Goal: Task Accomplishment & Management: Manage account settings

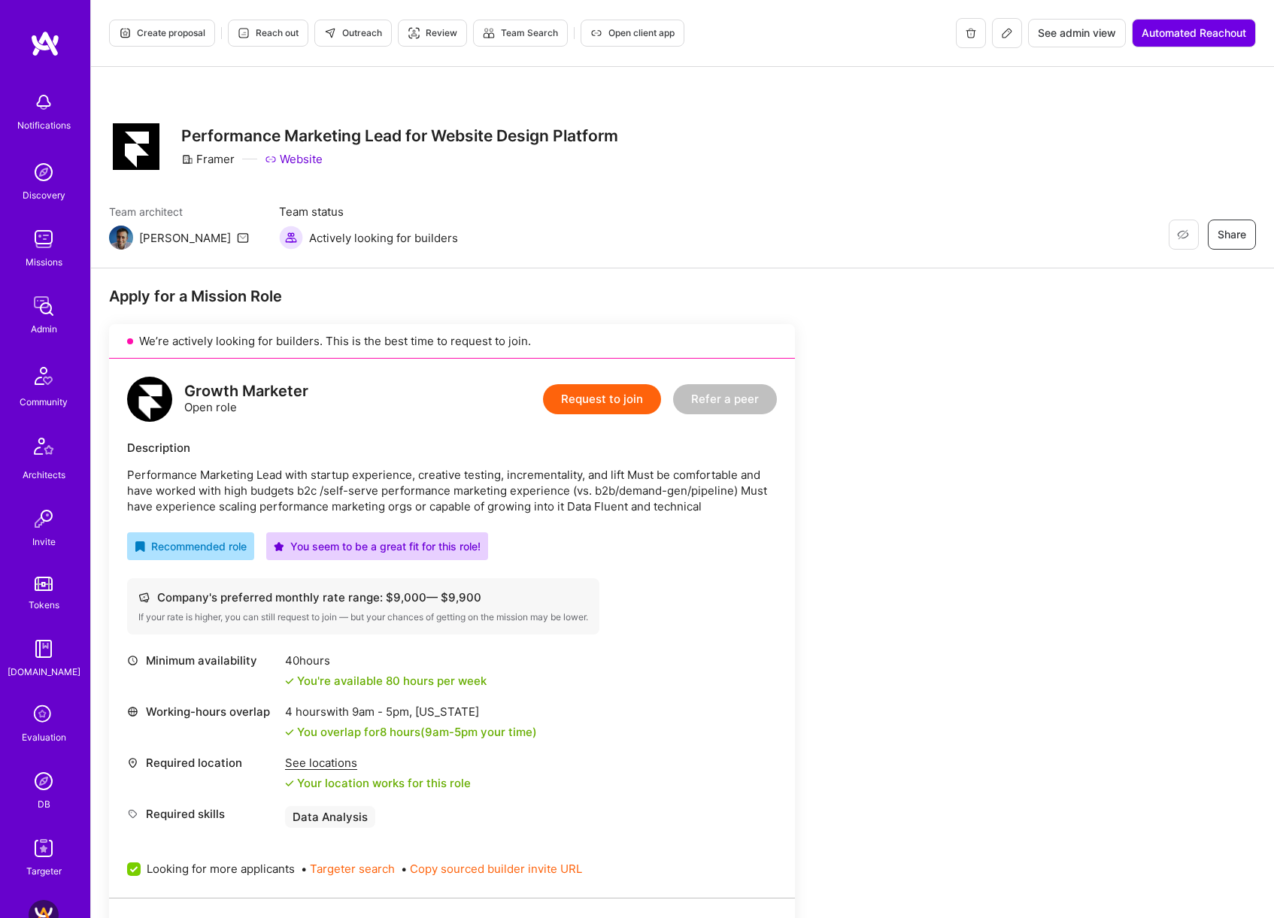
scroll to position [284, 0]
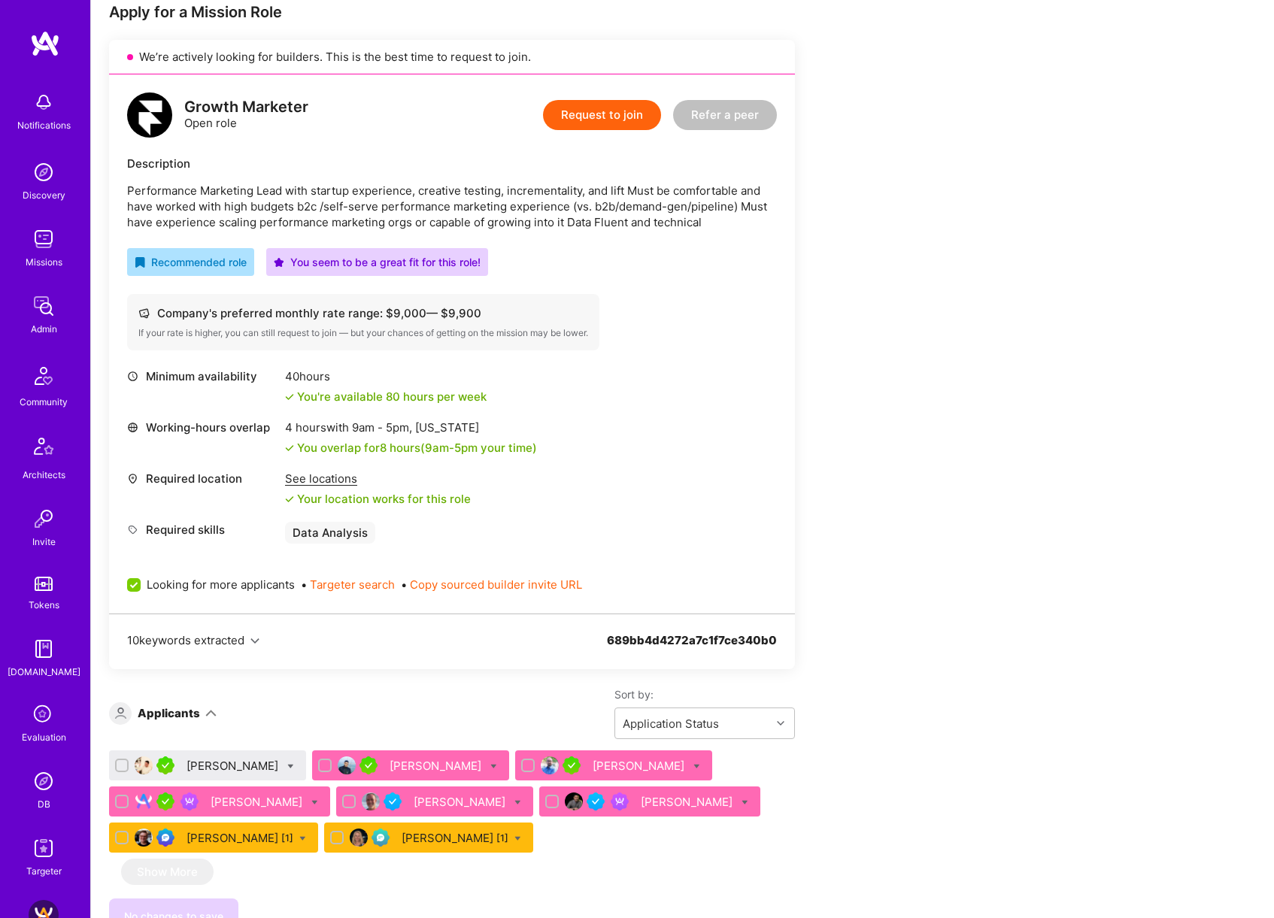
click at [1012, 472] on div "Apply for a Mission Role We’re actively looking for builders. This is the best …" at bounding box center [682, 705] width 1183 height 1443
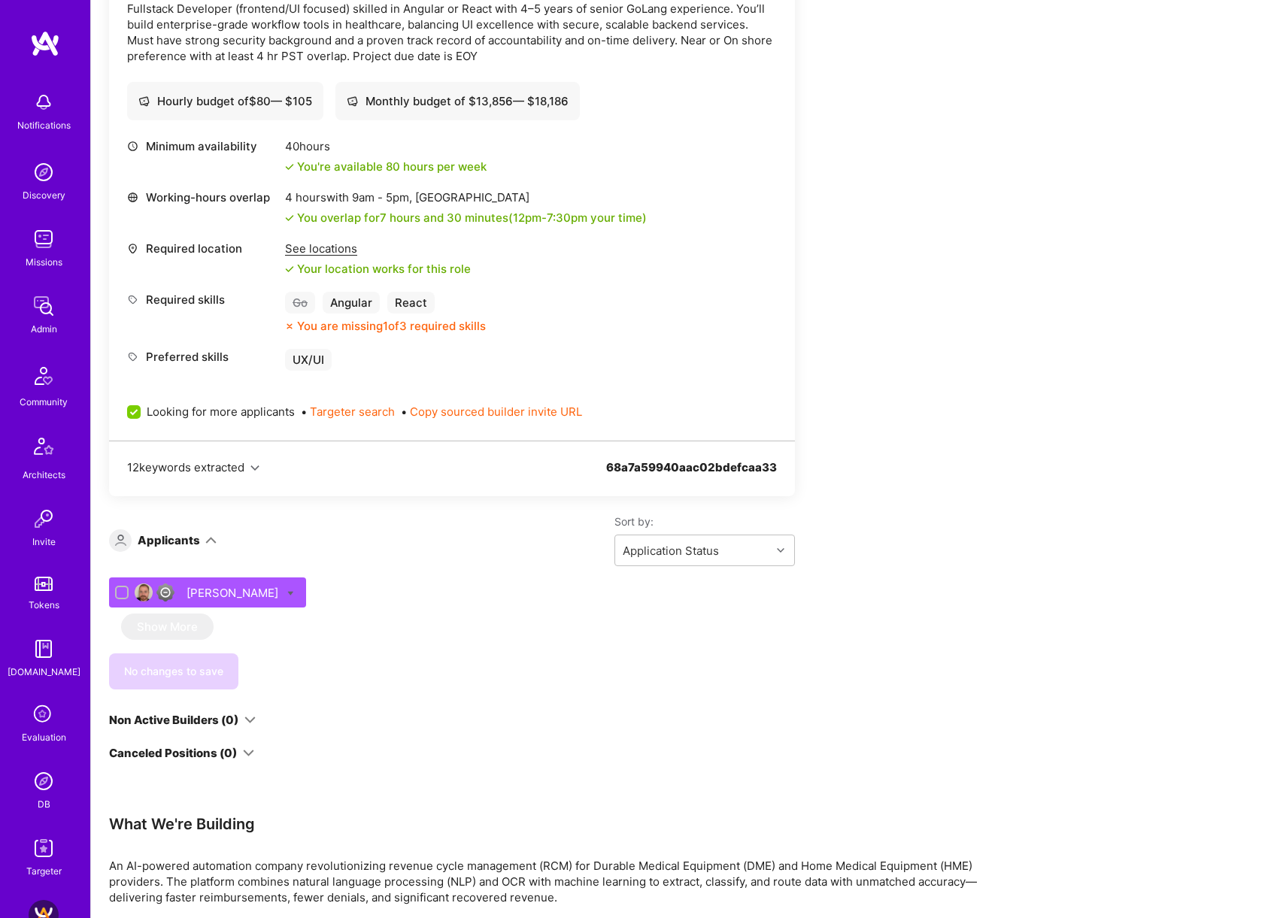
scroll to position [508, 0]
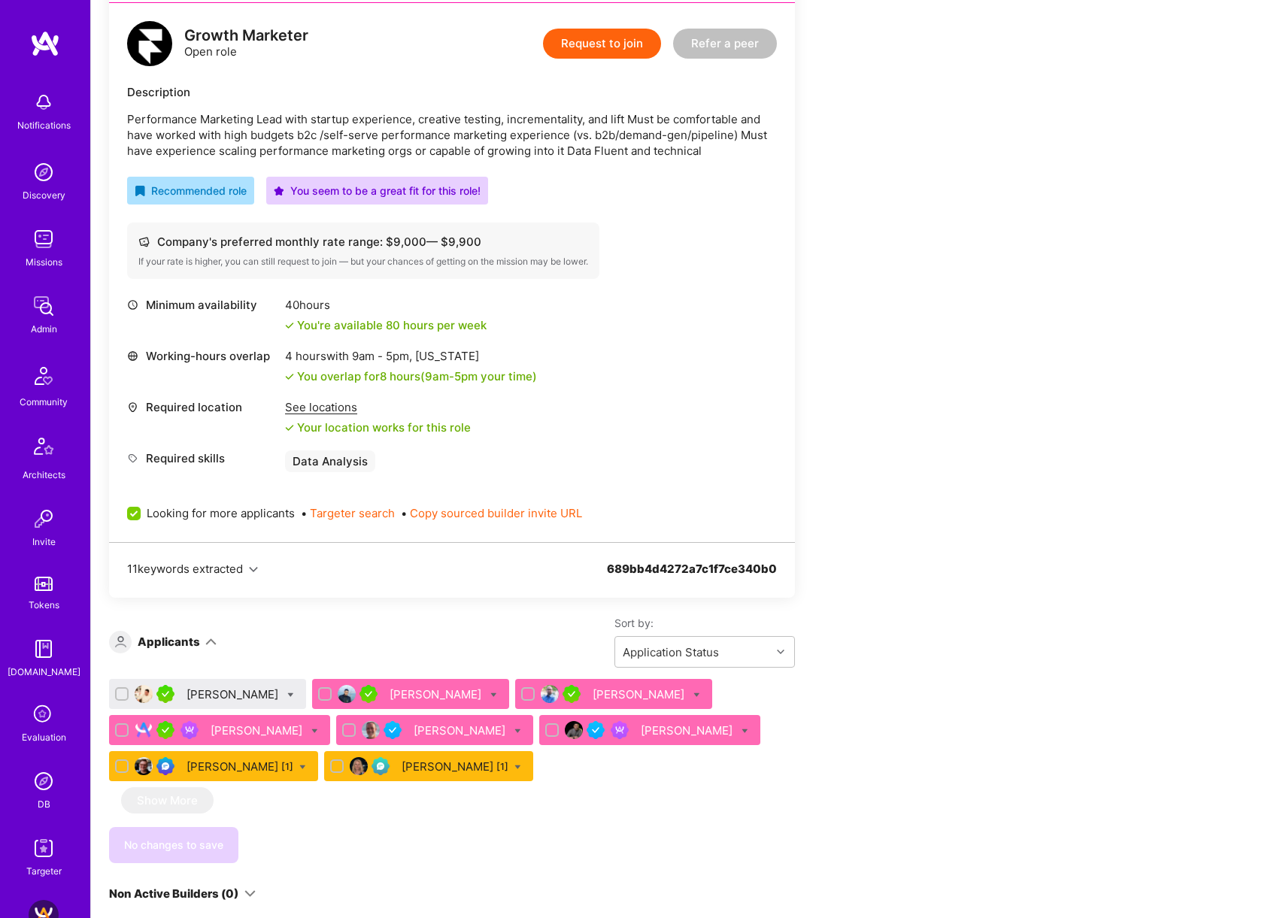
scroll to position [428, 0]
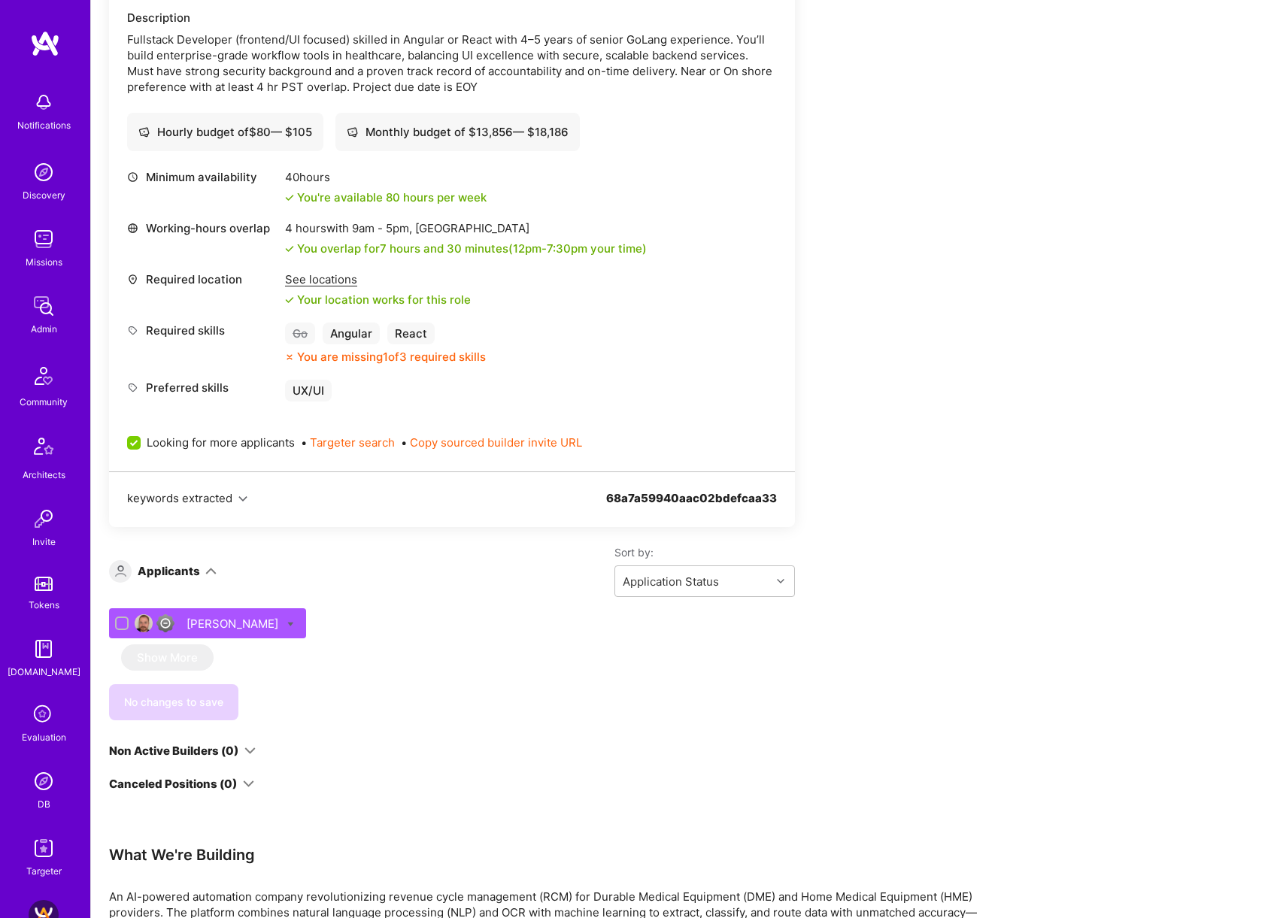
scroll to position [489, 0]
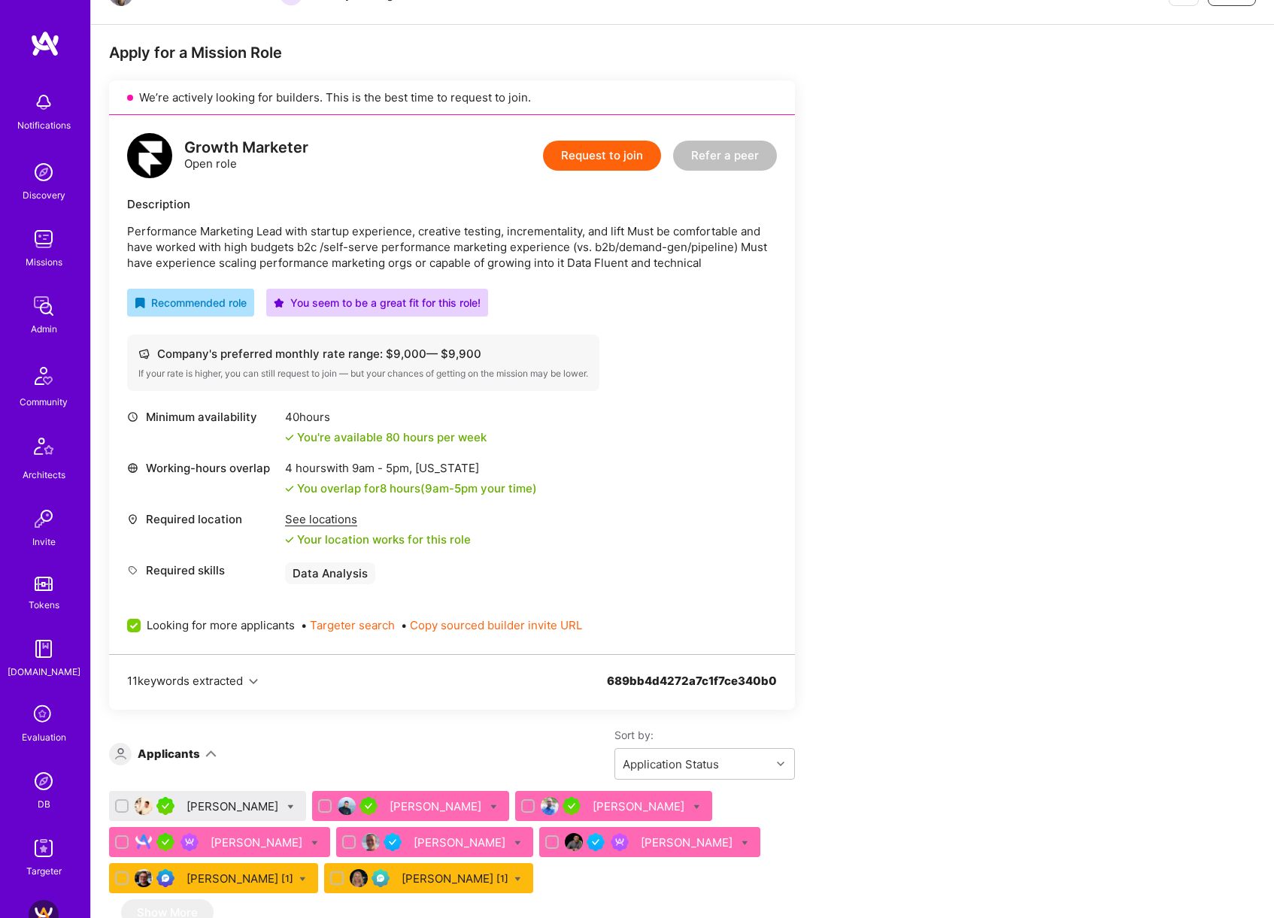
scroll to position [370, 0]
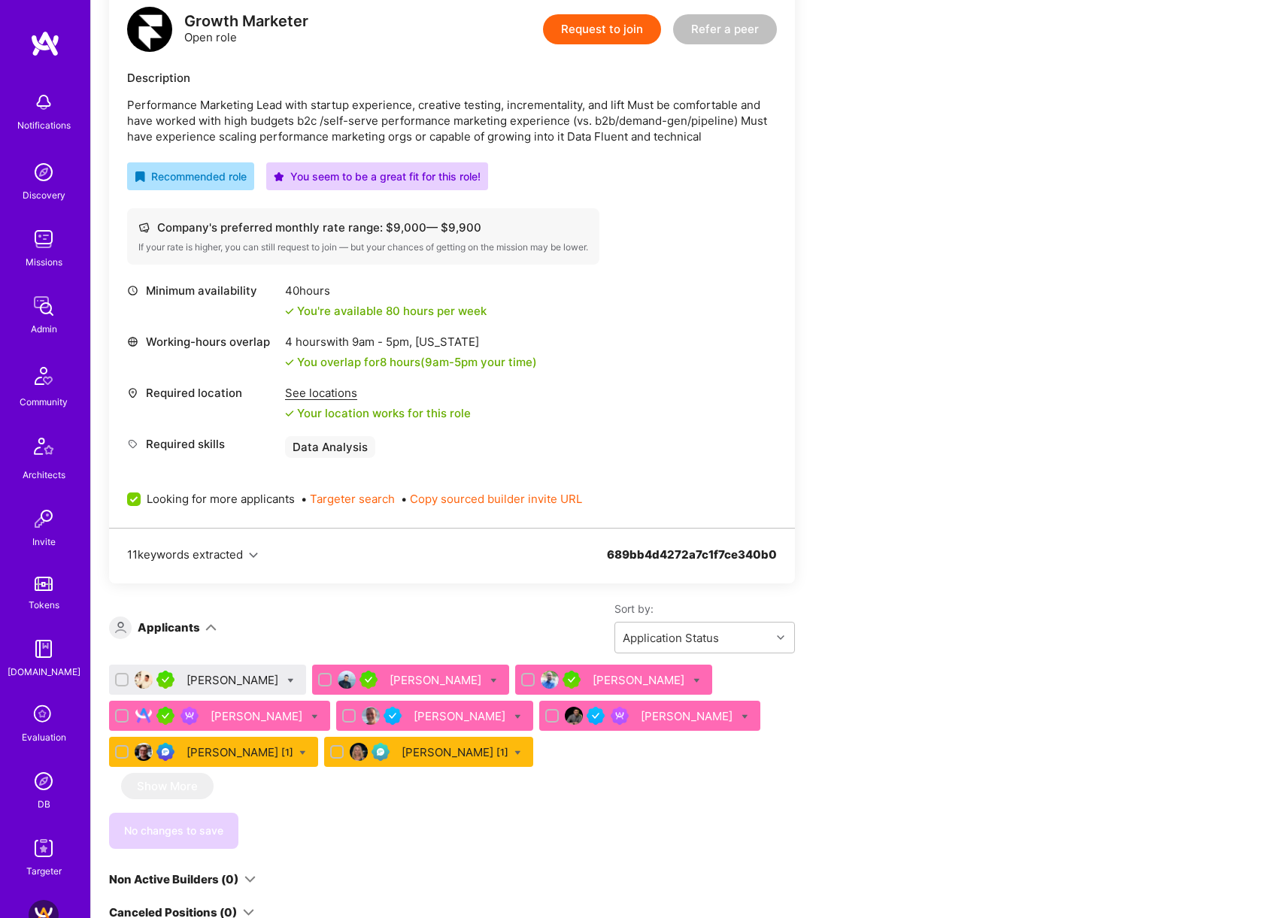
click at [258, 677] on div "[PERSON_NAME]" at bounding box center [234, 680] width 95 height 16
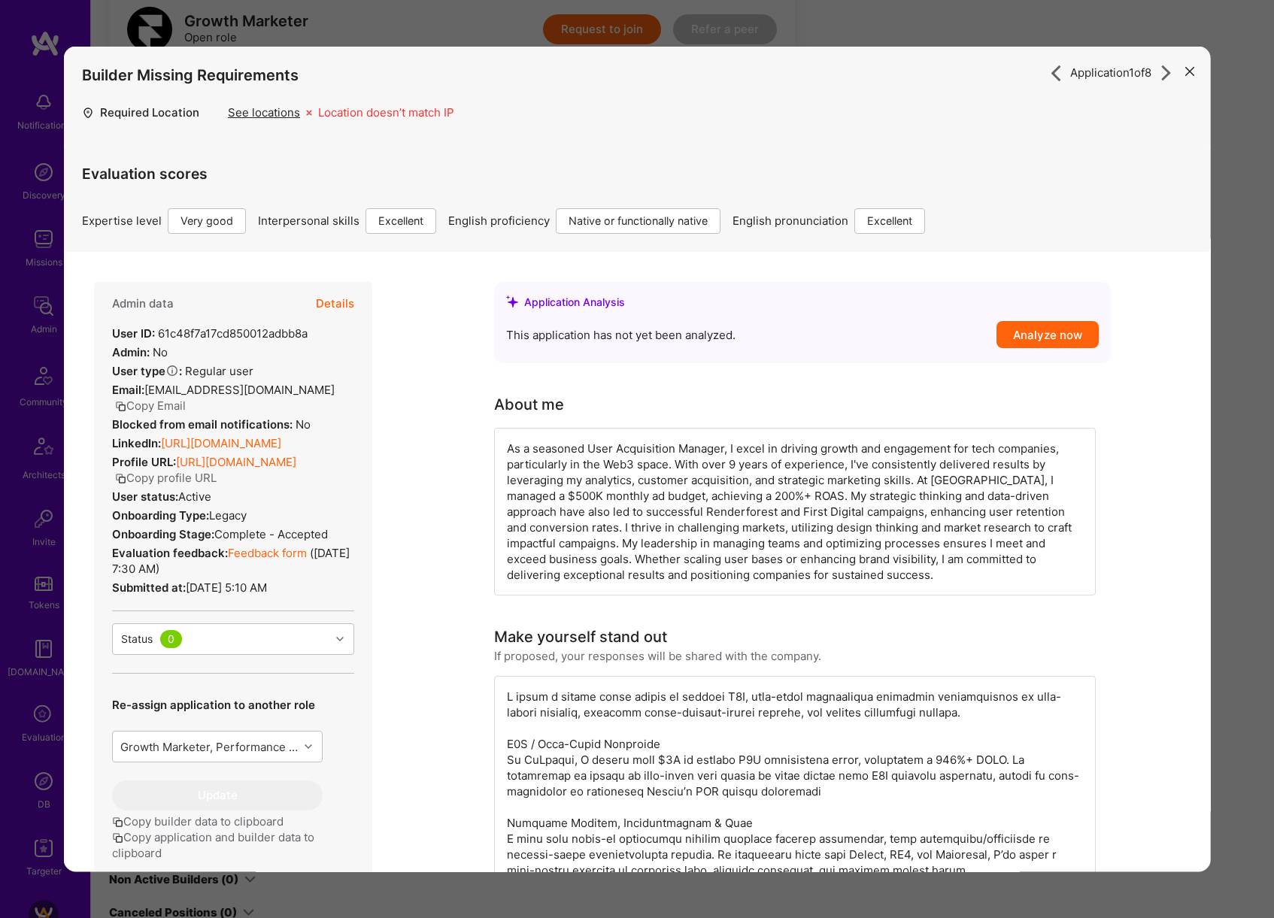
click at [941, 30] on div "Application 1 of 8 Builder Missing Requirements Required Location See locations…" at bounding box center [637, 459] width 1274 height 918
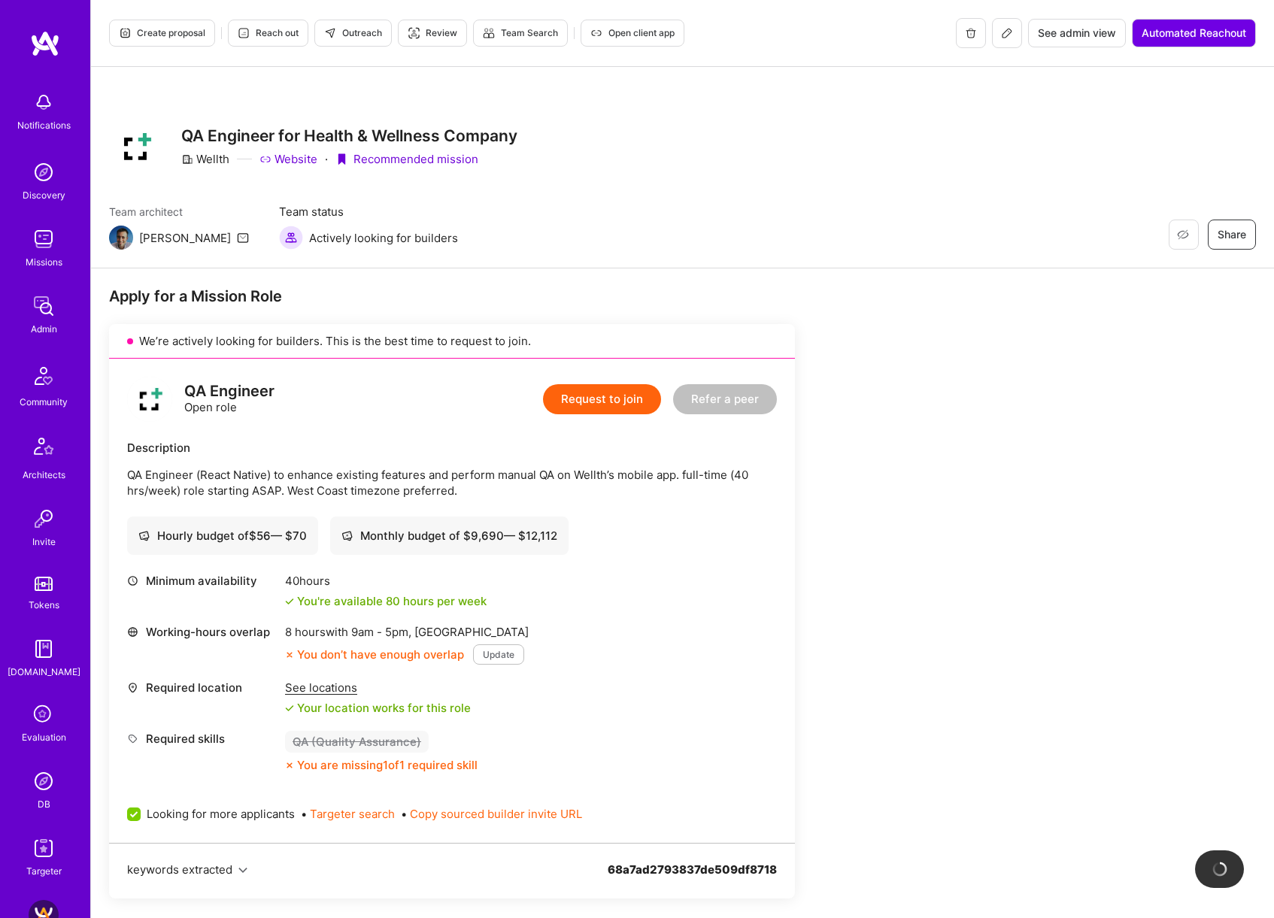
scroll to position [347, 0]
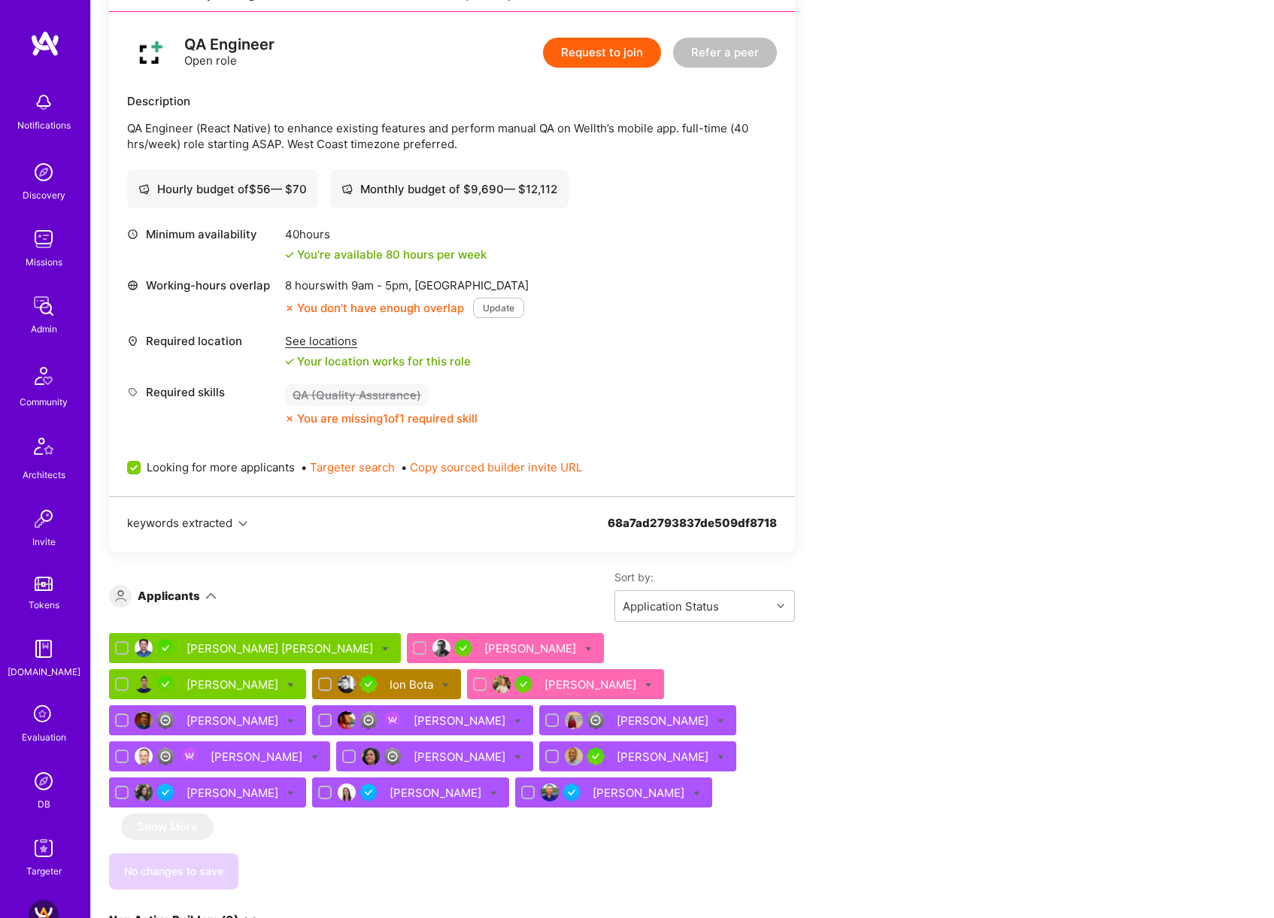
click at [390, 686] on div "Ion Bota" at bounding box center [413, 685] width 47 height 16
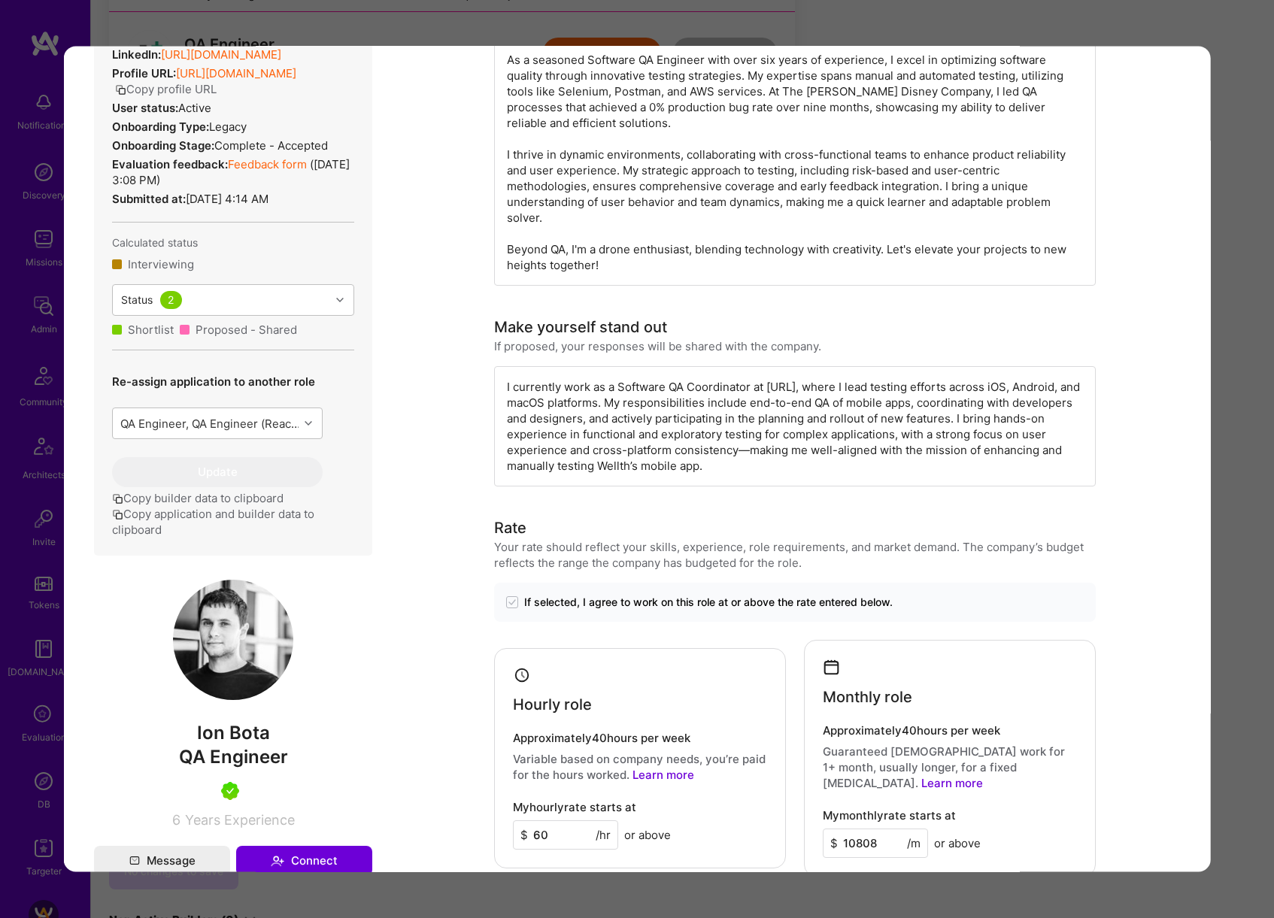
scroll to position [423, 0]
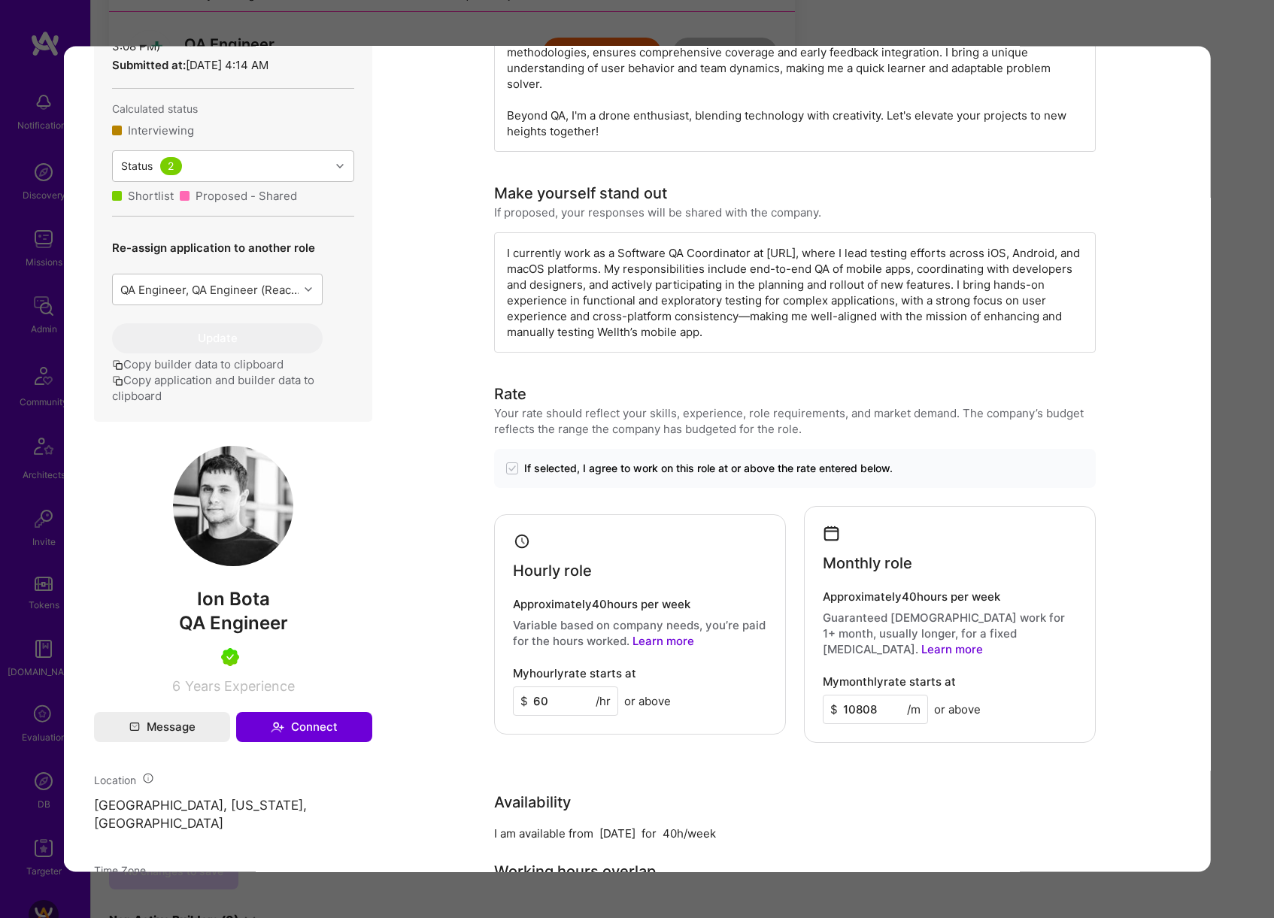
click at [245, 610] on span "Ion Bota" at bounding box center [233, 598] width 278 height 23
copy span "Ion Bota"
click at [678, 25] on div "Application 4 of 14 Evaluation scores Expertise level Very good Interpersonal s…" at bounding box center [637, 459] width 1274 height 918
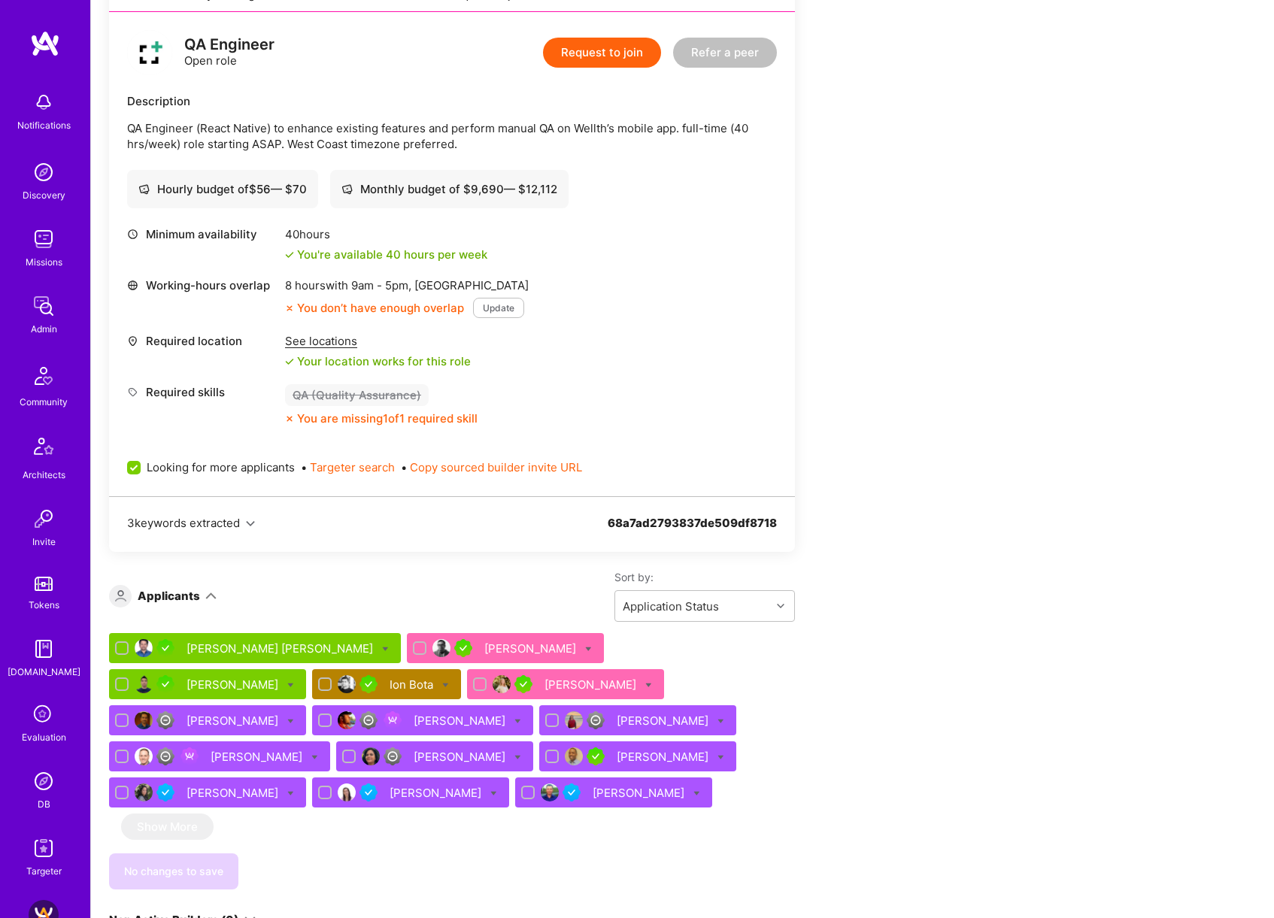
click at [545, 684] on div "Katerina Ostrovskaya" at bounding box center [592, 685] width 95 height 16
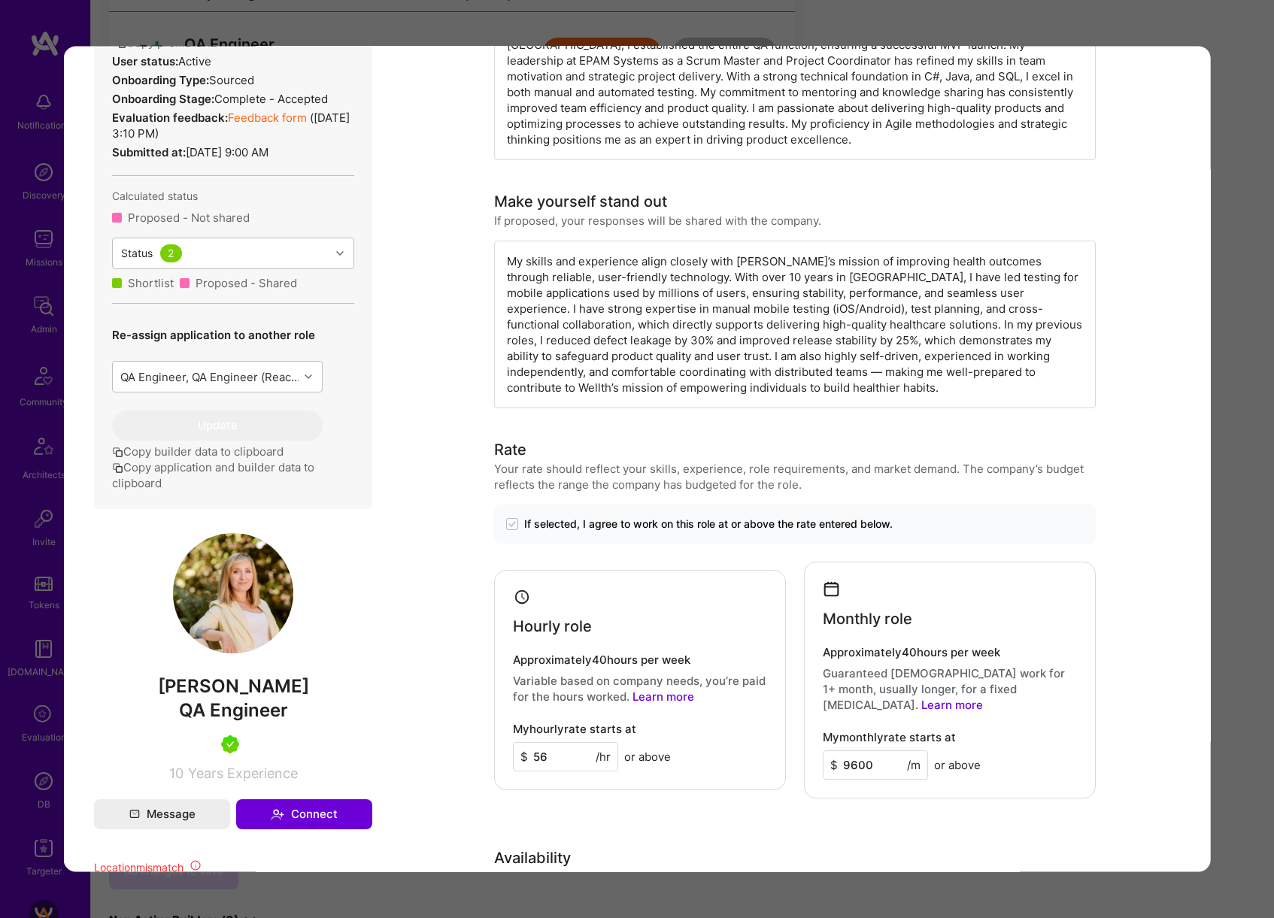
scroll to position [436, 0]
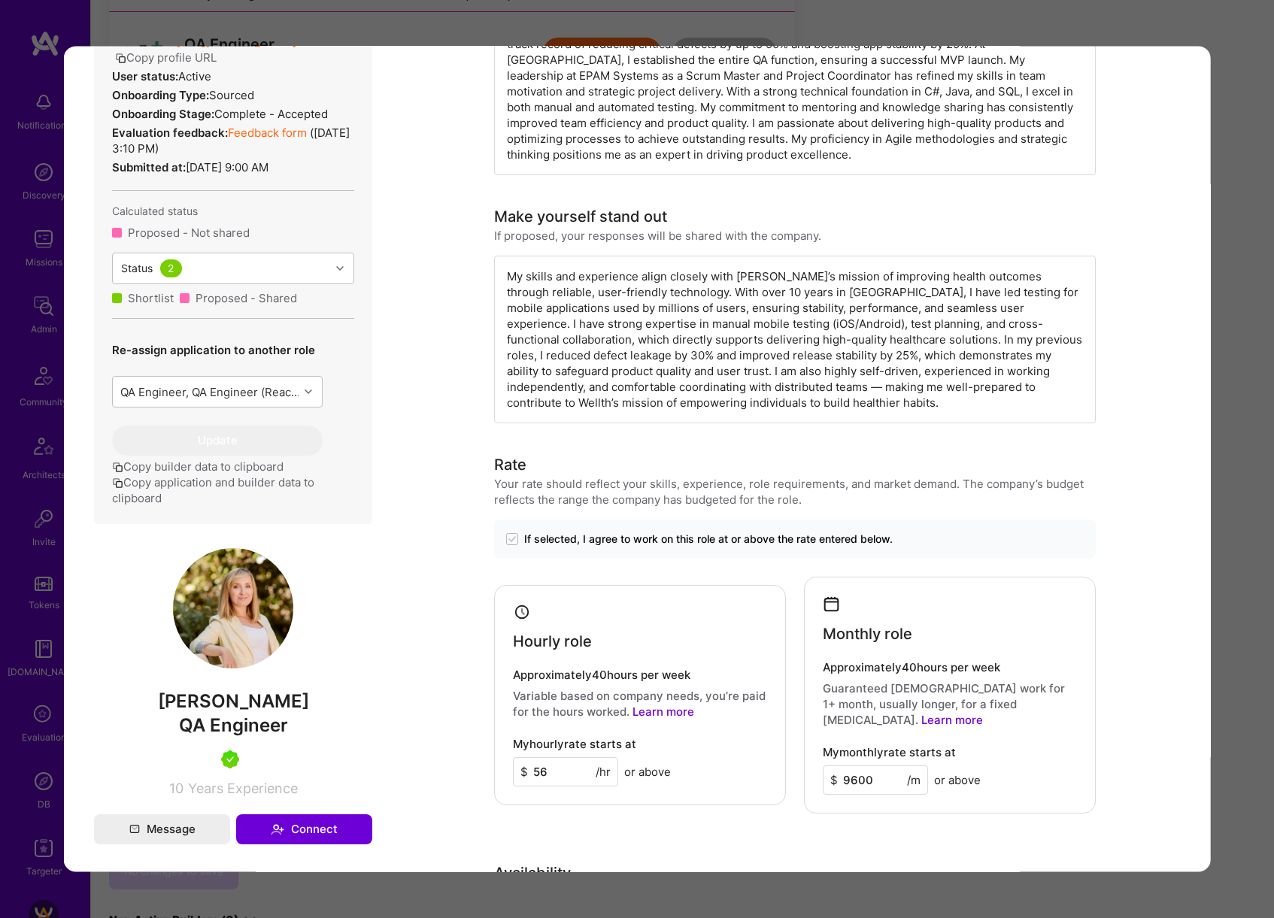
click at [261, 712] on span "Katerina Ostrovskaya" at bounding box center [233, 701] width 278 height 23
copy span "Katerina Ostrovskaya"
click at [1257, 305] on div "Application 5 of 14 Builder Missing Requirements Required Location See location…" at bounding box center [637, 459] width 1274 height 918
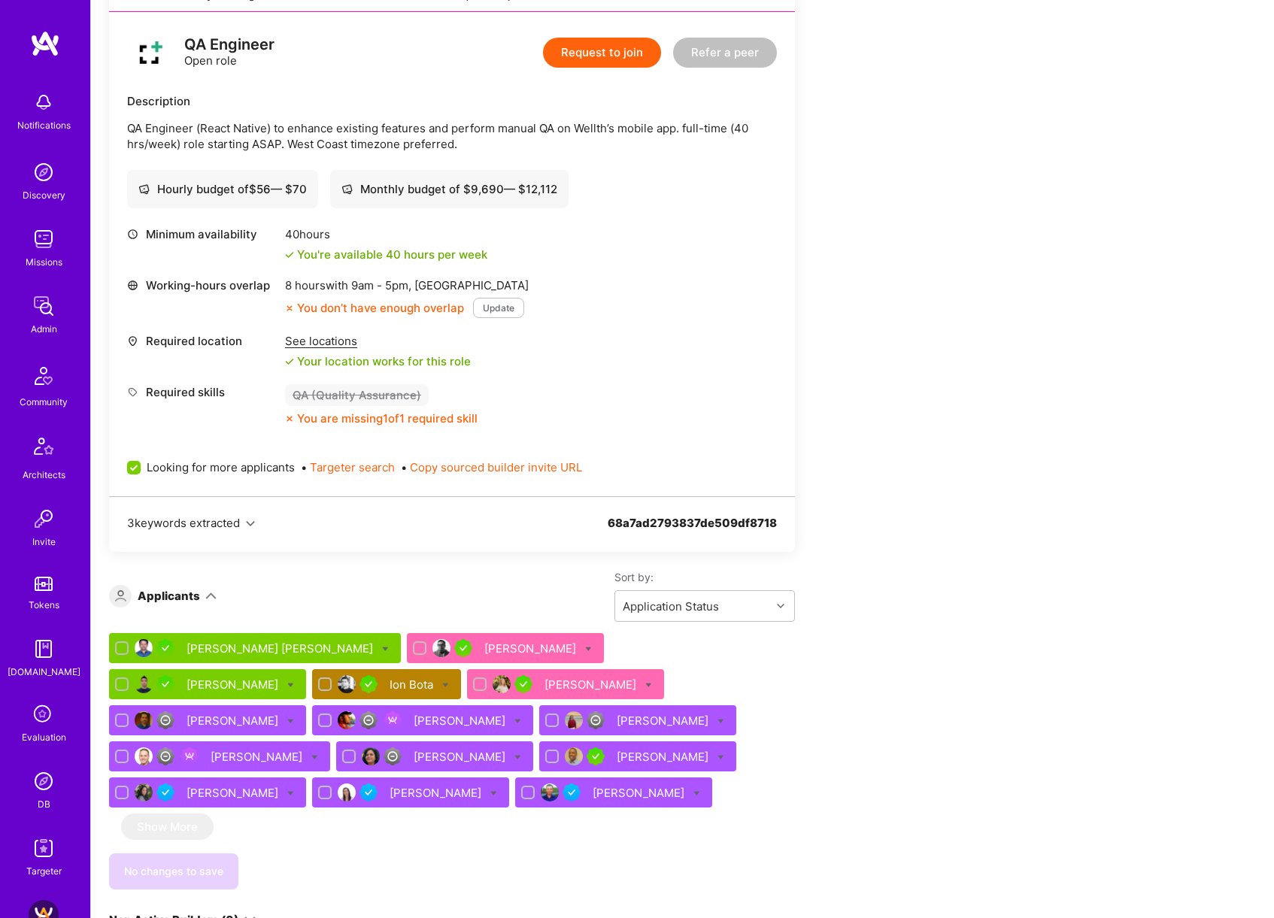
click at [484, 644] on div "Aasim Syed" at bounding box center [531, 649] width 95 height 16
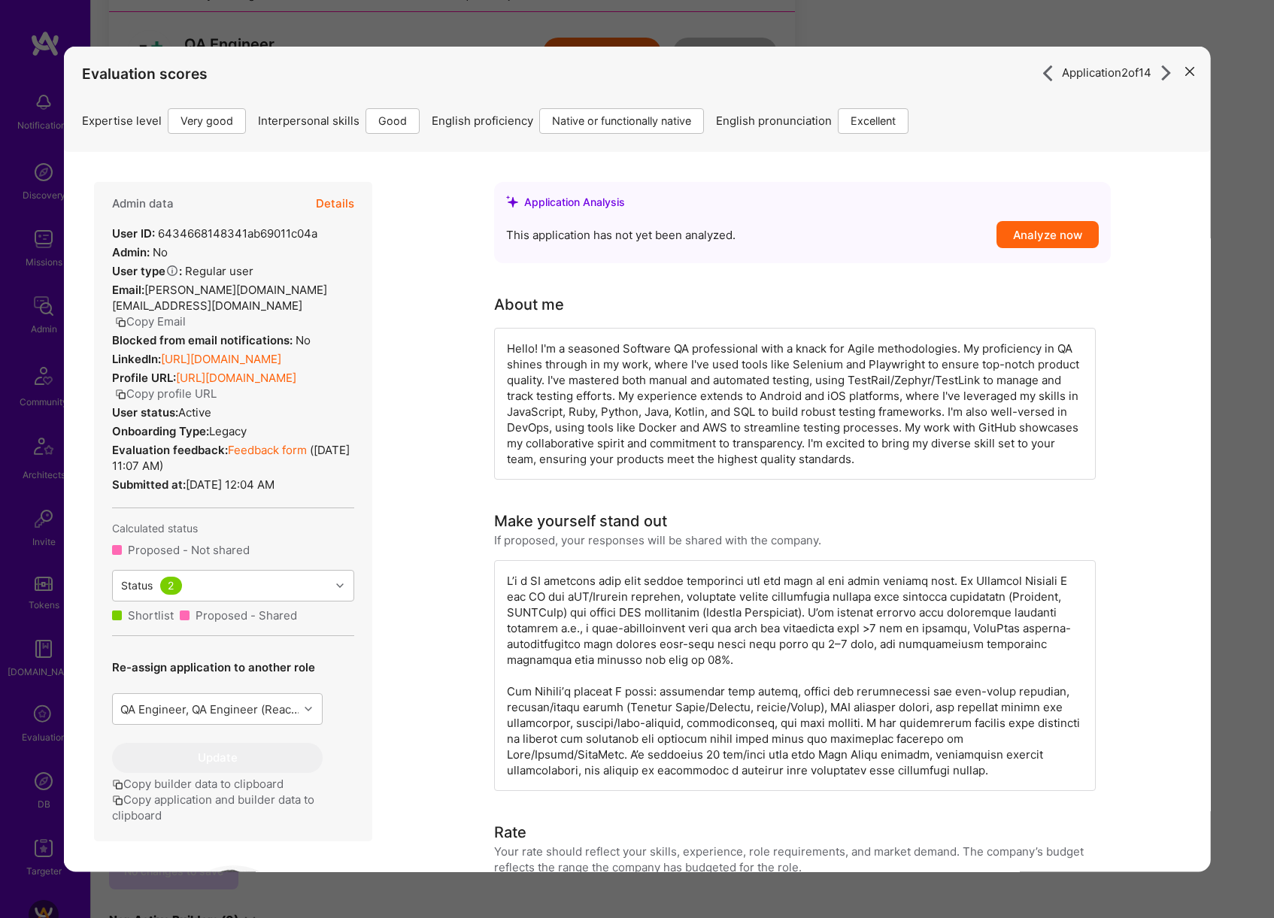
scroll to position [426, 0]
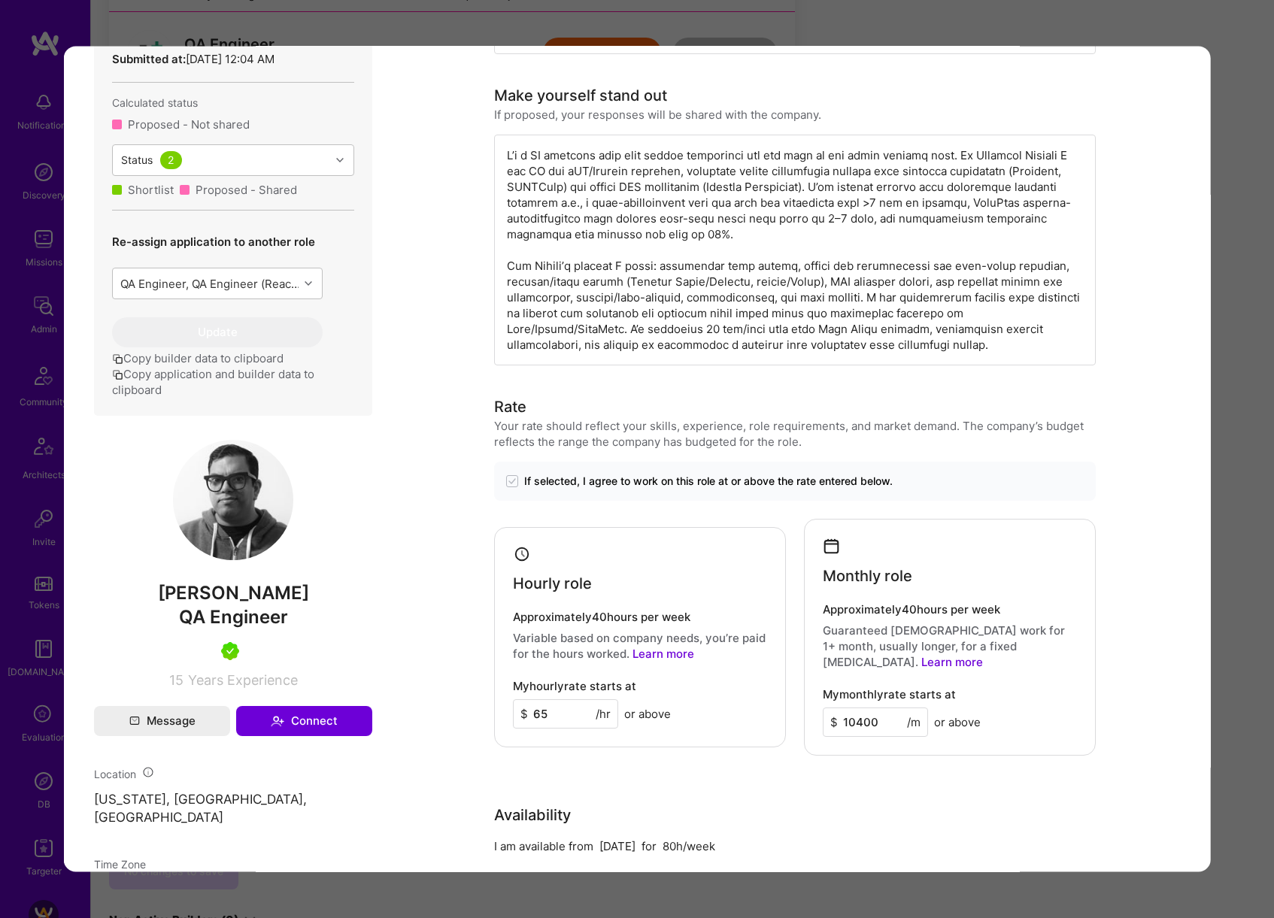
click at [262, 581] on span "Aasim Syed" at bounding box center [233, 592] width 278 height 23
copy span "Aasim Syed"
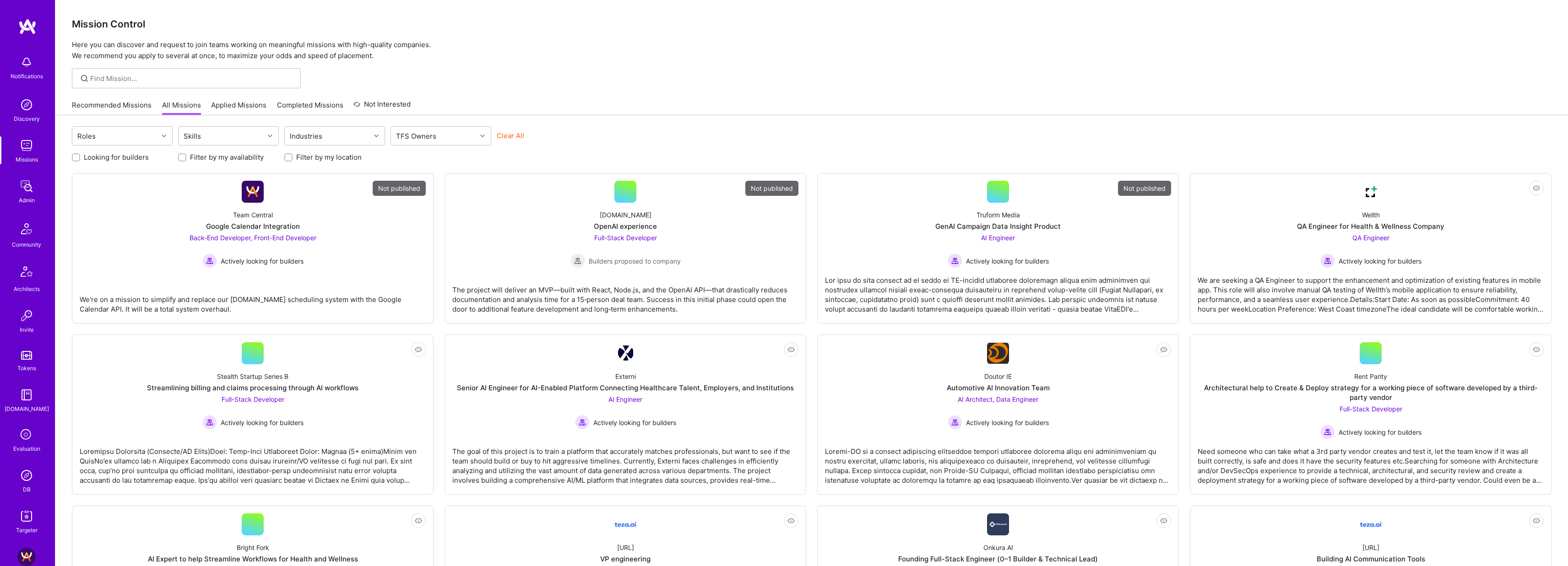
click at [508, 133] on button "Clear All" at bounding box center [510, 136] width 27 height 10
click at [464, 136] on div "TFS Owners" at bounding box center [433, 136] width 86 height 18
click at [416, 178] on div "Dor Groner" at bounding box center [441, 175] width 89 height 10
checkbox input "true"
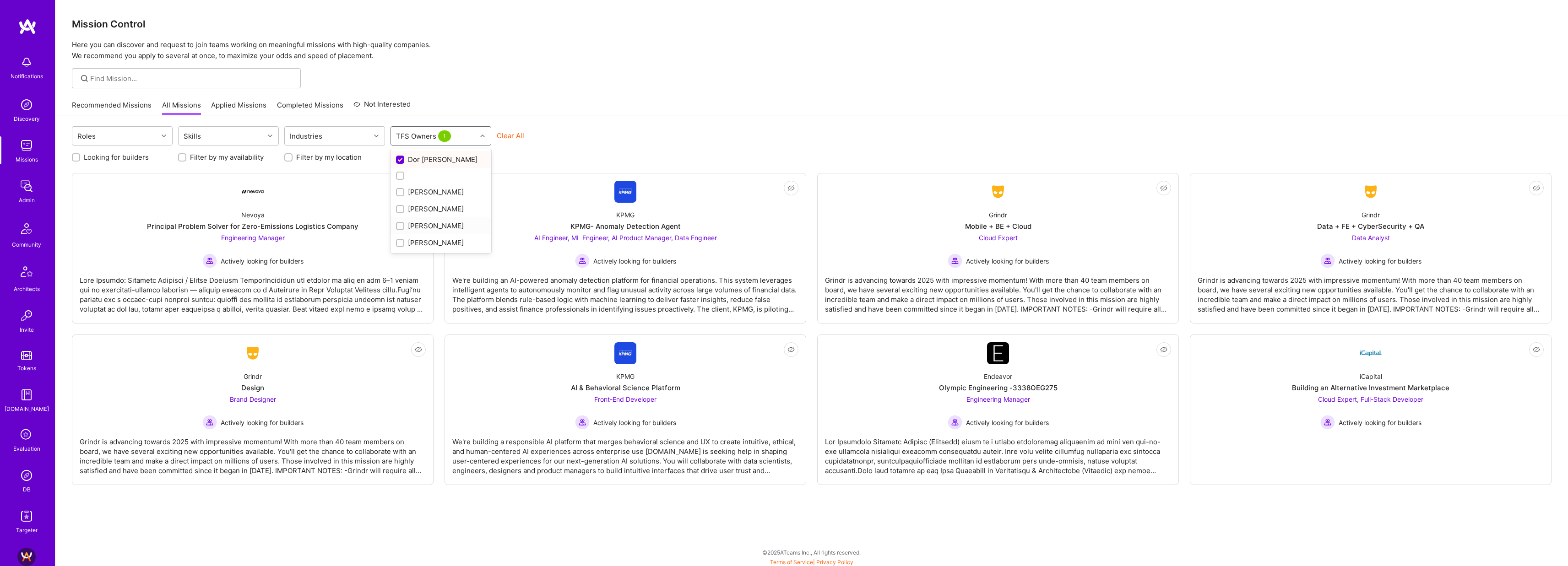
click at [429, 226] on div "Luis Teofilo" at bounding box center [441, 226] width 89 height 10
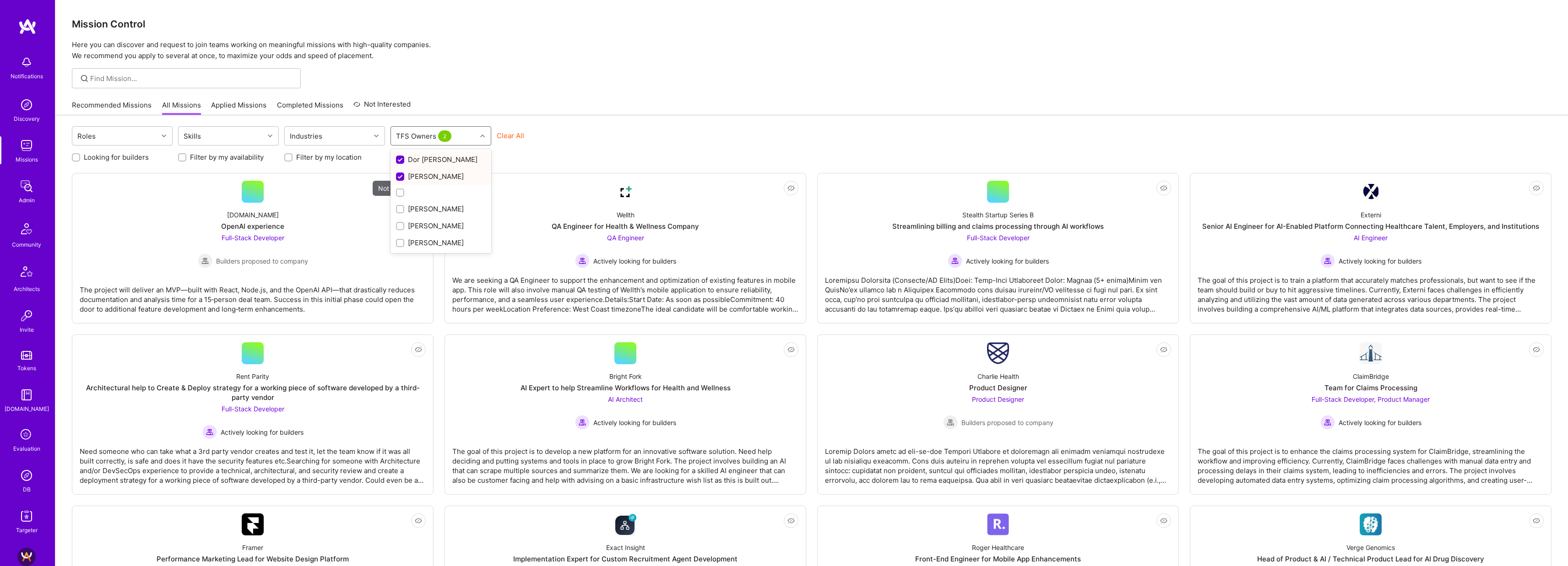
click at [431, 175] on div "Luis Teofilo" at bounding box center [441, 176] width 89 height 10
checkbox input "false"
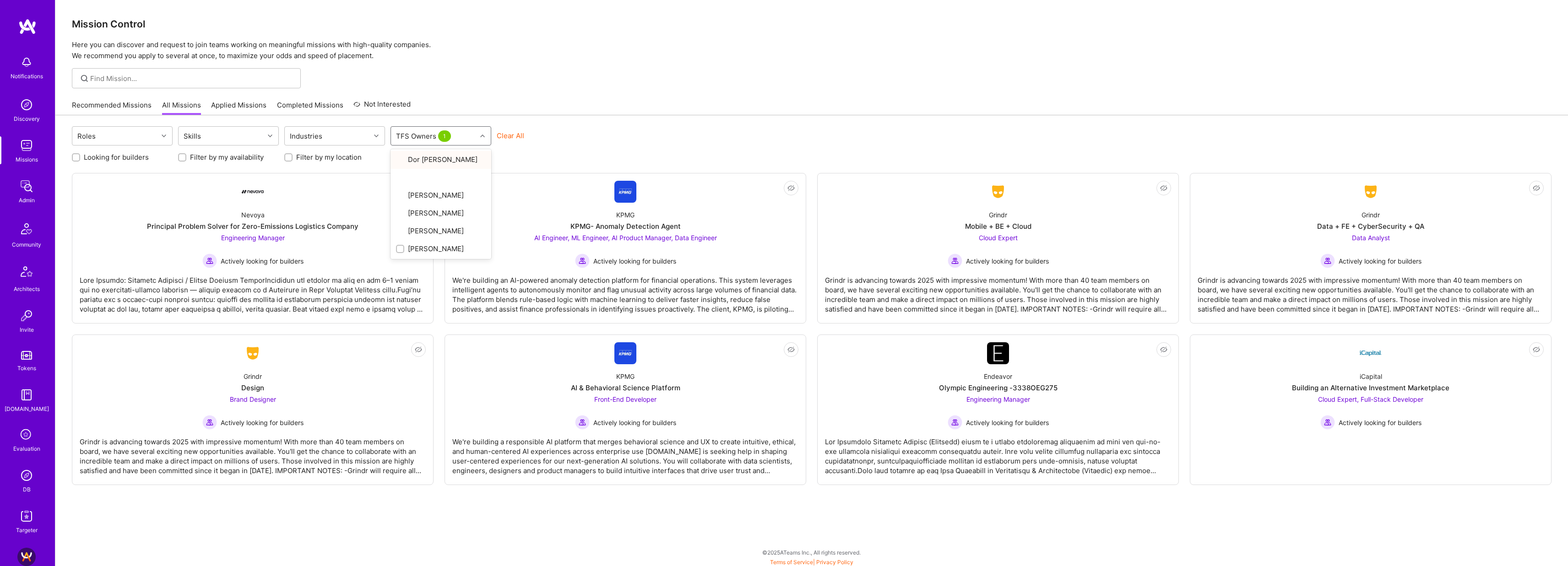
click at [562, 93] on div "Mission Control Here you can discover and request to join teams working on mean…" at bounding box center [811, 284] width 1513 height 568
click at [775, 380] on div "iCapital Building an Alternative Investment Marketplace Cloud Expert, Full-Stac…" at bounding box center [1371, 397] width 346 height 66
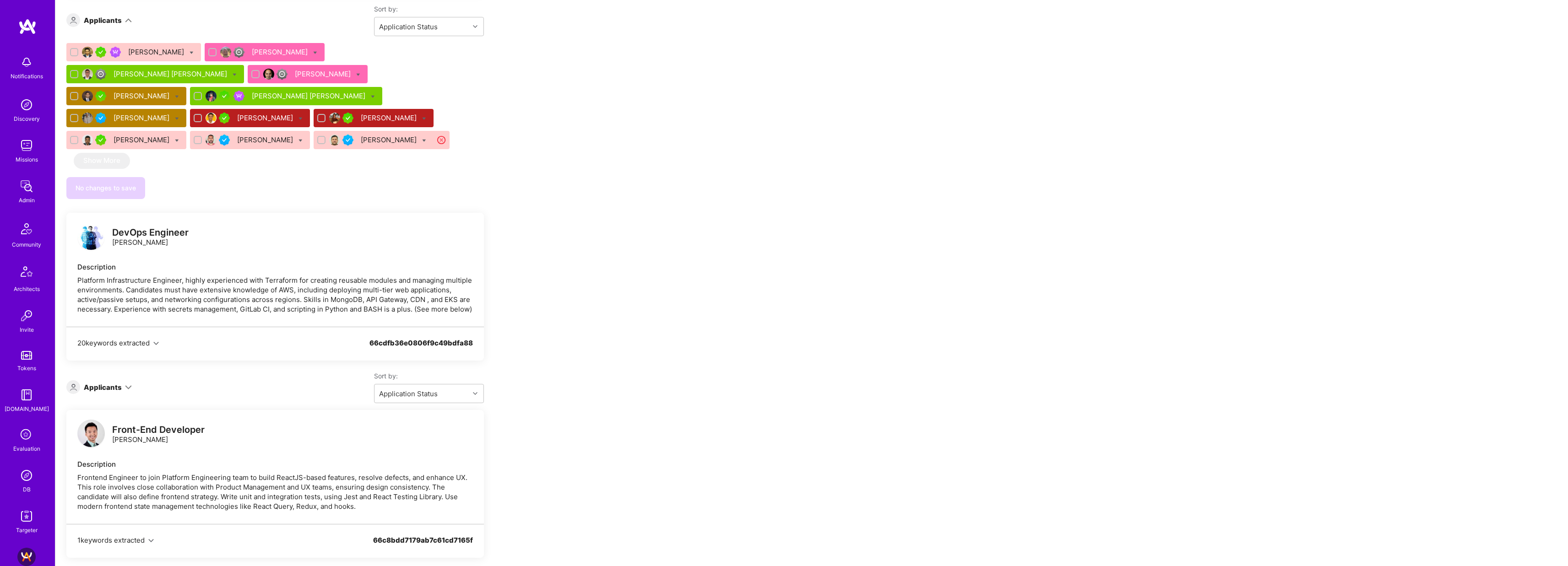
scroll to position [1265, 0]
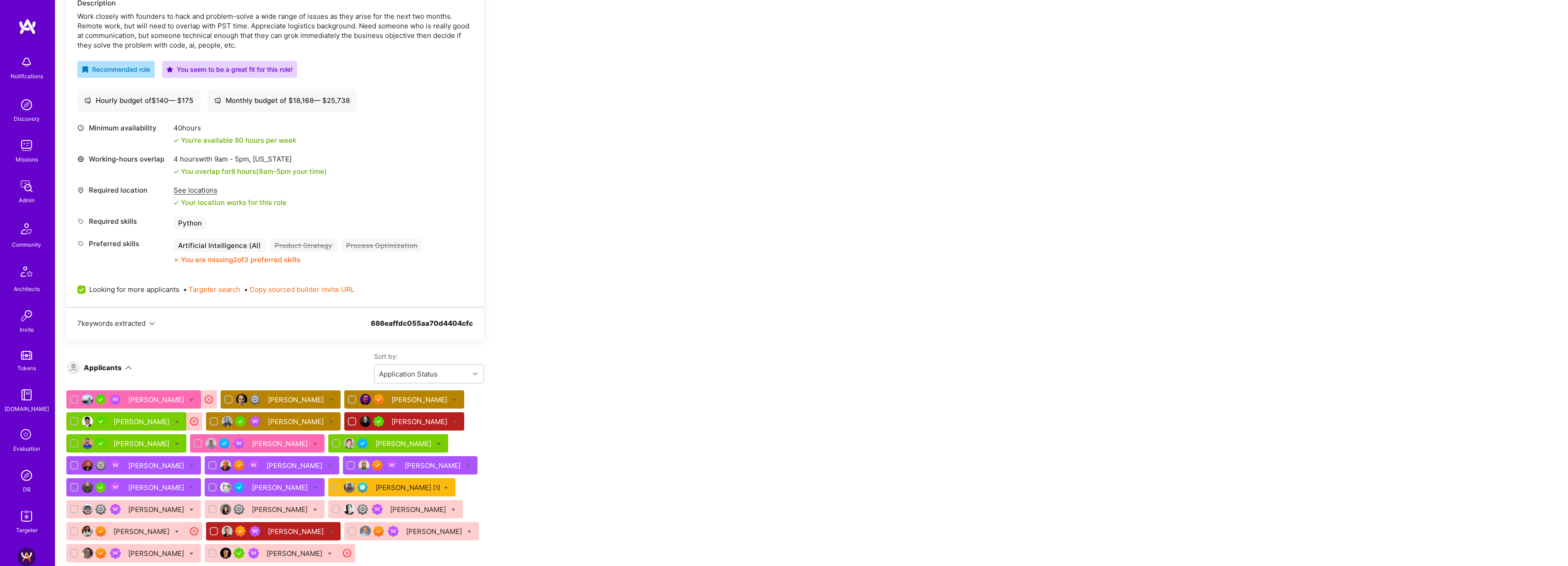
scroll to position [429, 0]
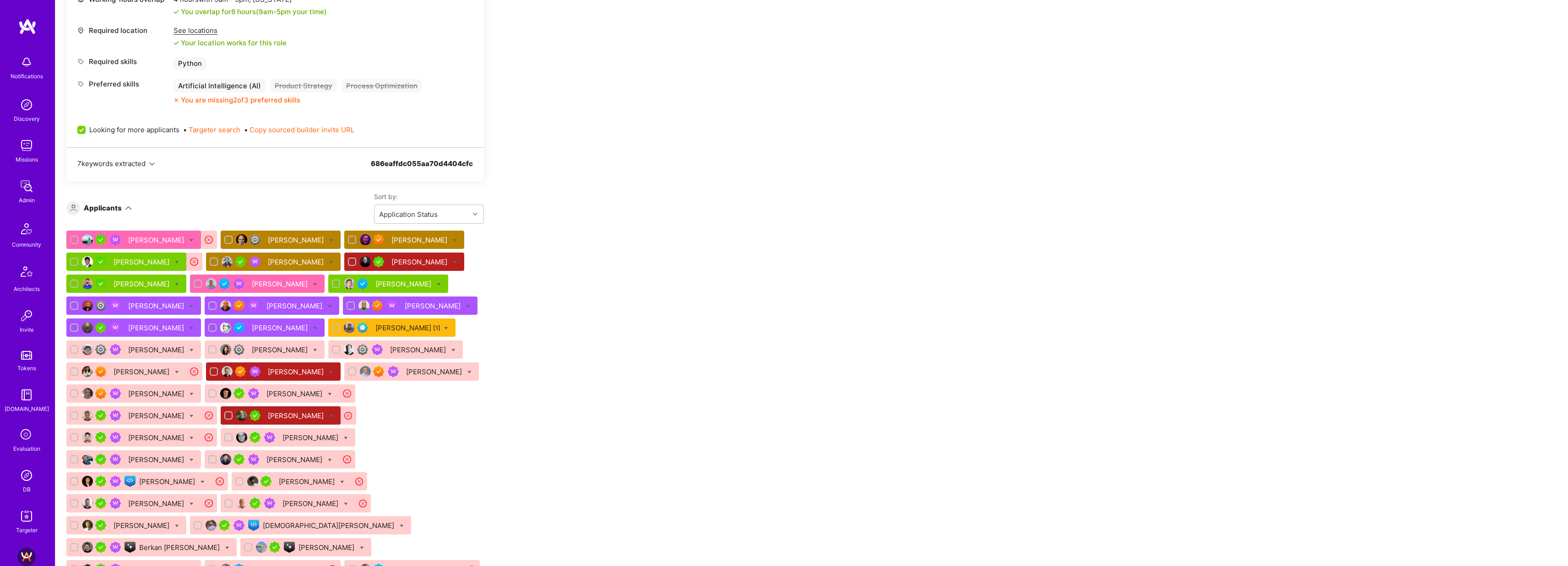
click at [453, 240] on icon at bounding box center [455, 240] width 4 height 4
checkbox input "true"
click at [607, 250] on div "Apply for a Mission Role We’re actively looking for builders. This is the best …" at bounding box center [341, 391] width 550 height 1293
click at [601, 250] on div "Apply for a Mission Role We’re actively looking for builders. This is the best …" at bounding box center [341, 391] width 550 height 1293
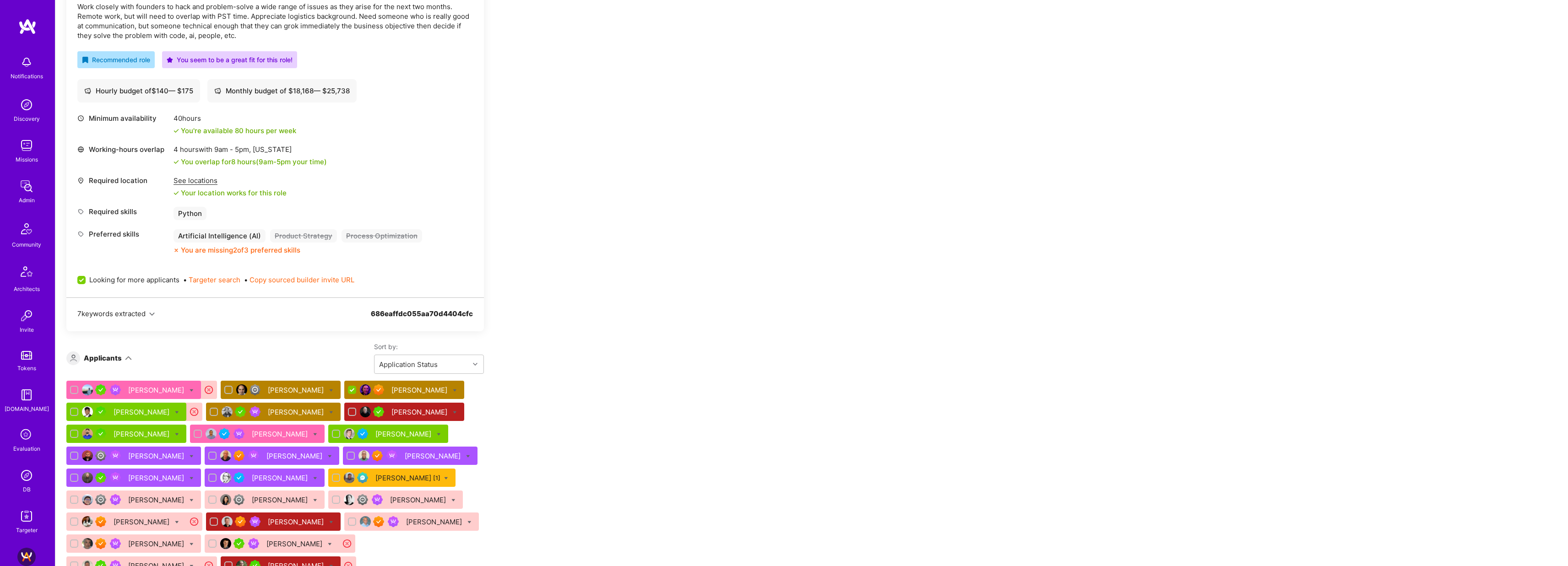
scroll to position [311, 0]
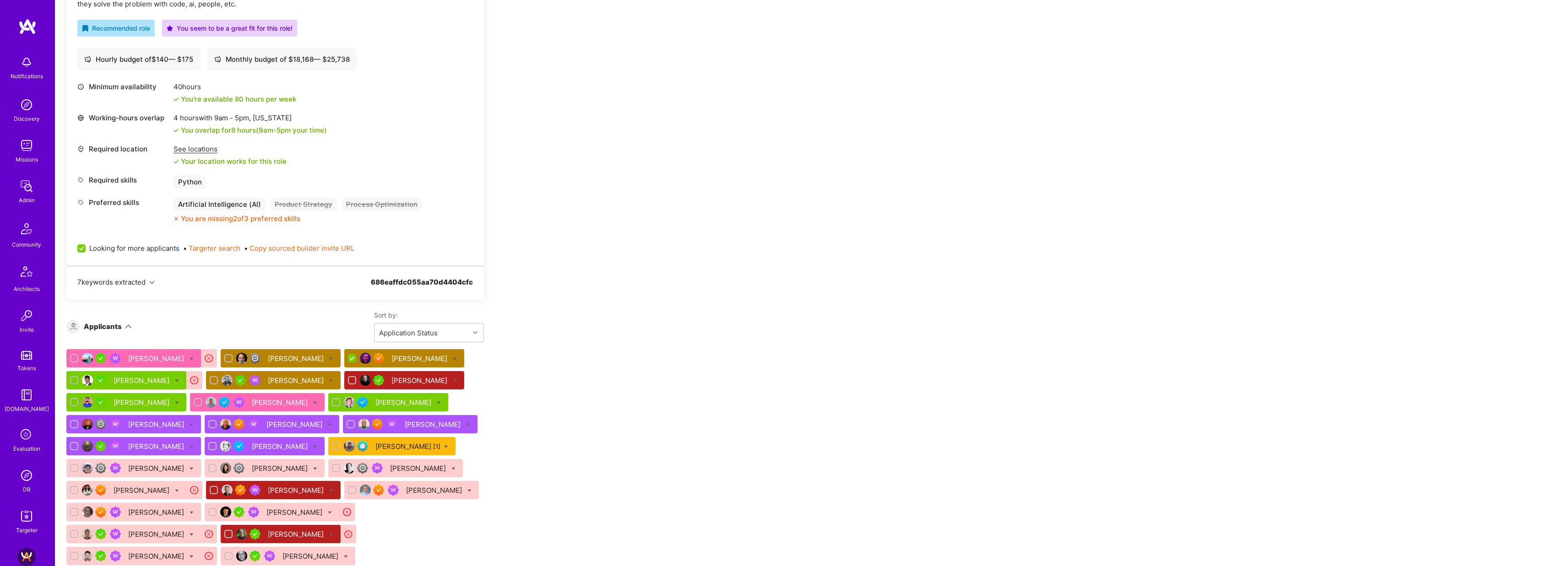
click at [150, 247] on span "Looking for more applicants" at bounding box center [135, 248] width 90 height 10
click at [86, 247] on input "Looking for more applicants" at bounding box center [83, 249] width 9 height 9
checkbox input "false"
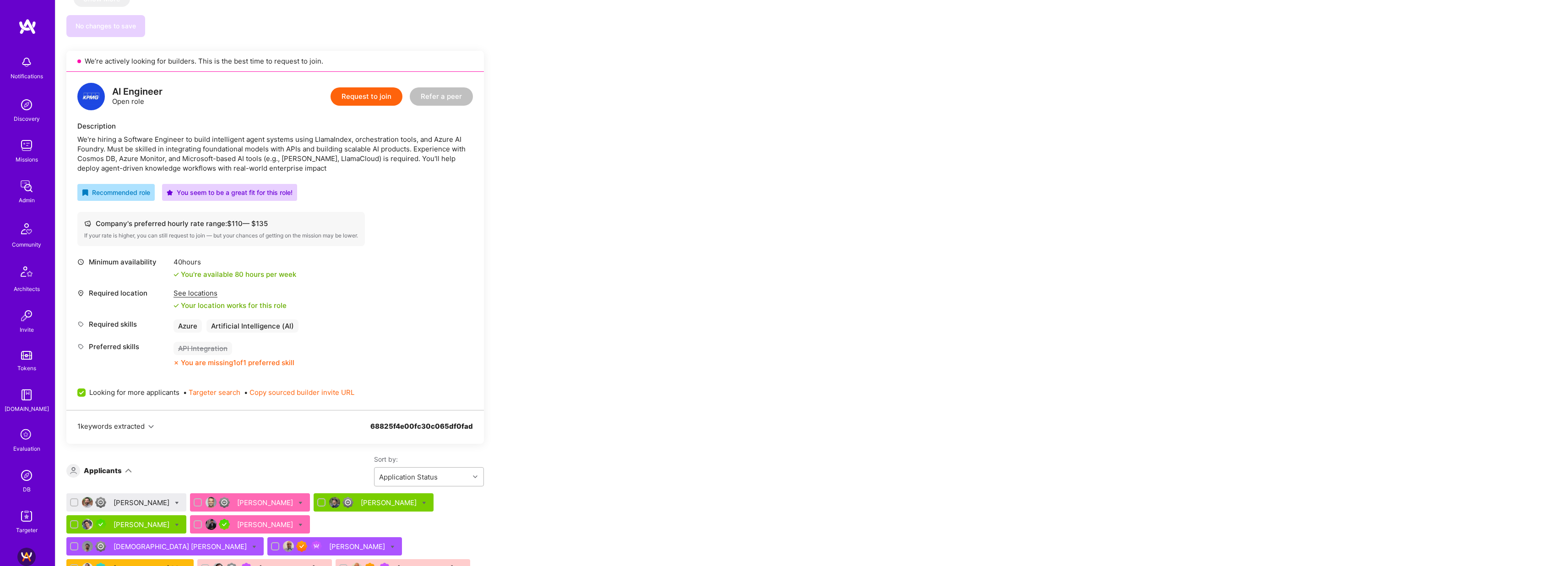
scroll to position [972, 0]
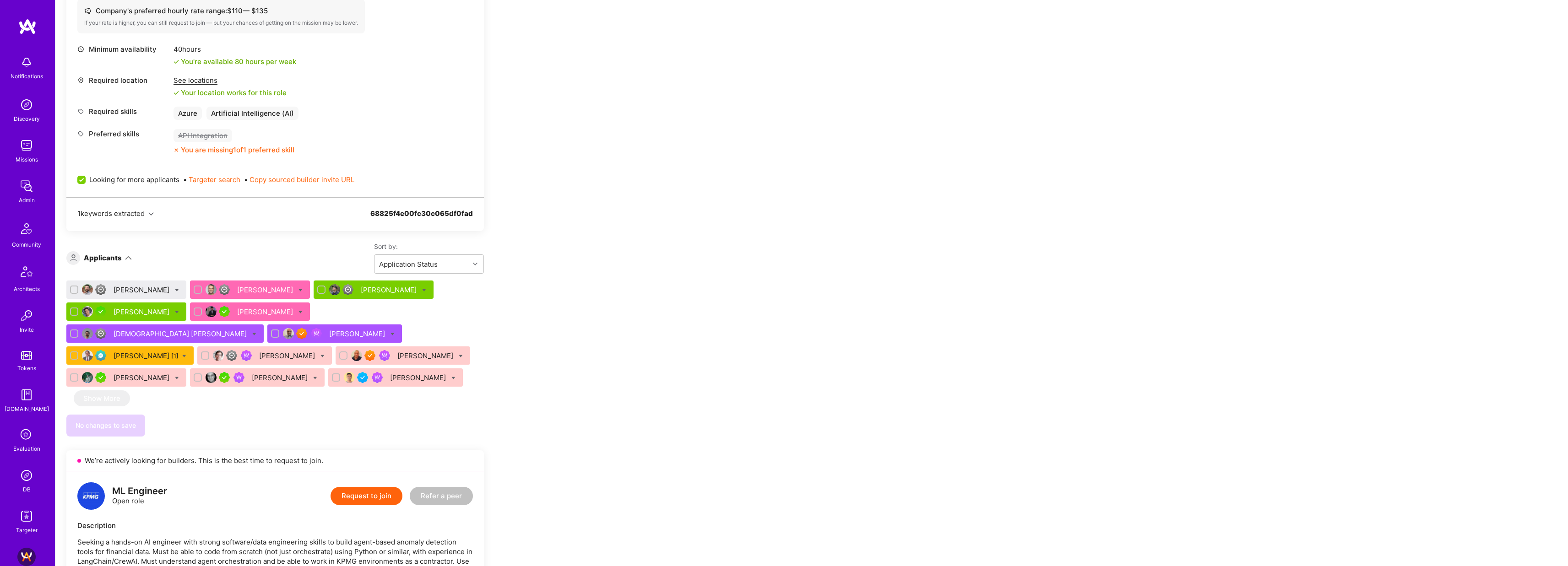
click at [134, 285] on div "[PERSON_NAME]" at bounding box center [142, 290] width 58 height 10
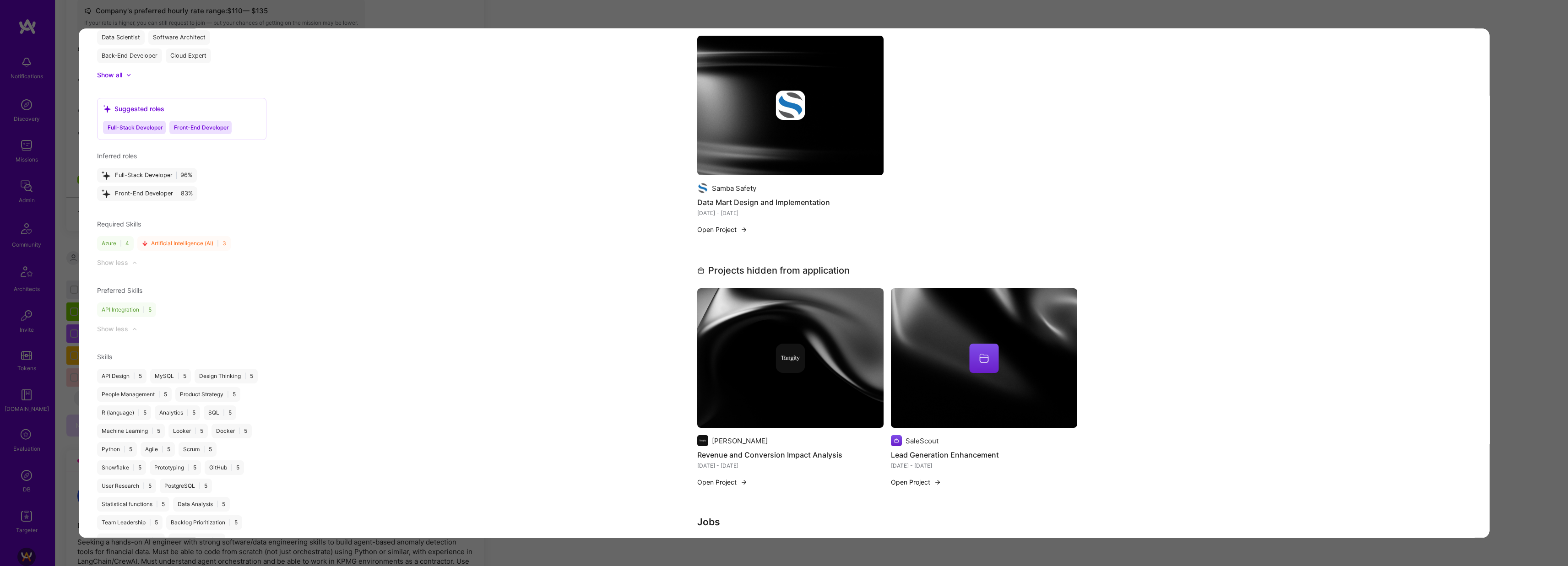
scroll to position [980, 0]
click at [499, 24] on div "Application 1 of 13 Evaluation scores Expertise level Good Interpersonal skills…" at bounding box center [784, 283] width 1568 height 566
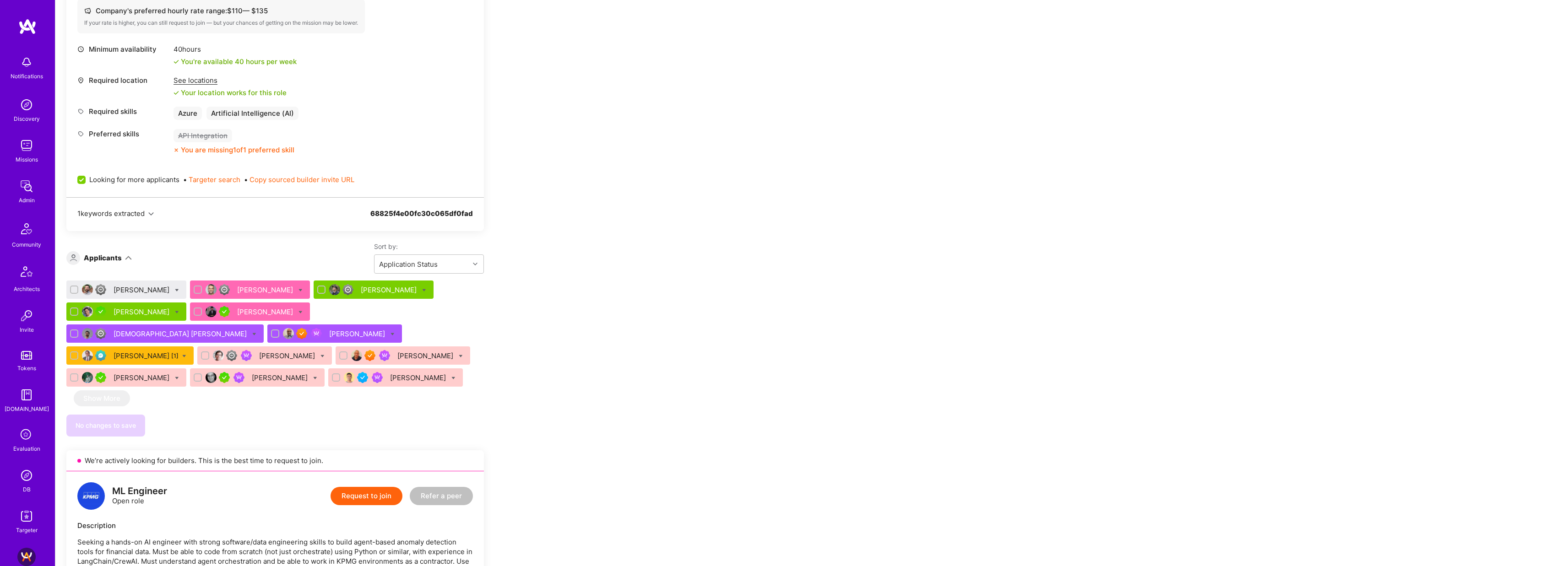
click at [175, 288] on icon at bounding box center [177, 290] width 4 height 4
checkbox input "true"
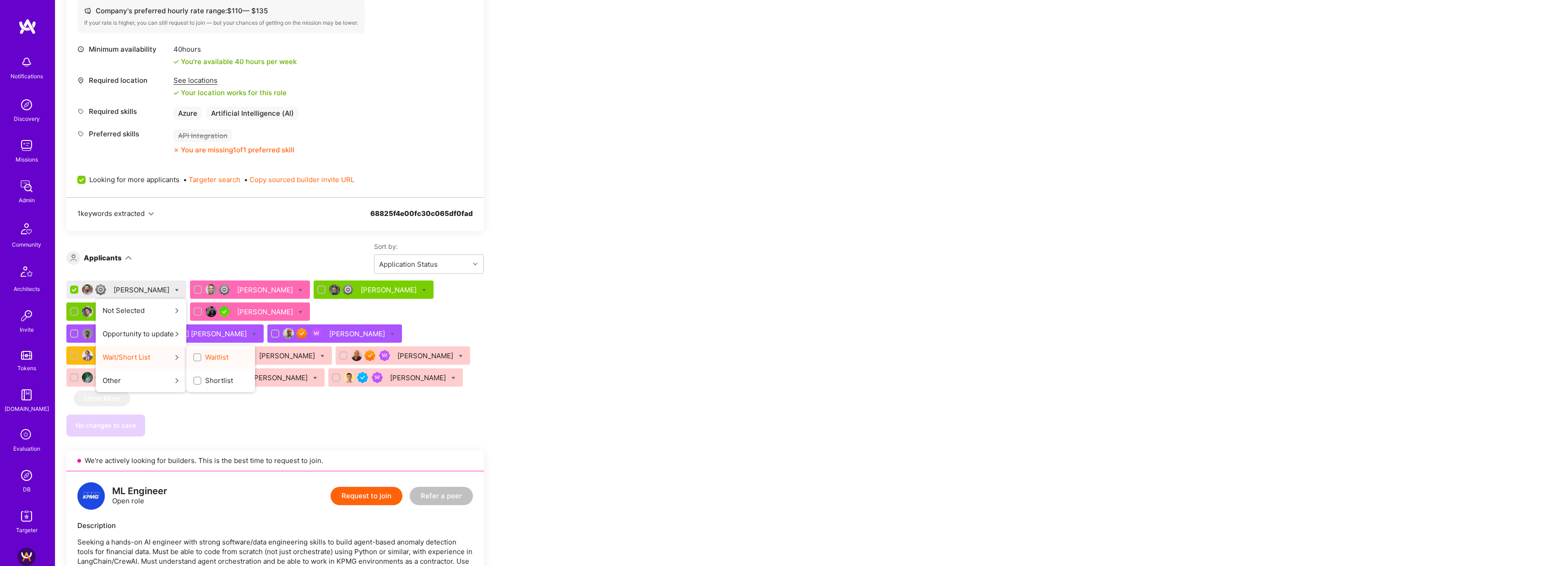
click at [208, 352] on span "Waitlist" at bounding box center [217, 357] width 23 height 10
click at [201, 355] on input "Waitlist" at bounding box center [198, 358] width 7 height 7
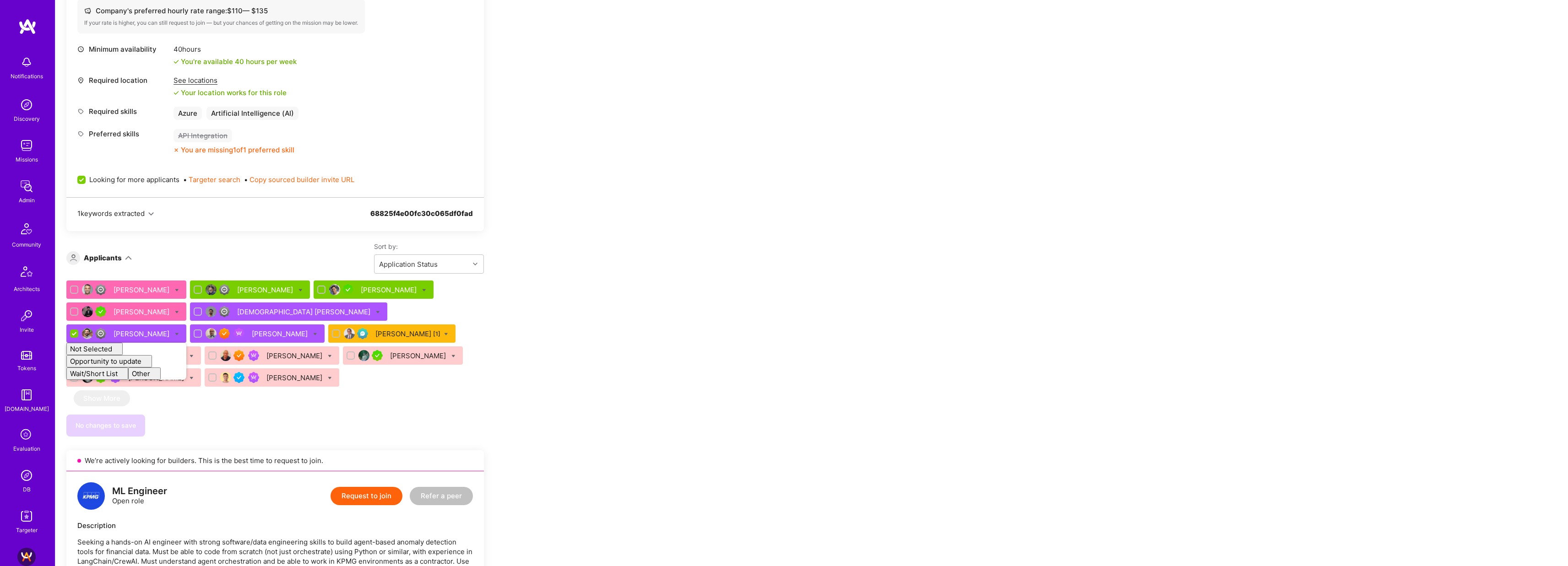
checkbox input "false"
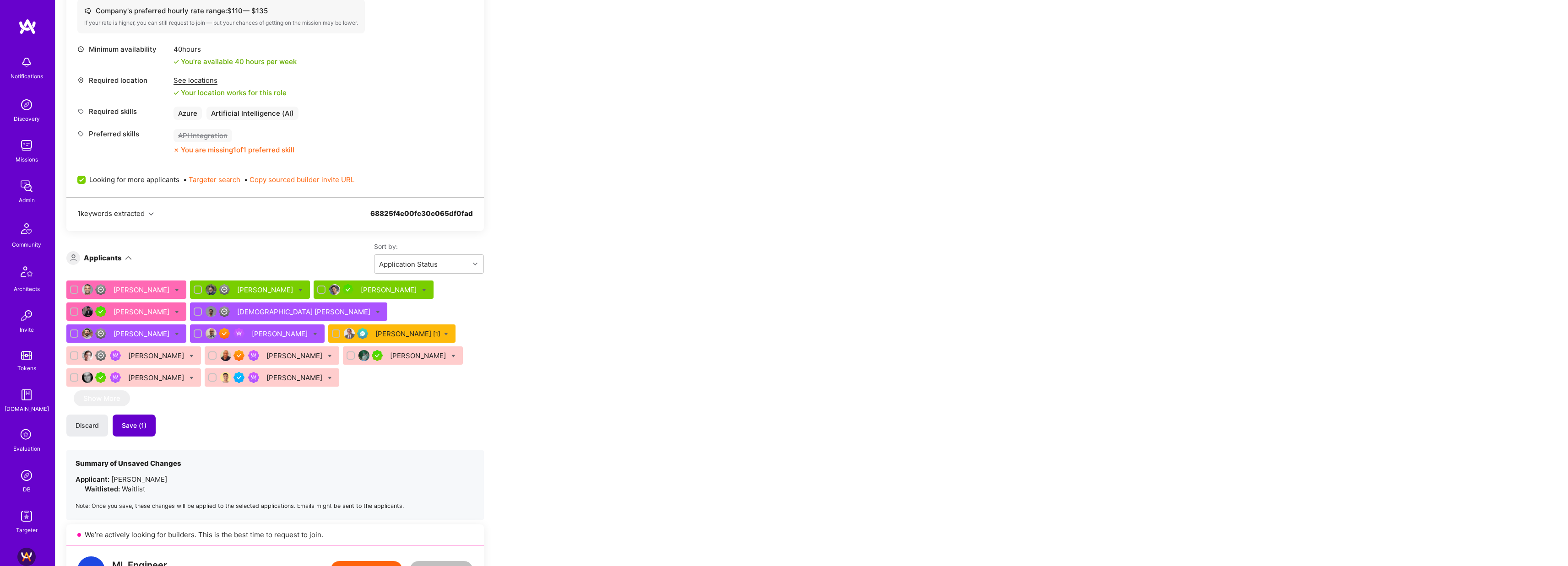
click at [140, 421] on span "Save (1)" at bounding box center [134, 425] width 25 height 9
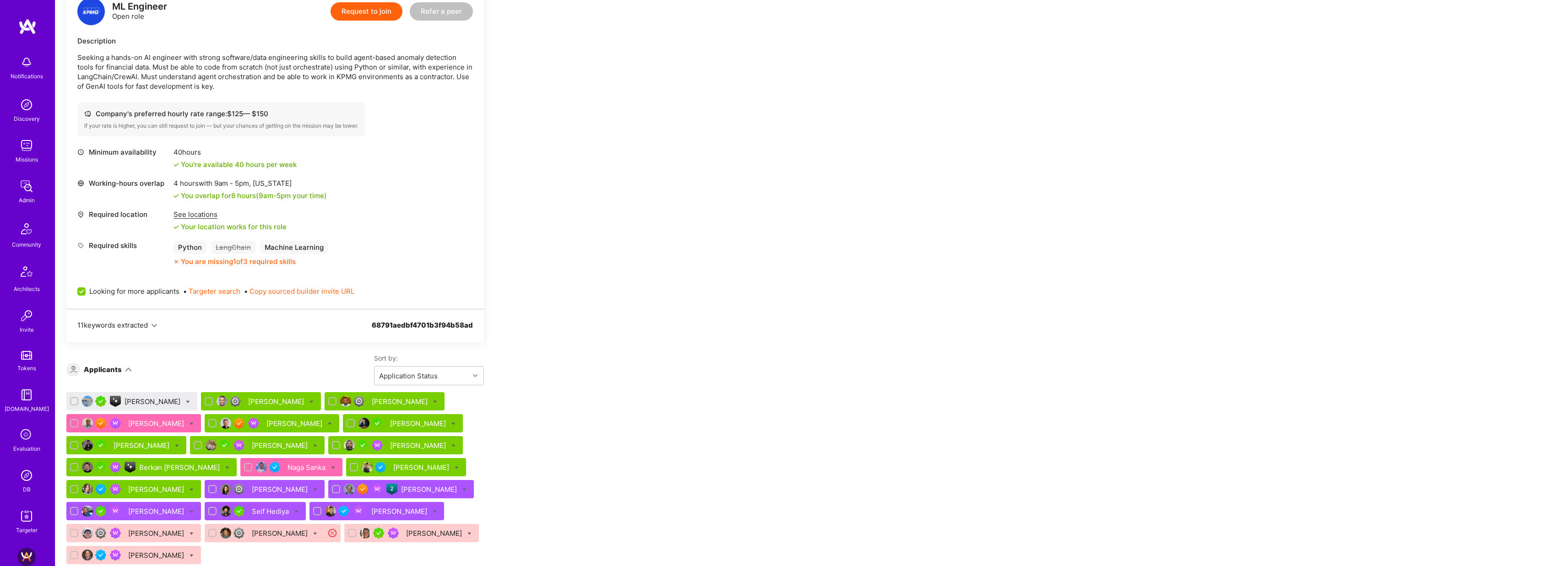
scroll to position [1488, 0]
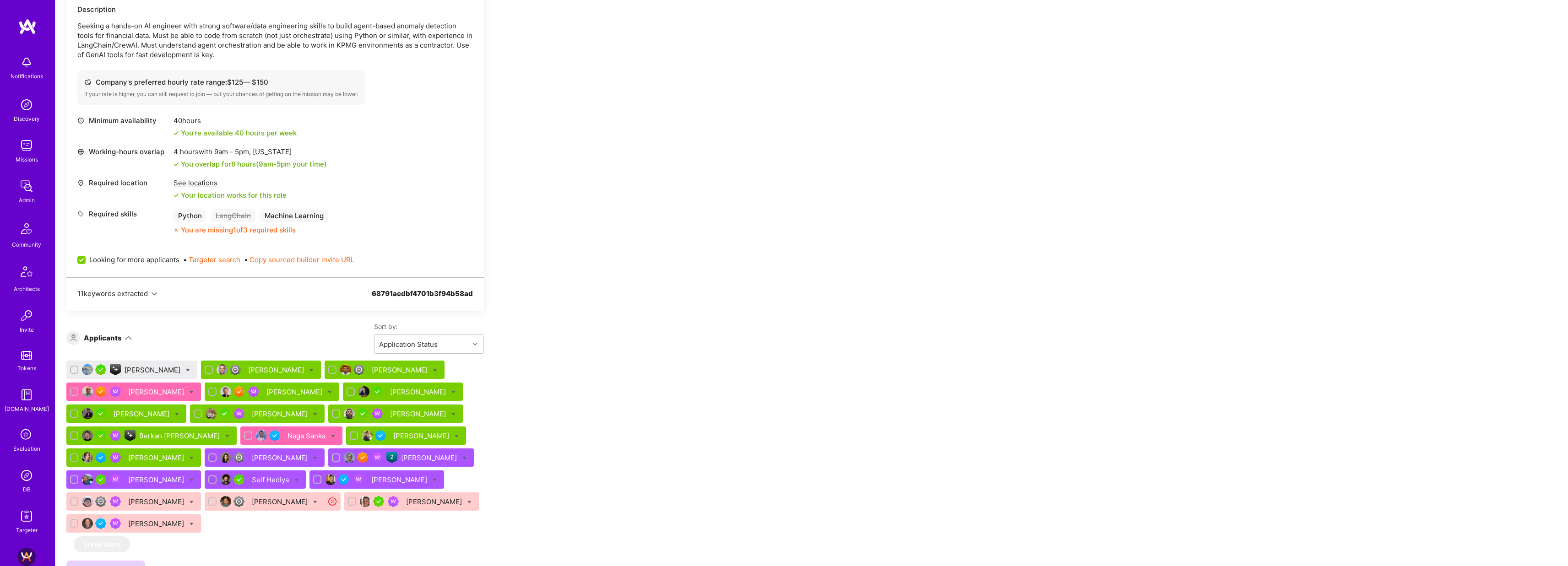
click at [186, 368] on icon at bounding box center [187, 370] width 4 height 4
checkbox input "true"
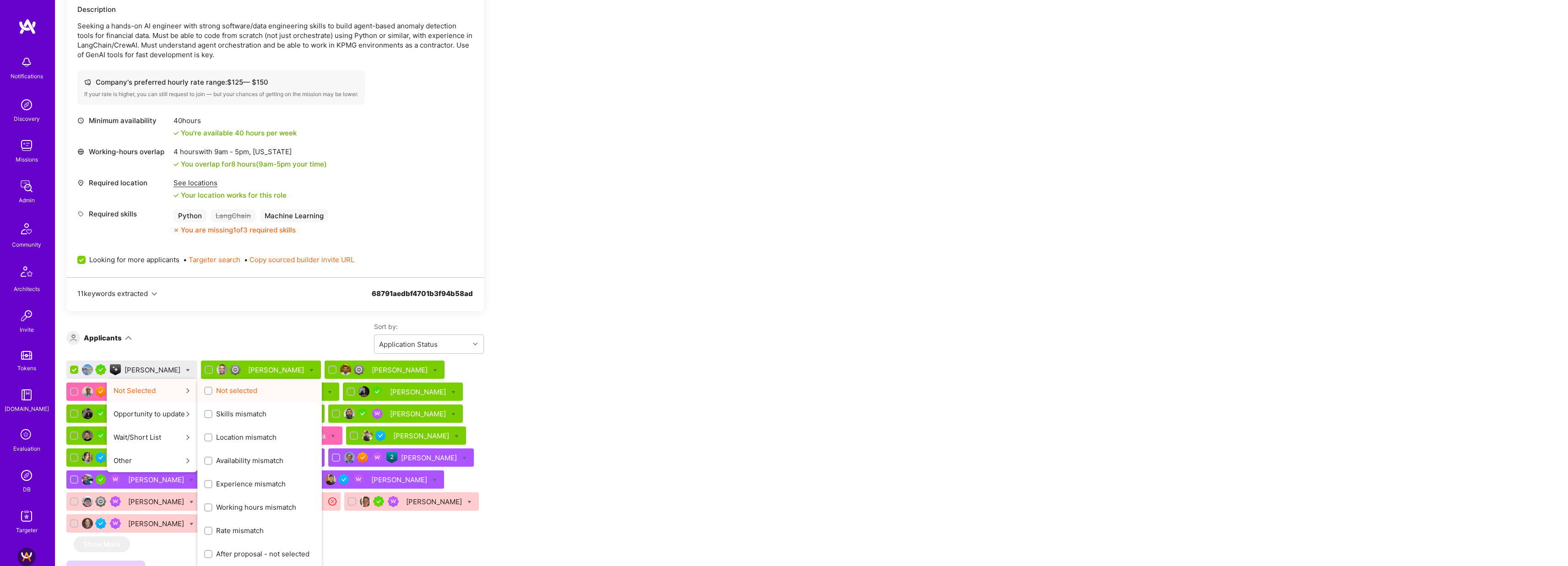
click at [204, 387] on div "button" at bounding box center [208, 391] width 9 height 9
click at [206, 388] on input "Not selected" at bounding box center [209, 391] width 7 height 7
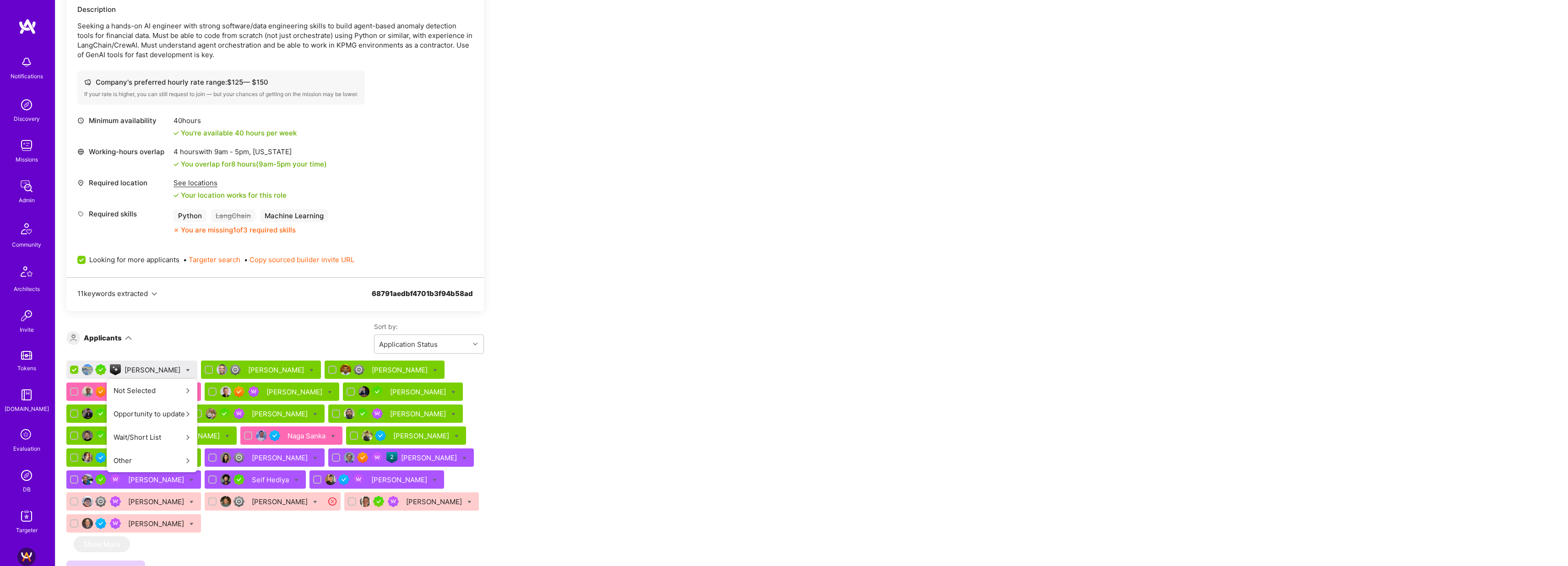
scroll to position [0, 0]
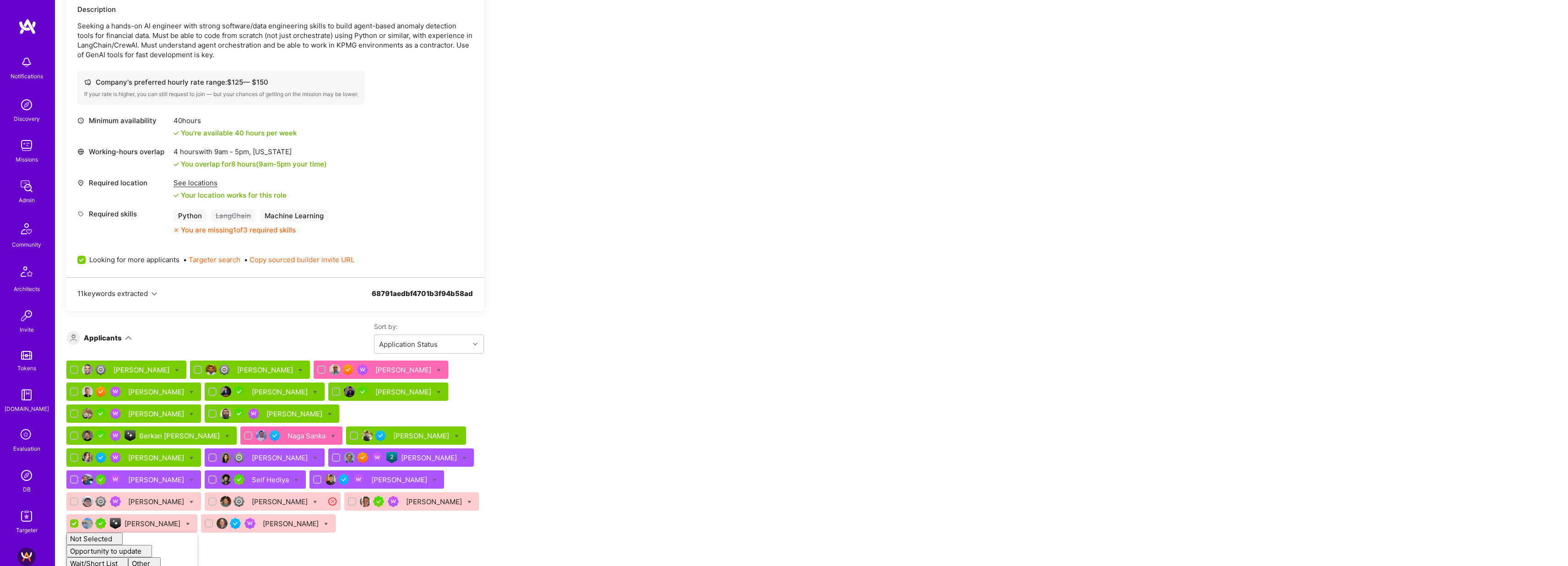
checkbox input "false"
click at [575, 324] on div "Team Members We’re actively looking for builders. This is the best time to requ…" at bounding box center [341, 389] width 550 height 3406
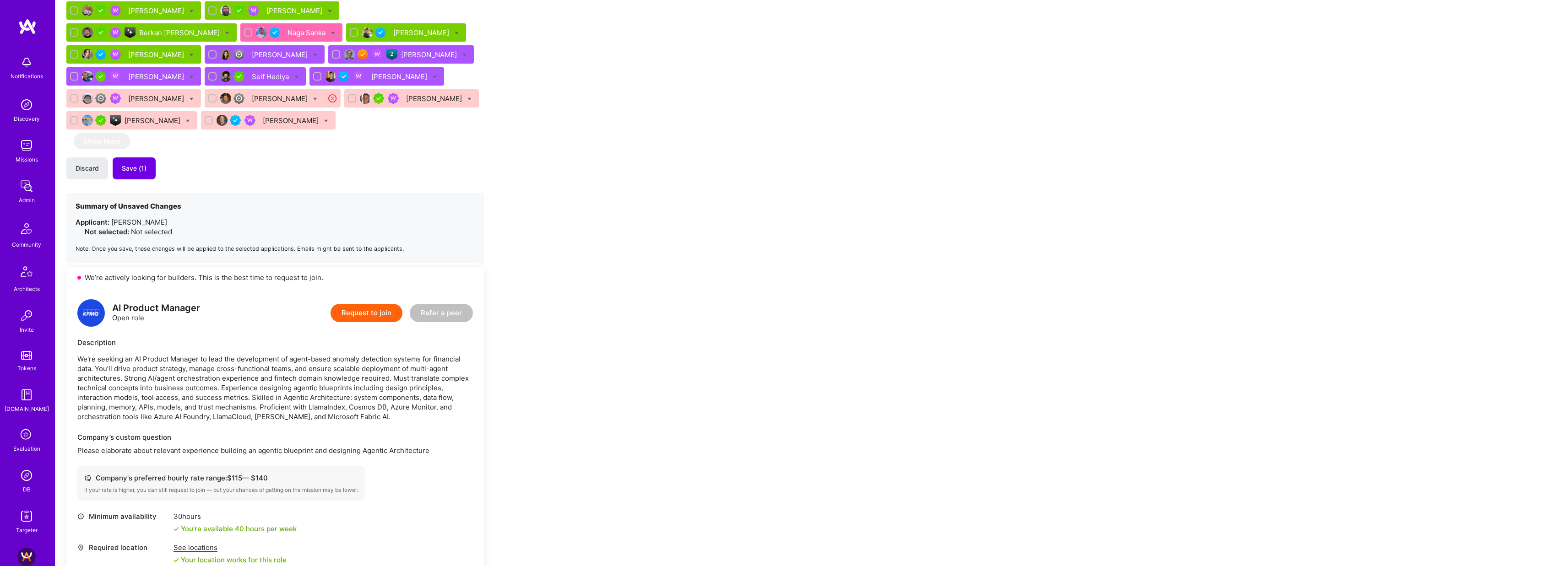
scroll to position [1892, 0]
click at [133, 156] on button "Save (1)" at bounding box center [134, 167] width 43 height 22
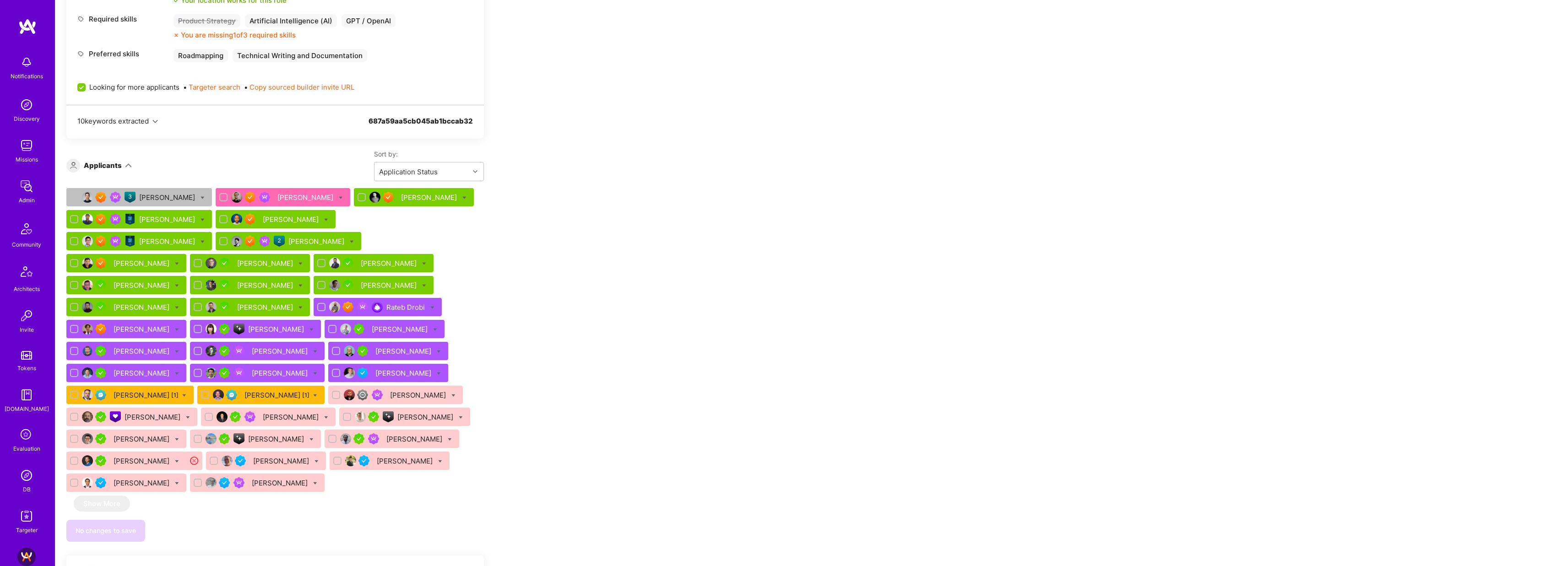
scroll to position [2474, 0]
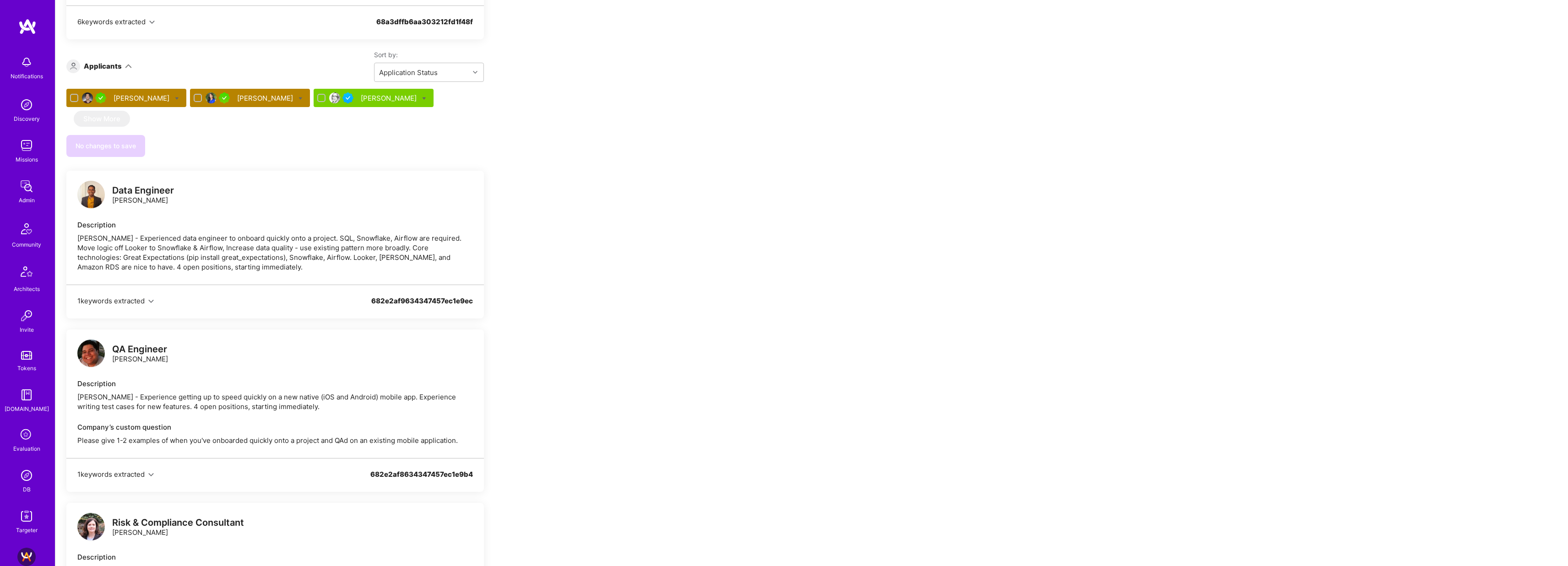
scroll to position [536, 0]
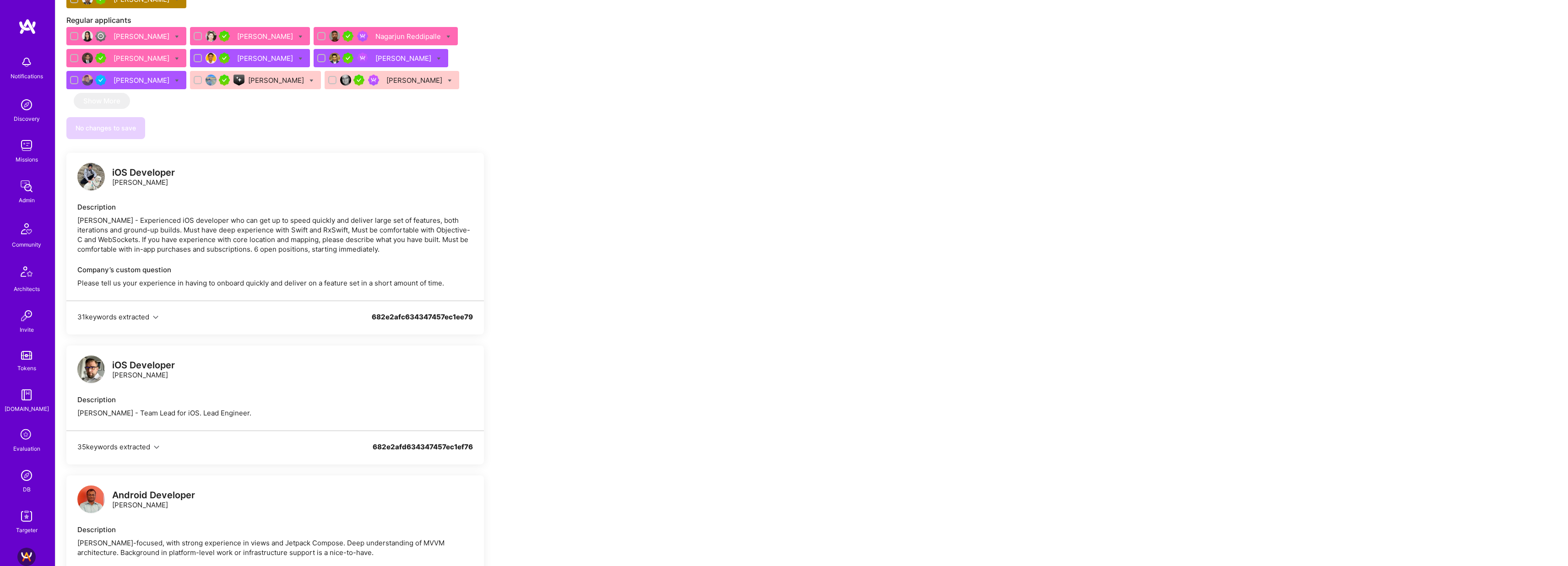
scroll to position [684, 0]
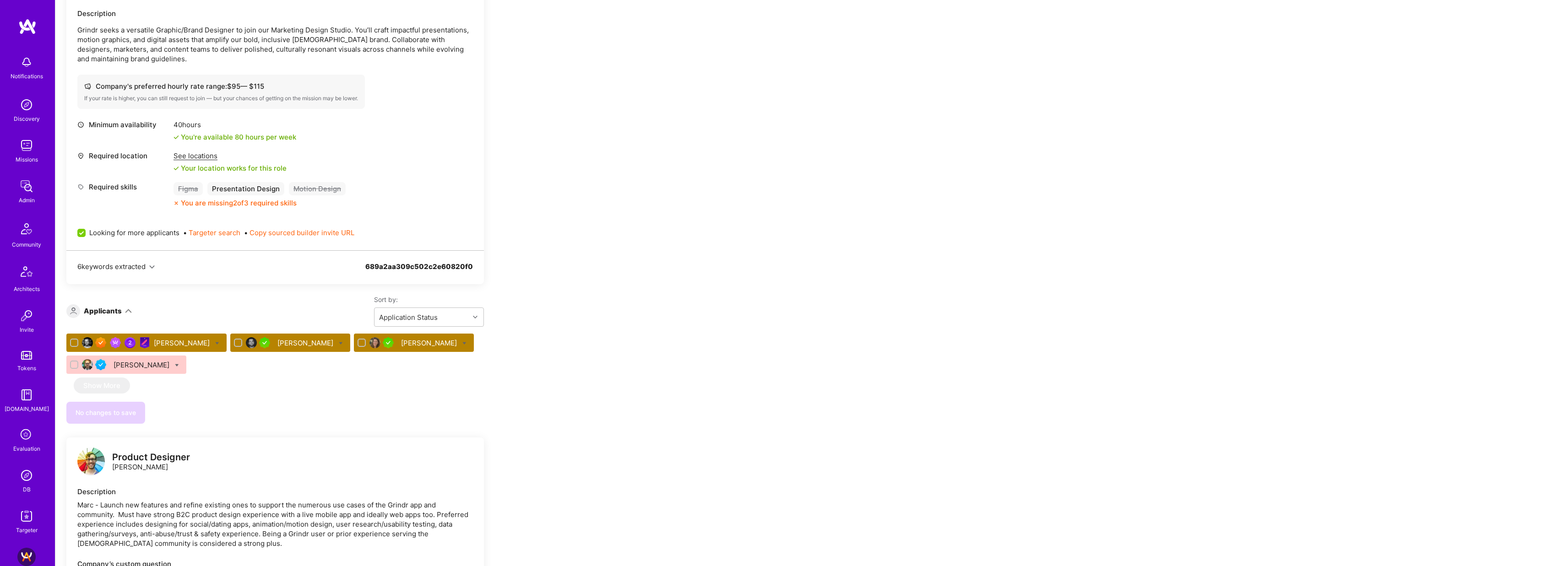
scroll to position [265, 0]
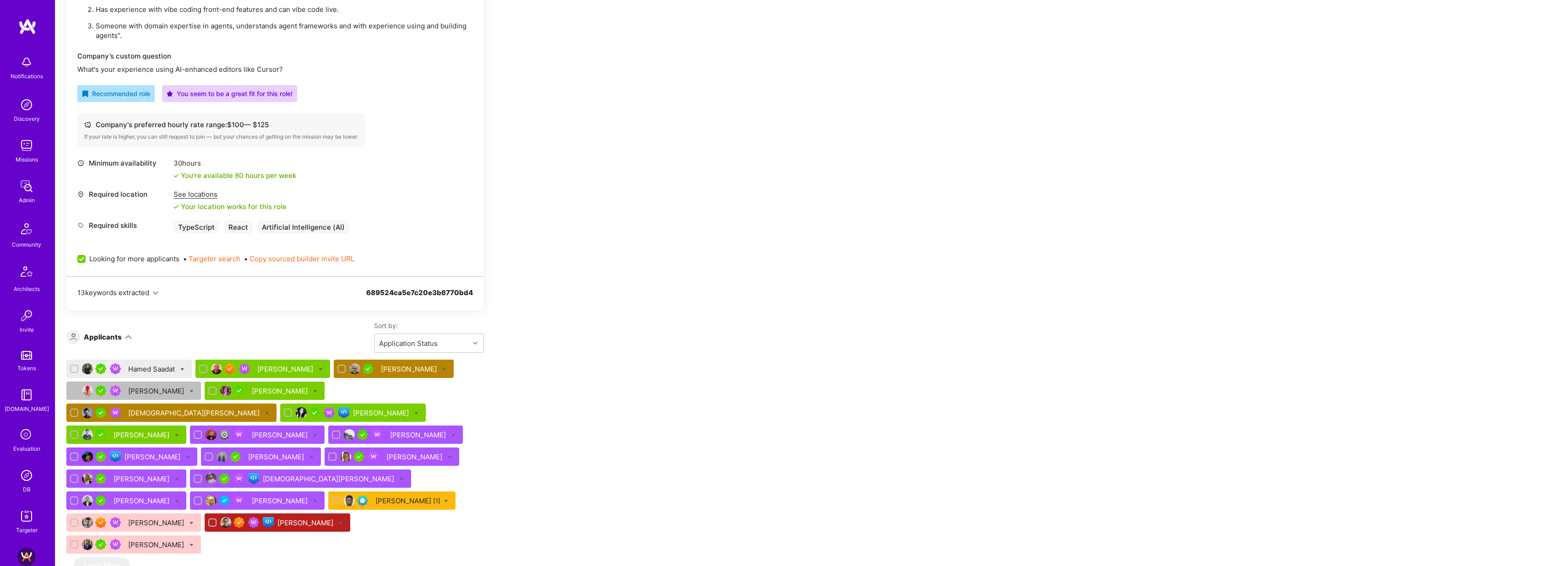
scroll to position [399, 0]
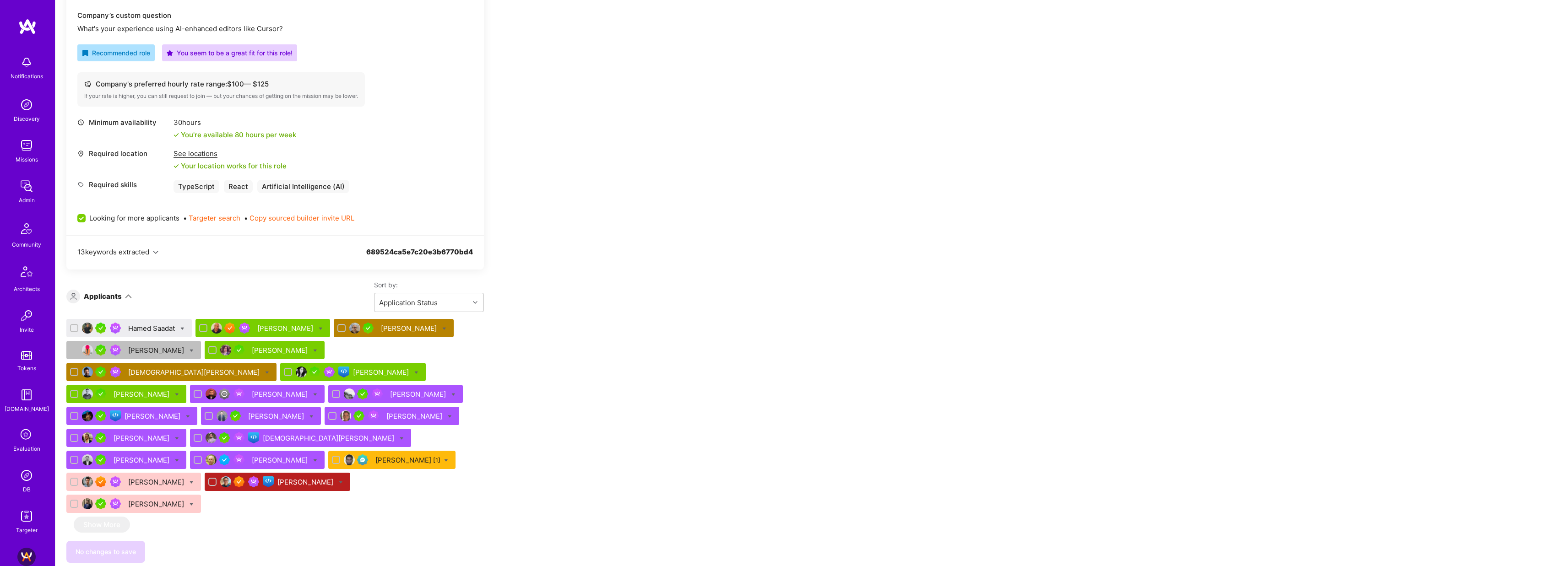
click at [184, 328] on icon at bounding box center [182, 329] width 4 height 4
checkbox input "true"
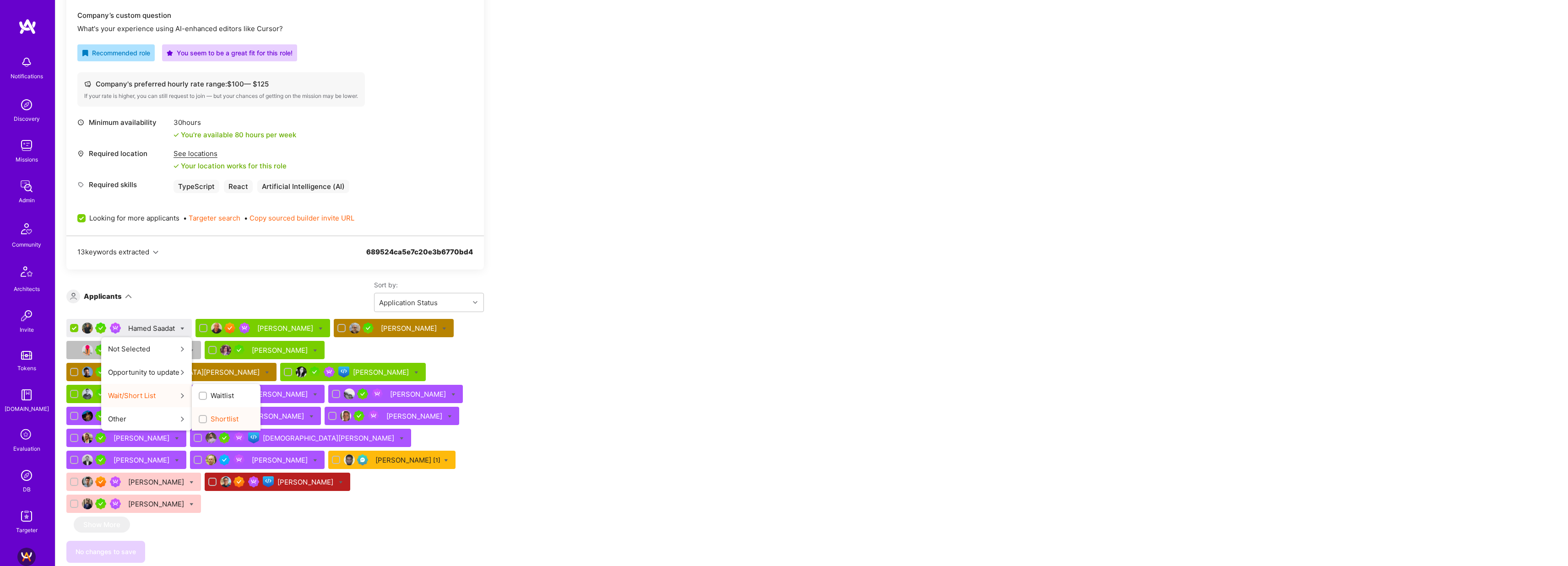
click at [218, 419] on span "Shortlist" at bounding box center [225, 419] width 28 height 10
click at [207, 419] on input "Shortlist" at bounding box center [203, 419] width 7 height 7
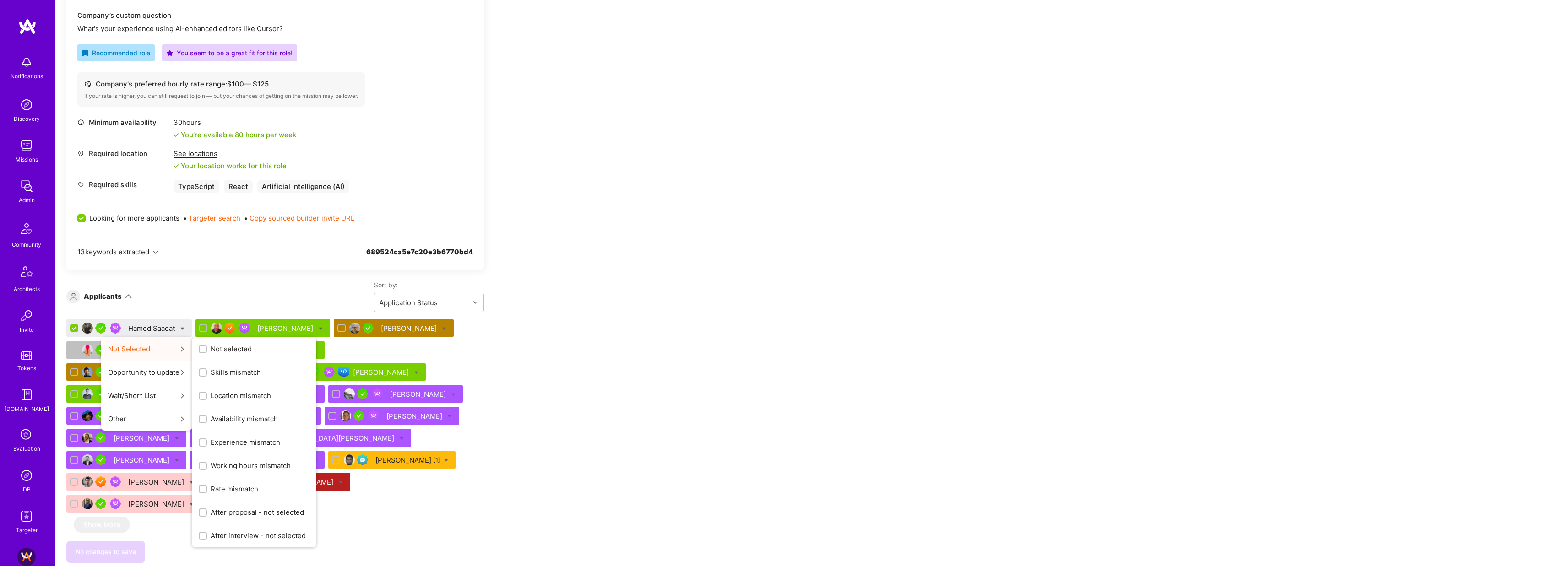
scroll to position [0, 0]
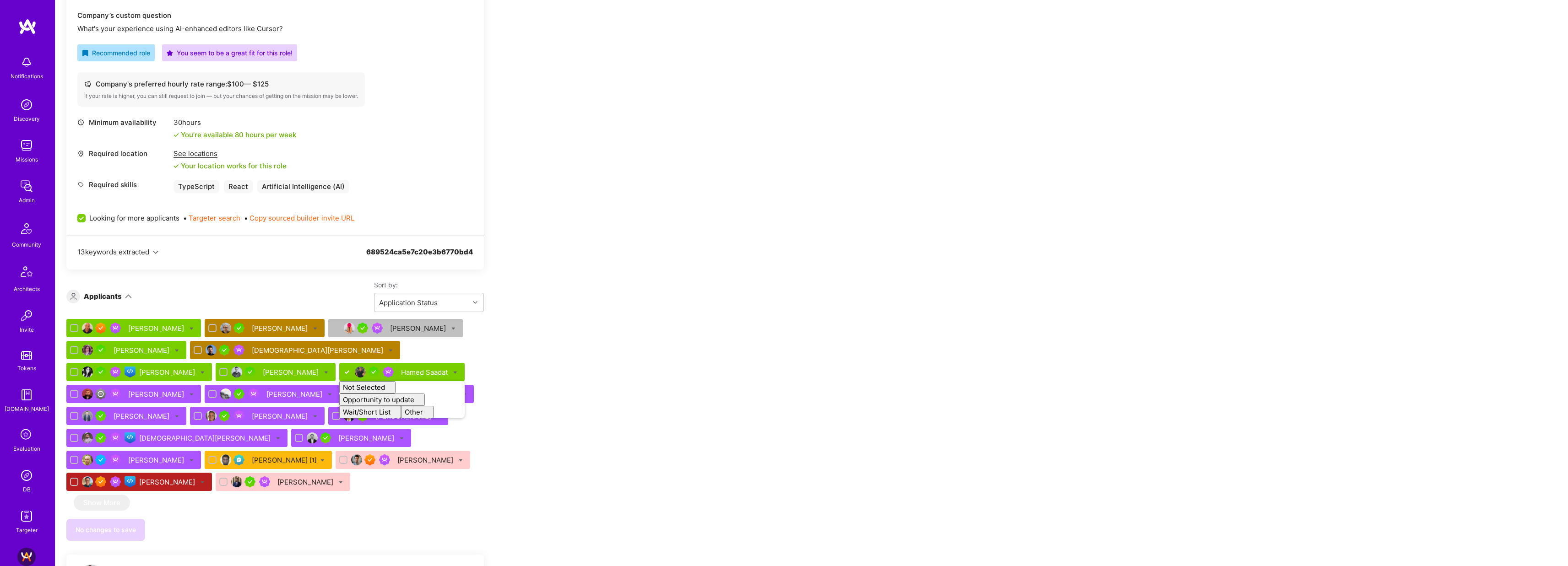
checkbox input "false"
click at [547, 348] on div "Team Members We’re actively looking for builders. This is the best time to requ…" at bounding box center [341, 506] width 550 height 1462
click at [145, 525] on span "Save (1)" at bounding box center [134, 529] width 25 height 9
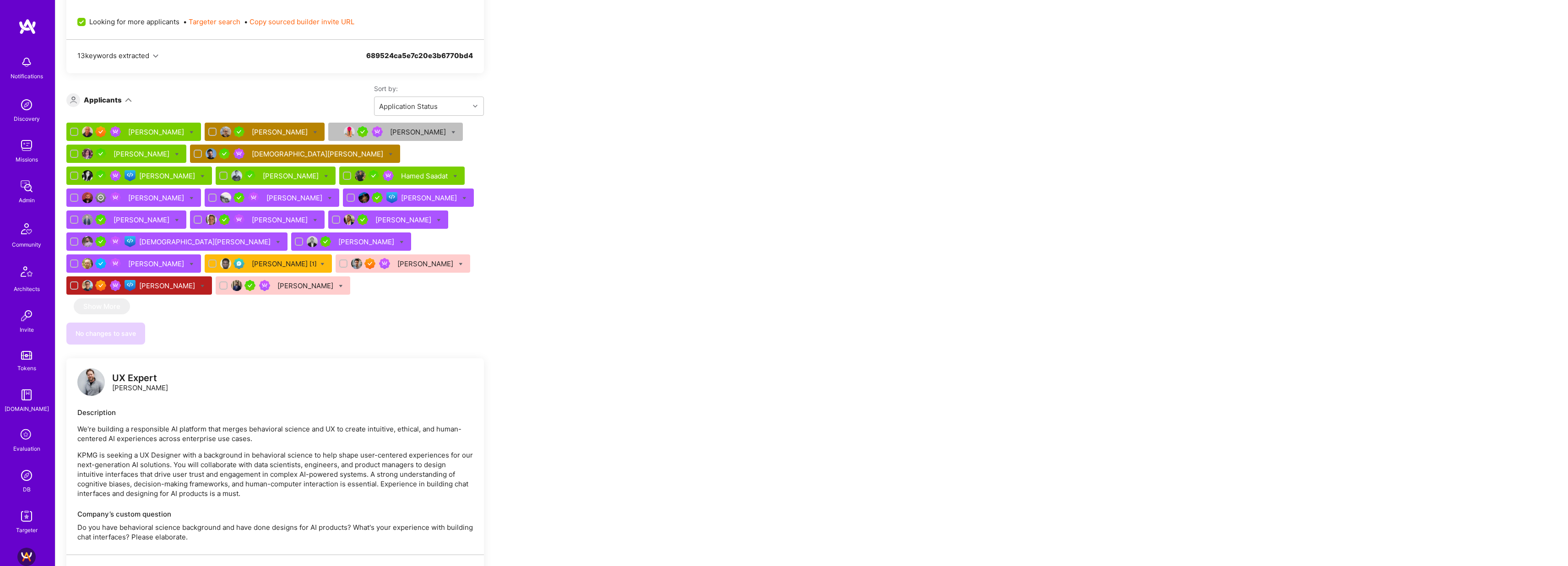
scroll to position [623, 0]
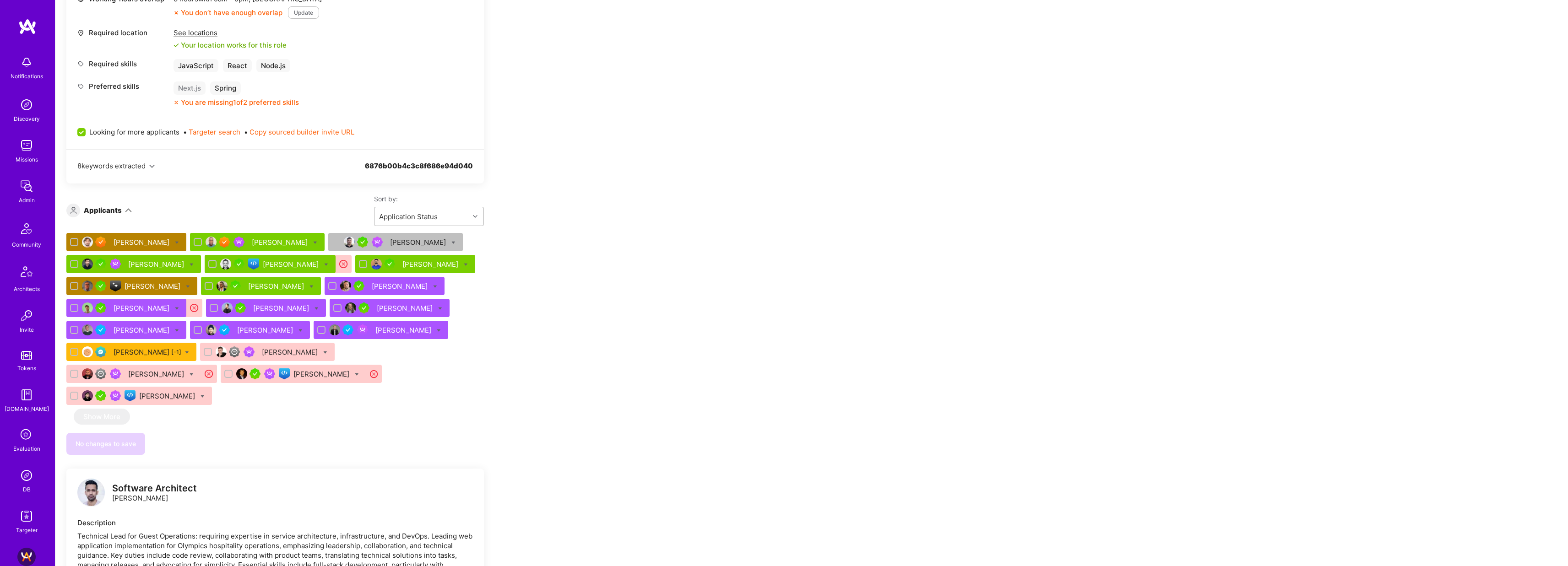
scroll to position [480, 0]
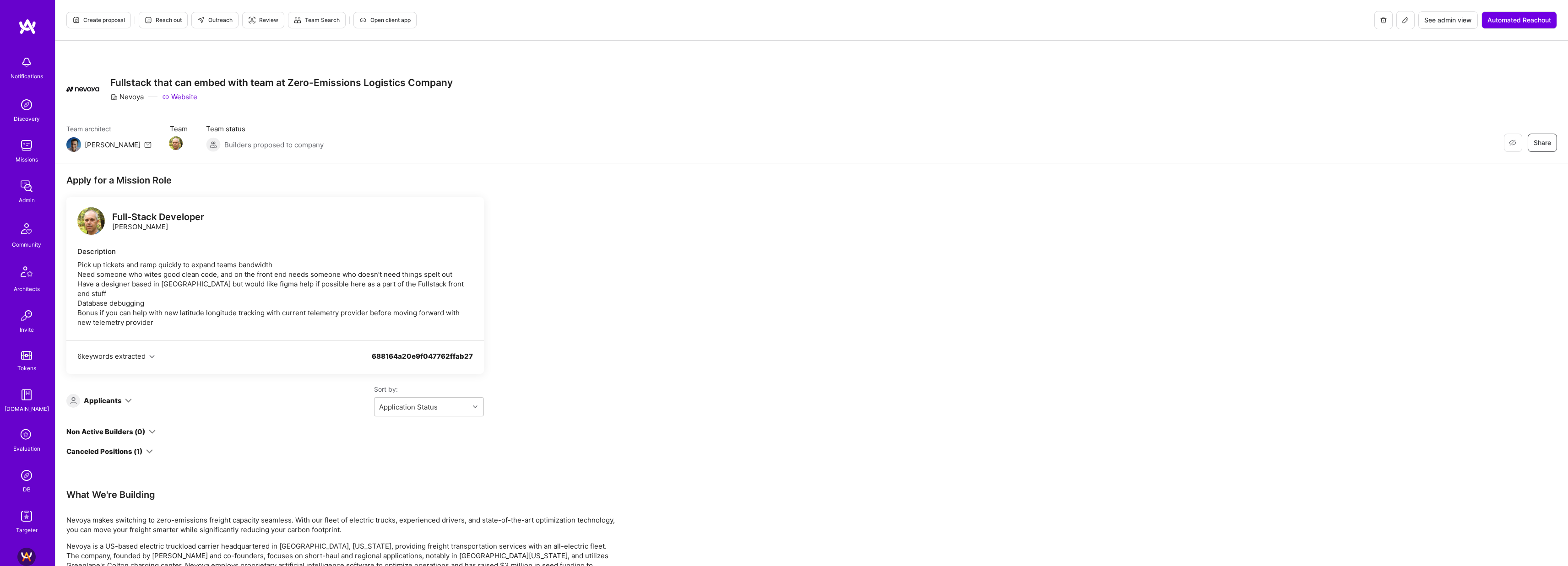
scroll to position [73, 0]
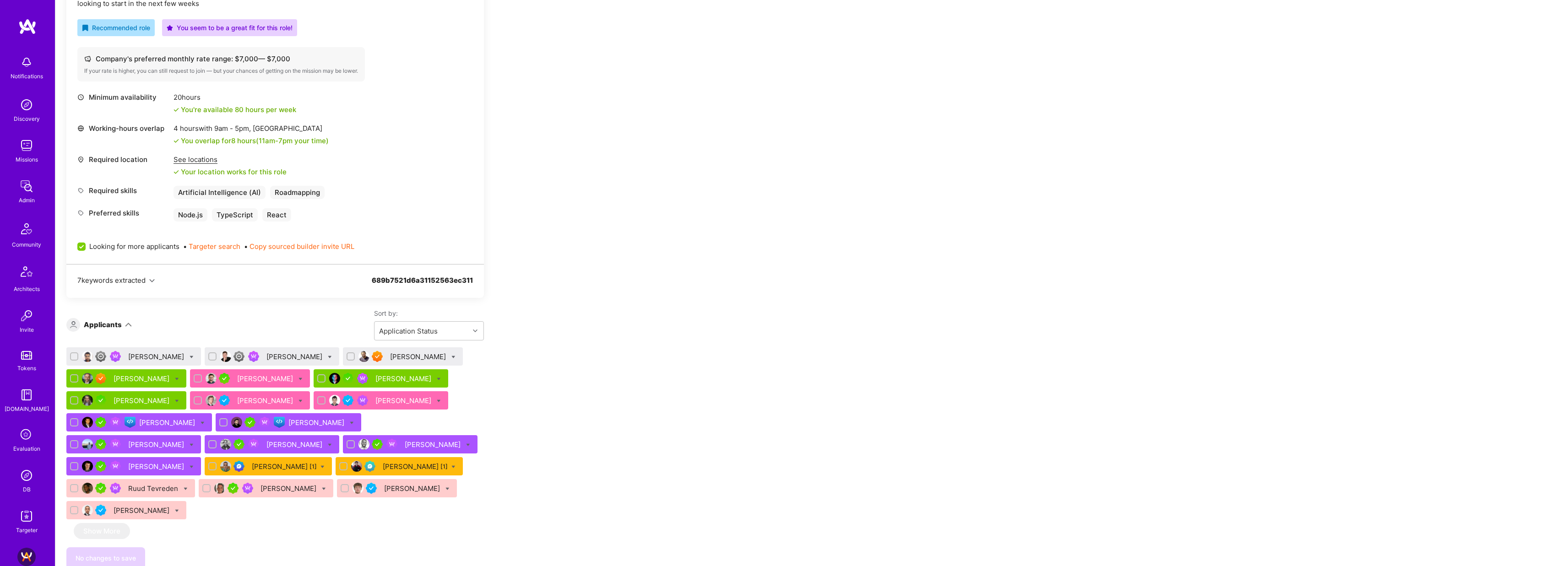
scroll to position [330, 0]
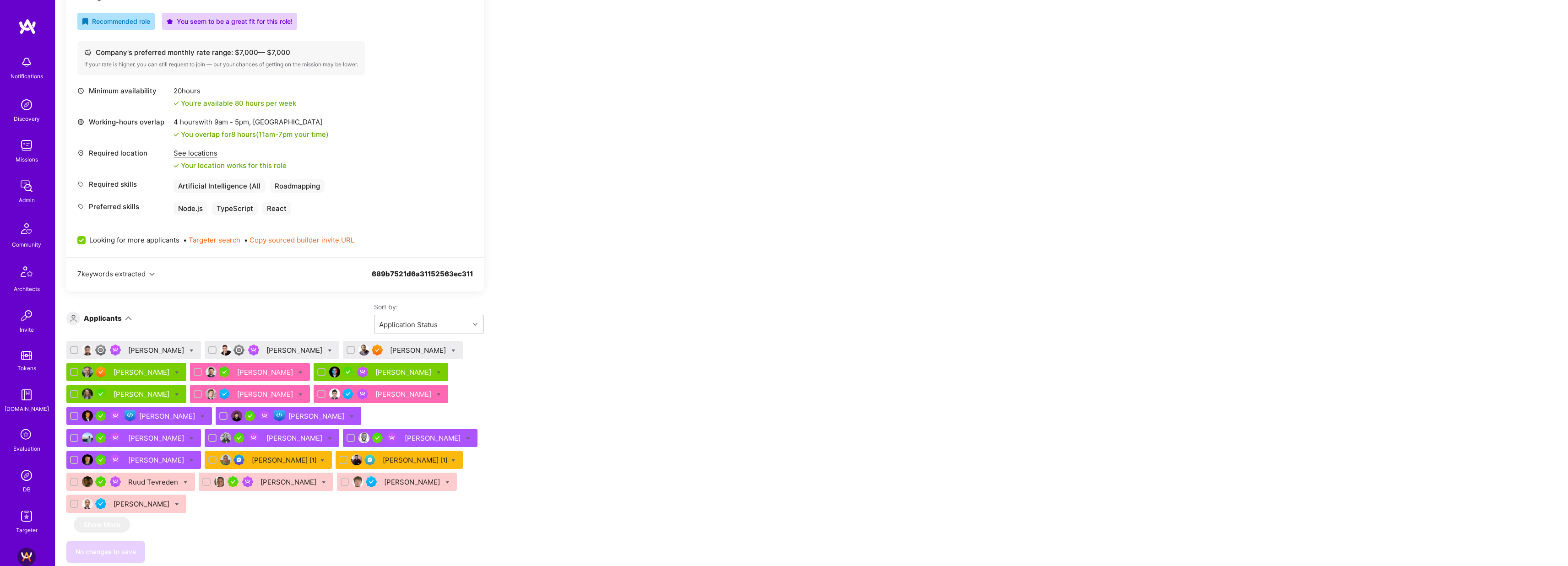
click at [153, 352] on div "[PERSON_NAME]" at bounding box center [157, 351] width 58 height 10
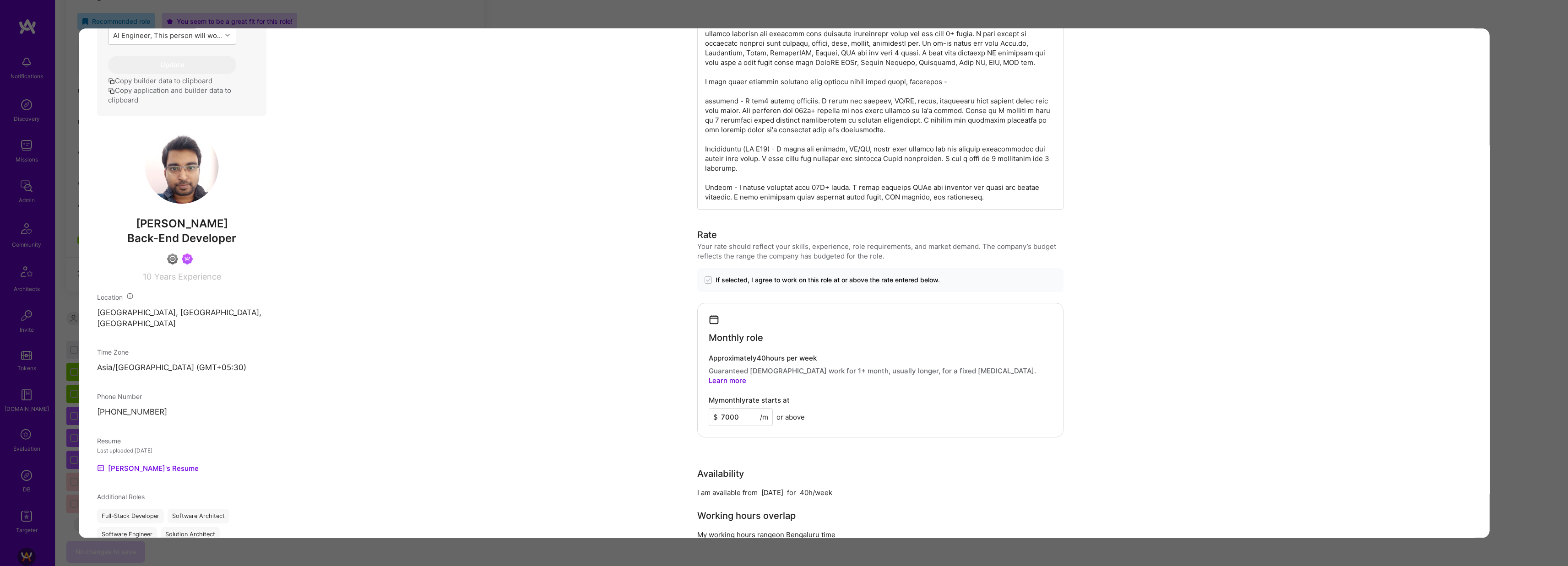
scroll to position [171, 0]
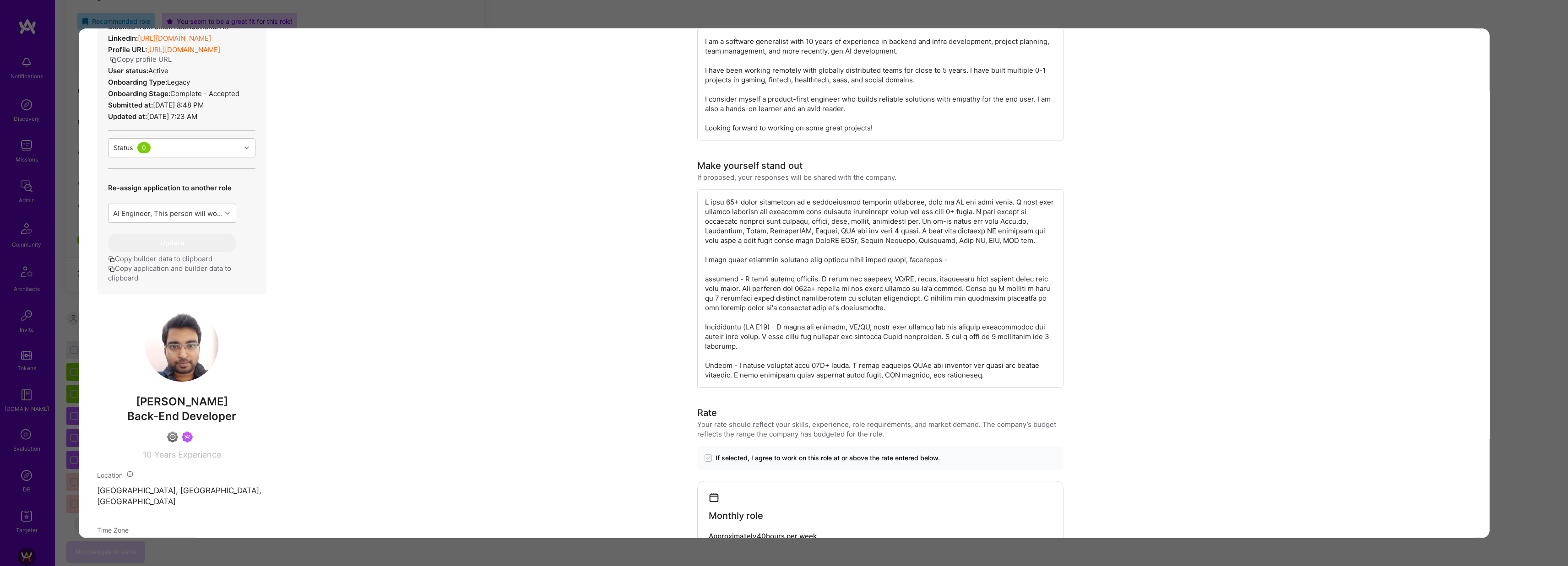
click at [1500, 257] on div "Application 1 of 21 Evaluation scores Expertise level Good Interpersonal skills…" at bounding box center [784, 283] width 1568 height 566
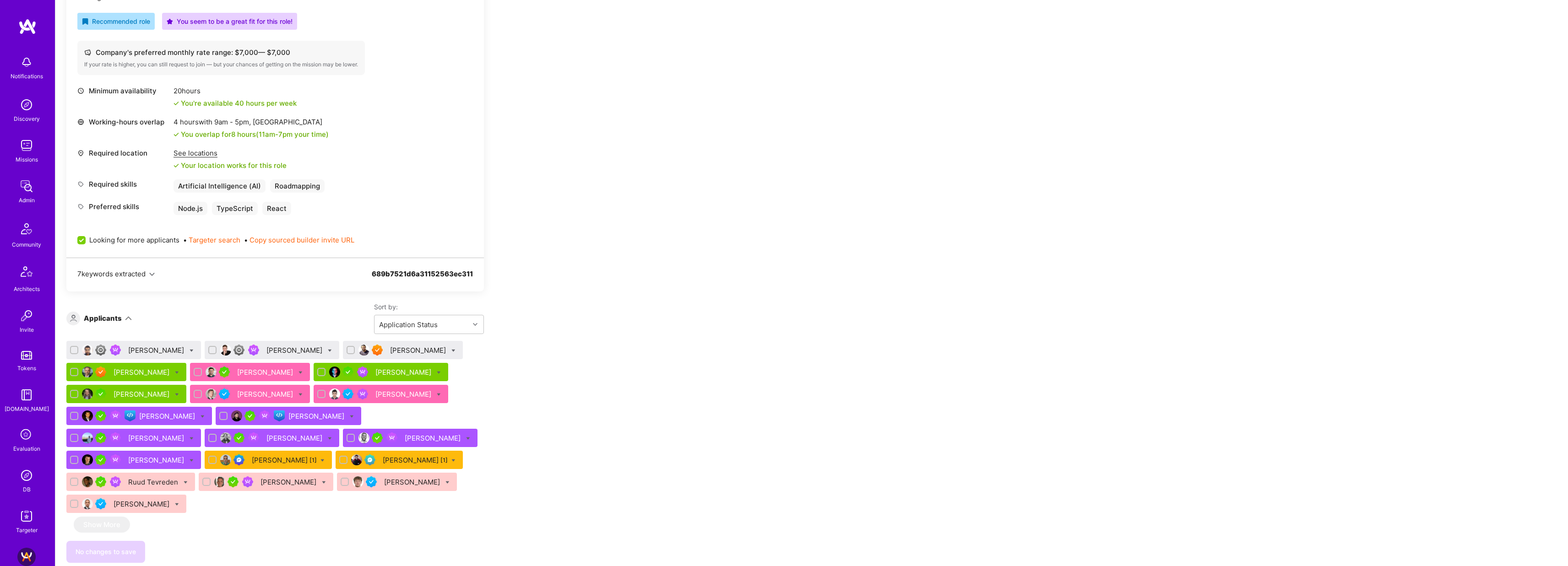
click at [189, 351] on icon at bounding box center [191, 351] width 4 height 4
checkbox input "true"
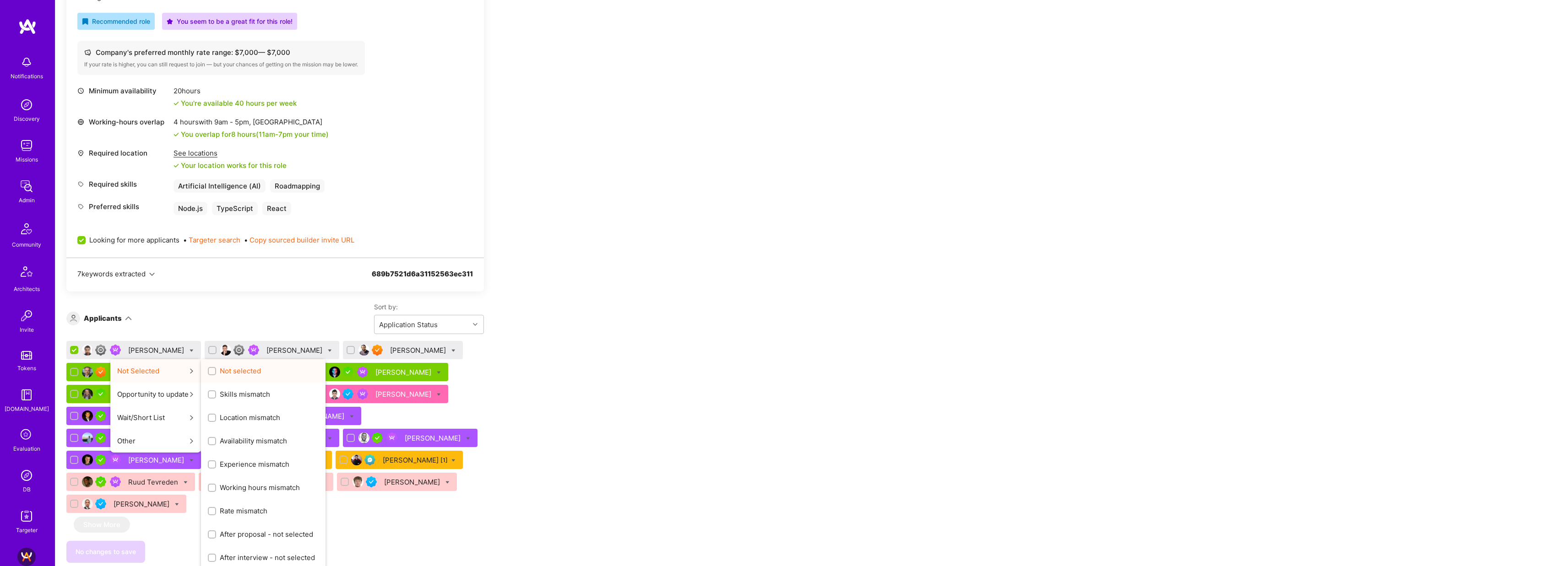
click at [220, 368] on span "Not selected" at bounding box center [240, 371] width 41 height 10
click at [209, 368] on input "Not selected" at bounding box center [212, 371] width 7 height 7
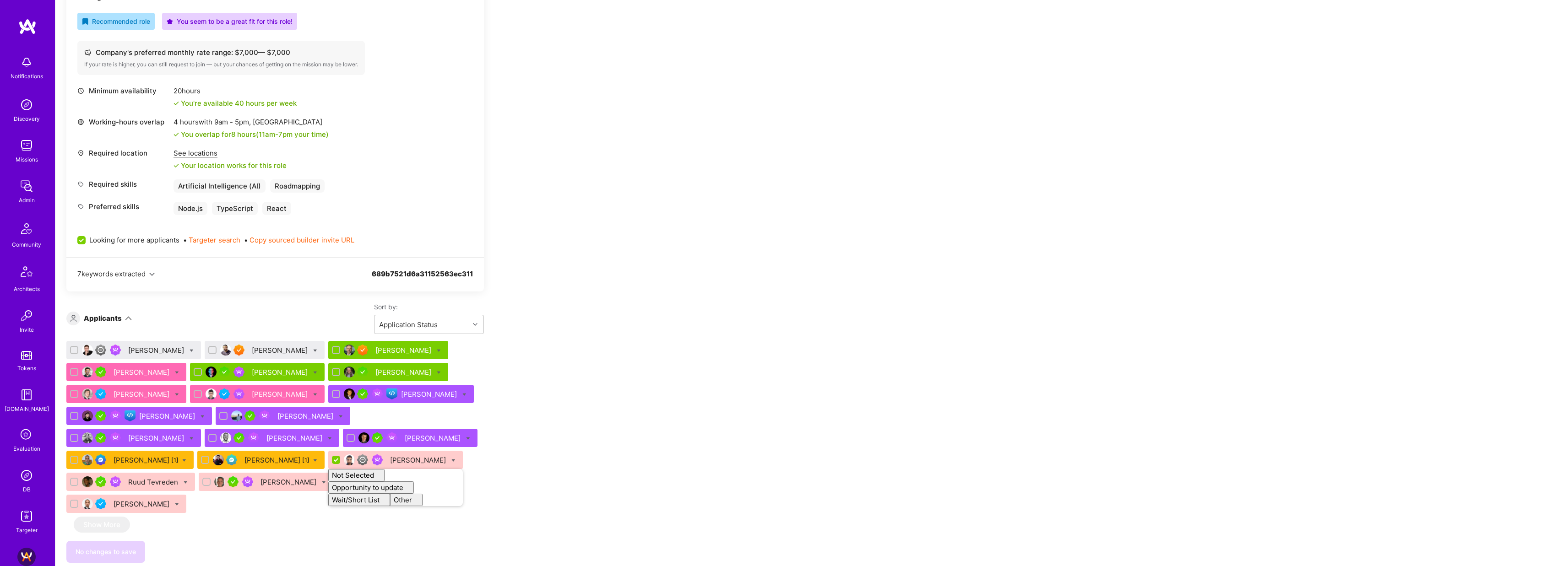
checkbox input "false"
drag, startPoint x: 708, startPoint y: 299, endPoint x: 702, endPoint y: 300, distance: 6.1
click at [708, 299] on div "Apply for a Mission Role We’re actively looking for builders. This is the best …" at bounding box center [811, 348] width 1513 height 1030
click at [128, 350] on div "Lars Artmann" at bounding box center [157, 351] width 58 height 10
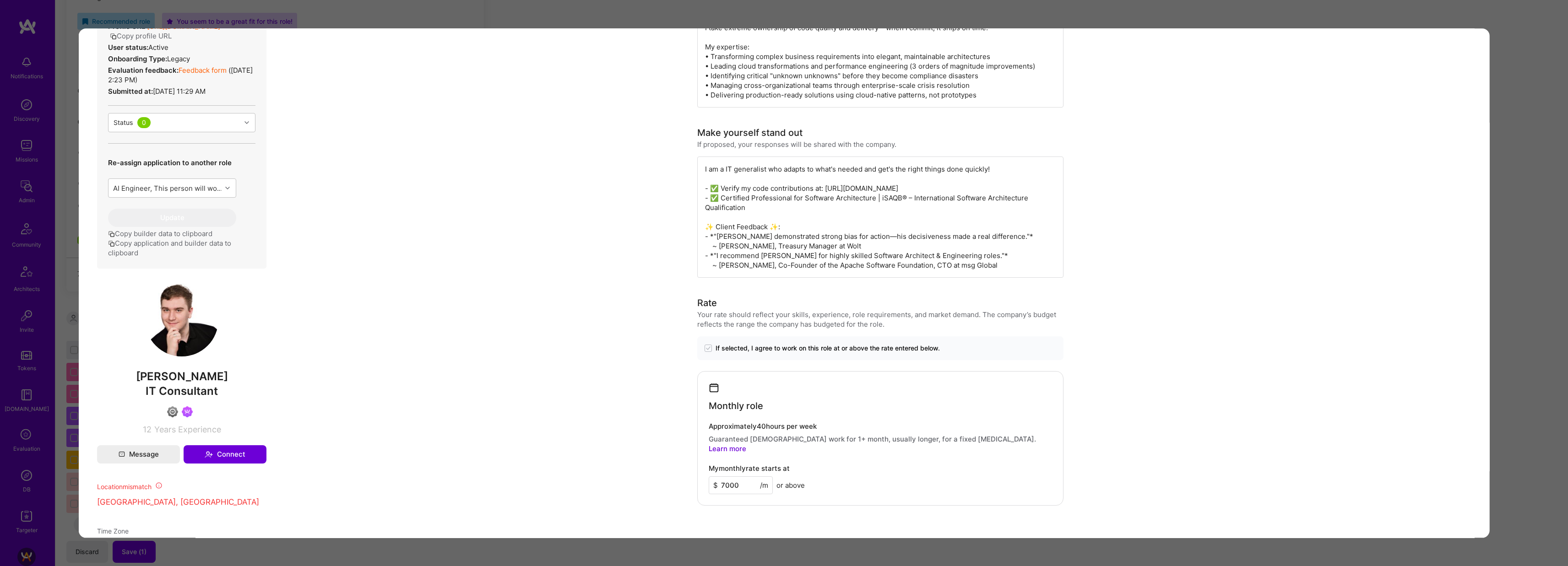
scroll to position [249, 0]
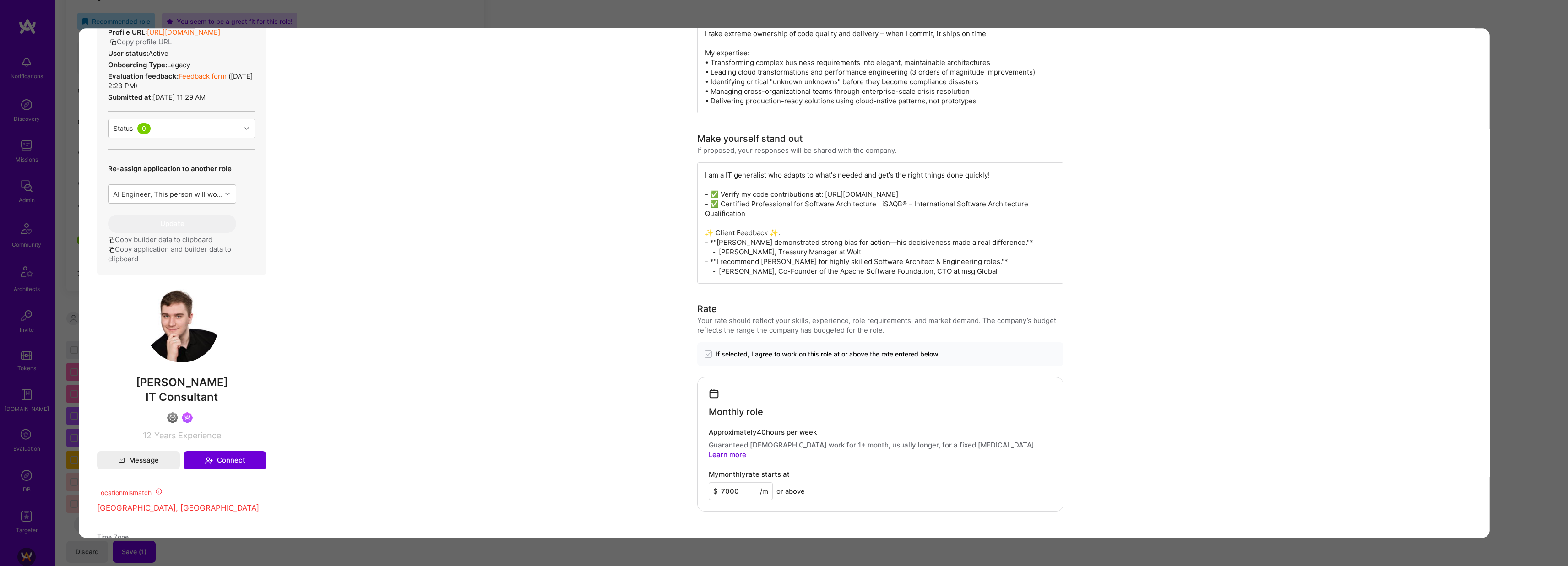
click at [1053, 19] on div "Application 1 of 21 Builder Missing Requirements Required Location See location…" at bounding box center [784, 283] width 1568 height 566
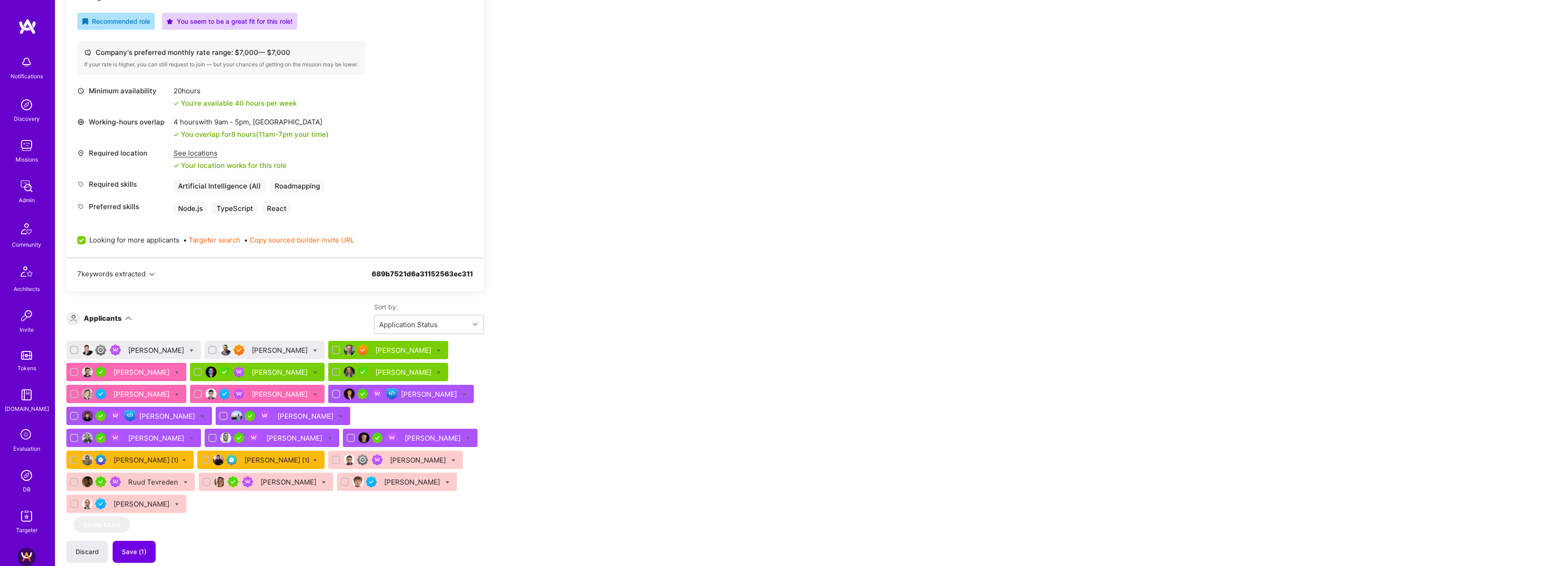
click at [189, 349] on icon at bounding box center [191, 351] width 4 height 4
checkbox input "true"
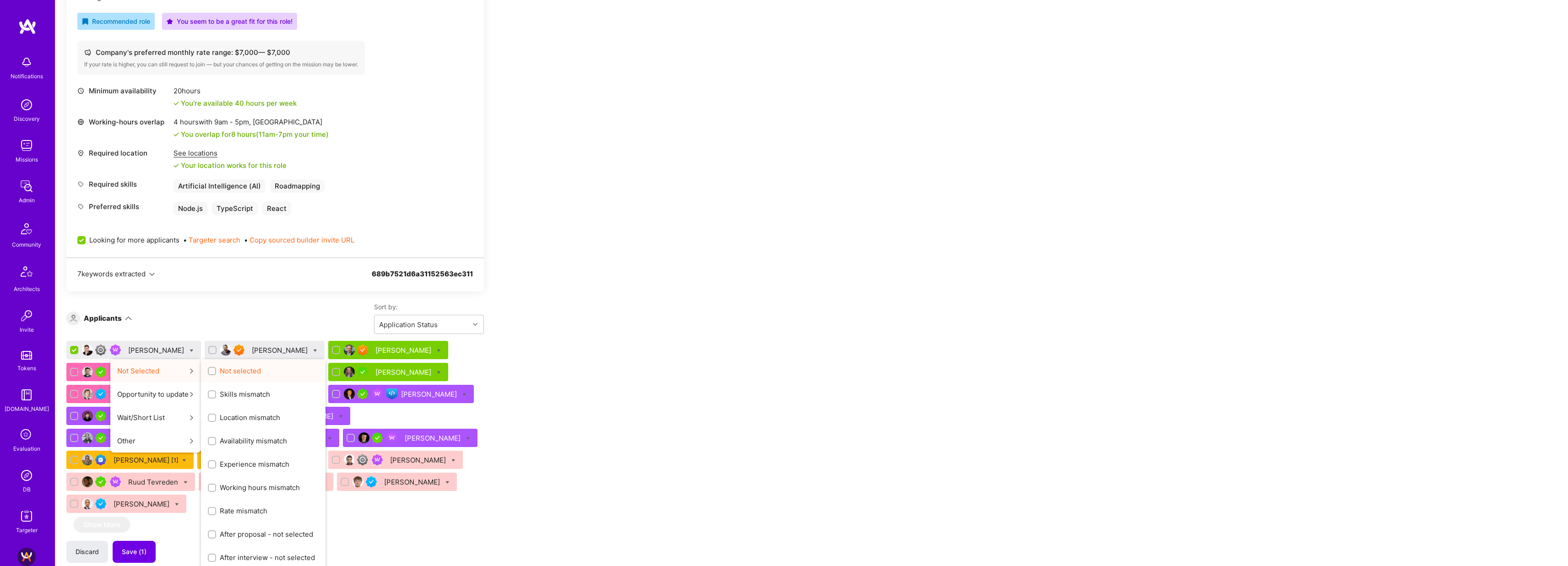
click at [209, 369] on input "Not selected" at bounding box center [212, 371] width 7 height 7
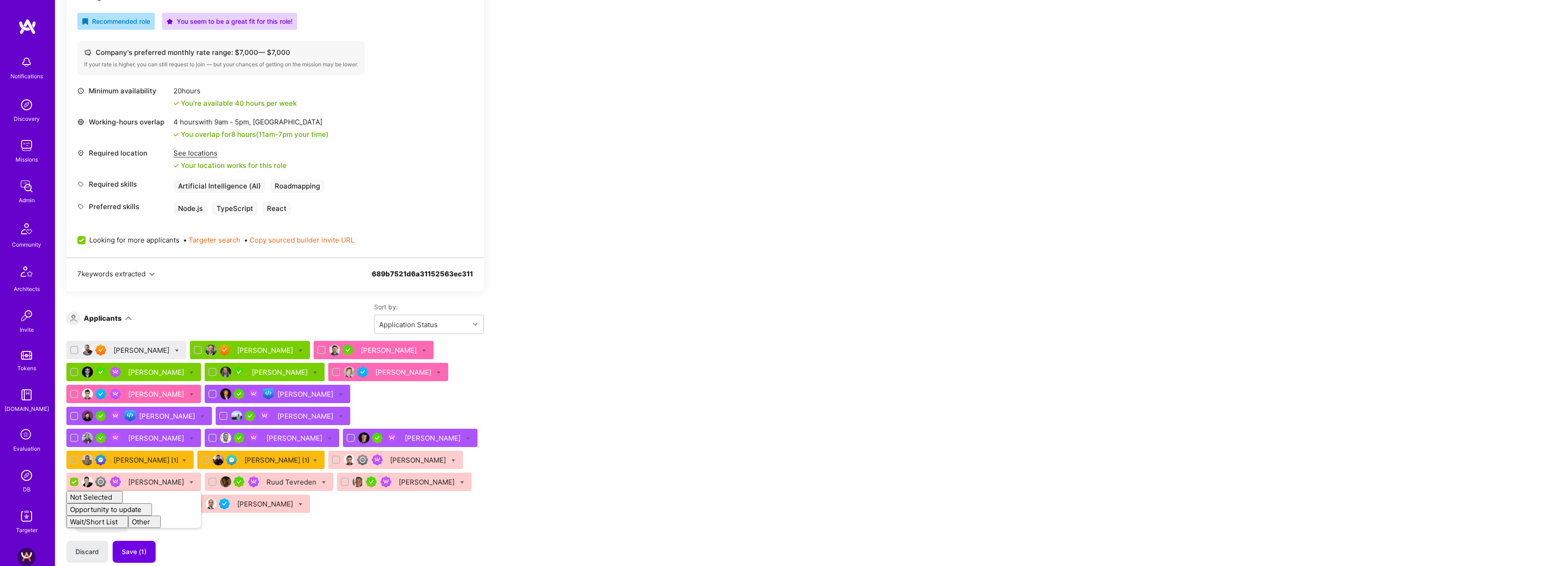
checkbox input "false"
click at [660, 296] on div "Apply for a Mission Role We’re actively looking for builders. This is the best …" at bounding box center [811, 387] width 1513 height 1109
click at [175, 348] on div at bounding box center [177, 351] width 4 height 10
checkbox input "true"
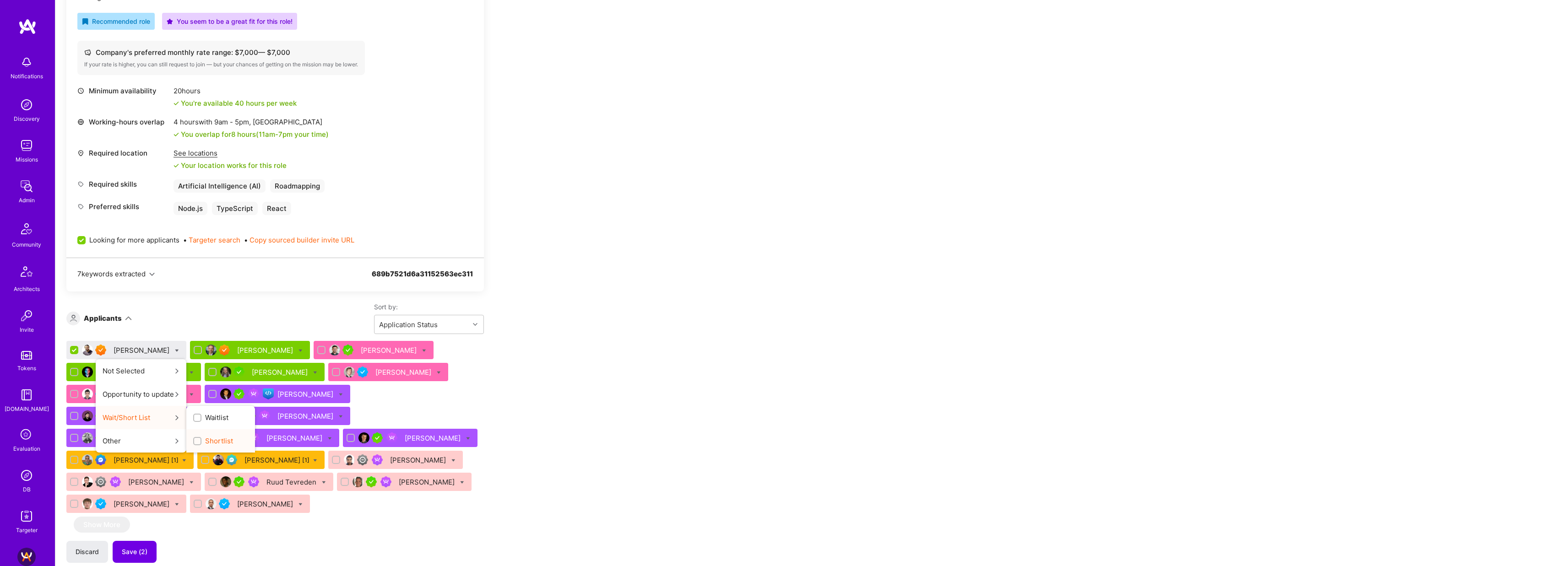
click at [205, 445] on span "Shortlist" at bounding box center [219, 441] width 28 height 10
click at [200, 445] on input "Shortlist" at bounding box center [198, 442] width 7 height 7
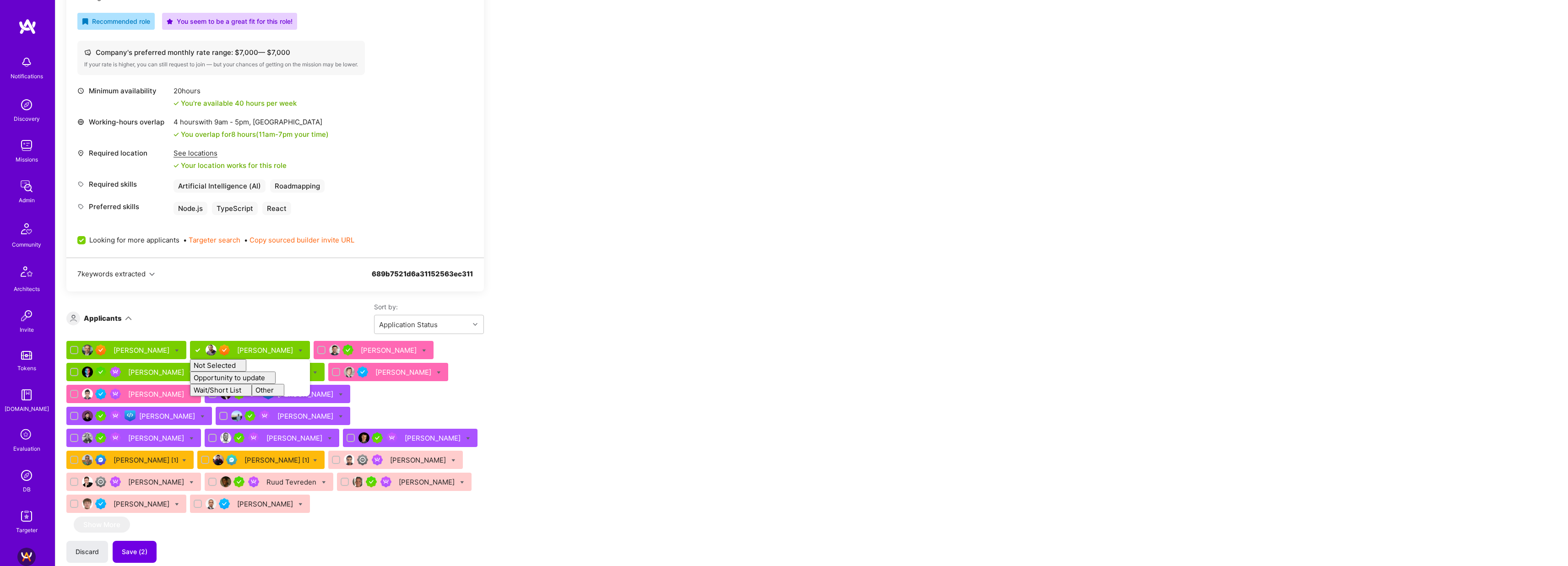
checkbox input "false"
click at [754, 301] on div "Apply for a Mission Role We’re actively looking for builders. This is the best …" at bounding box center [811, 412] width 1513 height 1159
click at [134, 548] on span "Save (3)" at bounding box center [135, 552] width 26 height 9
click at [148, 243] on span "Looking for more applicants" at bounding box center [135, 240] width 90 height 10
click at [86, 243] on input "Looking for more applicants" at bounding box center [83, 241] width 9 height 9
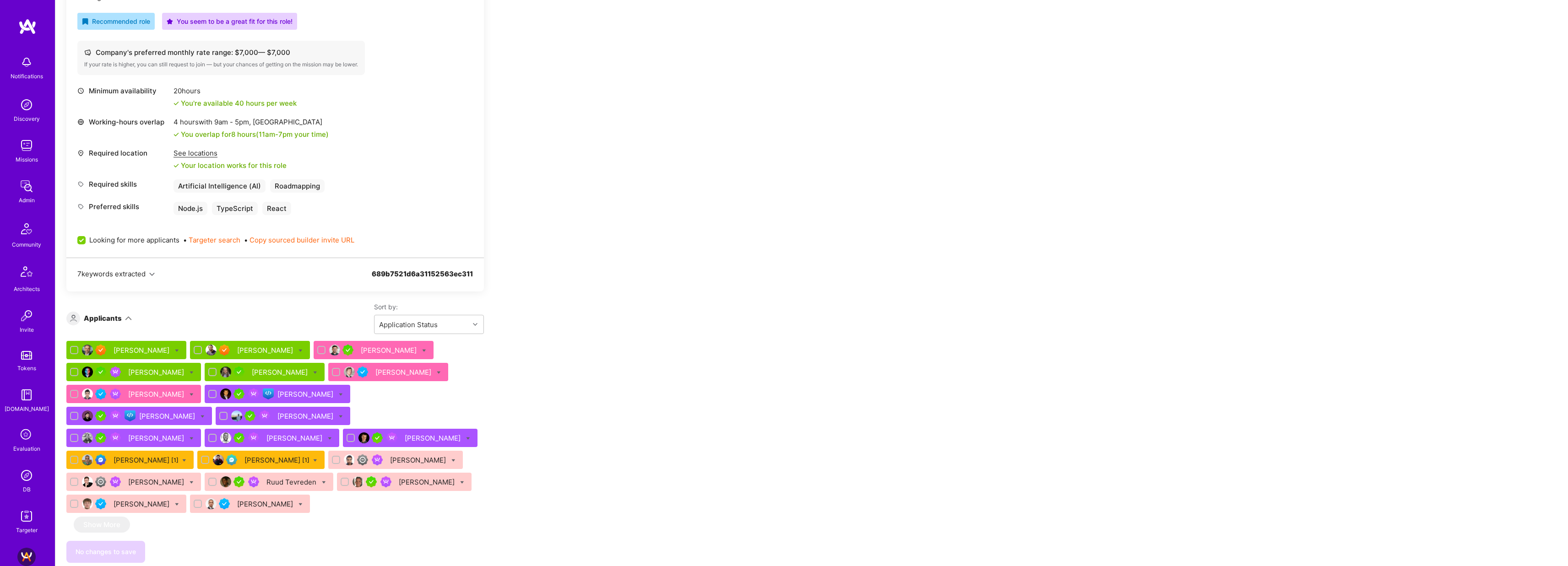
scroll to position [1, 0]
checkbox input "false"
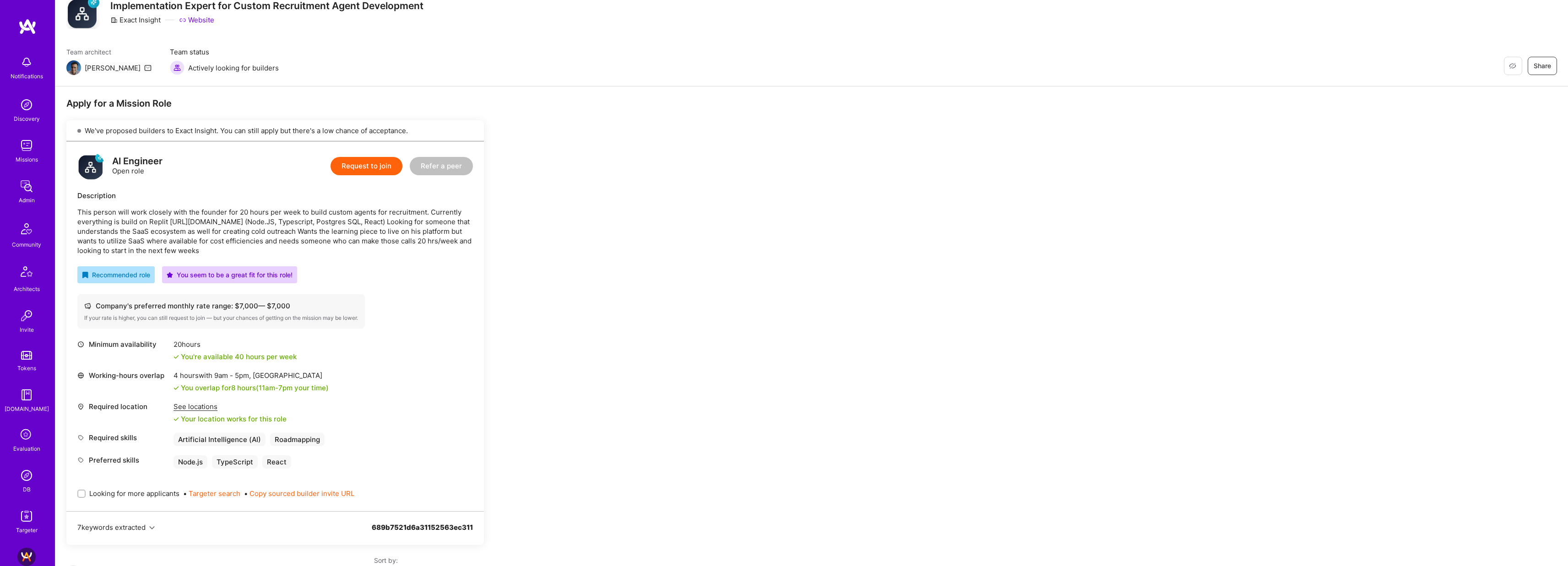
scroll to position [0, 0]
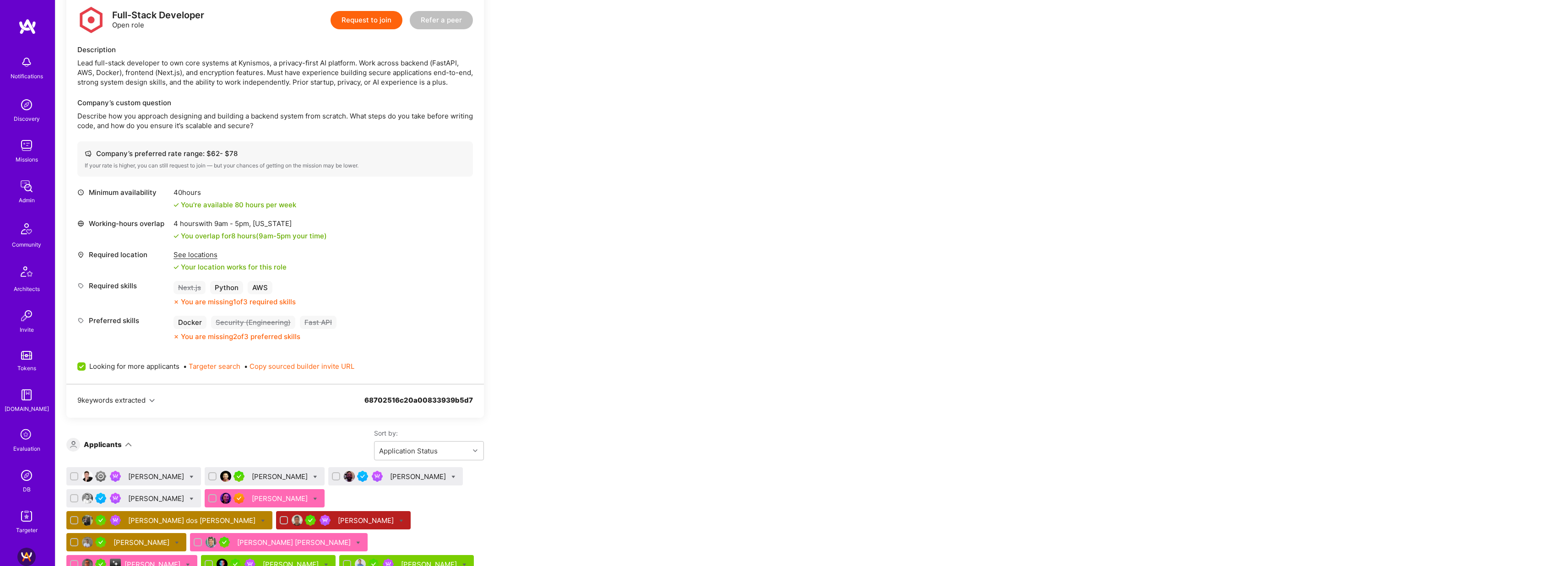
scroll to position [274, 0]
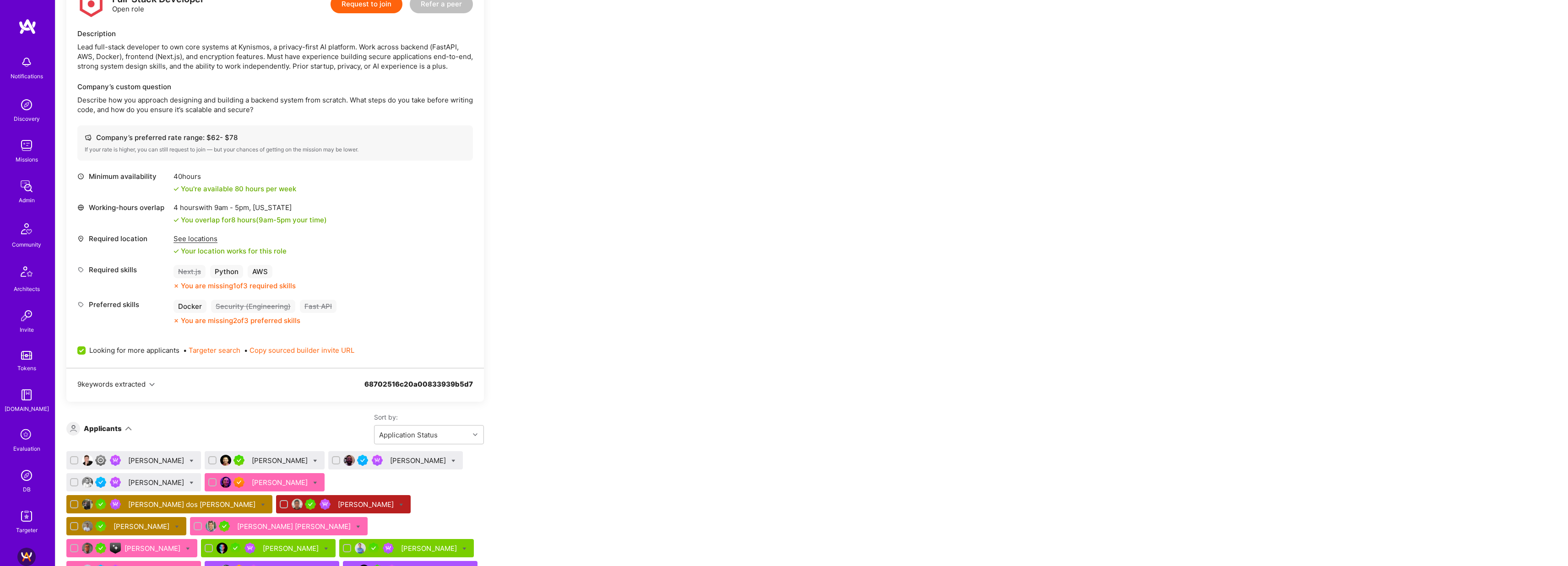
click at [255, 460] on div "Duy Bui" at bounding box center [281, 461] width 58 height 10
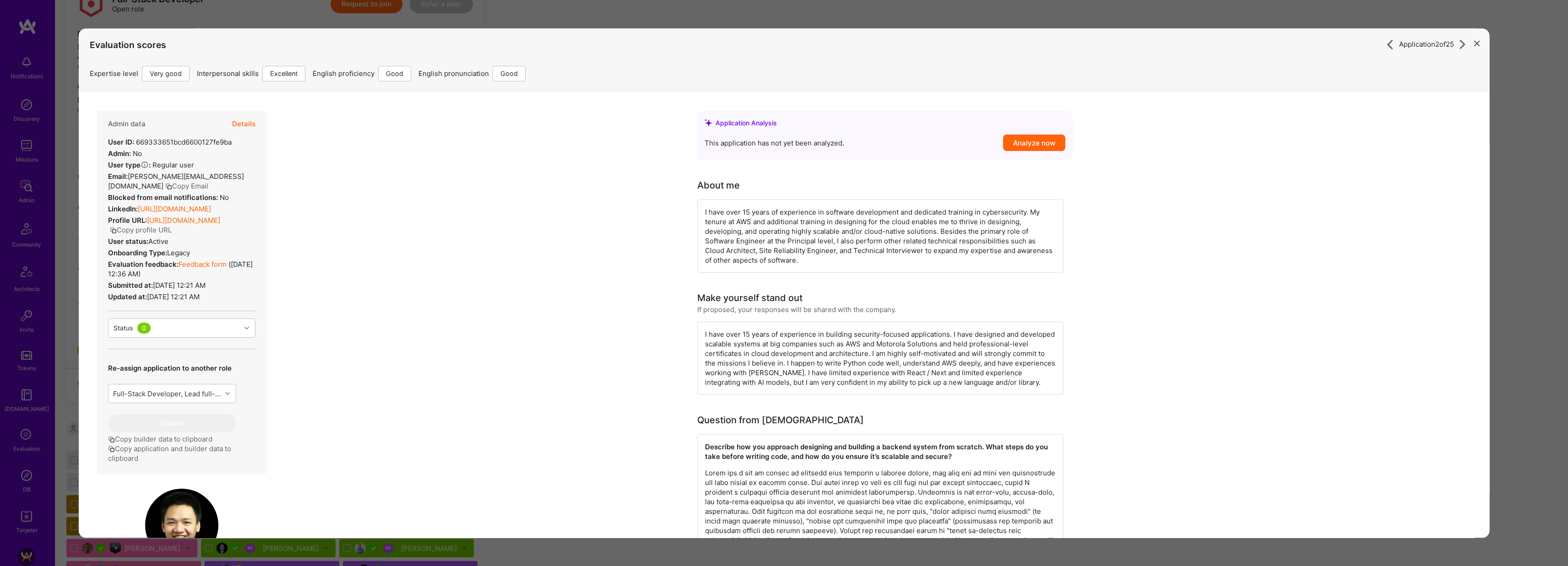
scroll to position [195, 0]
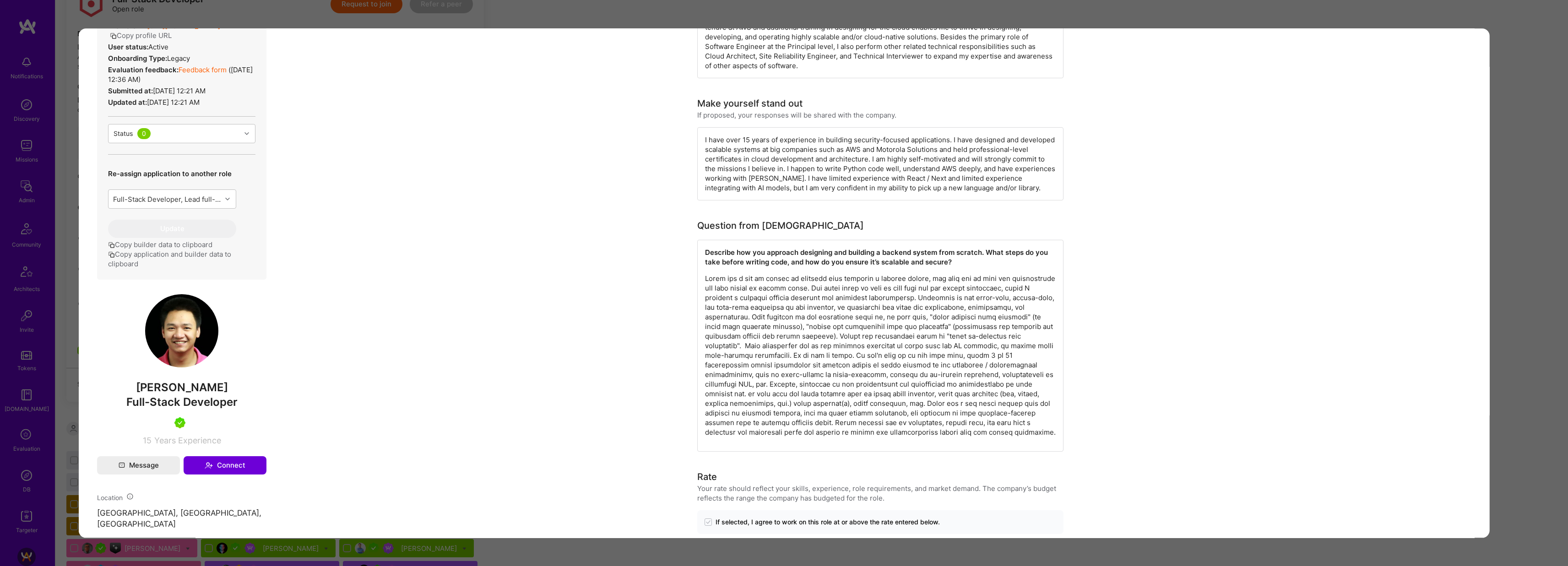
click at [667, 22] on div "Application 2 of 25 Evaluation scores Expertise level Very good Interpersonal s…" at bounding box center [784, 283] width 1568 height 566
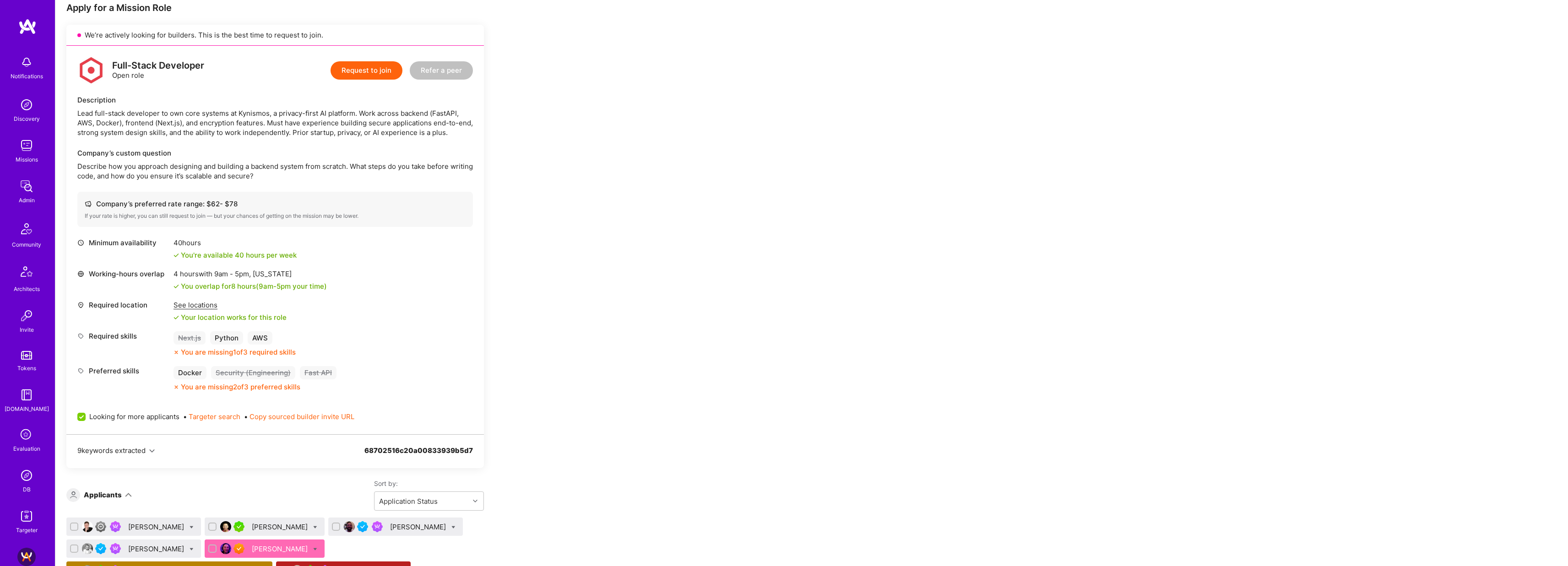
scroll to position [327, 0]
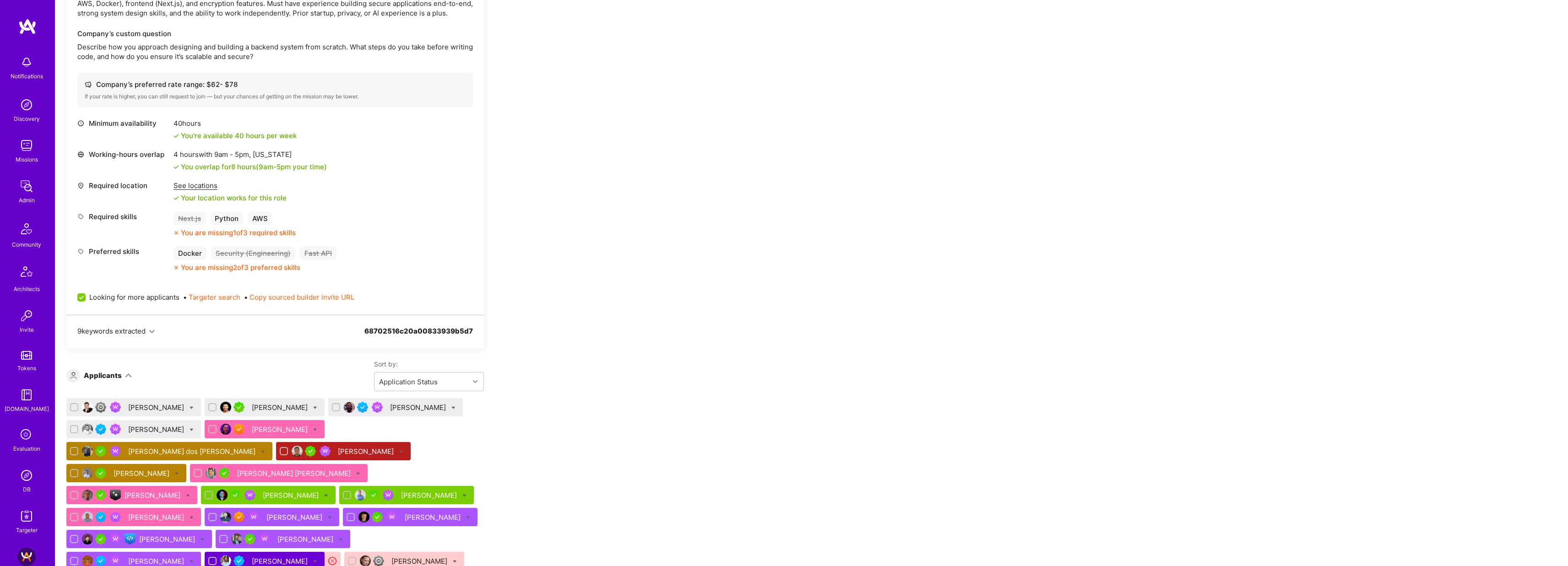
click at [313, 407] on icon at bounding box center [315, 408] width 4 height 4
checkbox input "true"
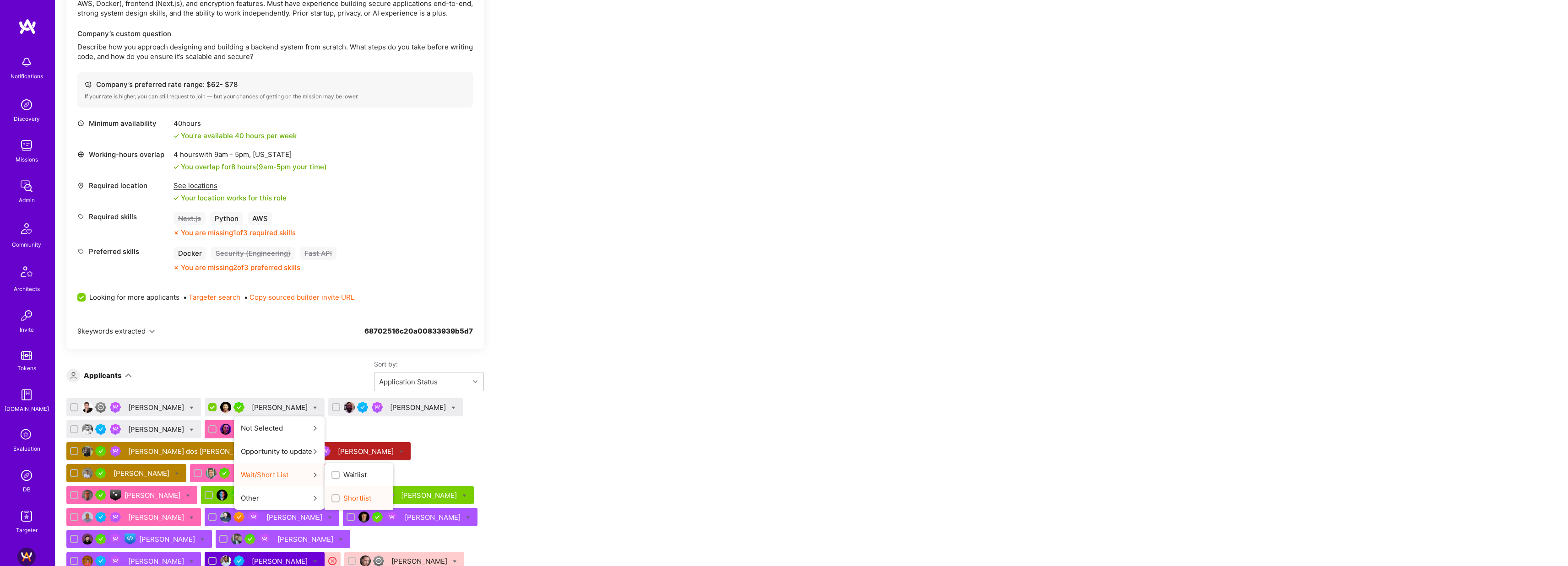
click at [343, 497] on span "Shortlist" at bounding box center [357, 498] width 28 height 10
click at [334, 497] on input "Shortlist" at bounding box center [337, 499] width 7 height 7
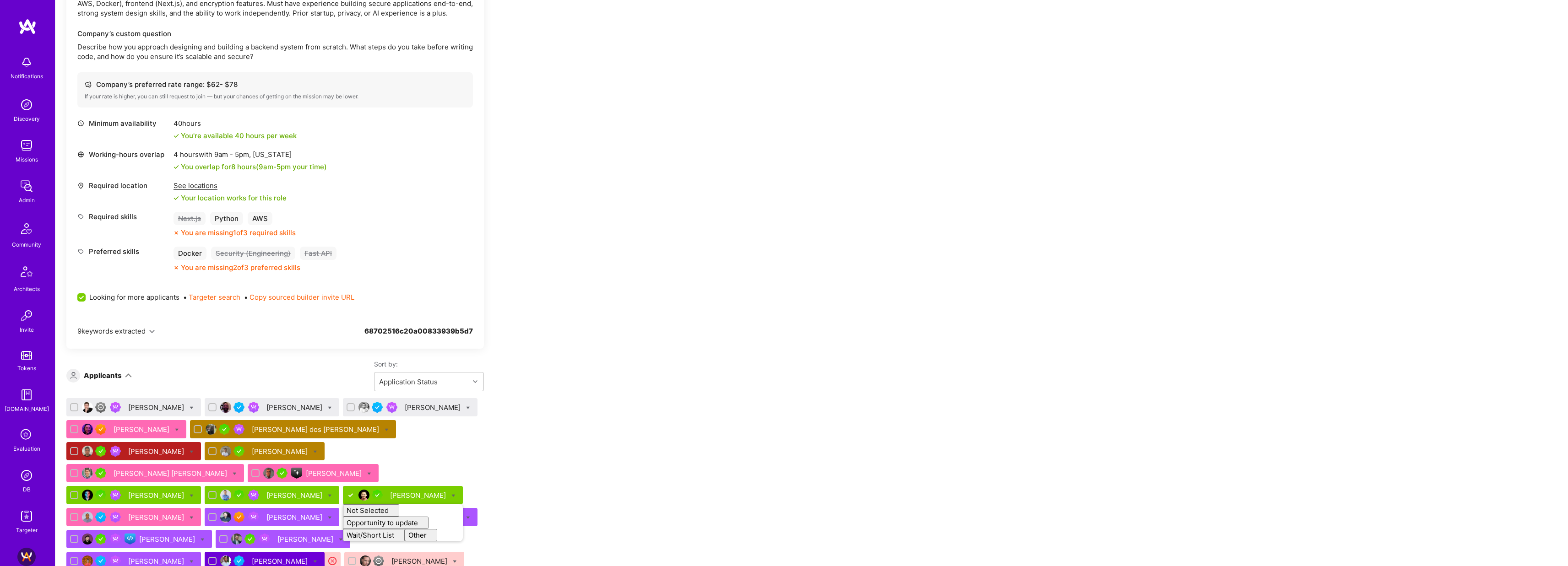
click at [601, 411] on div "Apply for a Mission Role We’re actively looking for builders. This is the best …" at bounding box center [341, 478] width 550 height 1192
checkbox input "false"
click at [140, 407] on div "Lars Artmann" at bounding box center [157, 408] width 58 height 10
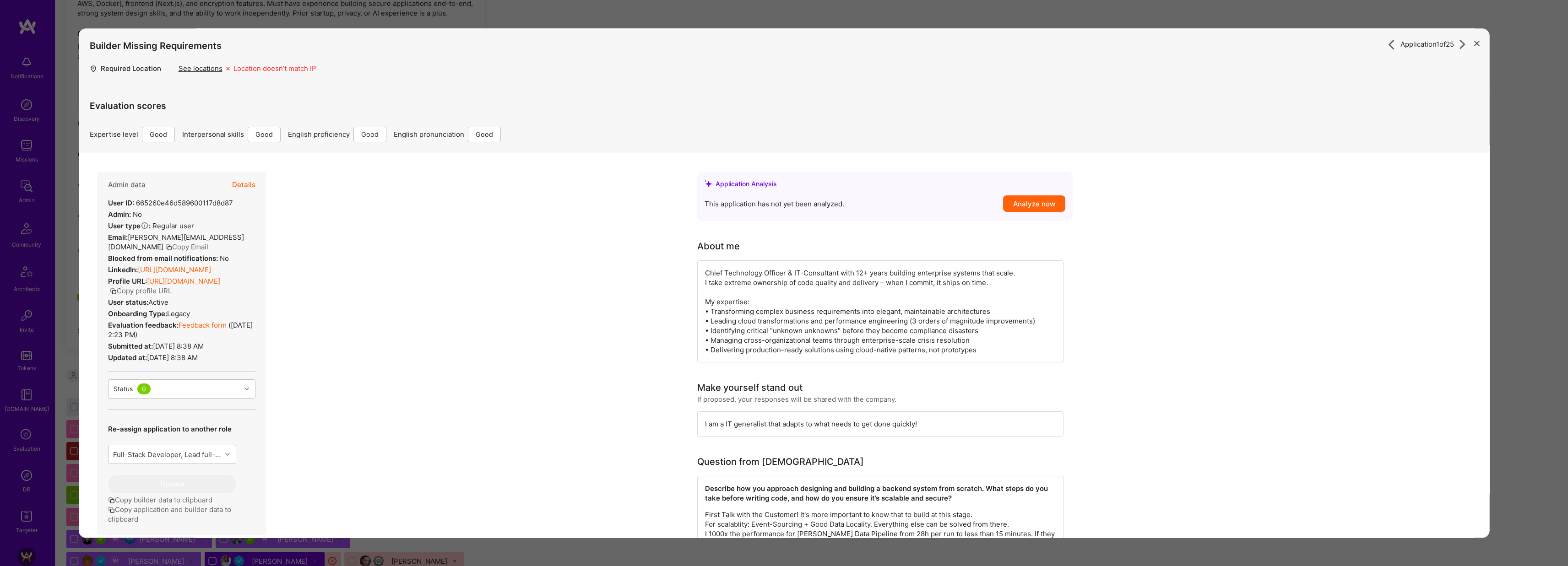
scroll to position [215, 0]
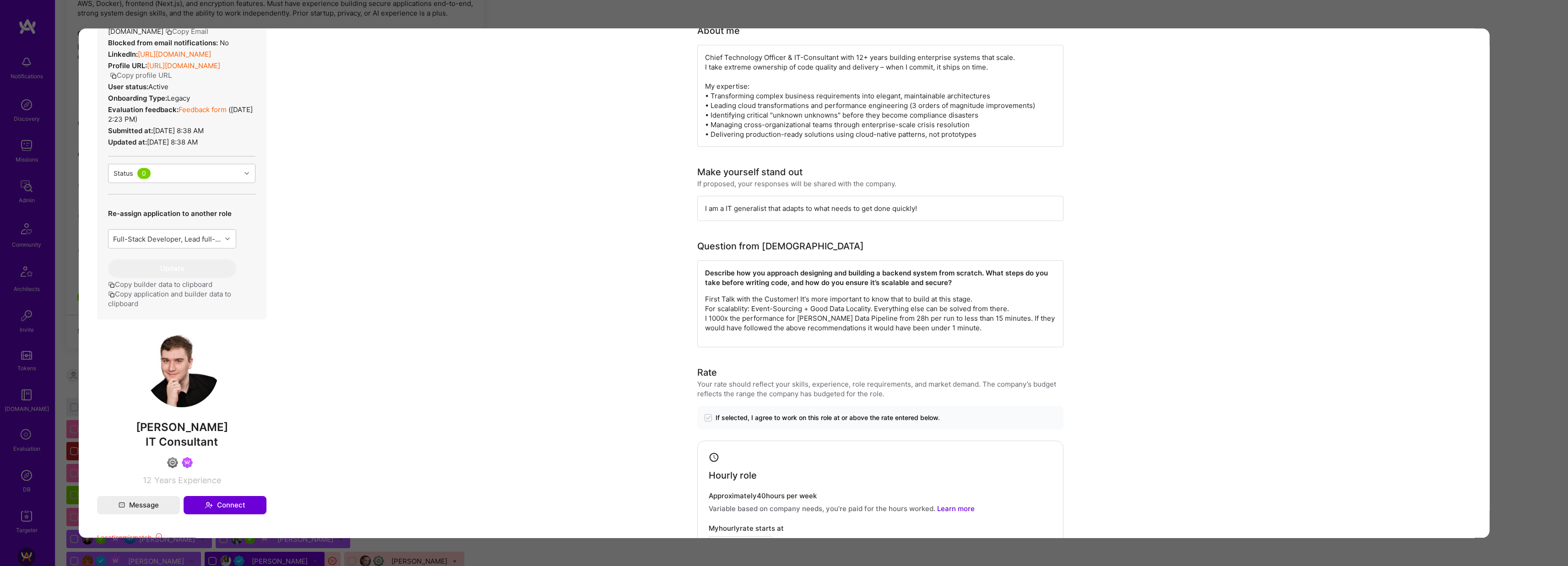
click at [977, 15] on div "Application 1 of 25 Builder Missing Requirements Required Location See location…" at bounding box center [784, 283] width 1568 height 566
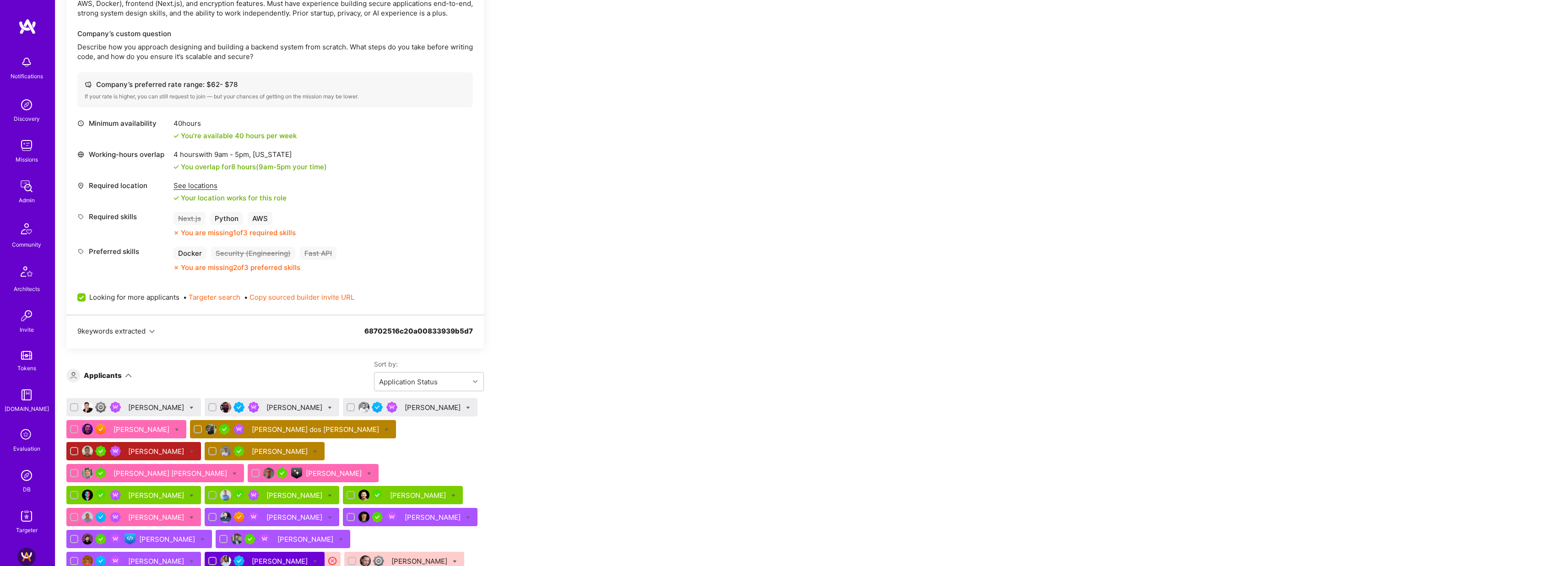
click at [189, 407] on icon at bounding box center [191, 408] width 4 height 4
checkbox input "true"
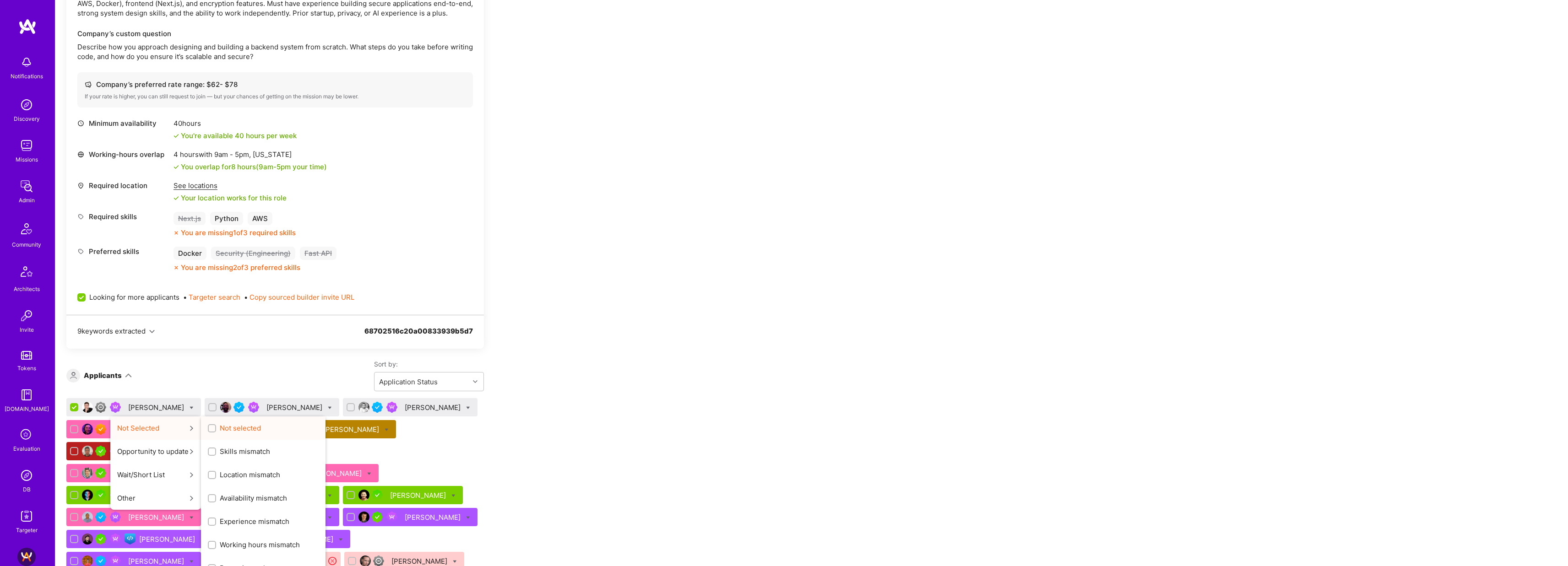
click at [209, 427] on input "Not selected" at bounding box center [212, 428] width 7 height 7
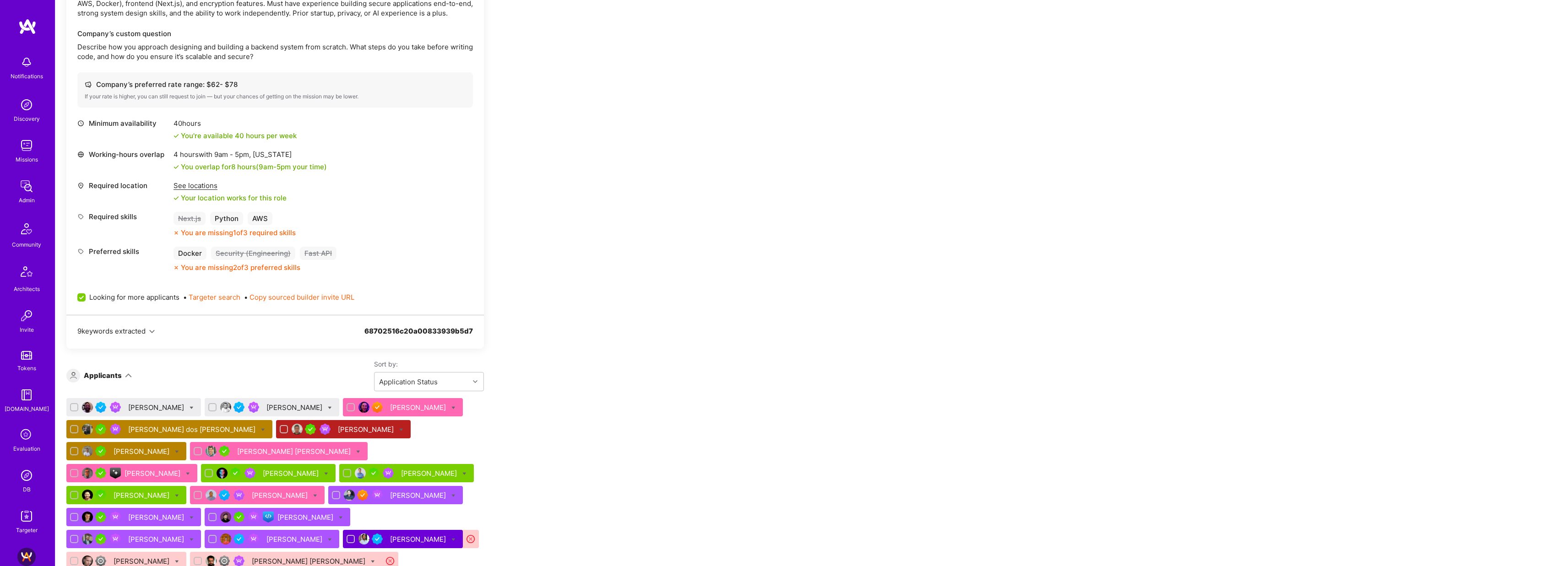
click at [754, 324] on div "Apply for a Mission Role We’re actively looking for builders. This is the best …" at bounding box center [811, 527] width 1513 height 1311
checkbox input "false"
click at [172, 407] on div "Christopher Shepherd" at bounding box center [157, 408] width 58 height 10
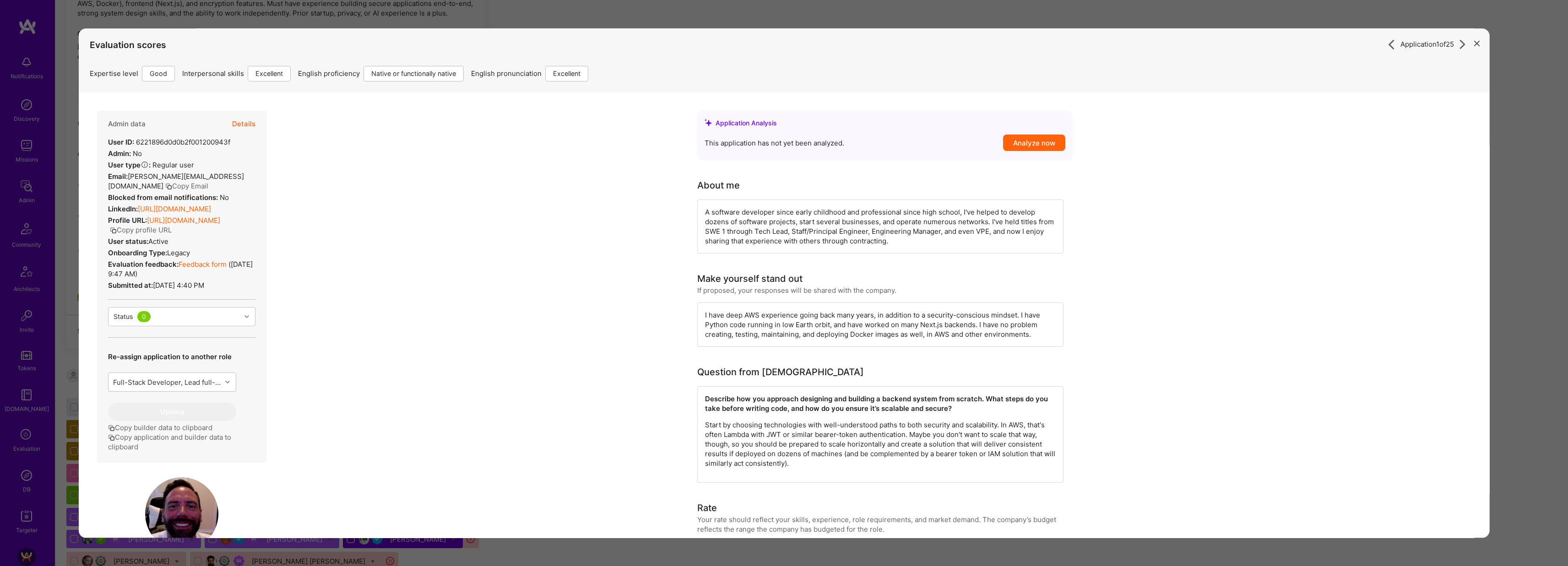
click at [723, 7] on div "Application 1 of 25 Evaluation scores Expertise level Good Interpersonal skills…" at bounding box center [784, 283] width 1568 height 566
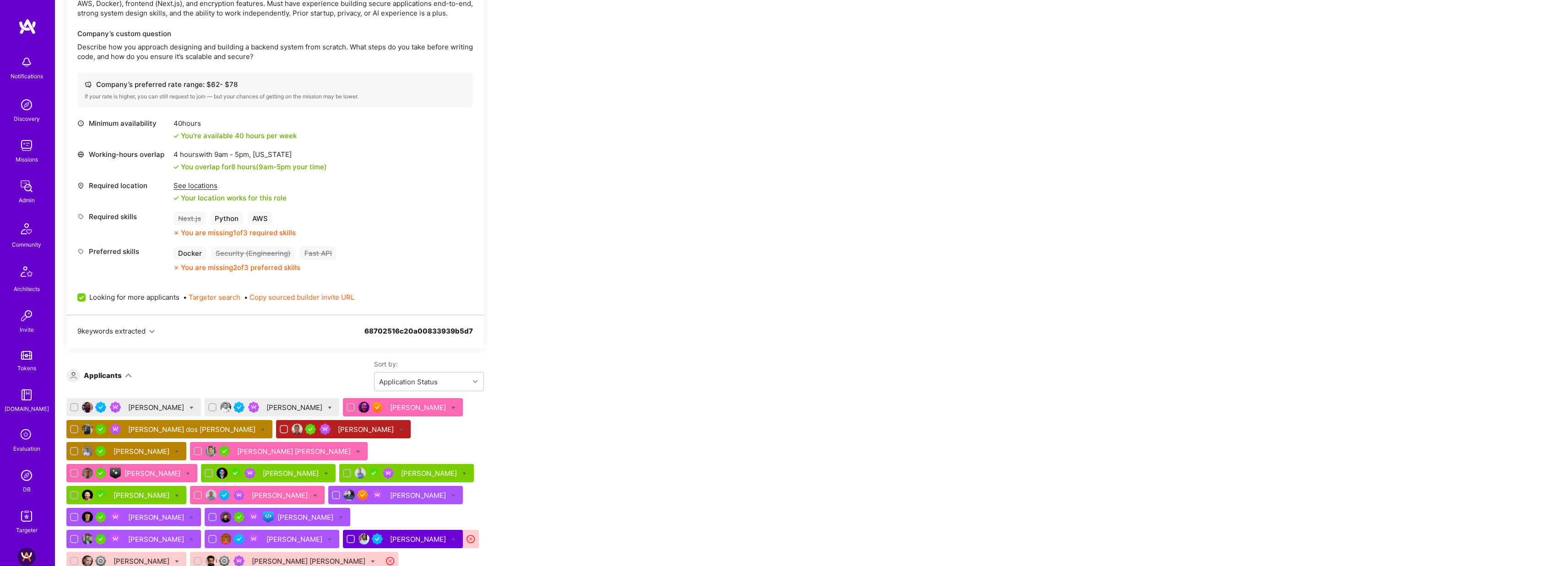
click at [324, 407] on div "Siavosh Zarrasvand" at bounding box center [295, 408] width 58 height 10
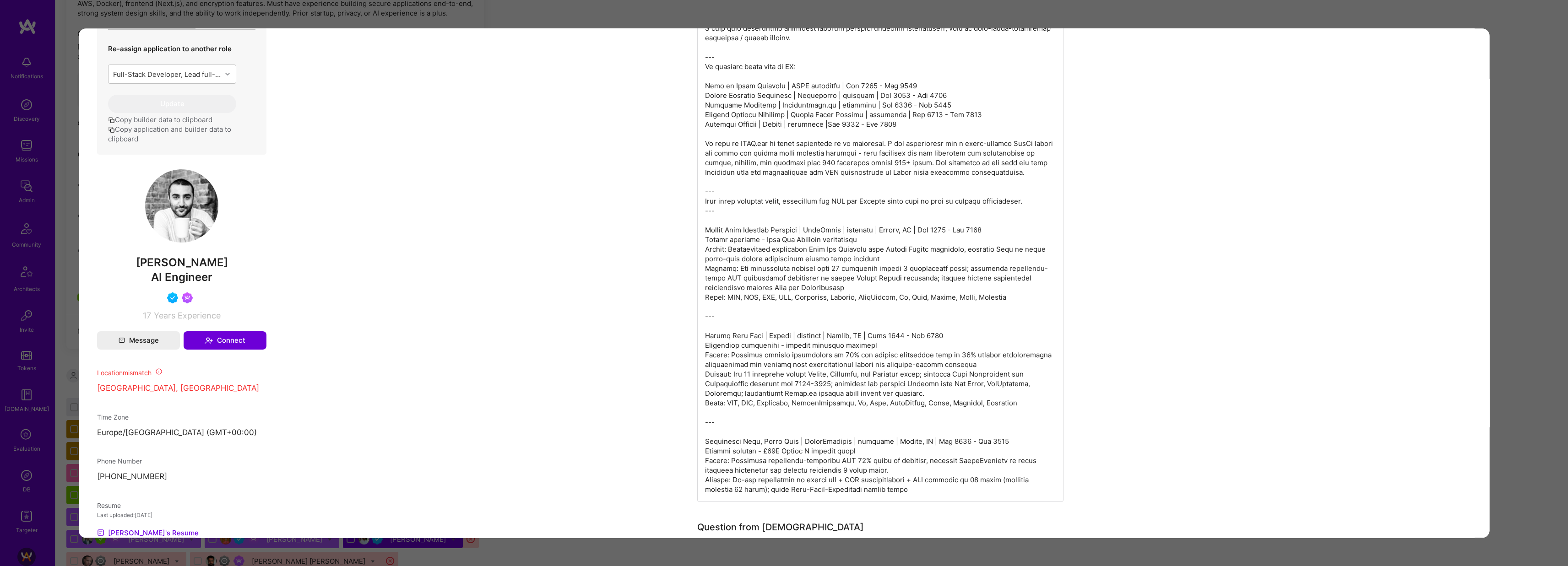
scroll to position [348, 0]
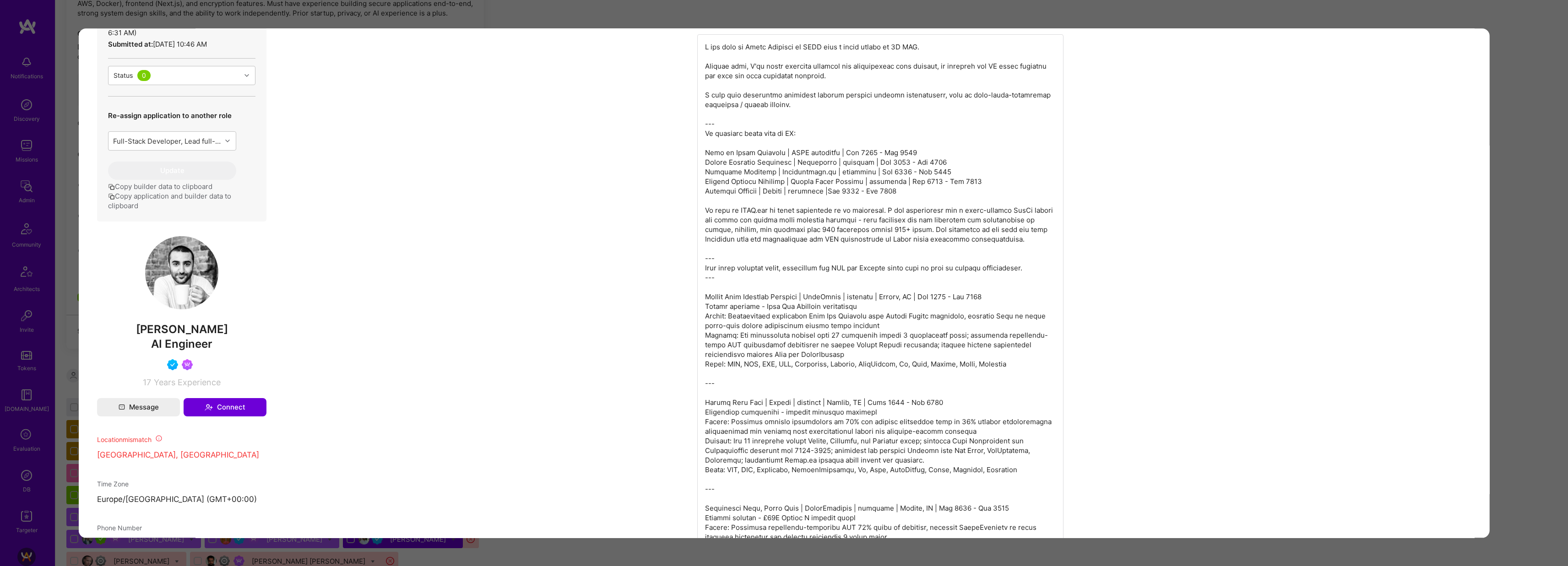
click at [809, 20] on div "Application 2 of 25 Builder Missing Requirements Required Location See location…" at bounding box center [784, 283] width 1568 height 566
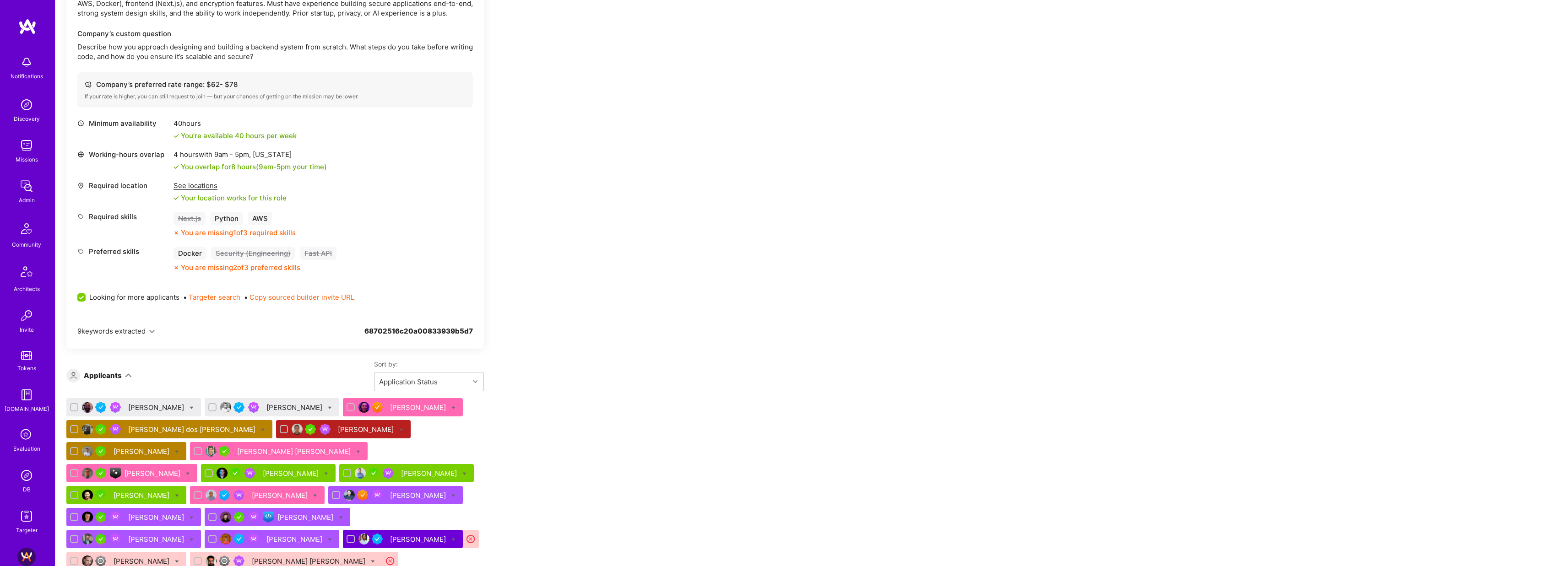
click at [75, 408] on input "checkbox" at bounding box center [75, 408] width 7 height 7
checkbox input "true"
click at [217, 405] on input "checkbox" at bounding box center [213, 408] width 7 height 7
checkbox input "true"
click at [194, 407] on icon at bounding box center [191, 408] width 4 height 4
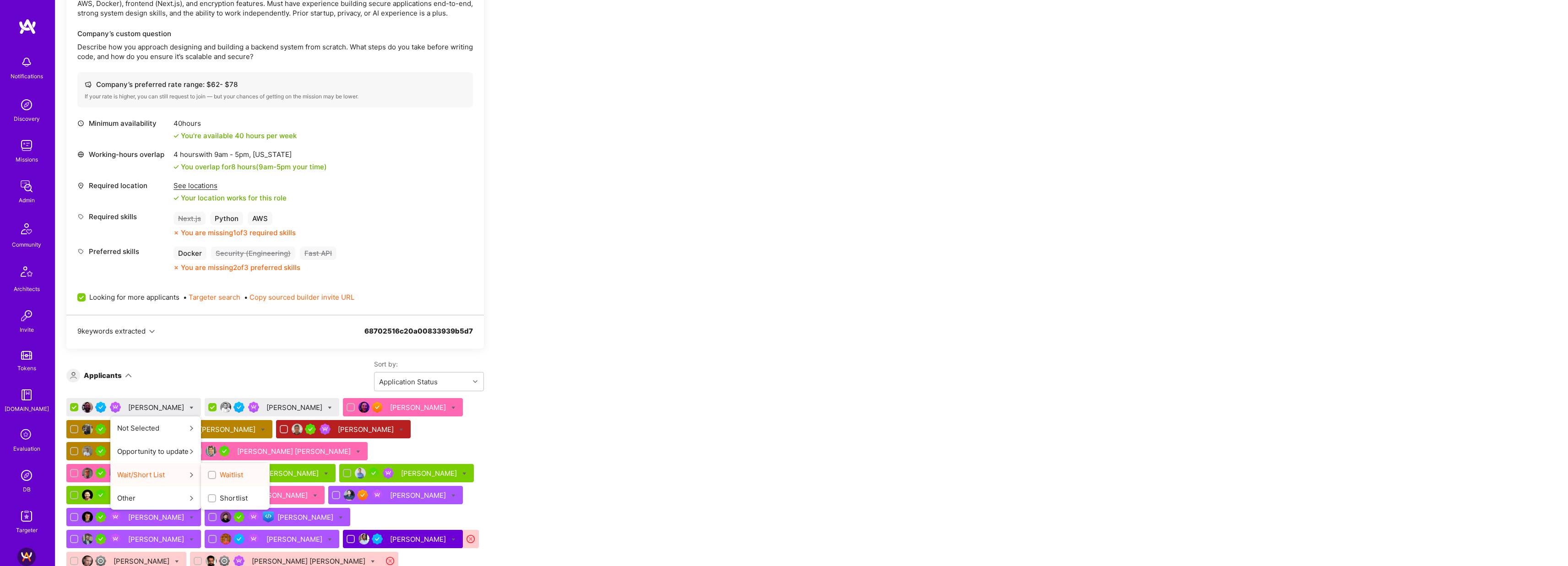
click at [236, 473] on span "Waitlist" at bounding box center [231, 475] width 23 height 10
click at [216, 473] on input "Waitlist" at bounding box center [212, 475] width 7 height 7
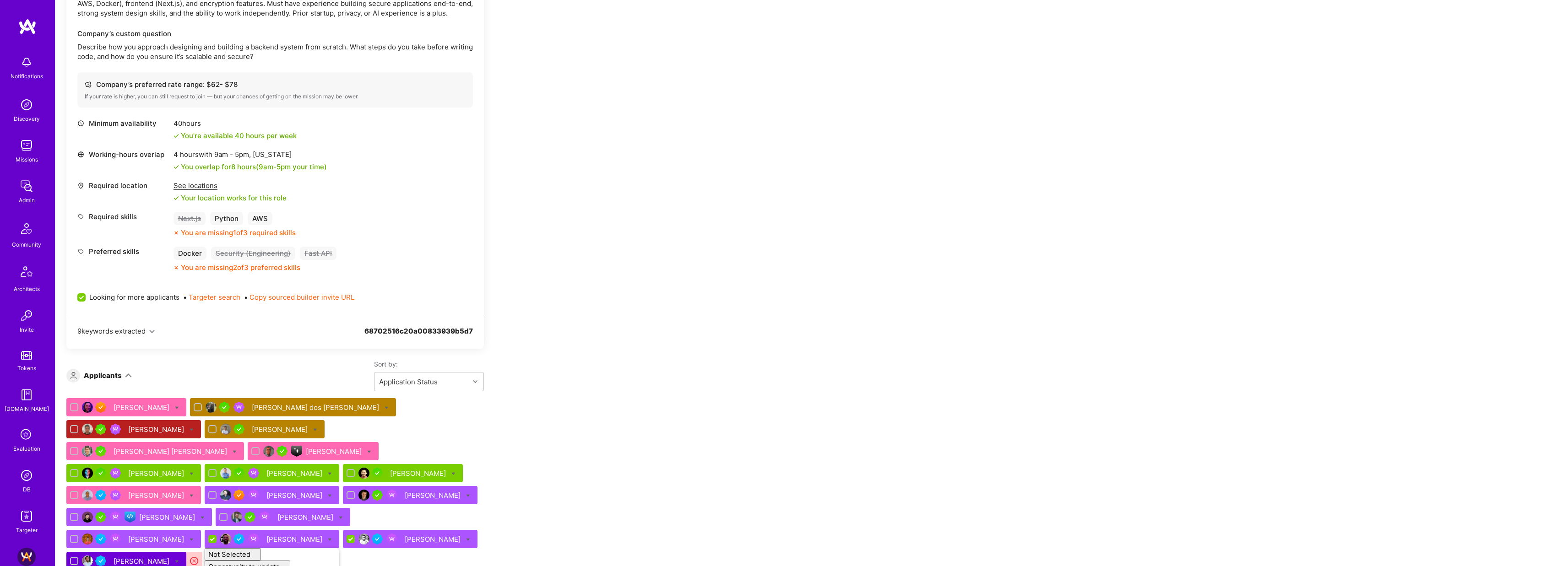
checkbox input "false"
click at [626, 328] on div "Apply for a Mission Role We’re actively looking for builders. This is the best …" at bounding box center [811, 550] width 1513 height 1358
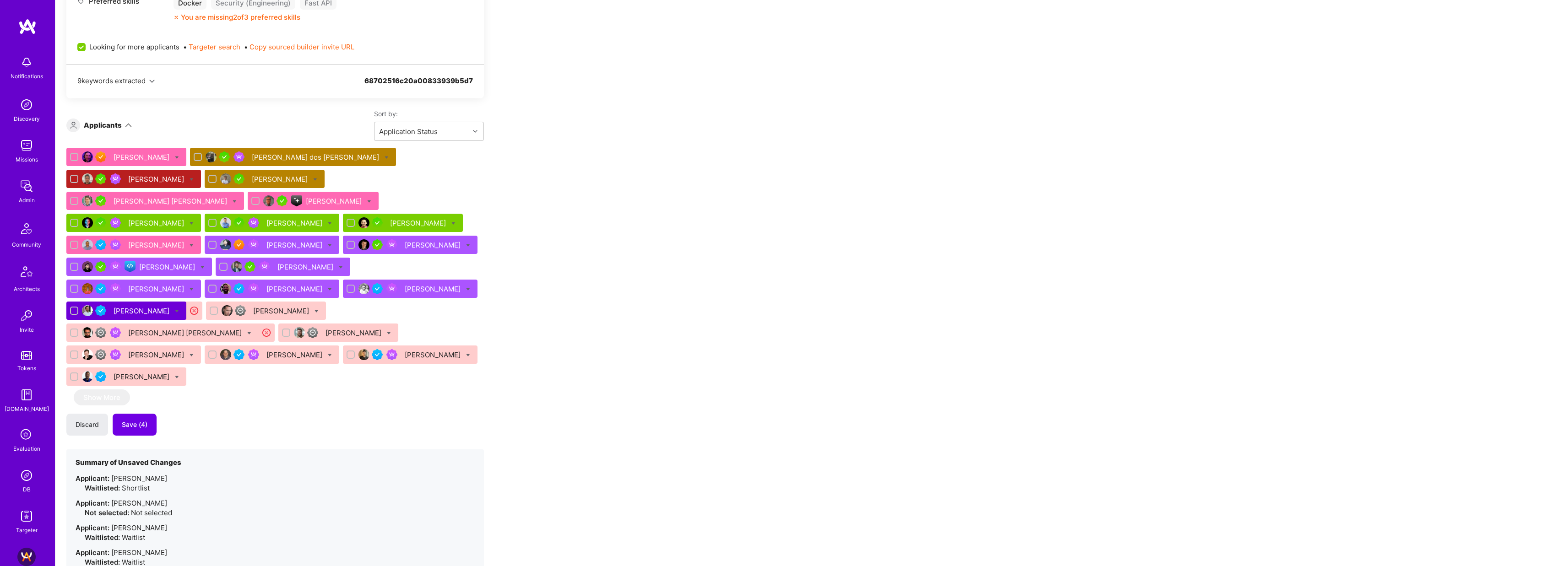
scroll to position [578, 0]
click at [144, 420] on span "Save (4)" at bounding box center [135, 424] width 26 height 9
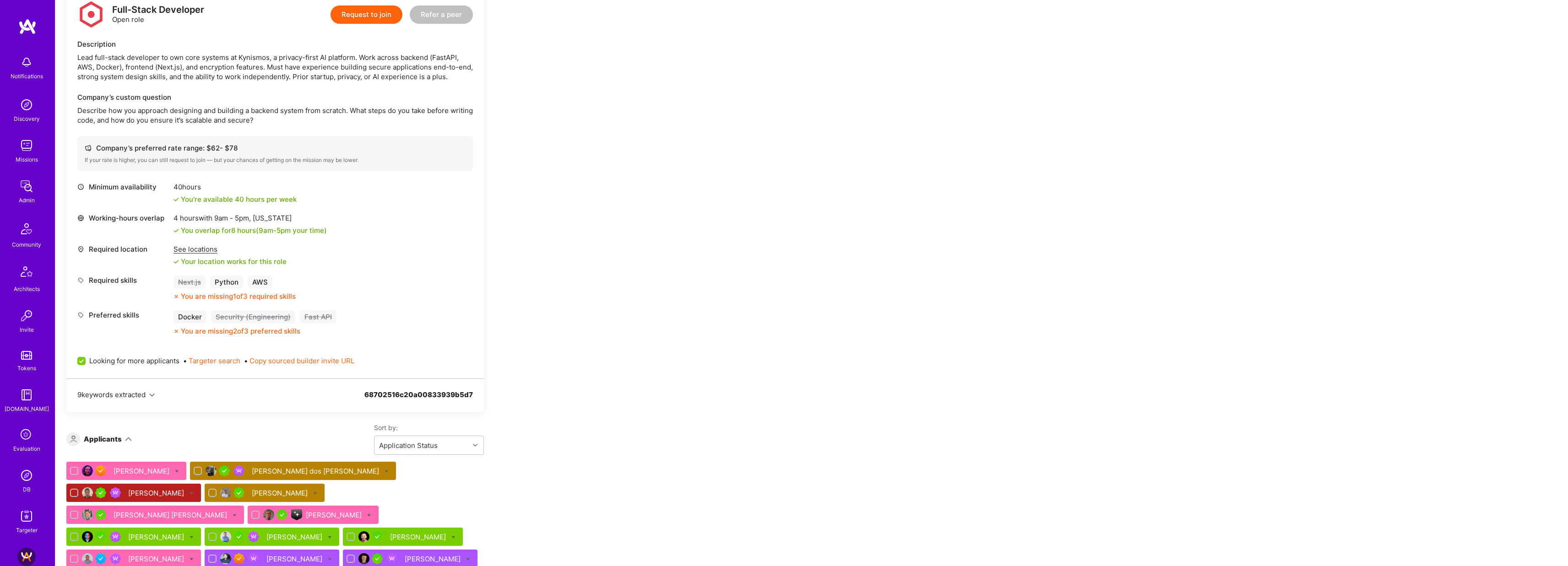
scroll to position [260, 0]
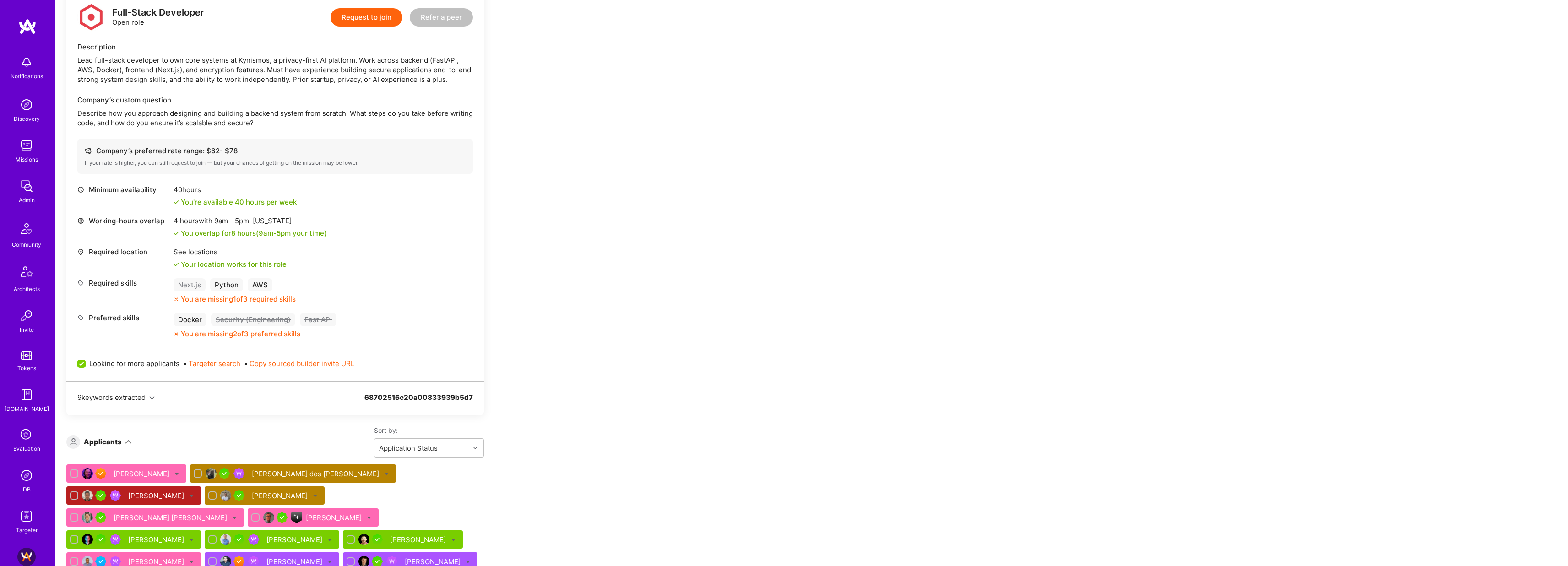
click at [150, 365] on span "Looking for more applicants" at bounding box center [135, 364] width 90 height 10
click at [86, 365] on input "Looking for more applicants" at bounding box center [83, 365] width 9 height 9
checkbox input "false"
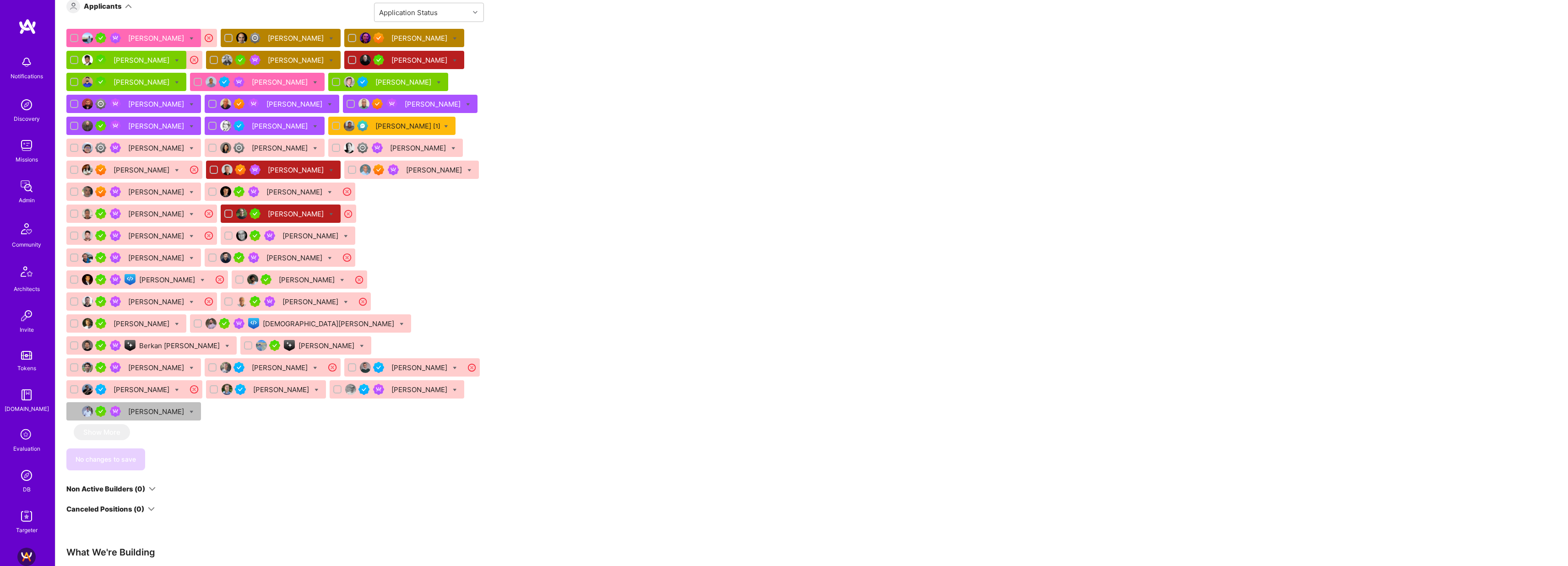
scroll to position [487, 0]
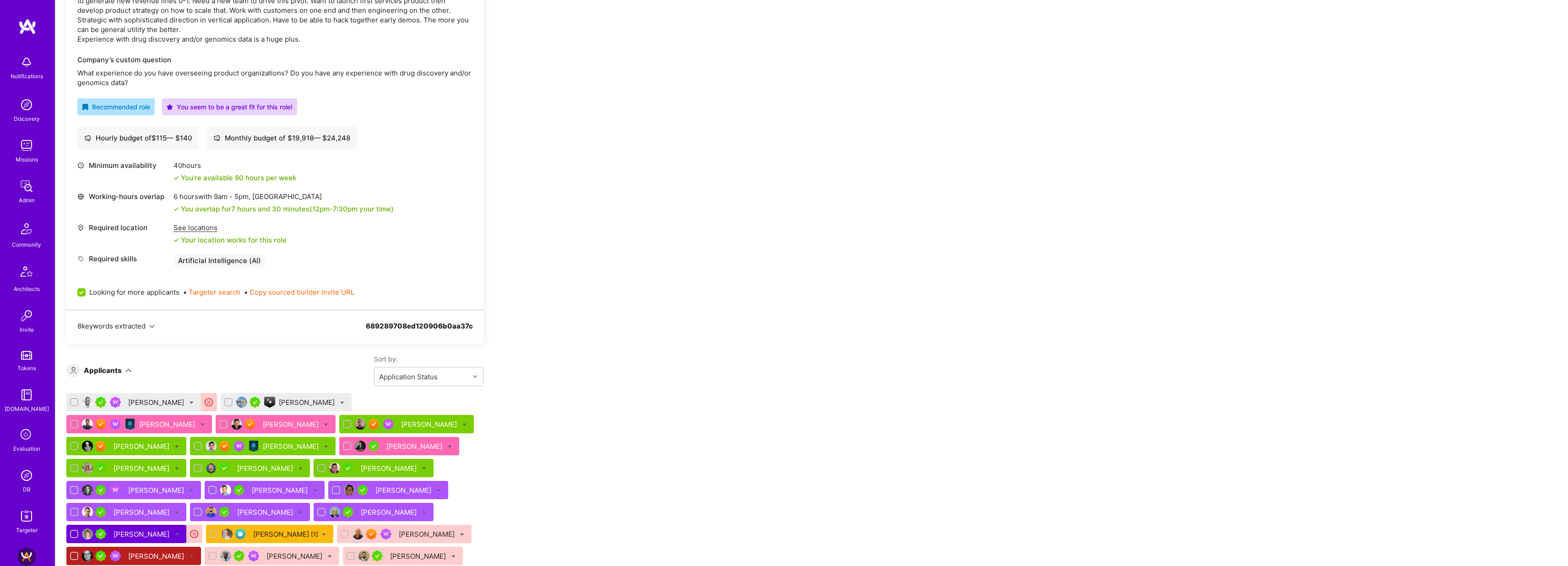
scroll to position [364, 0]
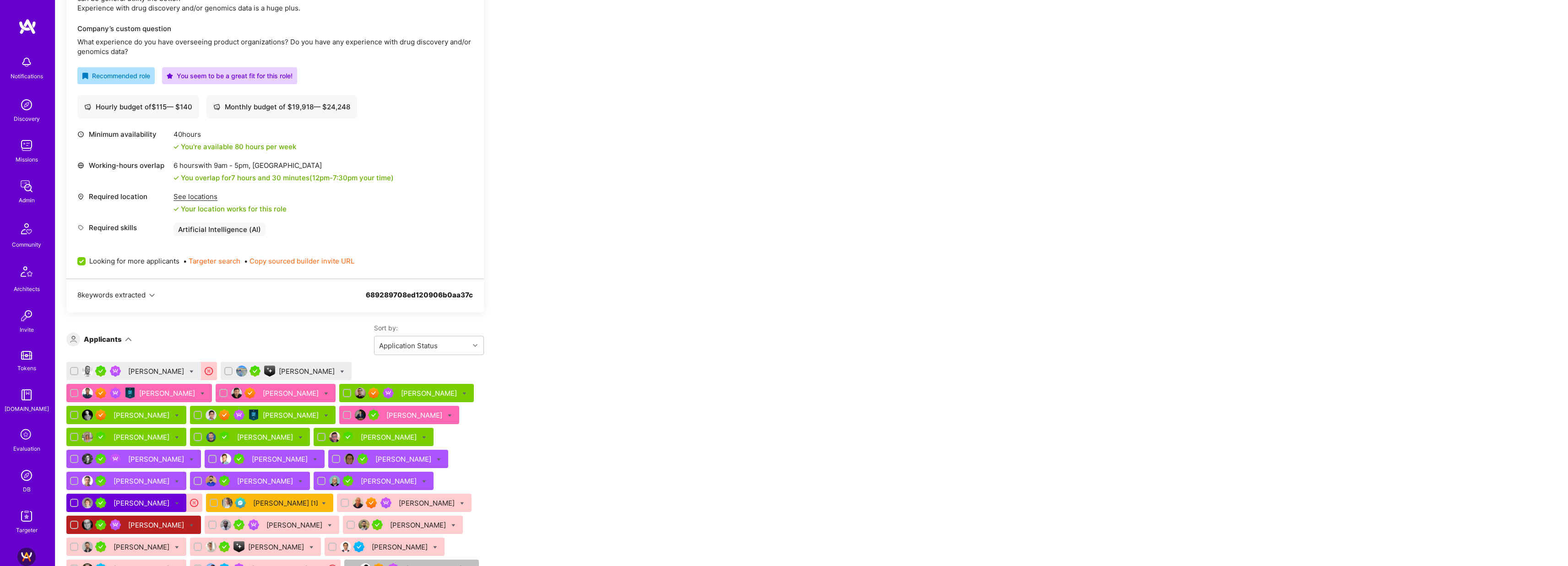
click at [189, 371] on icon at bounding box center [191, 372] width 4 height 4
checkbox input "true"
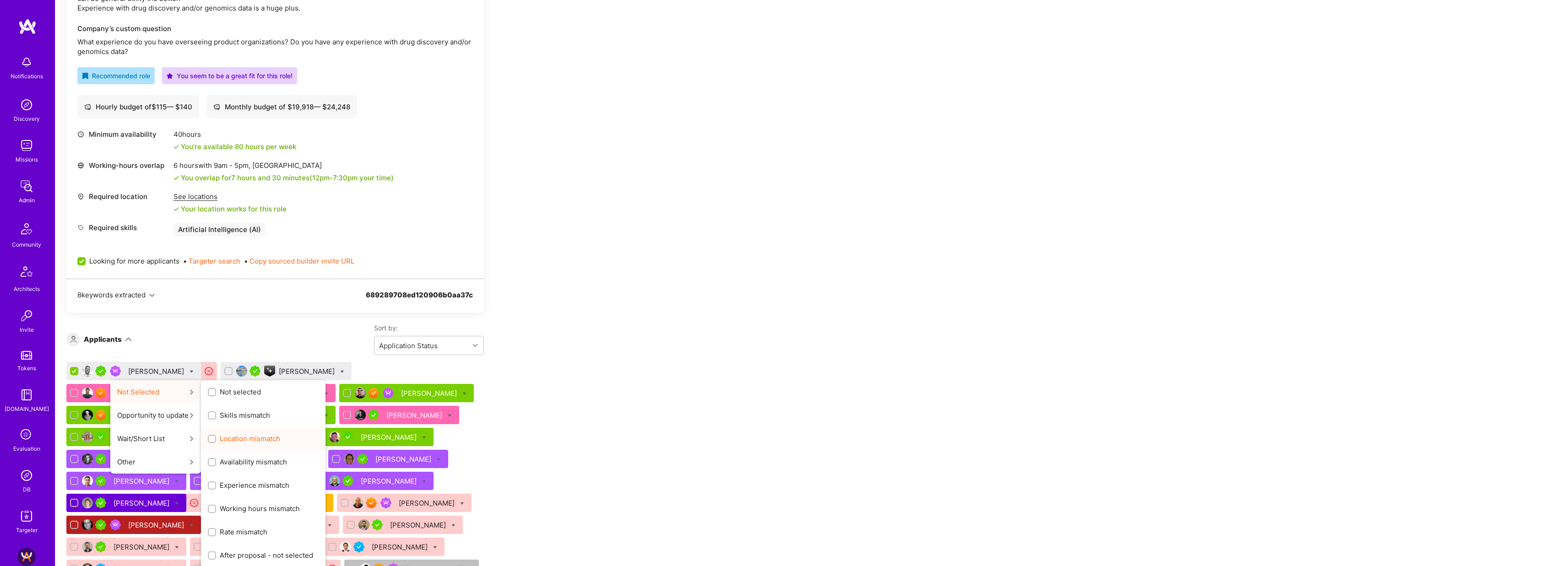
click at [233, 442] on span "Location mismatch" at bounding box center [250, 439] width 60 height 10
click at [216, 442] on input "Location mismatch" at bounding box center [212, 439] width 7 height 7
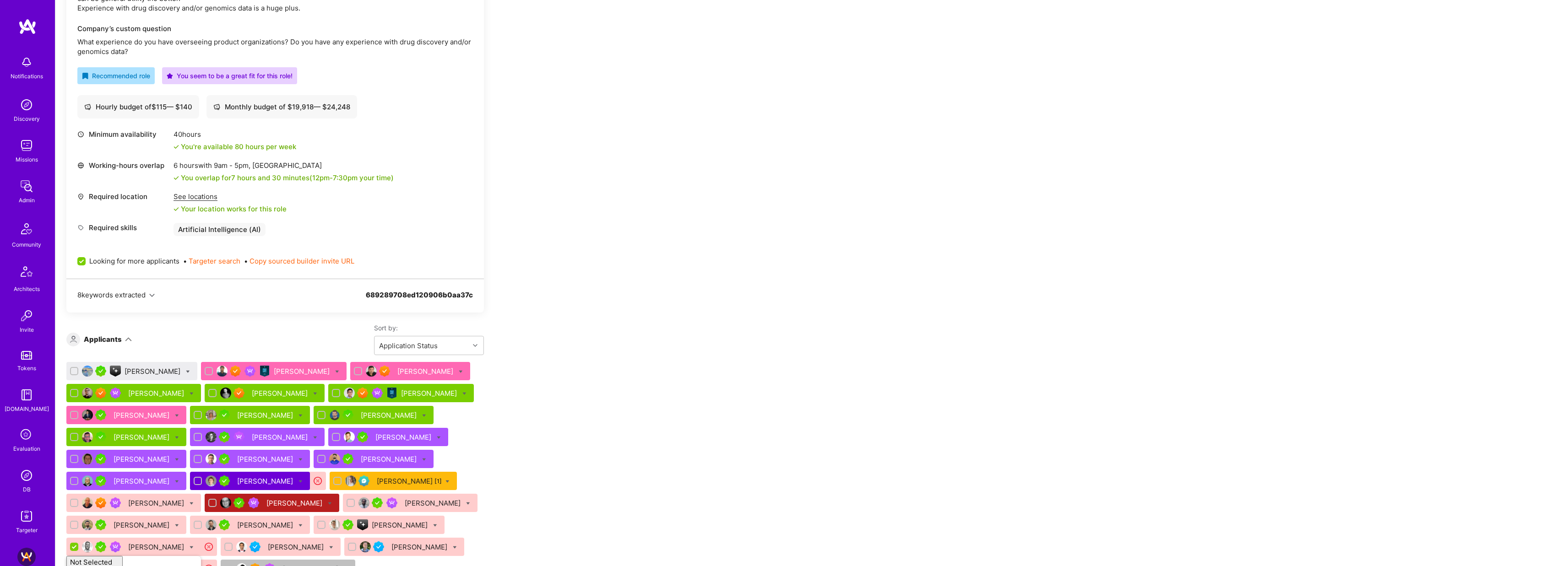
checkbox input "false"
click at [186, 372] on icon at bounding box center [187, 372] width 4 height 4
checkbox input "true"
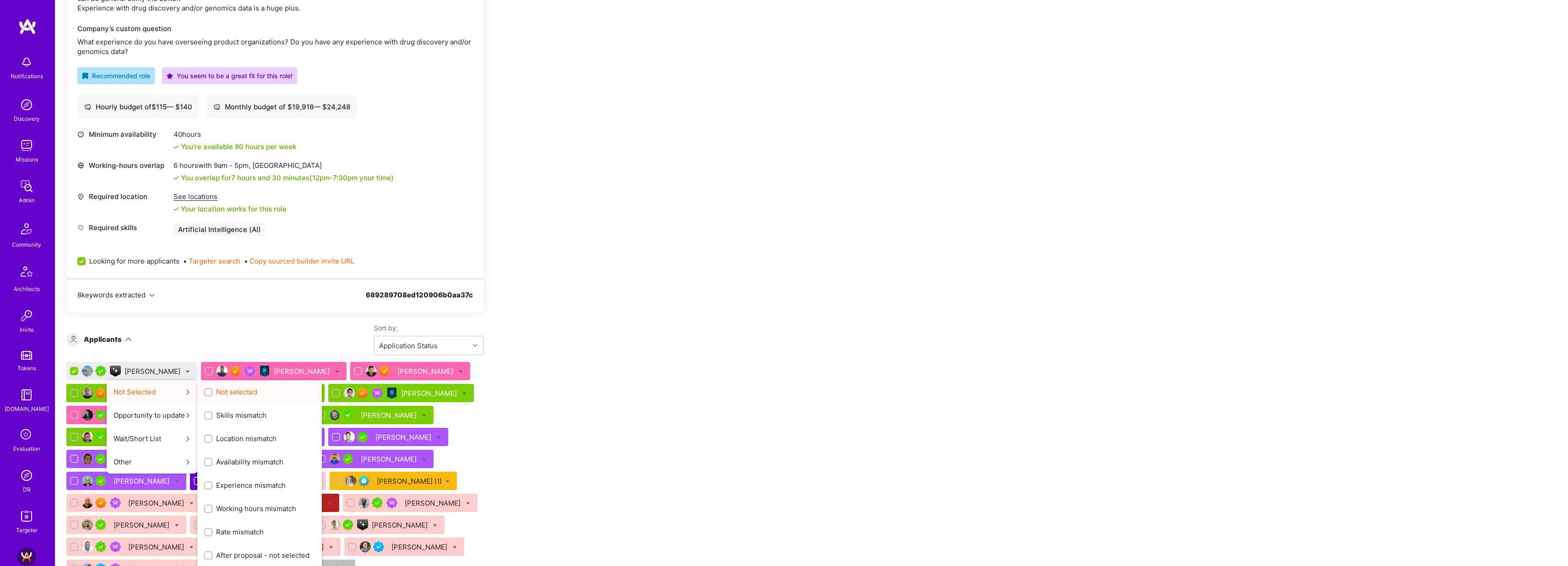
click at [206, 391] on input "Not selected" at bounding box center [209, 393] width 7 height 7
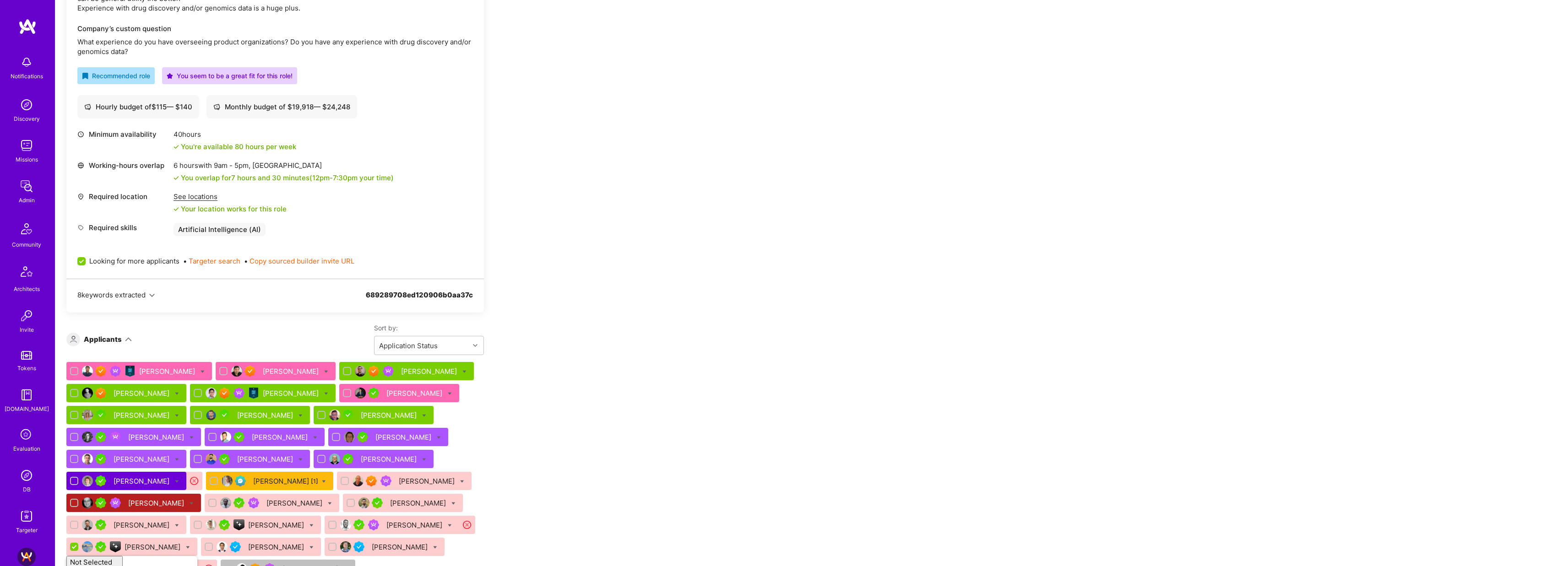
checkbox input "false"
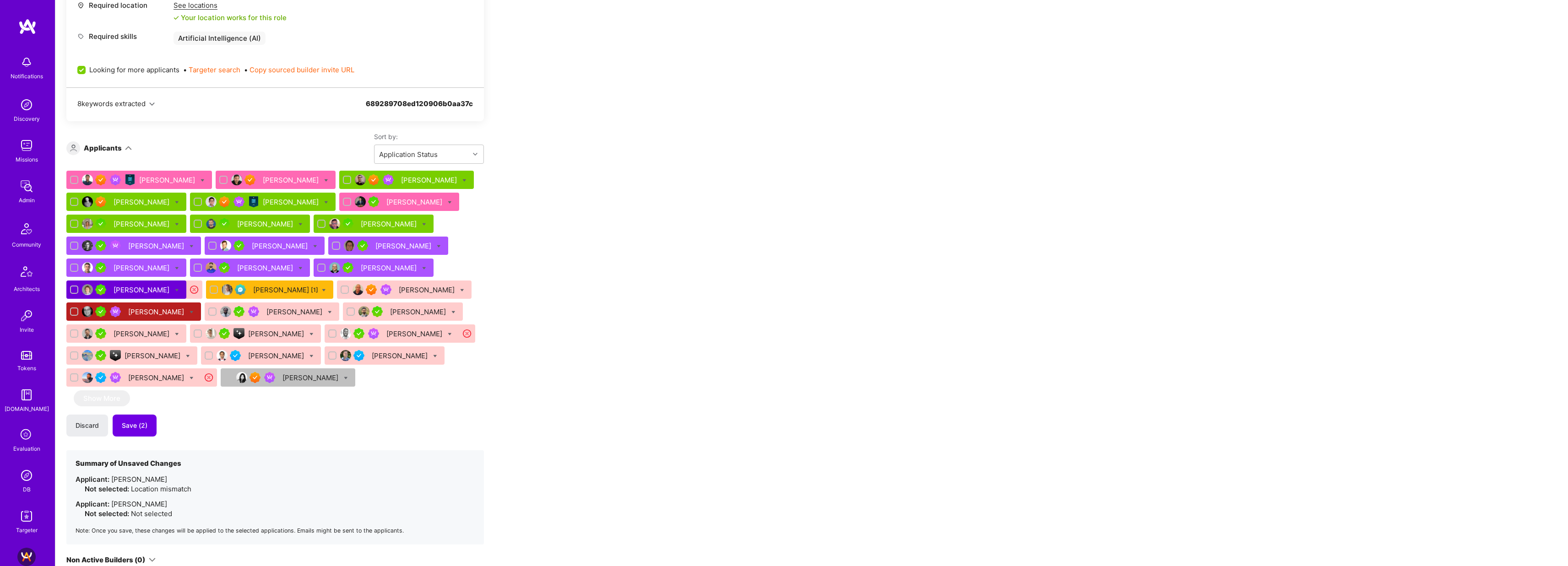
scroll to position [668, 0]
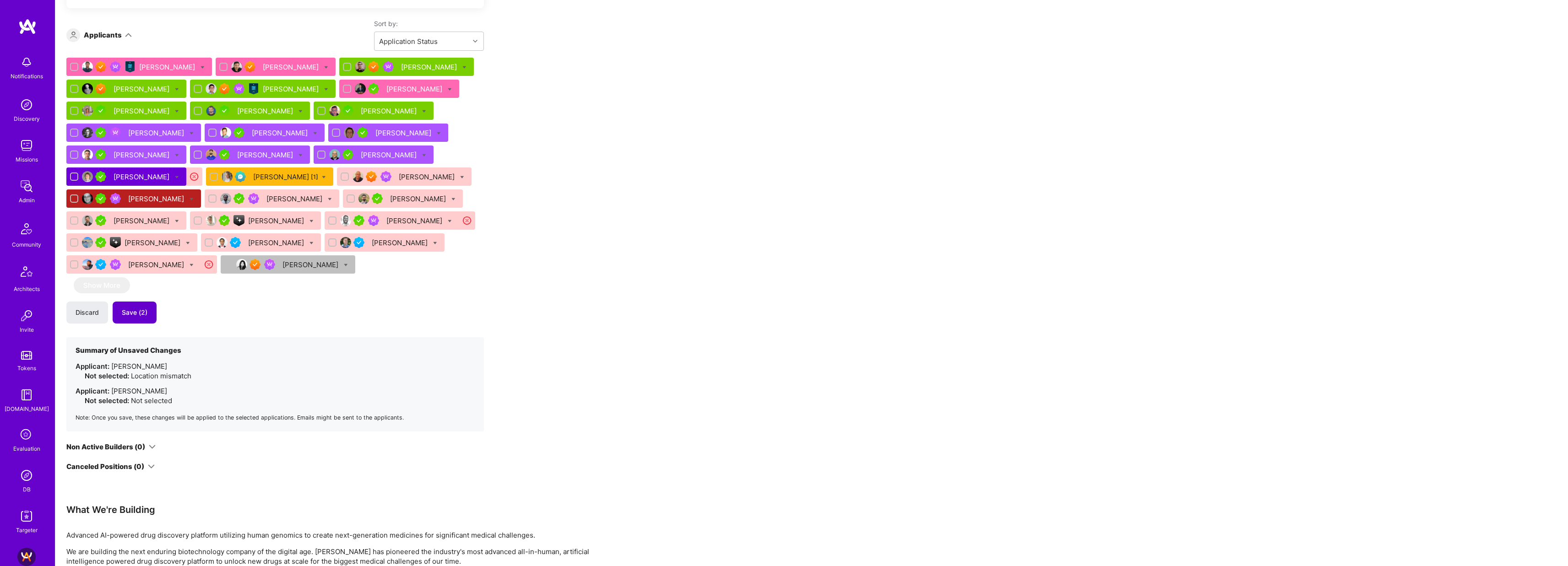
click at [149, 316] on button "Save (2)" at bounding box center [135, 313] width 44 height 22
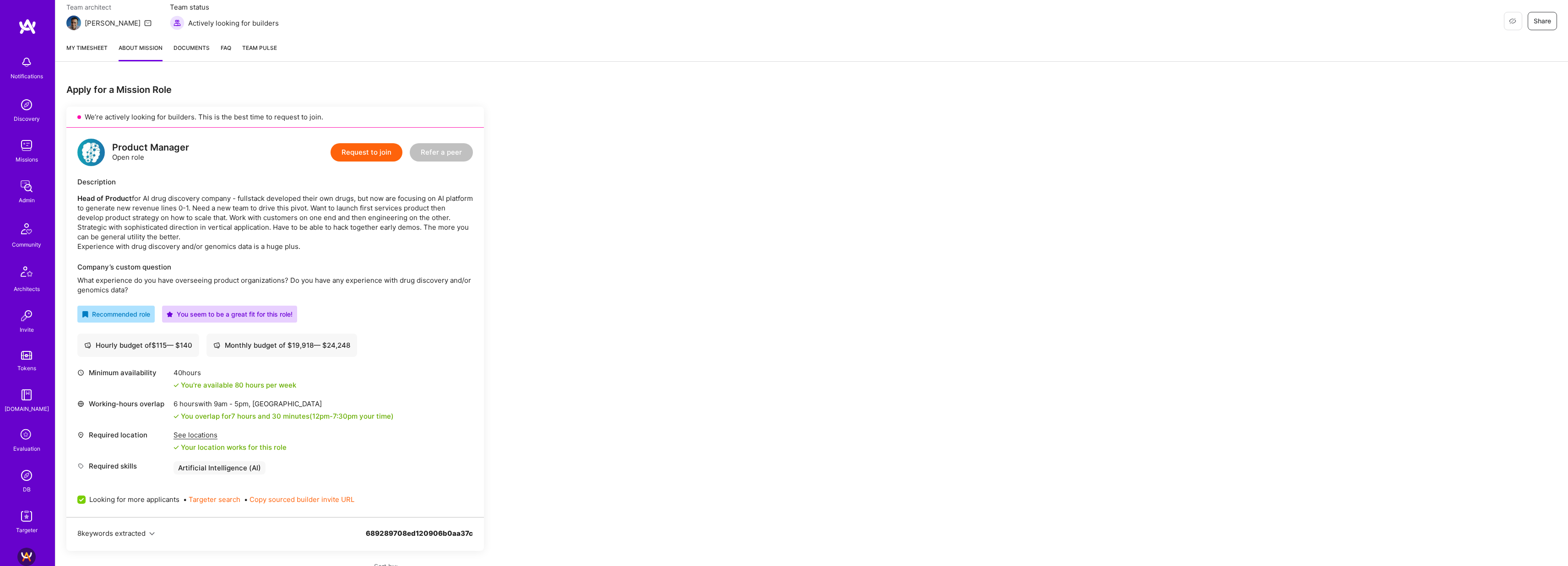
scroll to position [38, 0]
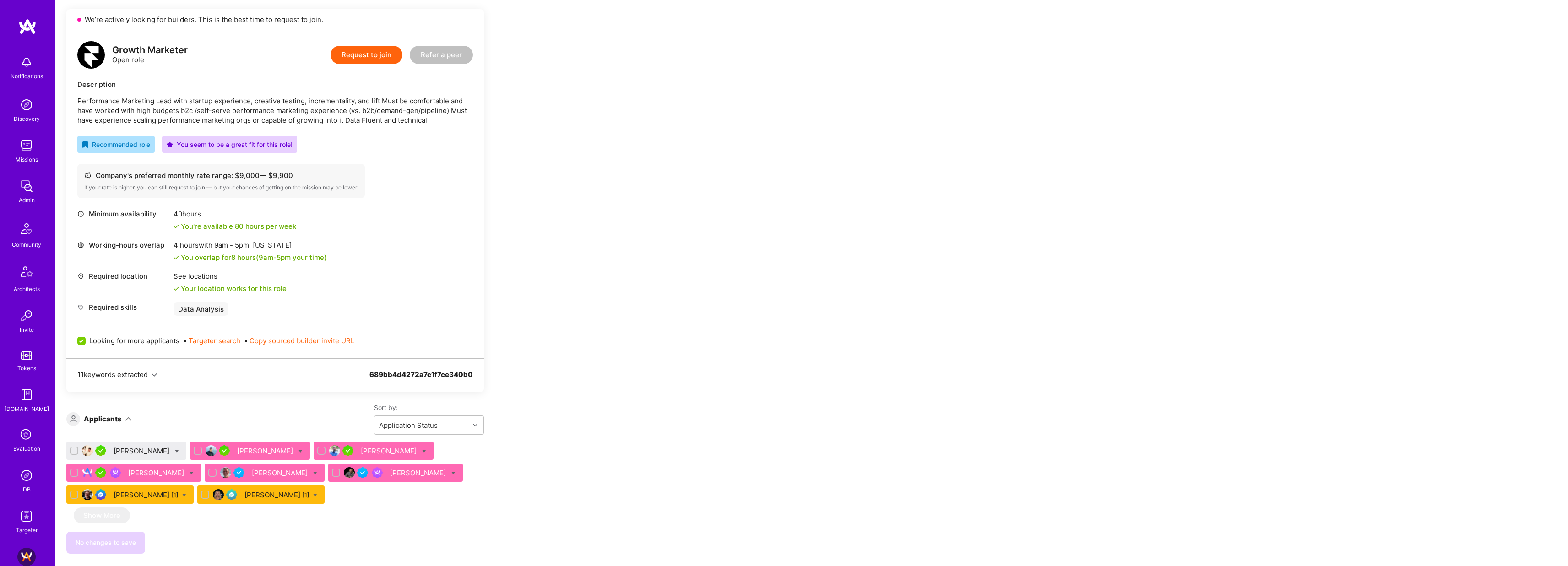
scroll to position [263, 0]
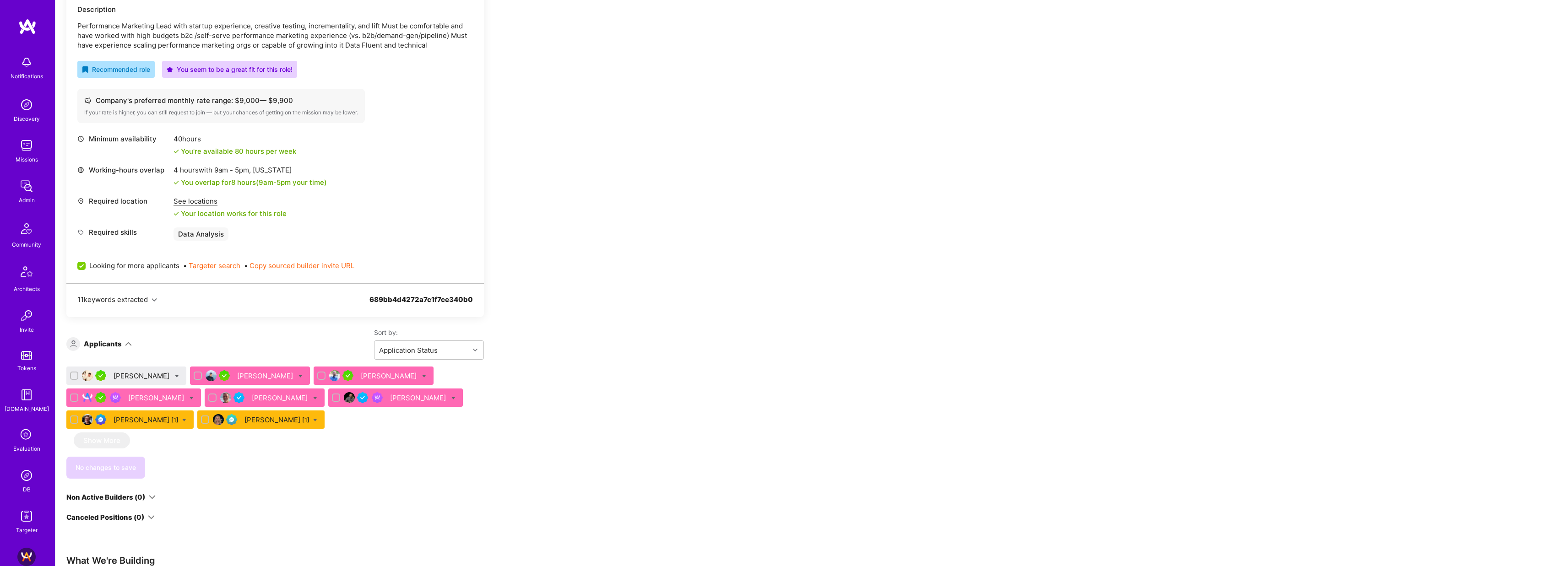
click at [158, 376] on div "Krikor Melkonian" at bounding box center [142, 376] width 58 height 10
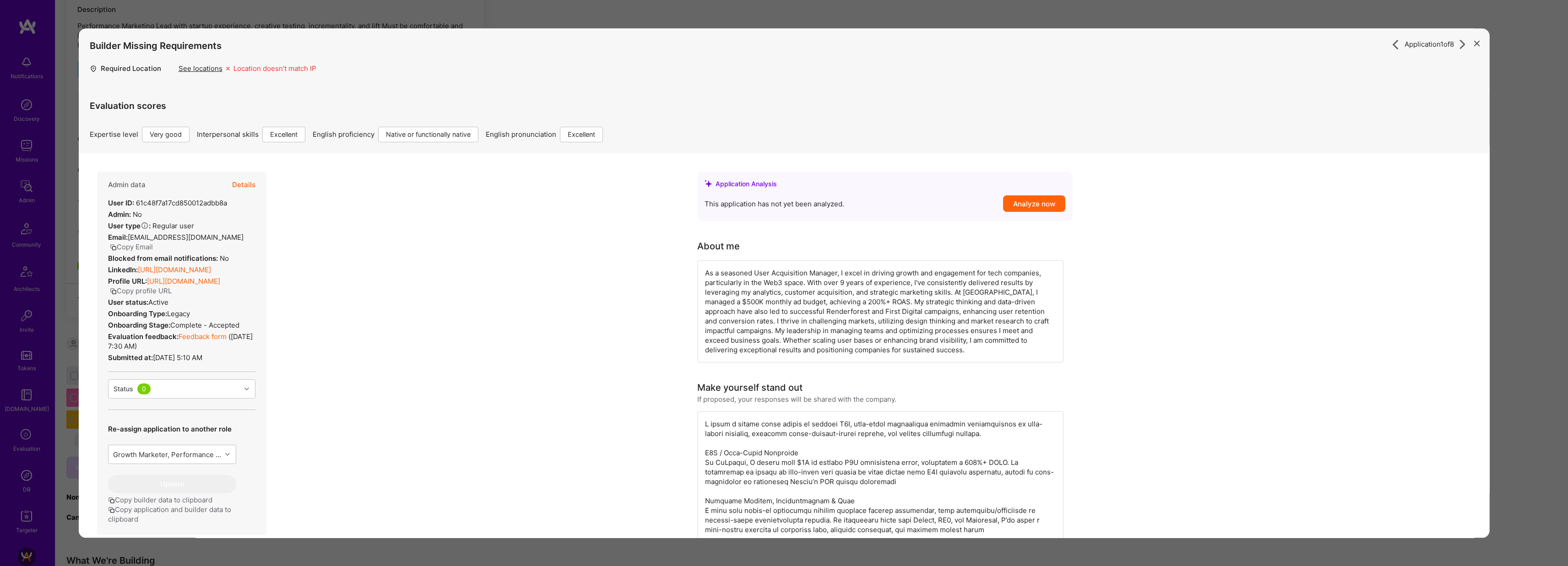
click at [598, 19] on div "Application 1 of 8 Builder Missing Requirements Required Location See locations…" at bounding box center [784, 283] width 1568 height 566
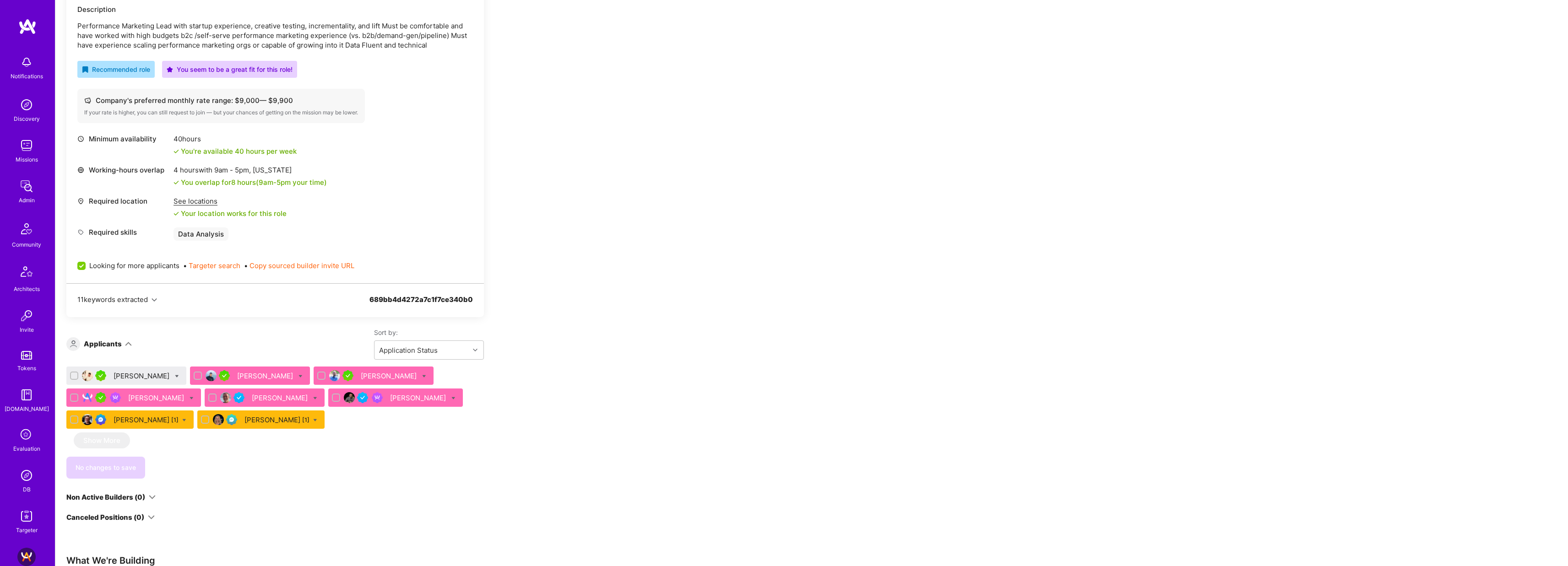
click at [176, 376] on icon at bounding box center [177, 376] width 4 height 4
checkbox input "true"
click at [201, 463] on label "Shortlist" at bounding box center [212, 467] width 40 height 10
click at [201, 464] on input "Shortlist" at bounding box center [198, 467] width 7 height 7
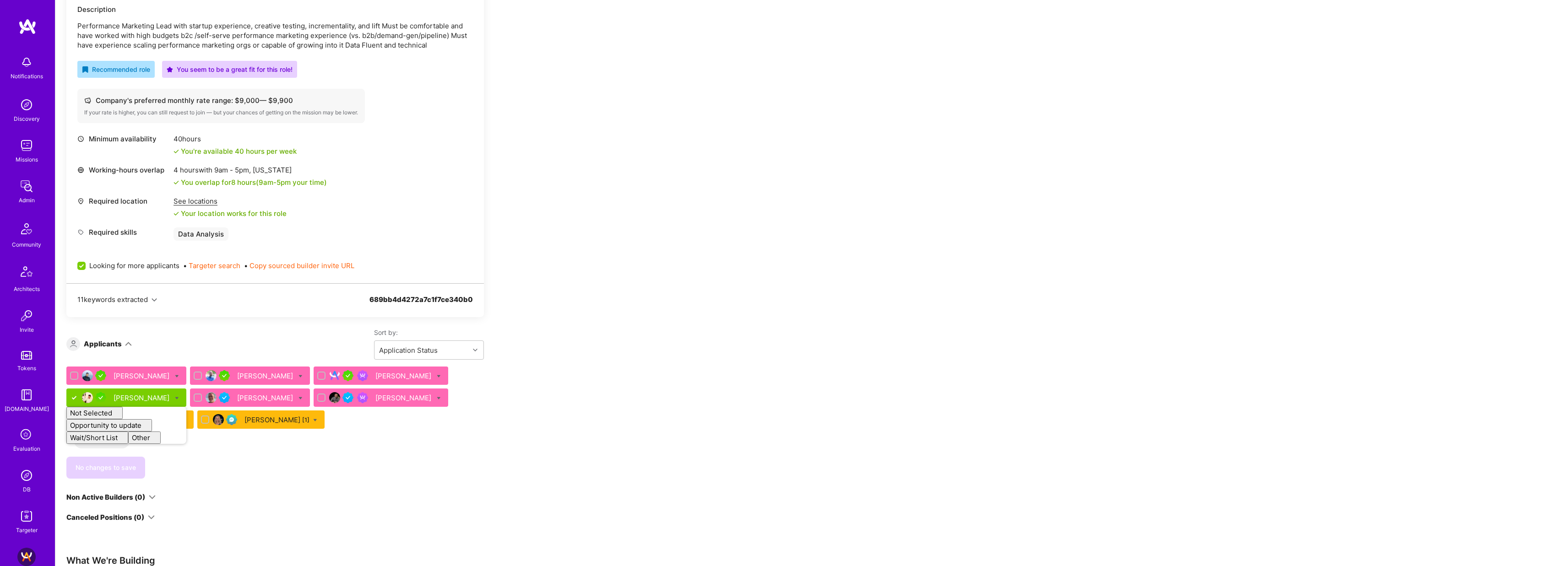
checkbox input "false"
click at [568, 422] on div "Apply for a Mission Role We’re actively looking for builders. This is the best …" at bounding box center [341, 330] width 550 height 839
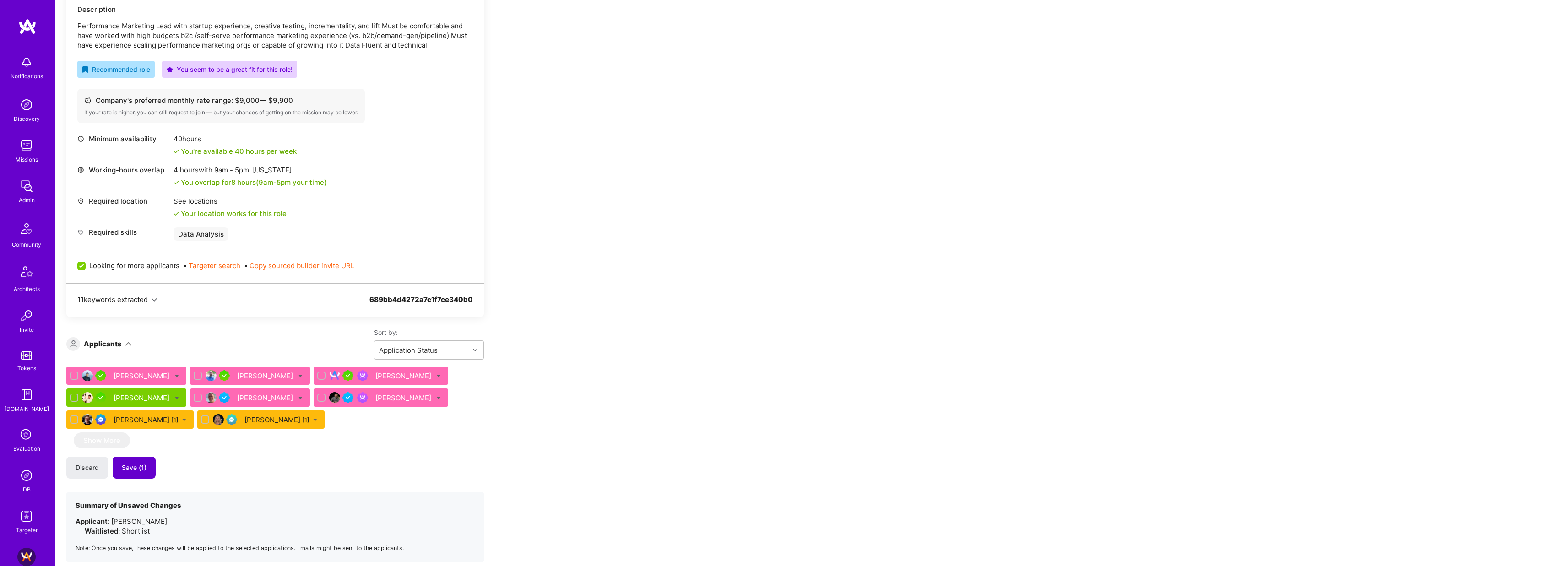
click at [138, 464] on span "Save (1)" at bounding box center [134, 467] width 25 height 9
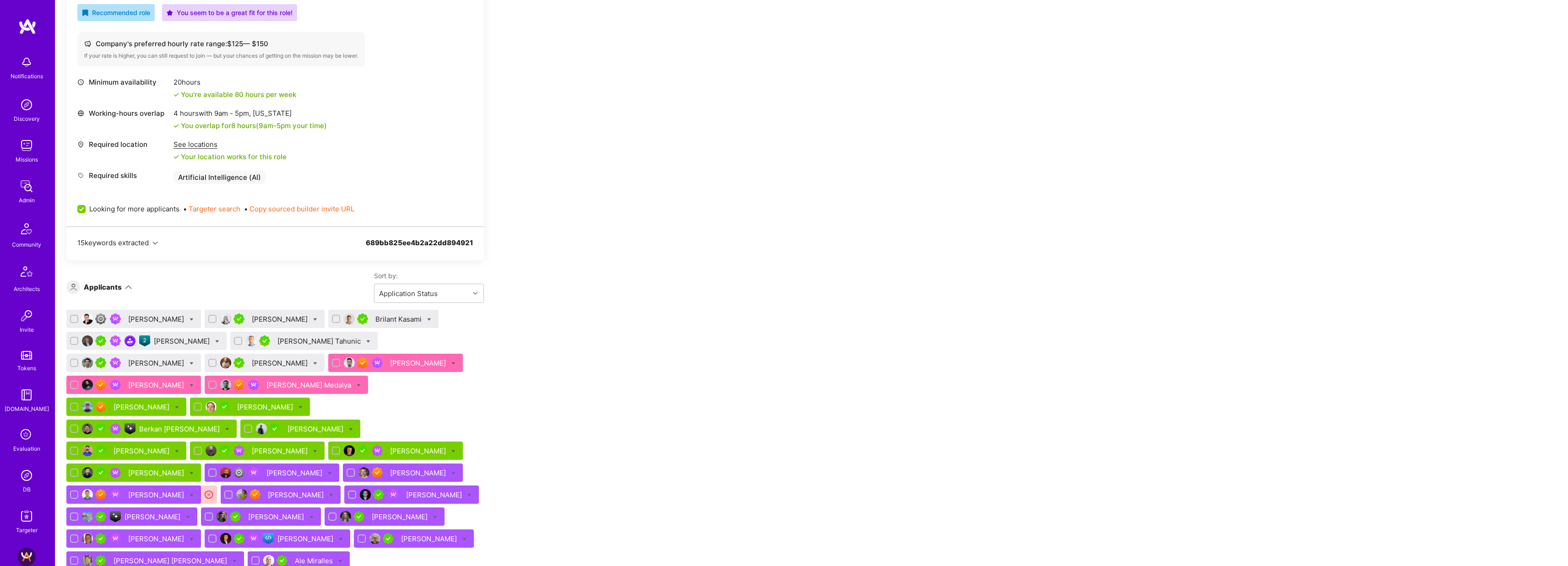
scroll to position [365, 0]
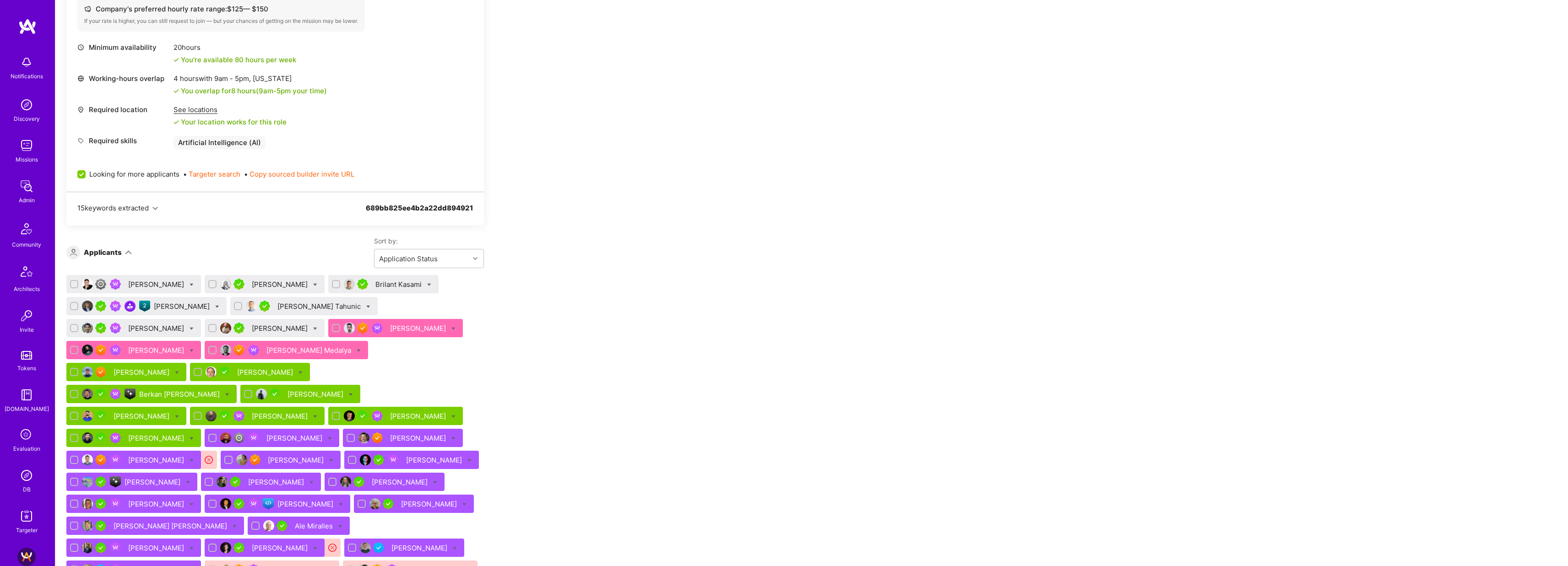
click at [215, 306] on icon at bounding box center [217, 307] width 4 height 4
checkbox input "true"
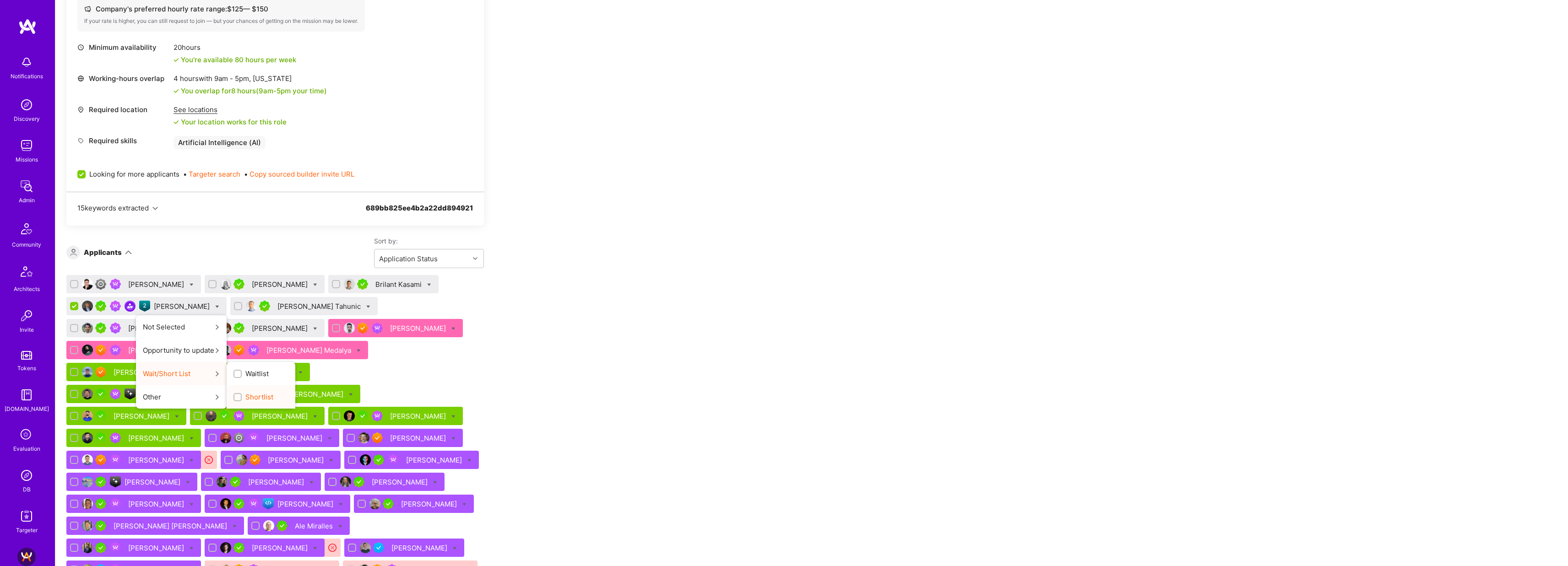
click at [236, 396] on input "Shortlist" at bounding box center [239, 397] width 7 height 7
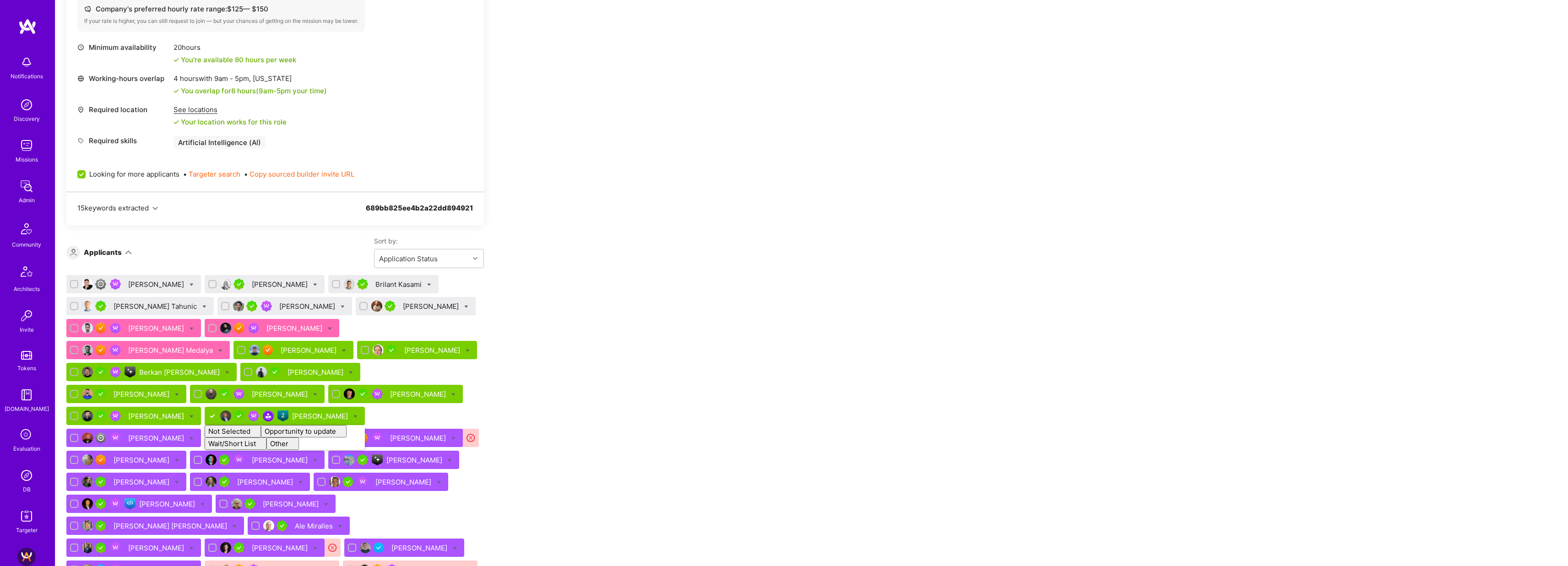
checkbox input "false"
click at [527, 288] on div "Apply for a Mission Role We’re actively looking for builders. This is the best …" at bounding box center [341, 571] width 550 height 1522
click at [189, 283] on icon at bounding box center [191, 285] width 4 height 4
checkbox input "true"
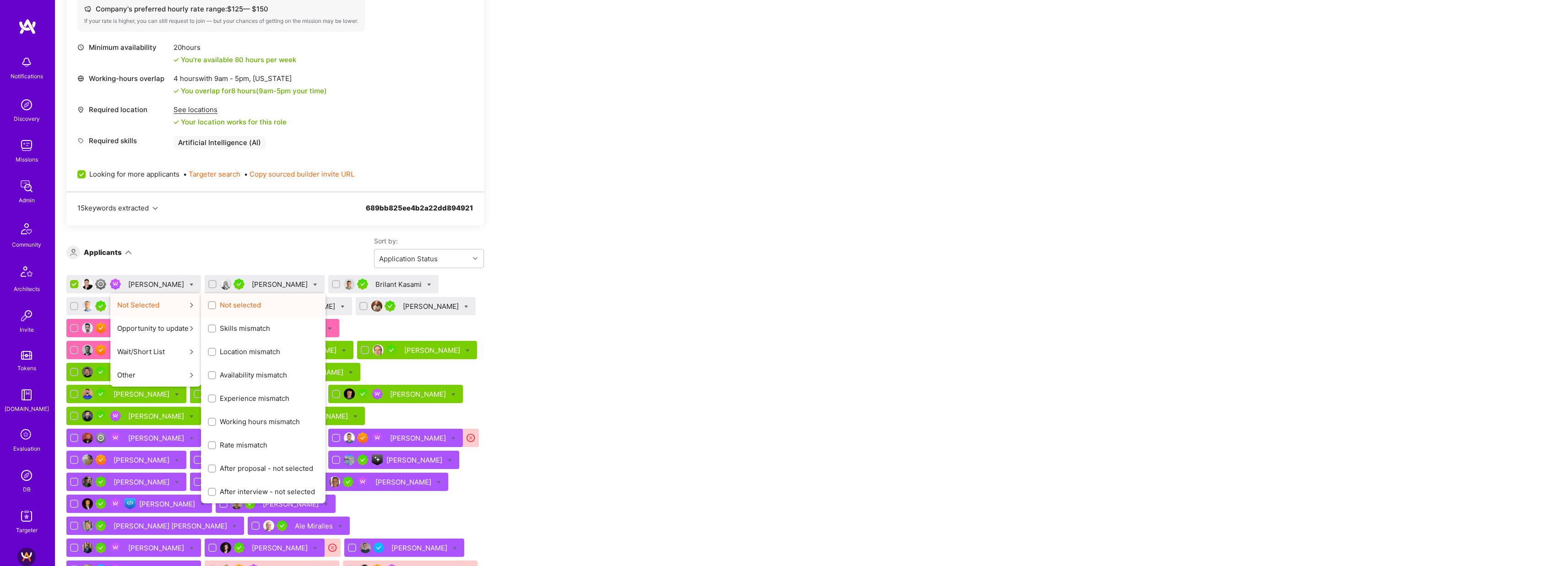
click at [209, 306] on input "Not selected" at bounding box center [212, 306] width 7 height 7
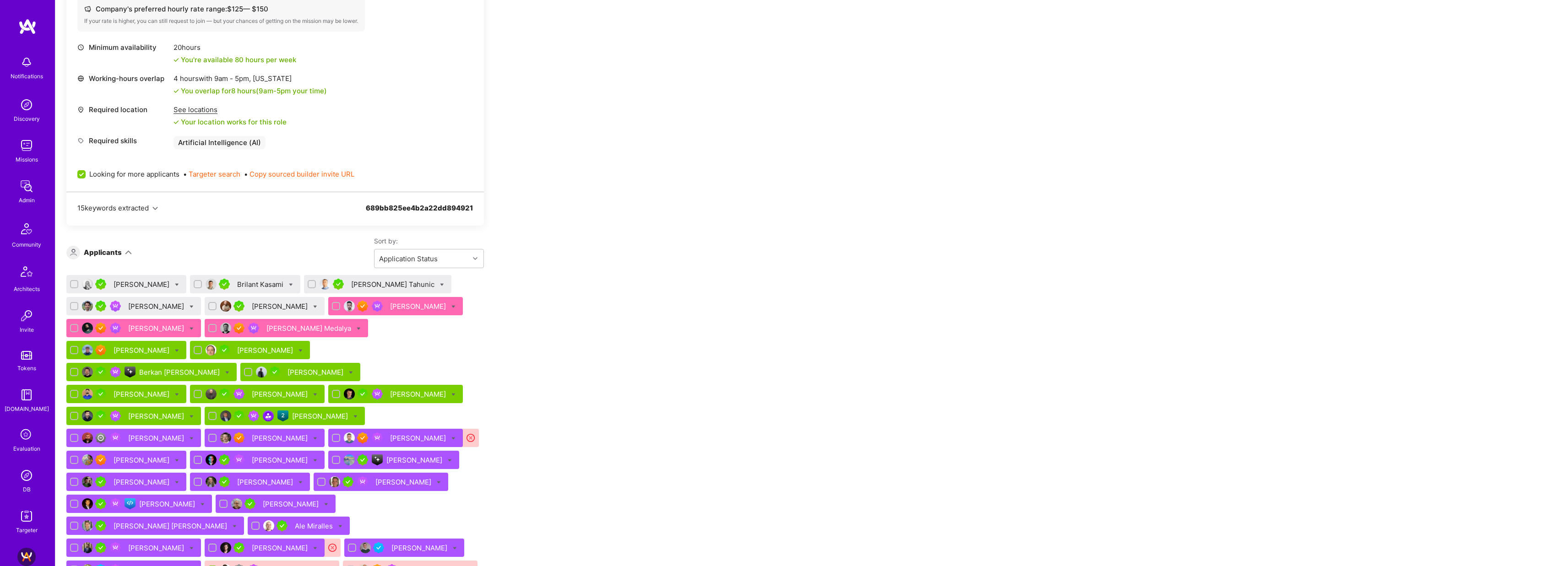
checkbox input "false"
click at [313, 306] on icon at bounding box center [315, 307] width 4 height 4
checkbox input "true"
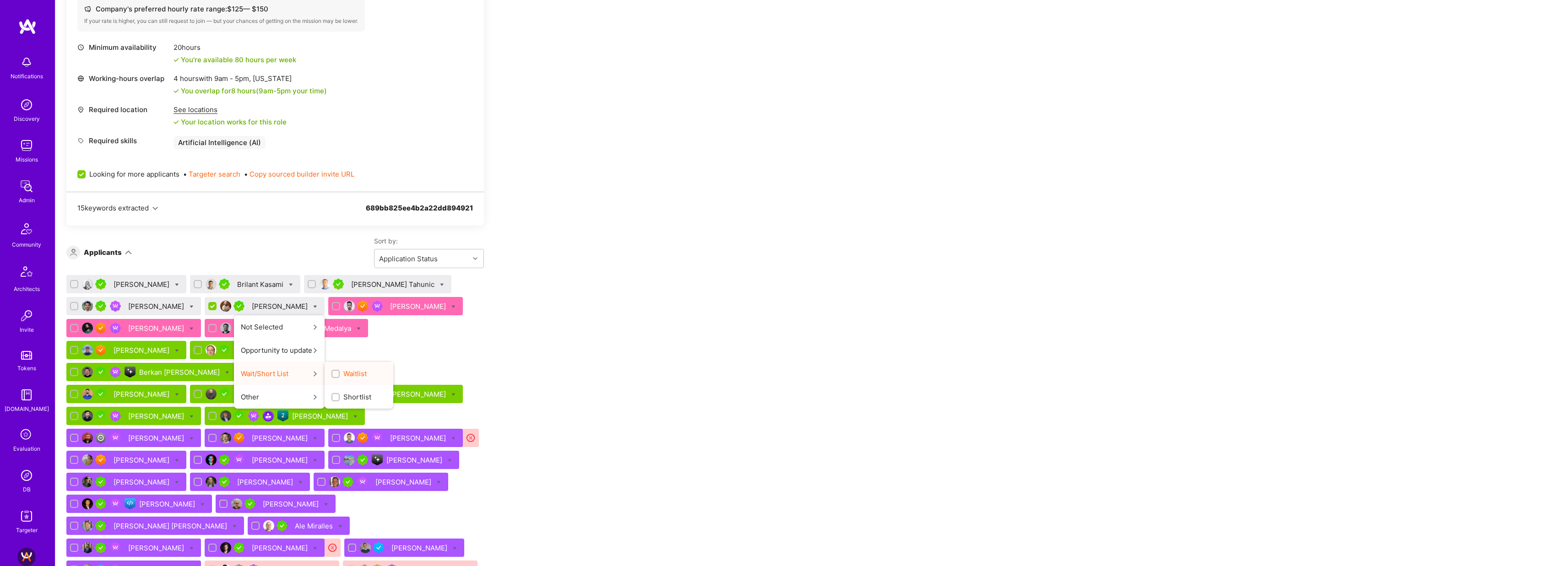
click at [343, 373] on span "Waitlist" at bounding box center [355, 374] width 23 height 10
click at [334, 373] on input "Waitlist" at bounding box center [337, 374] width 7 height 7
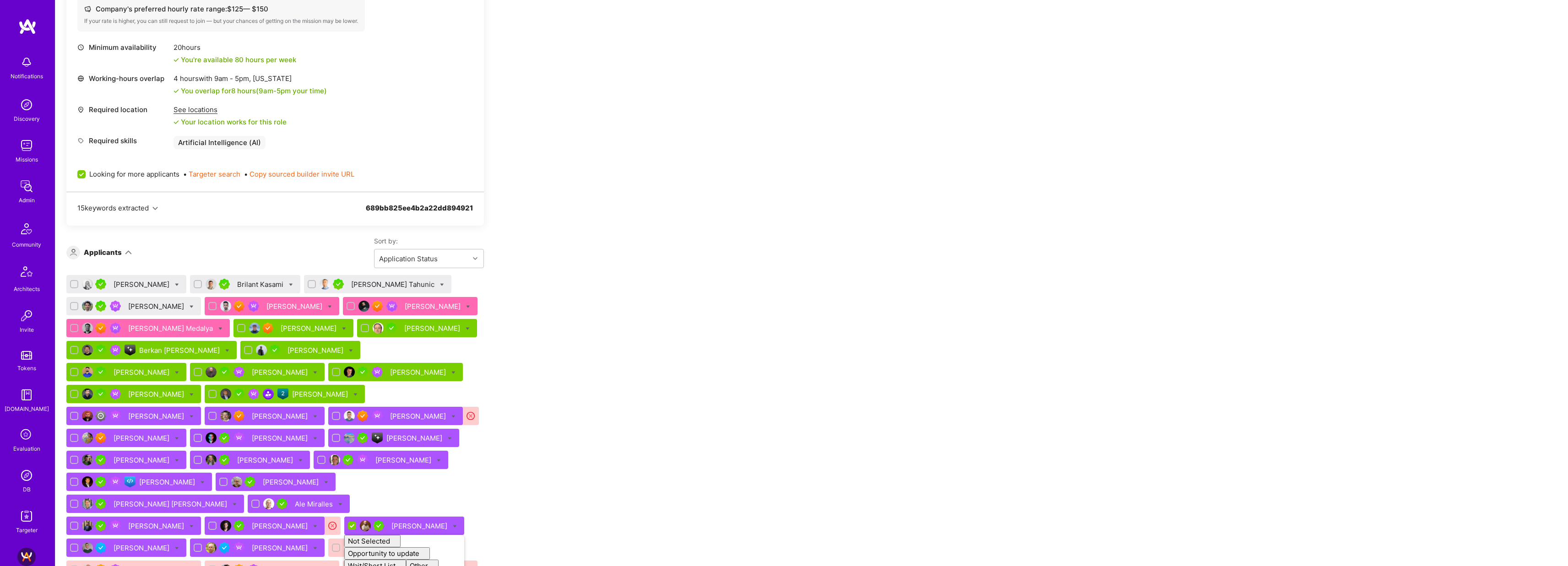
checkbox input "false"
drag, startPoint x: 553, startPoint y: 301, endPoint x: 544, endPoint y: 300, distance: 9.1
click at [189, 305] on icon at bounding box center [191, 307] width 4 height 4
checkbox input "true"
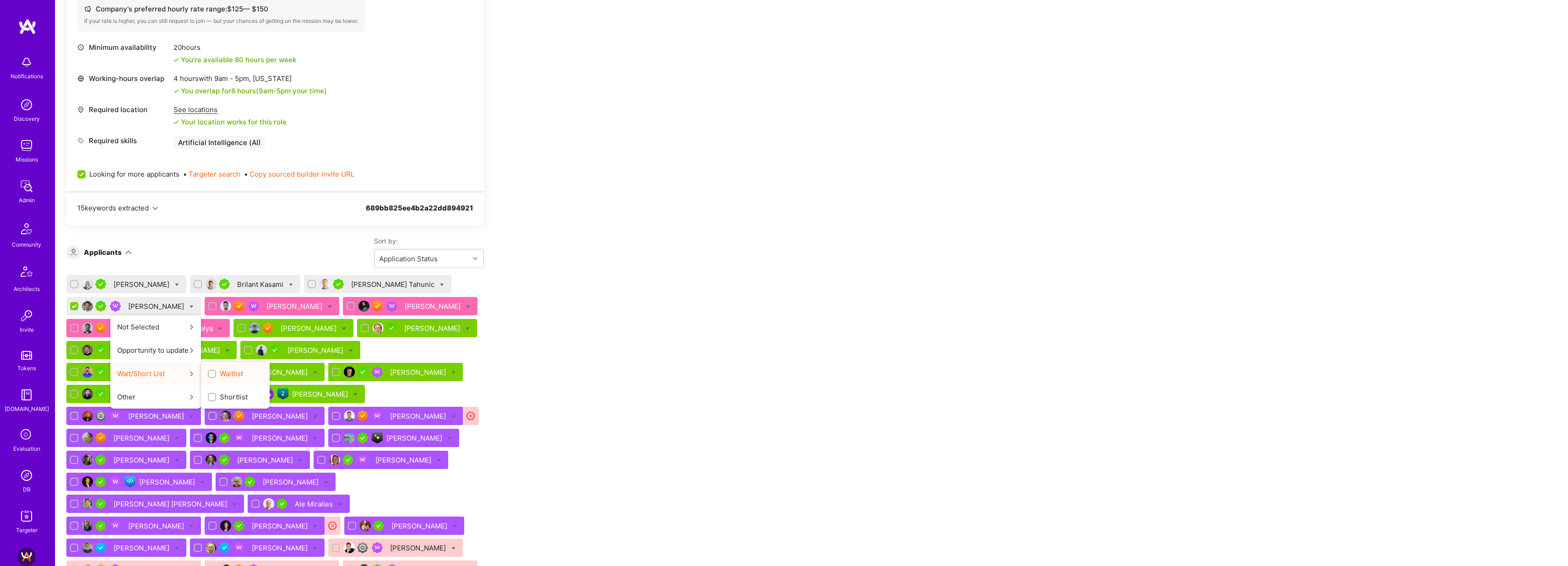
click at [220, 371] on span "Waitlist" at bounding box center [231, 374] width 23 height 10
click at [209, 371] on input "Waitlist" at bounding box center [212, 374] width 7 height 7
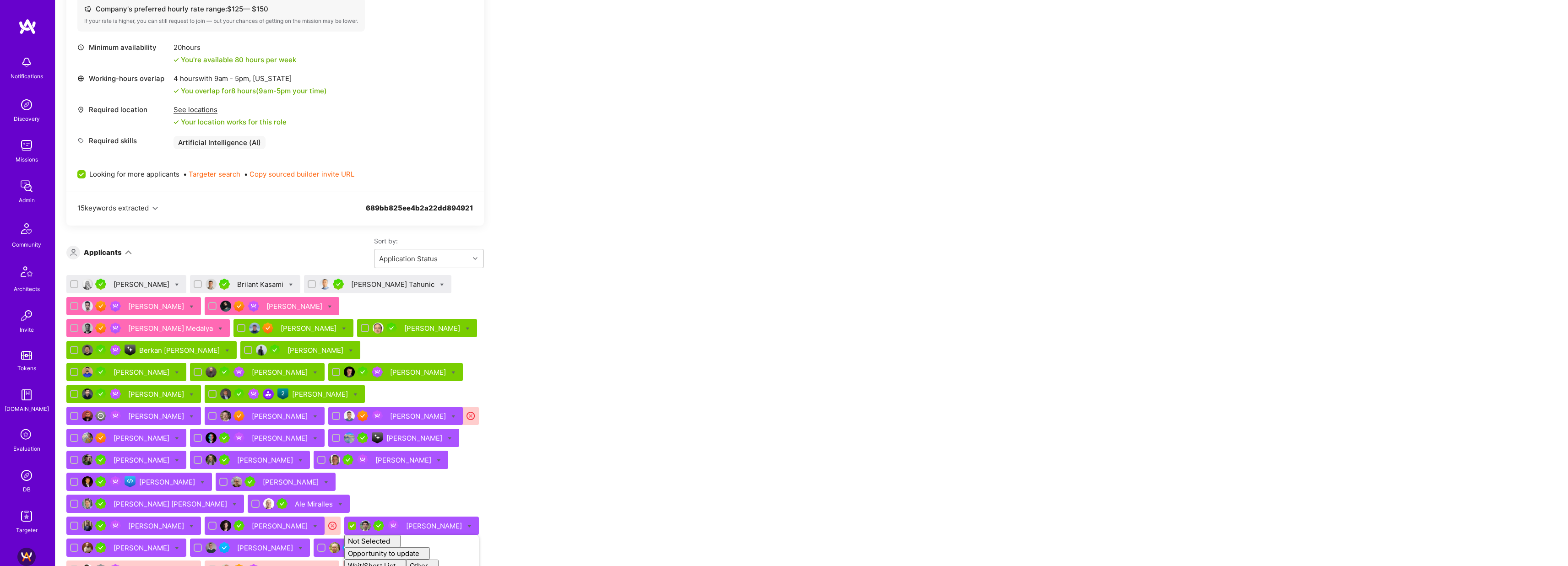
checkbox input "false"
click at [140, 287] on div "Bruno Motta" at bounding box center [142, 285] width 58 height 10
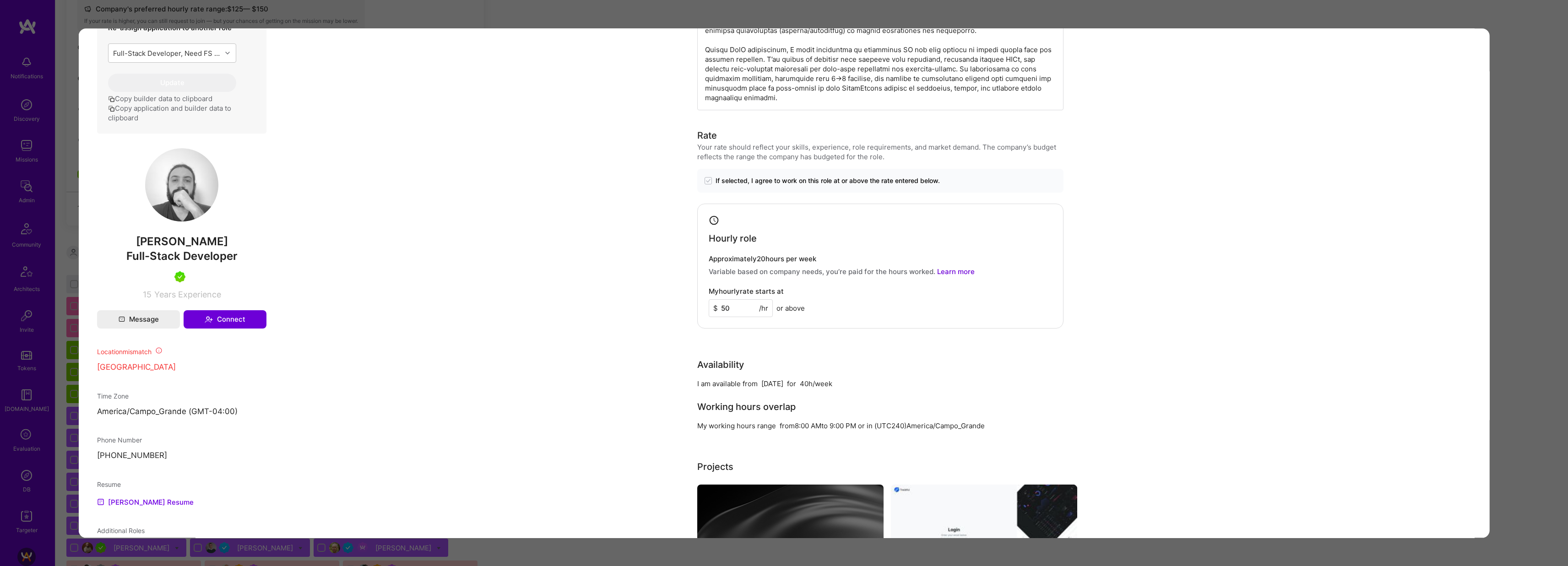
scroll to position [262, 0]
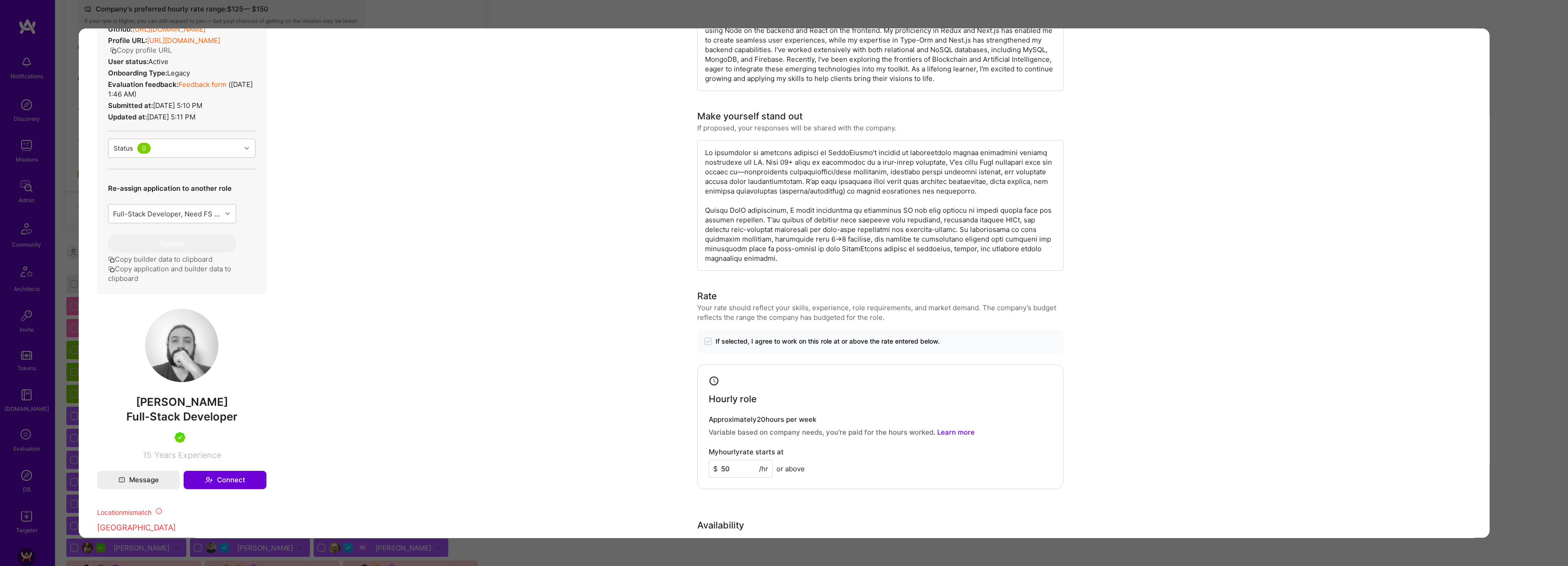
click at [561, 22] on div "Application 1 of 53 Builder Missing Requirements Required Location See location…" at bounding box center [784, 283] width 1568 height 566
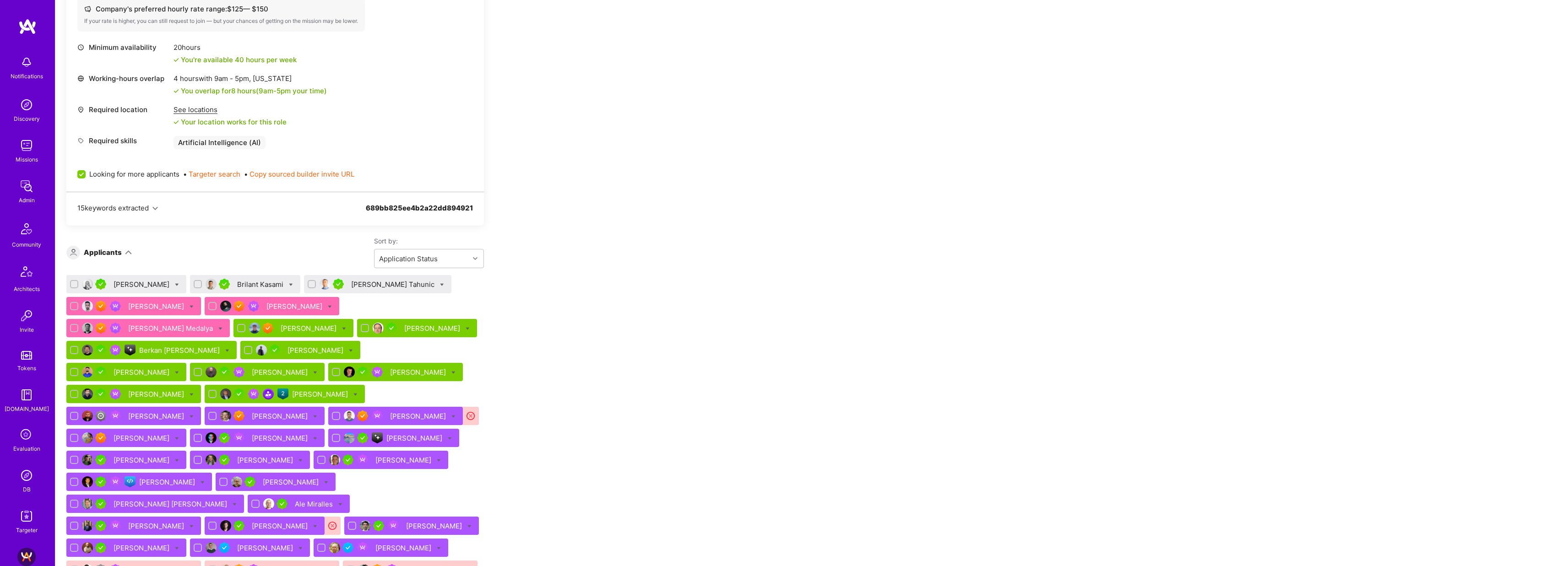
click at [175, 284] on icon at bounding box center [177, 285] width 4 height 4
checkbox input "true"
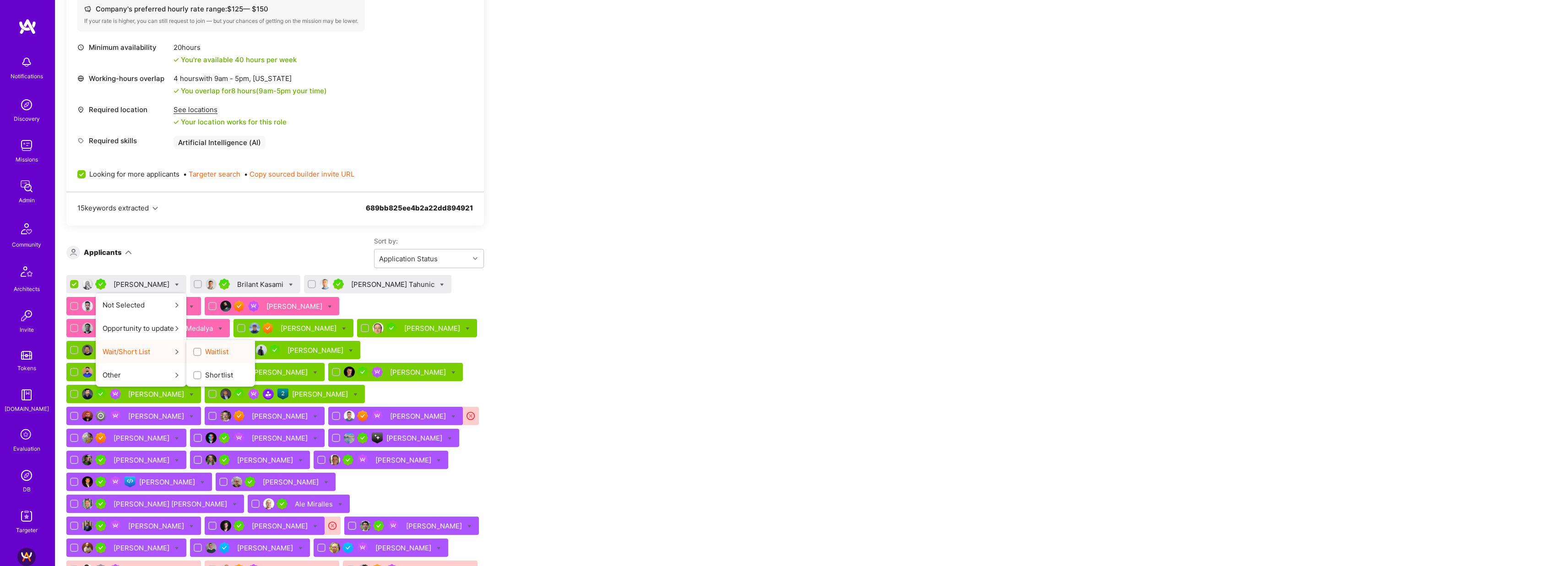
click at [193, 351] on label "Waitlist" at bounding box center [211, 352] width 35 height 10
click at [195, 351] on input "Waitlist" at bounding box center [198, 352] width 7 height 7
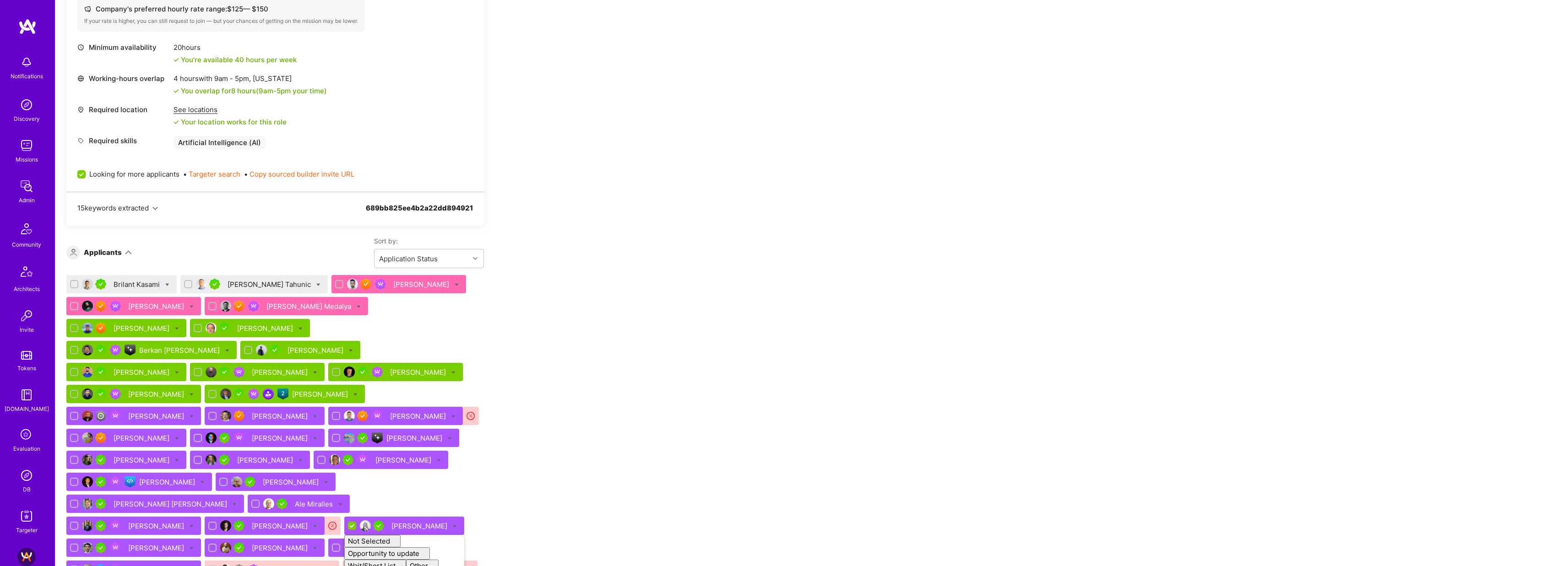
checkbox input "false"
click at [145, 284] on div "Brilant Kasami" at bounding box center [138, 285] width 48 height 10
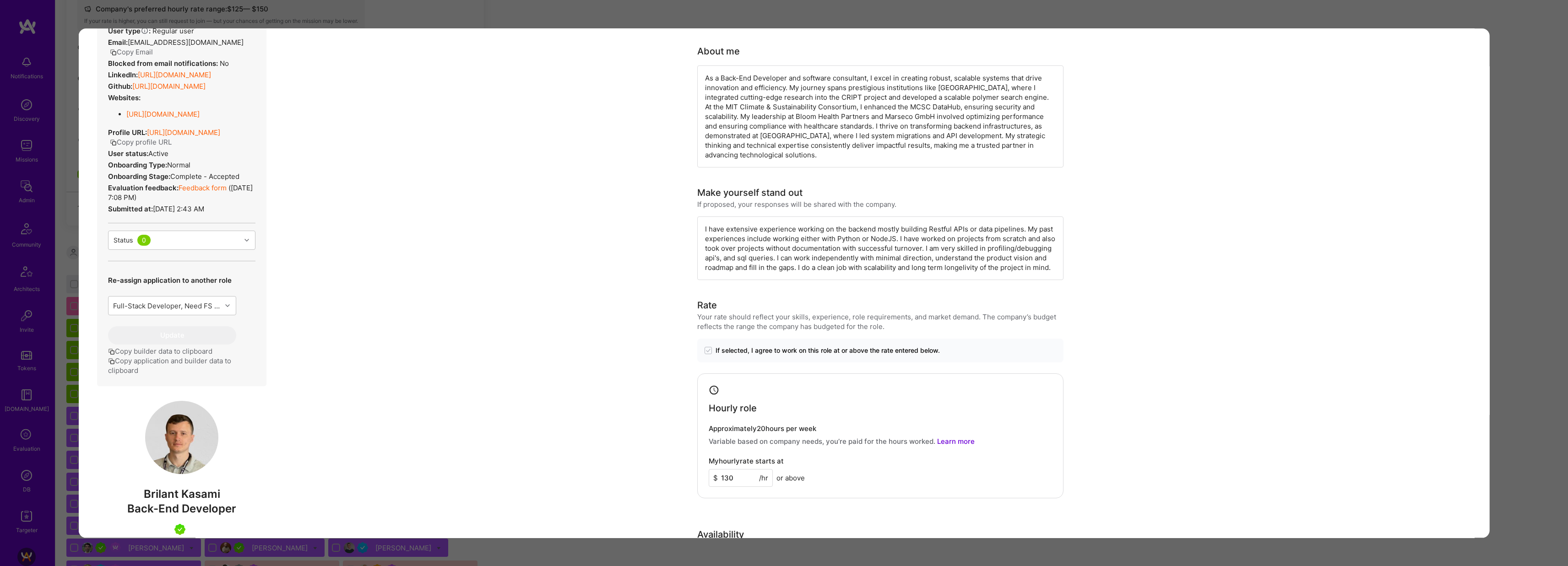
scroll to position [251, 0]
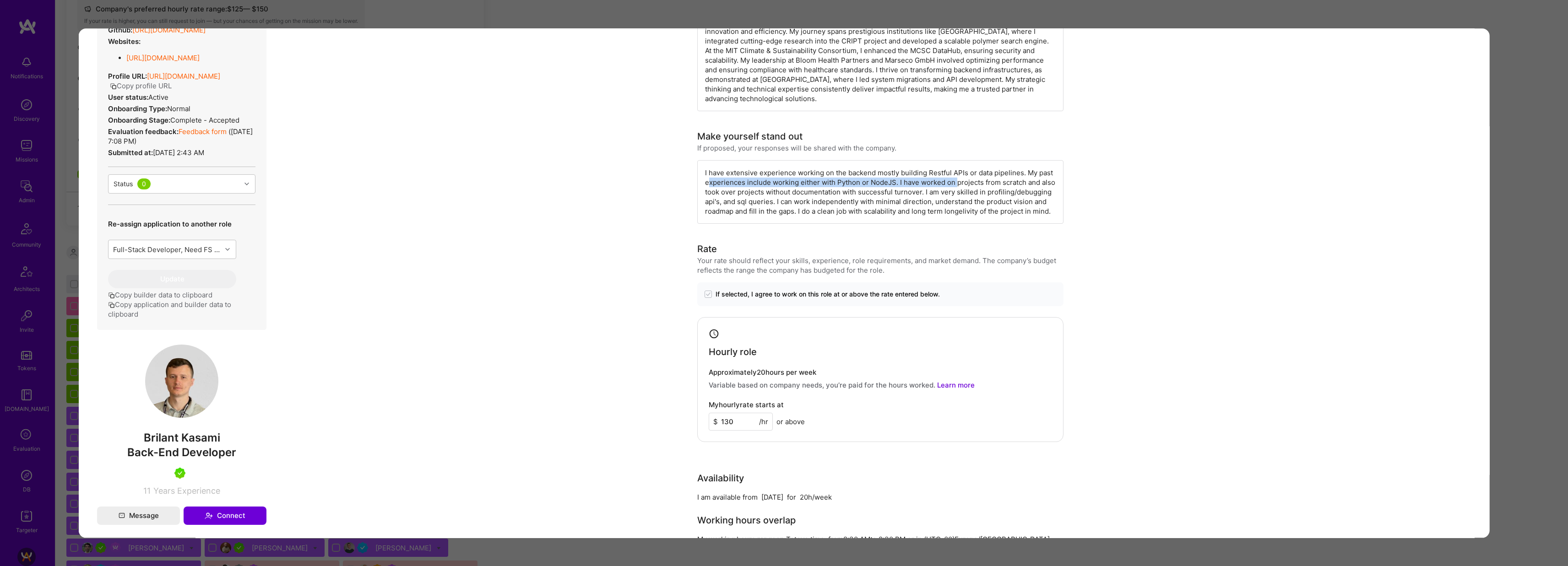
drag, startPoint x: 707, startPoint y: 181, endPoint x: 952, endPoint y: 182, distance: 245.0
click at [952, 182] on div "I have extensive experience working on the backend mostly building Restful APIs…" at bounding box center [880, 192] width 366 height 64
drag, startPoint x: 662, startPoint y: 23, endPoint x: 652, endPoint y: 28, distance: 11.2
click at [662, 23] on div "Application 1 of 53 Builder Missing Requirements Required Location See location…" at bounding box center [784, 283] width 1568 height 566
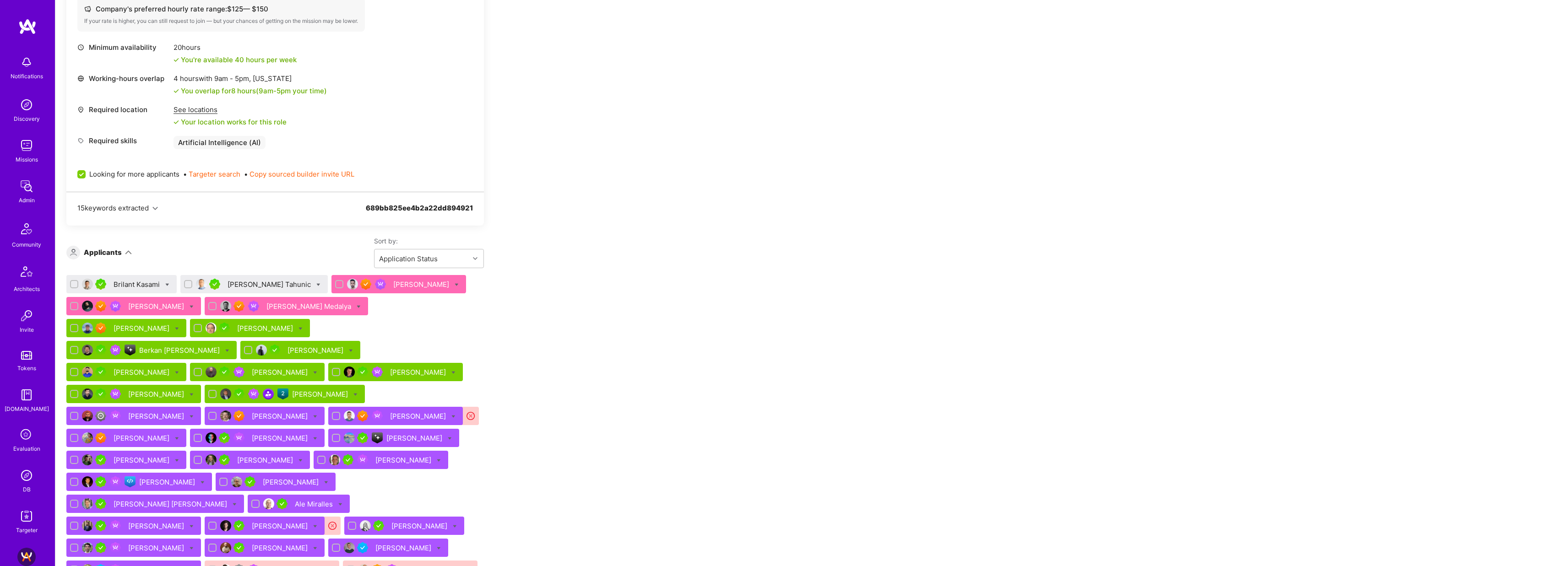
click at [153, 283] on div "Brilant Kasami" at bounding box center [138, 285] width 48 height 10
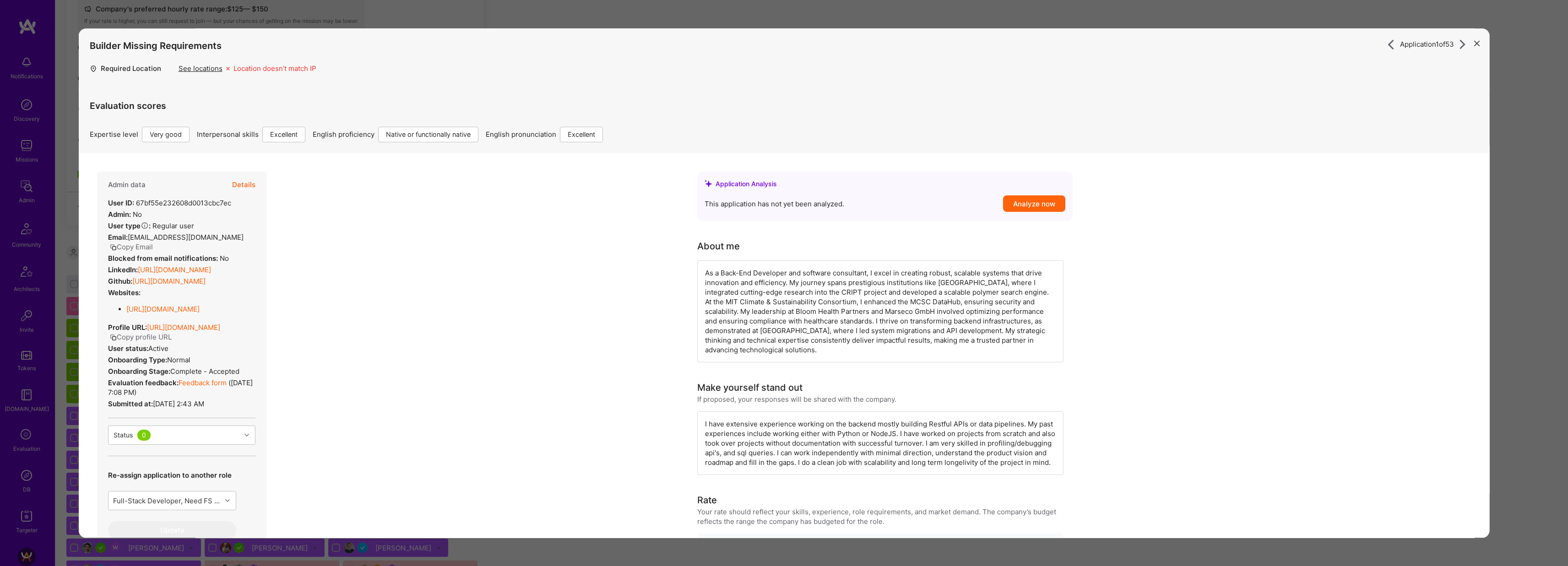
click at [492, 17] on div "Application 1 of 53 Builder Missing Requirements Required Location See location…" at bounding box center [784, 283] width 1568 height 566
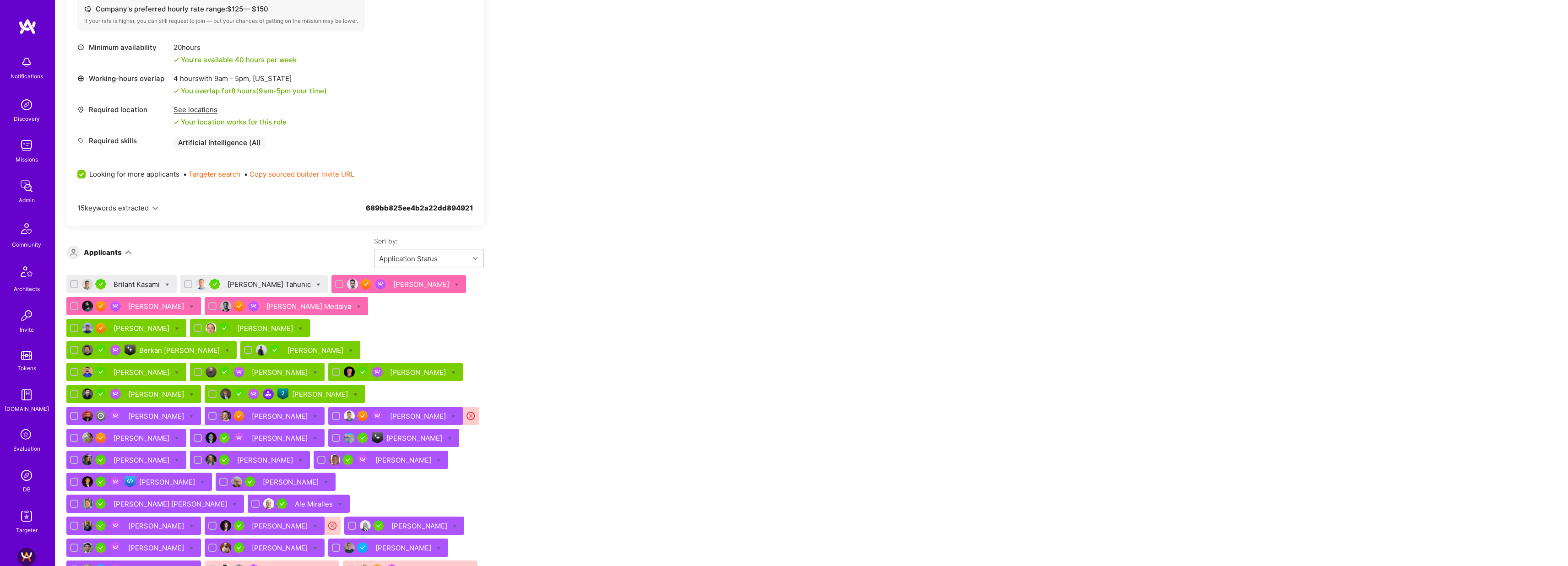
click at [245, 285] on div "Nihad Tahunic" at bounding box center [270, 285] width 85 height 10
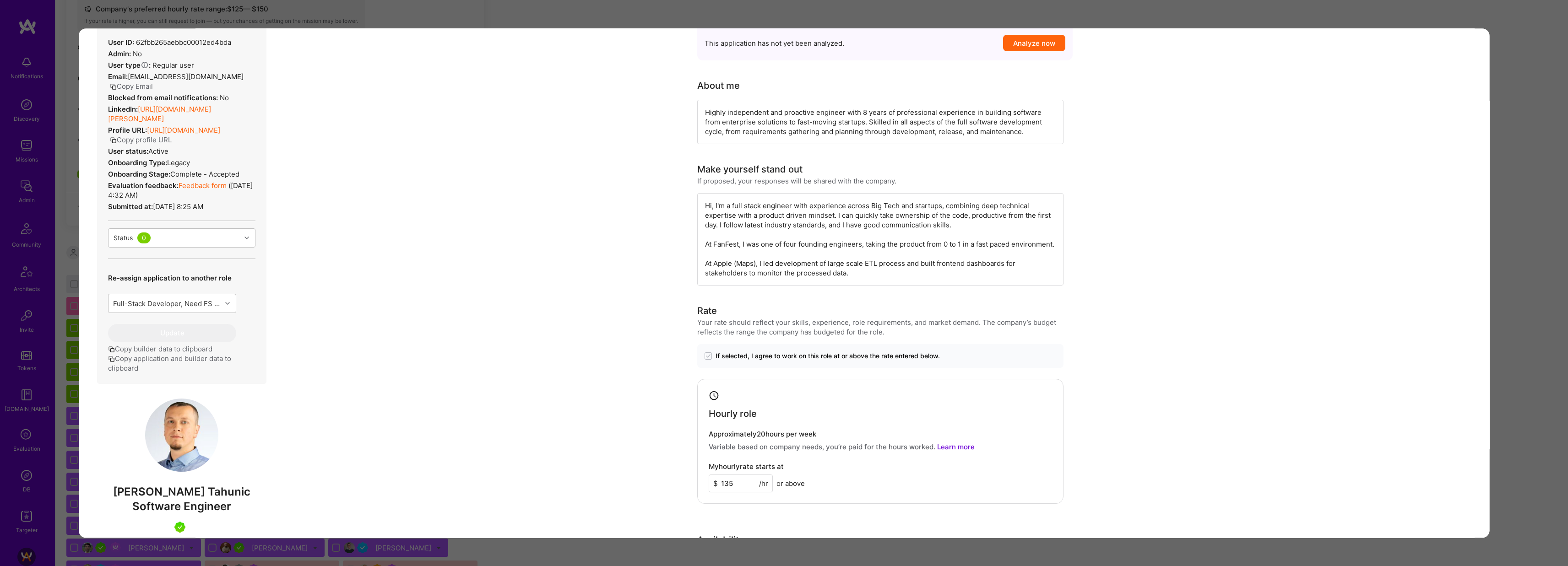
scroll to position [239, 0]
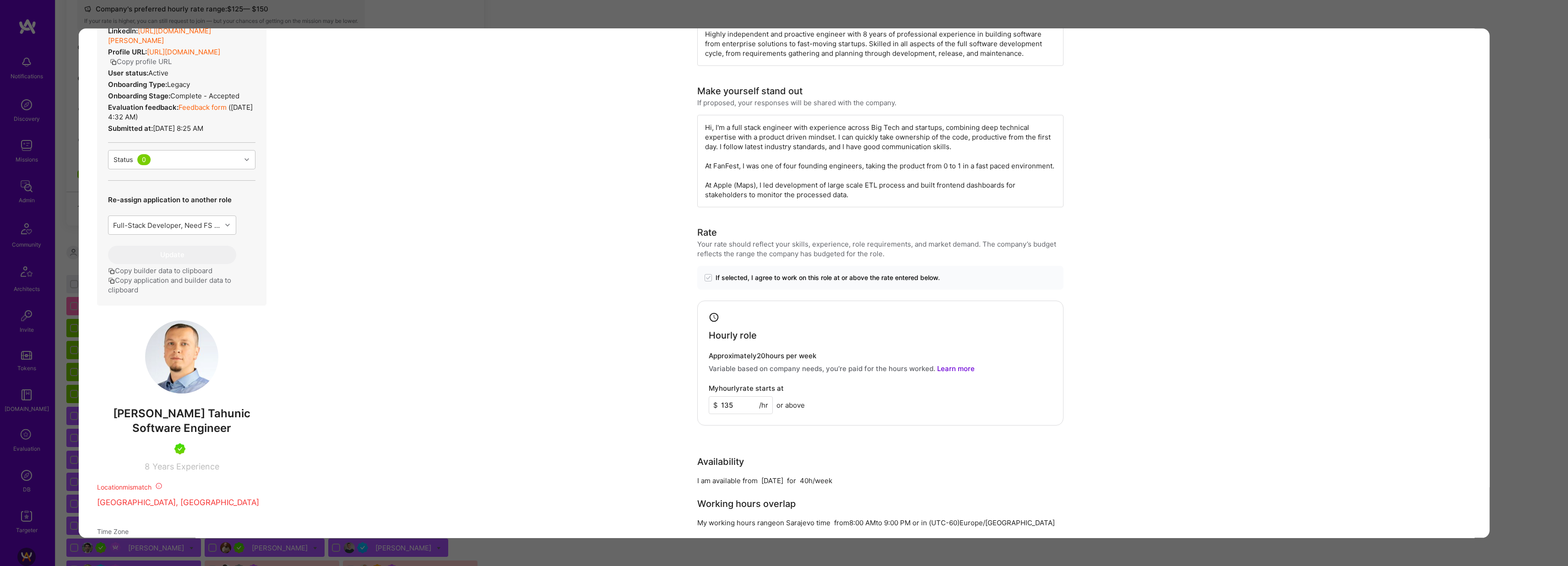
click at [634, 19] on div "Application 2 of 53 Builder Missing Requirements Required Location See location…" at bounding box center [784, 283] width 1568 height 566
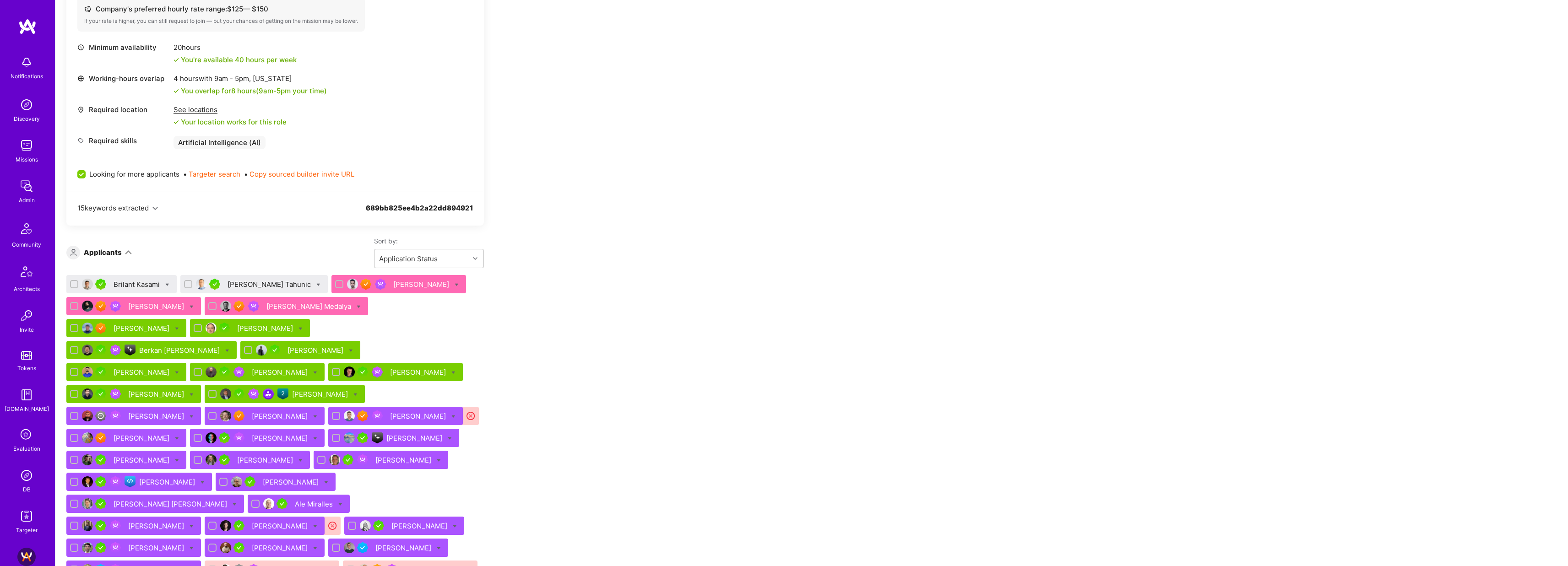
click at [317, 284] on icon at bounding box center [318, 285] width 4 height 4
checkbox input "true"
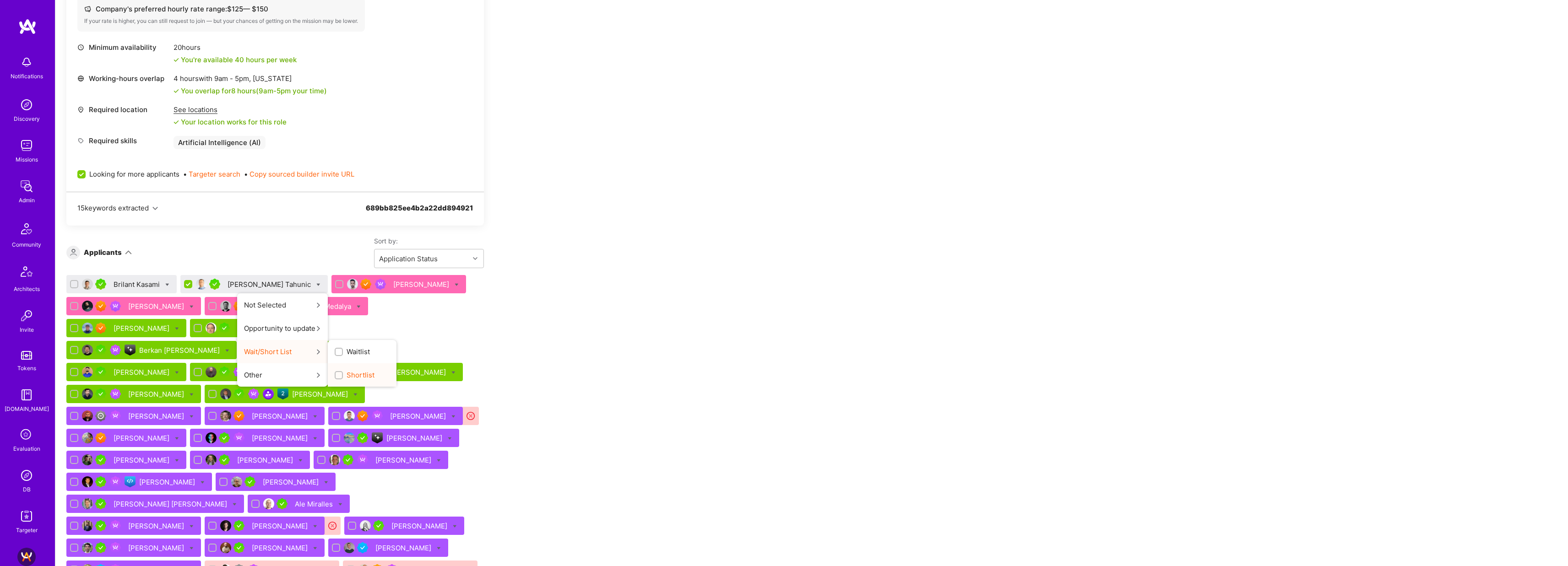
click at [346, 378] on span "Shortlist" at bounding box center [360, 375] width 28 height 10
click at [337, 378] on input "Shortlist" at bounding box center [340, 376] width 7 height 7
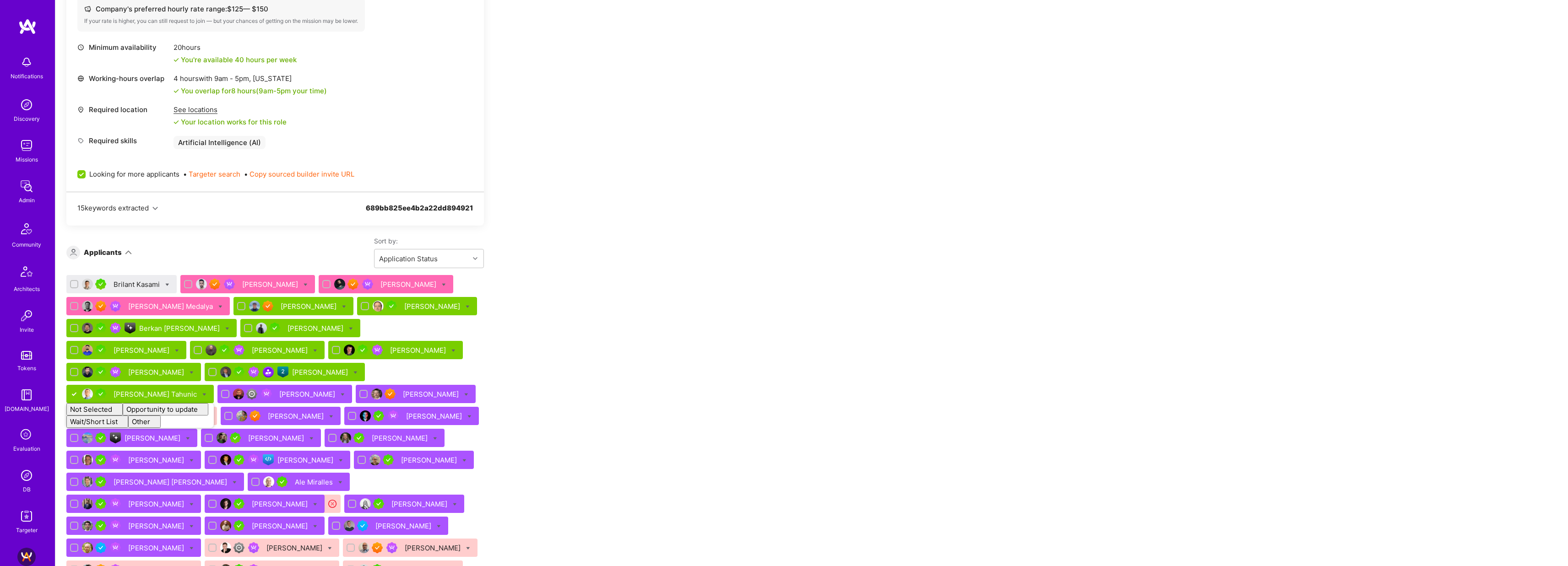
click at [167, 284] on icon at bounding box center [167, 285] width 4 height 4
checkbox input "true"
checkbox input "false"
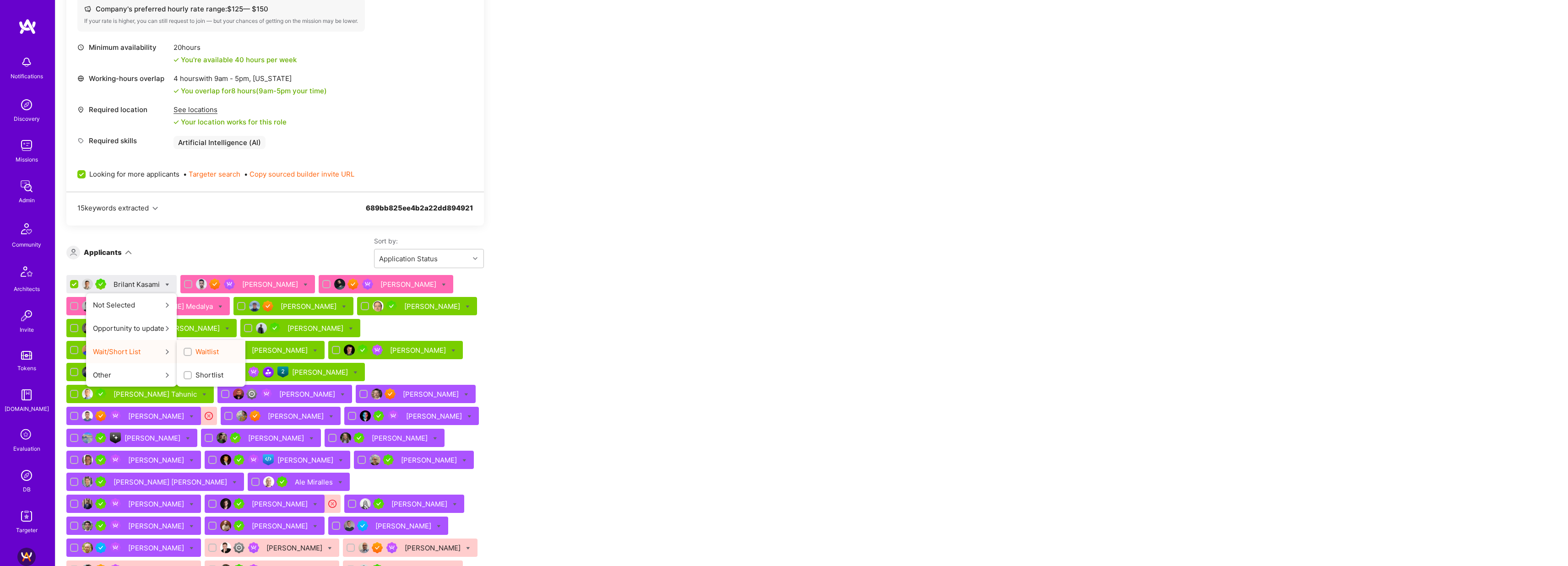
click at [212, 350] on span "Waitlist" at bounding box center [207, 352] width 23 height 10
click at [192, 350] on input "Waitlist" at bounding box center [189, 352] width 7 height 7
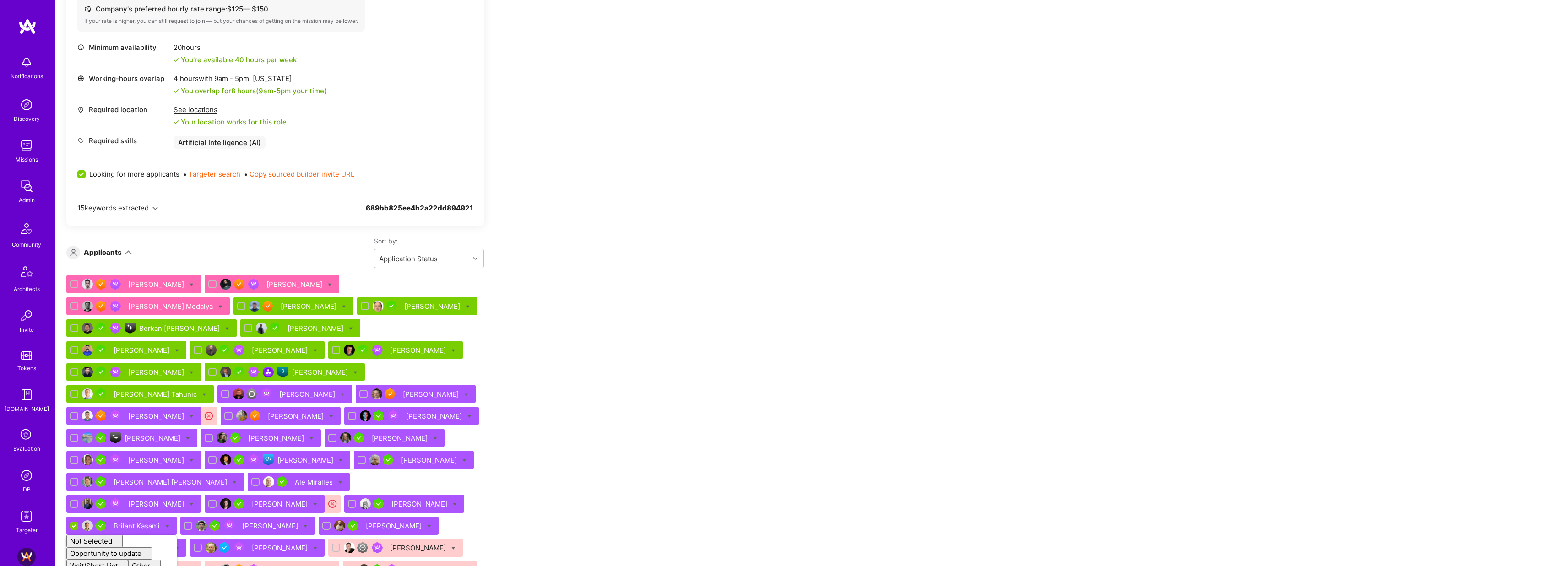
checkbox input "false"
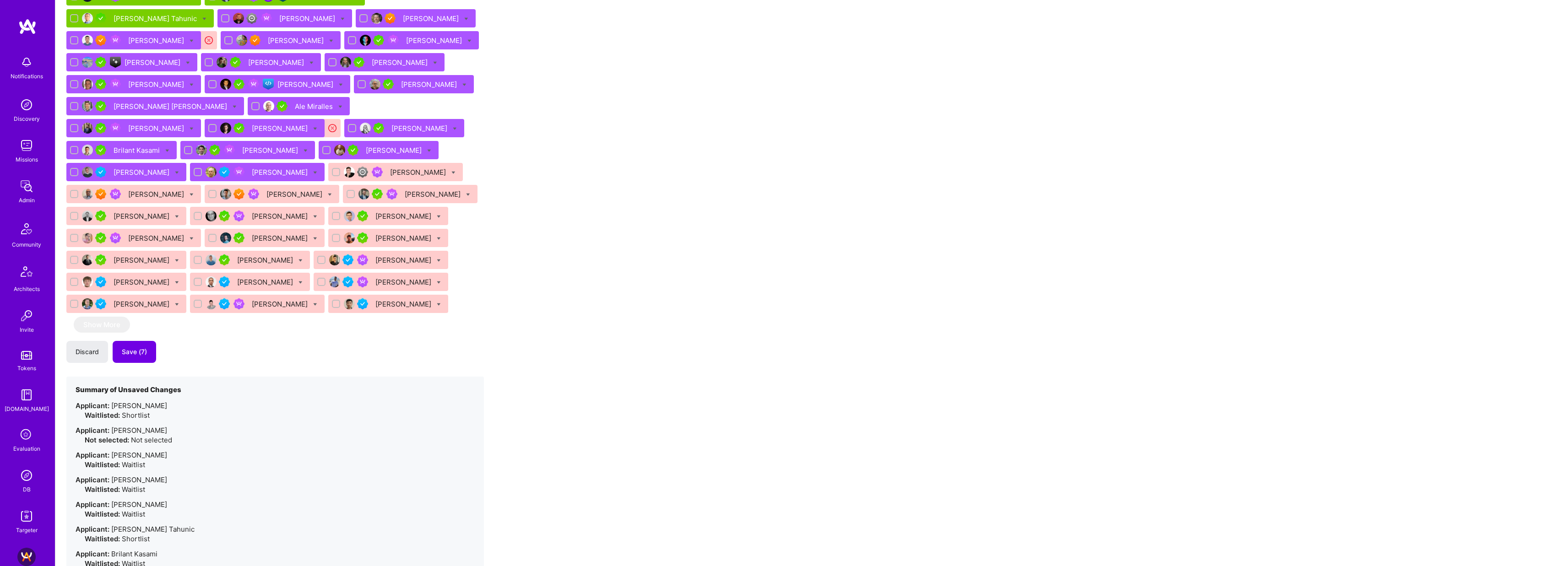
scroll to position [891, 0]
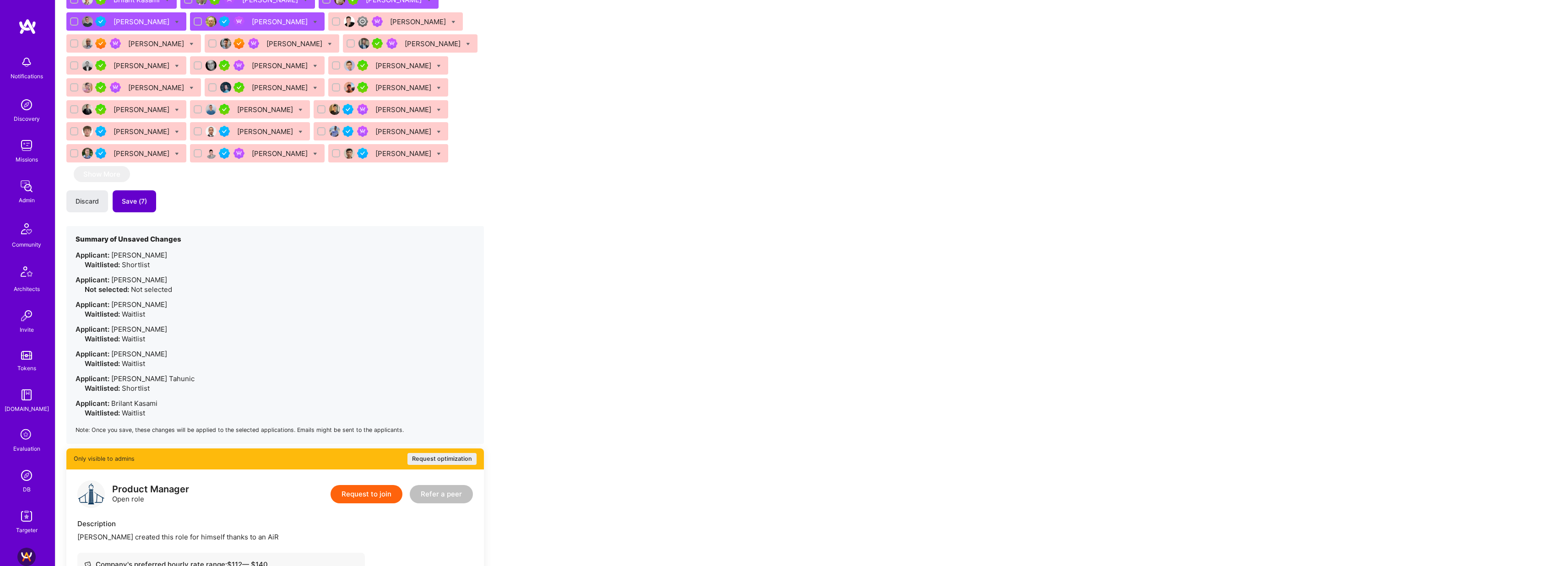
click at [125, 197] on span "Save (7)" at bounding box center [134, 201] width 25 height 9
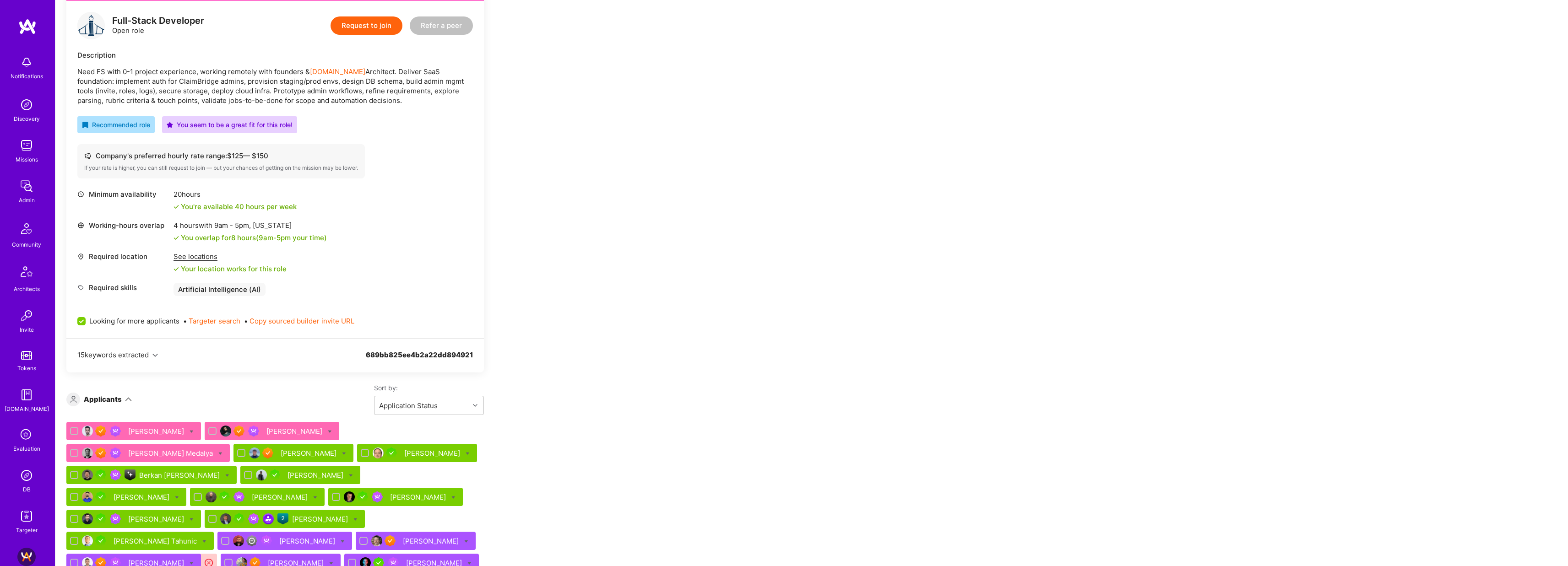
scroll to position [215, 0]
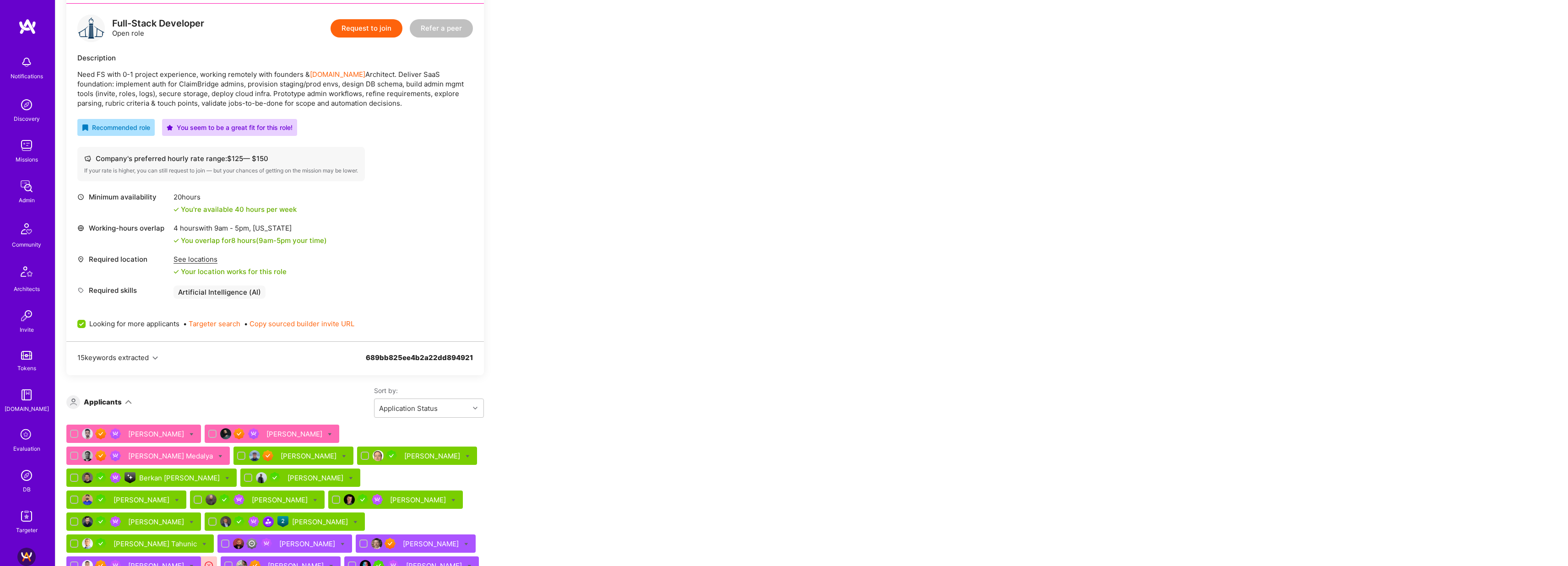
click at [145, 324] on span "Looking for more applicants" at bounding box center [135, 324] width 90 height 10
click at [86, 324] on input "Looking for more applicants" at bounding box center [83, 324] width 9 height 9
checkbox input "false"
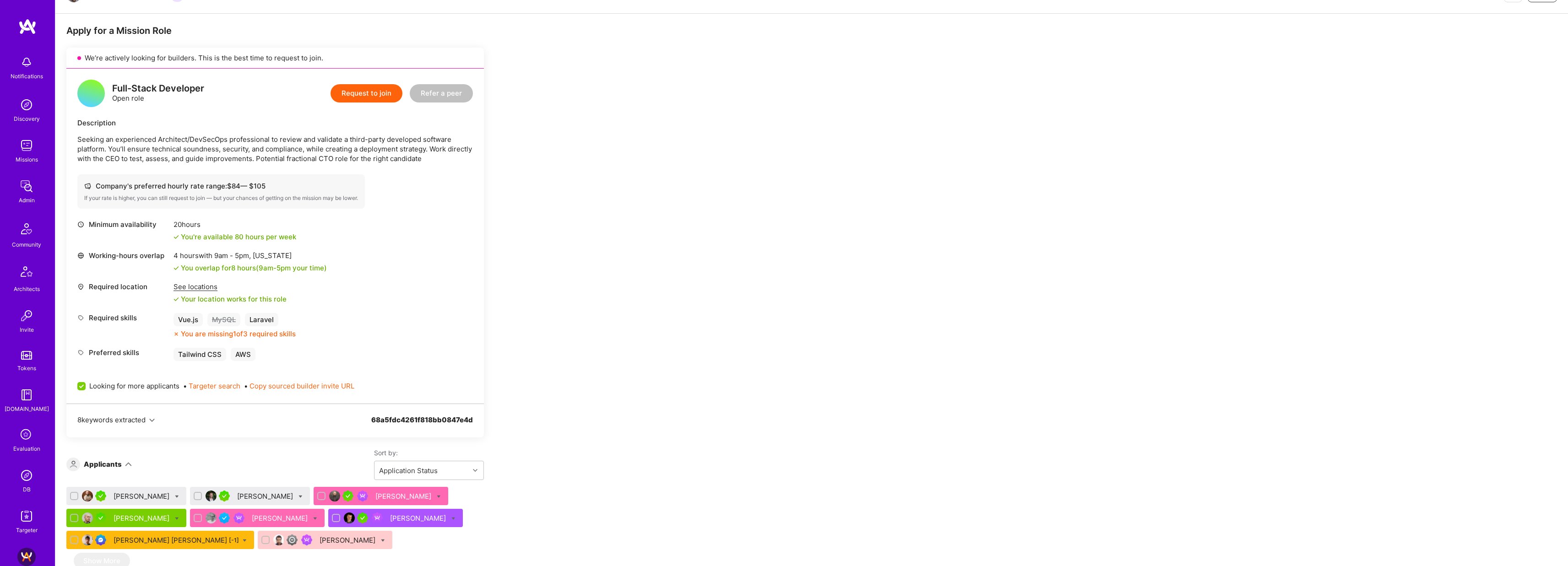
scroll to position [414, 0]
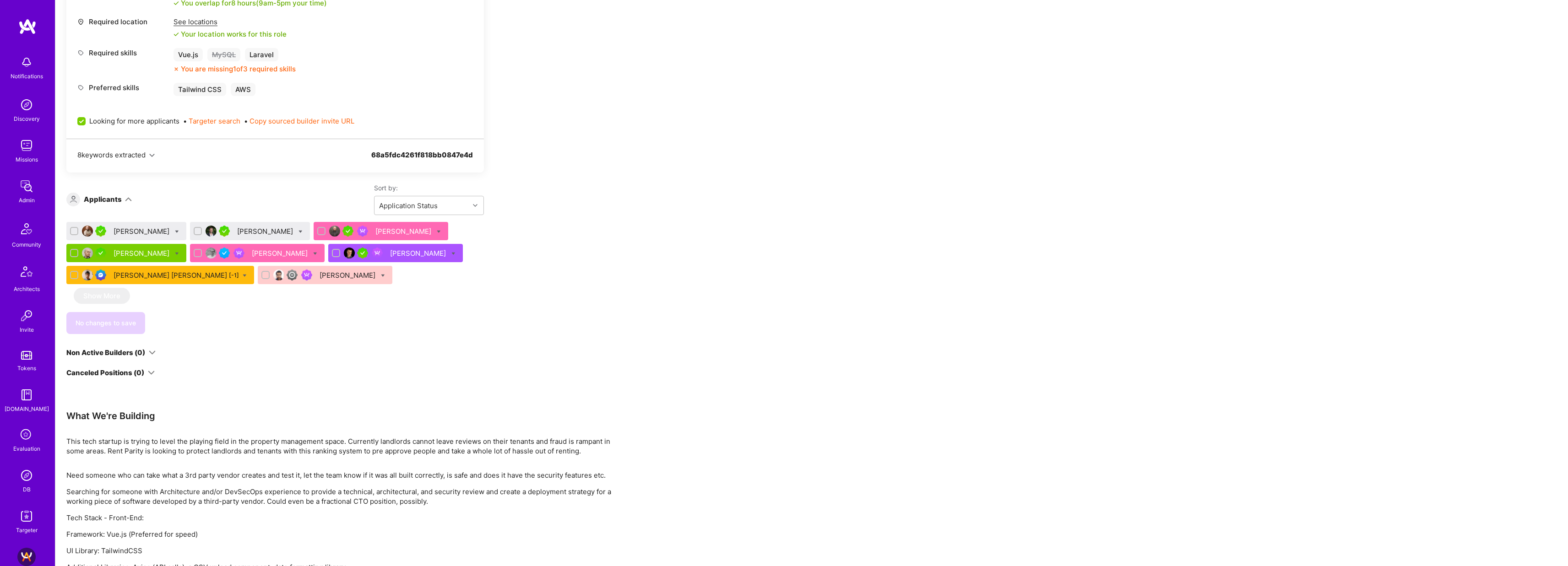
click at [134, 232] on div "Mayke Freitas" at bounding box center [142, 231] width 58 height 10
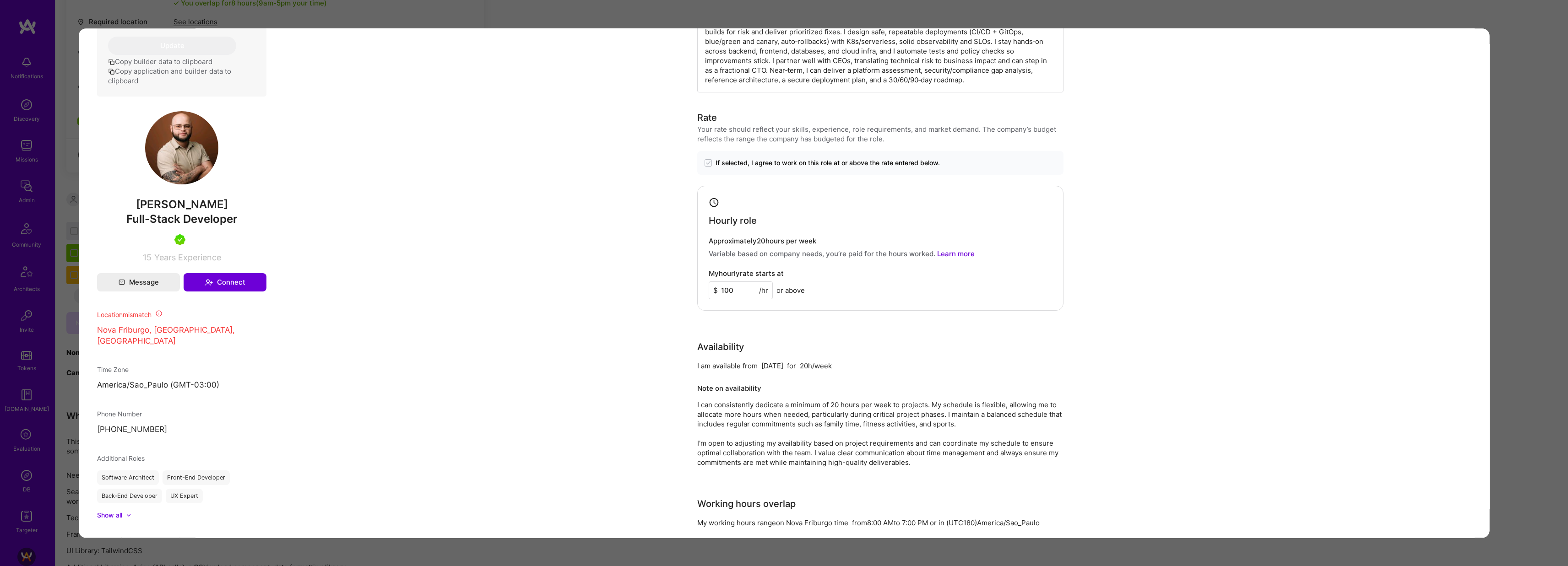
scroll to position [183, 0]
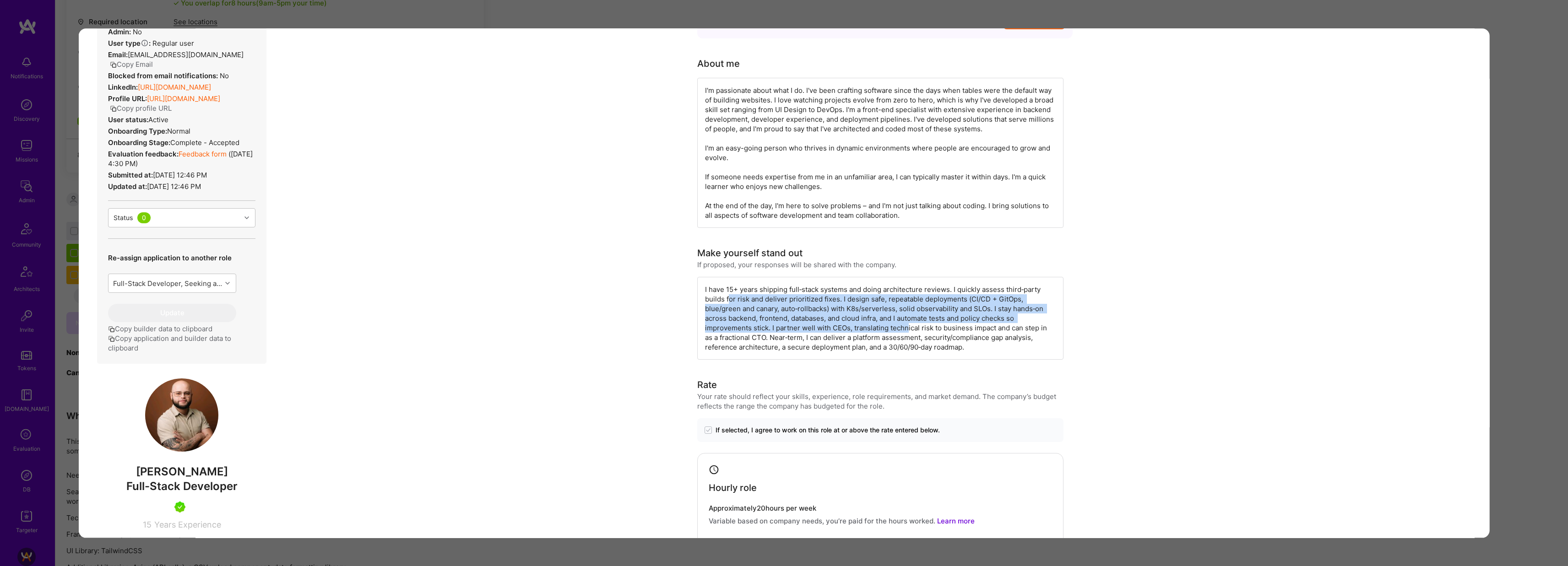
drag, startPoint x: 725, startPoint y: 298, endPoint x: 905, endPoint y: 327, distance: 182.3
click at [904, 327] on div "I have 15+ years shipping full‑stack systems and doing architecture reviews. I …" at bounding box center [880, 318] width 366 height 83
click at [905, 327] on div "I have 15+ years shipping full‑stack systems and doing architecture reviews. I …" at bounding box center [880, 318] width 366 height 83
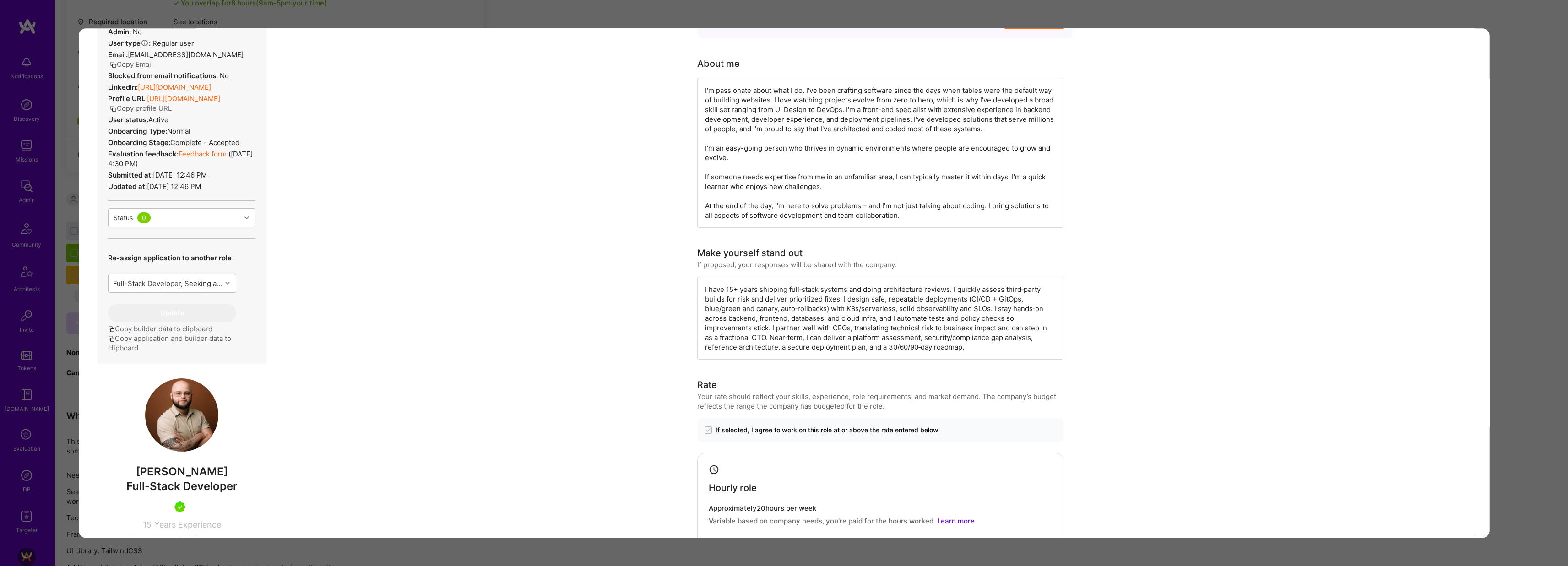
click at [841, 10] on div "Application 1 of 8 Builder Missing Requirements Required Location See locations…" at bounding box center [784, 283] width 1568 height 566
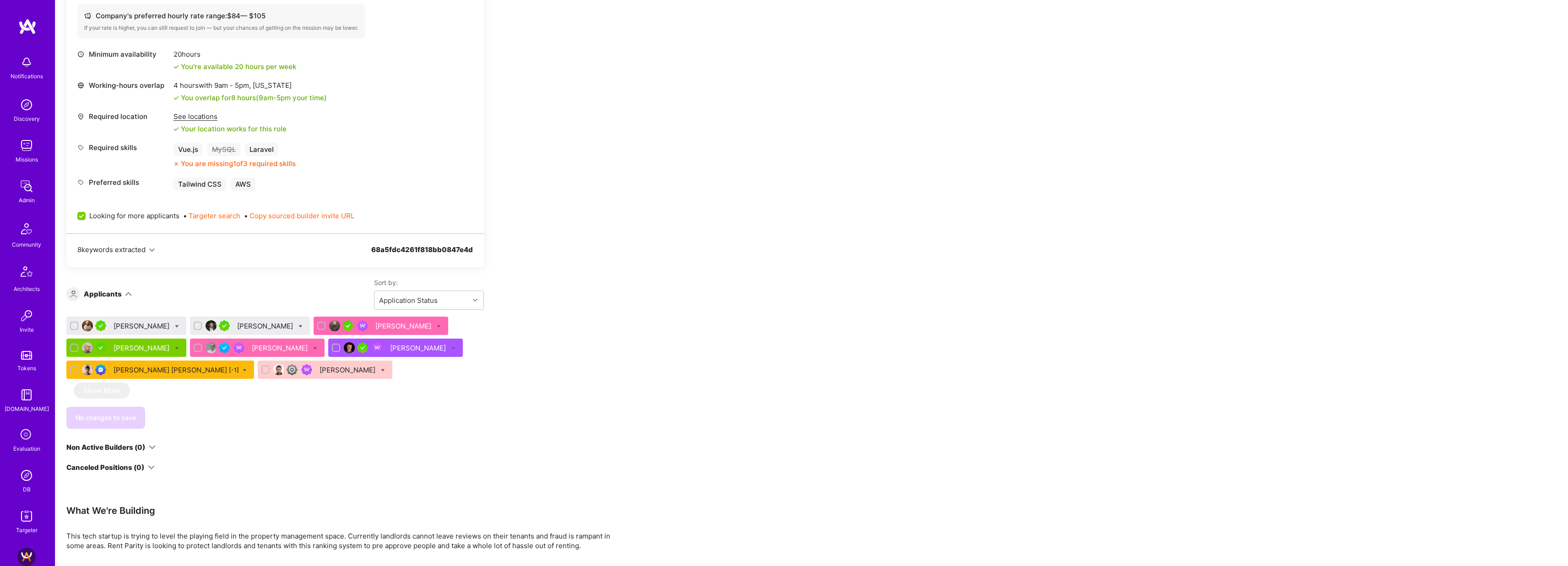
scroll to position [311, 0]
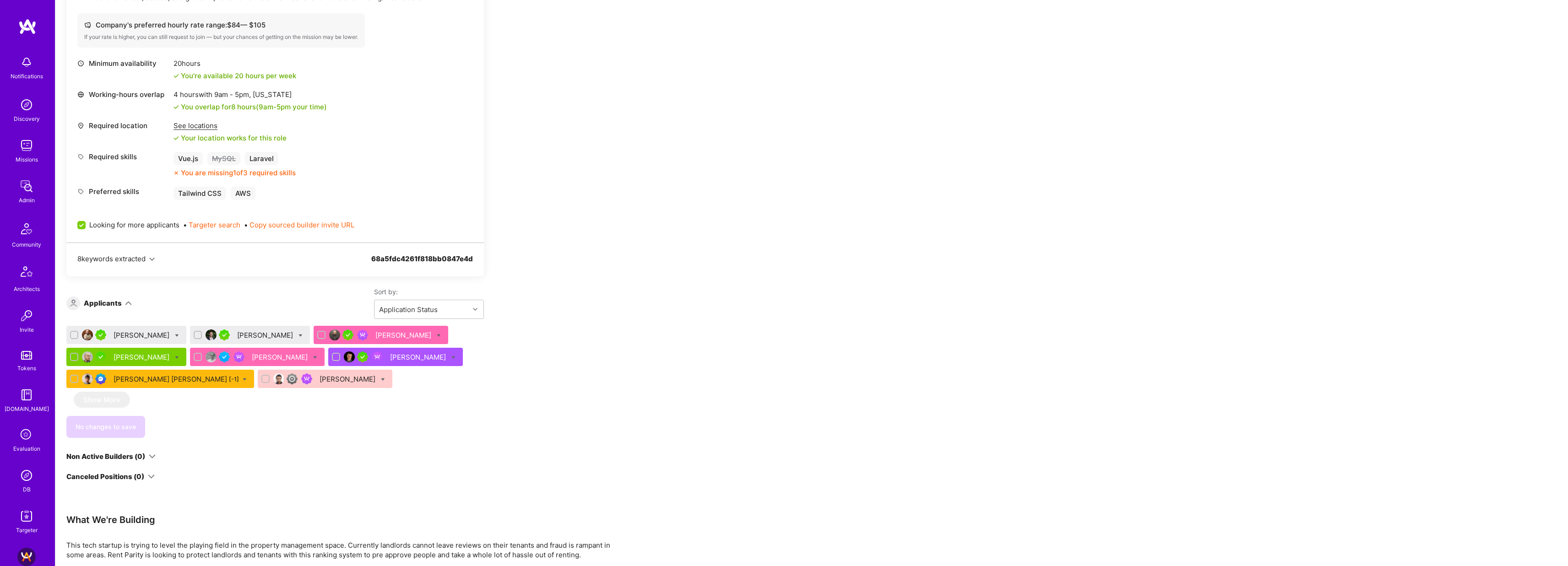
click at [257, 336] on div "Juan Pablo Vacarezza" at bounding box center [266, 335] width 58 height 10
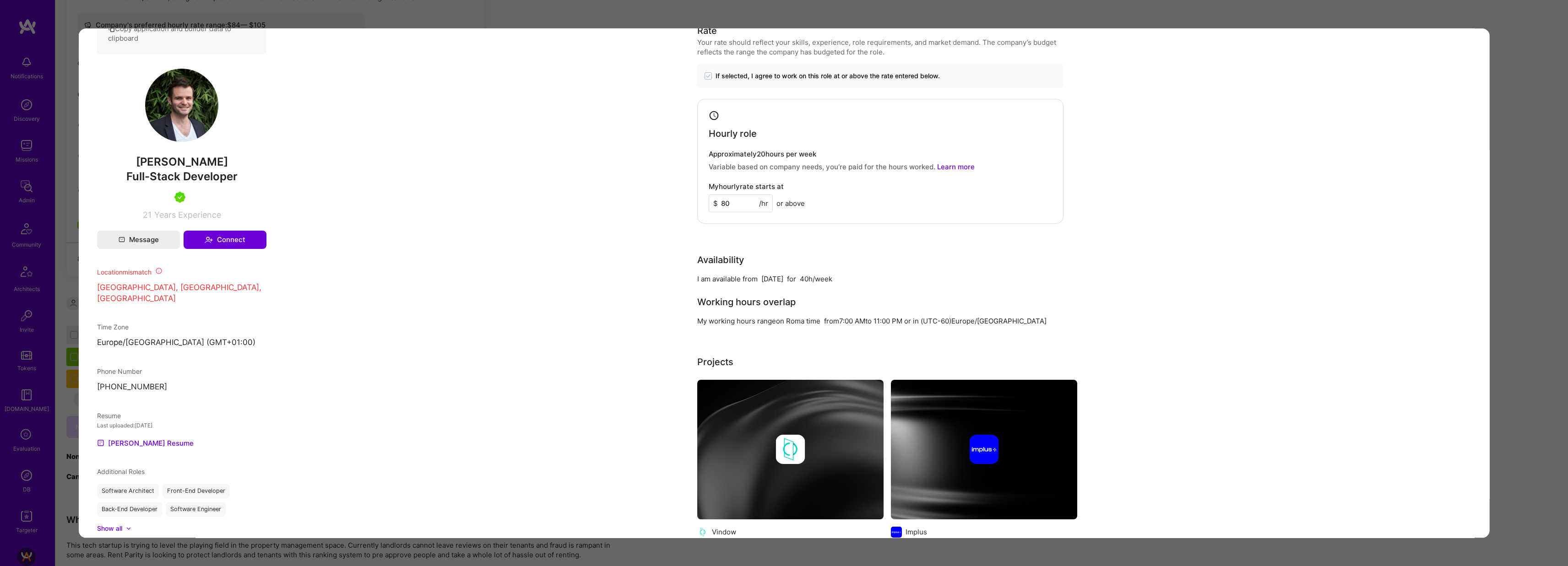
scroll to position [302, 0]
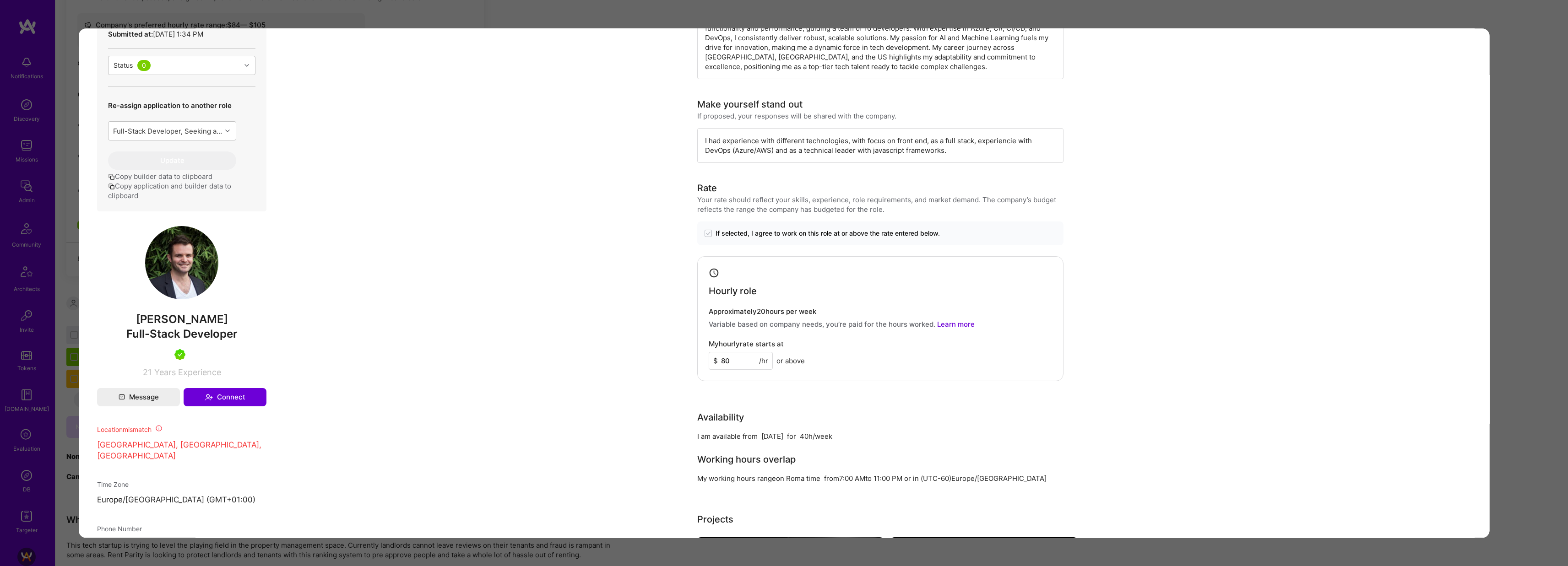
click at [741, 19] on div "Application 2 of 8 Builder Missing Requirements Required Location See locations…" at bounding box center [784, 283] width 1568 height 566
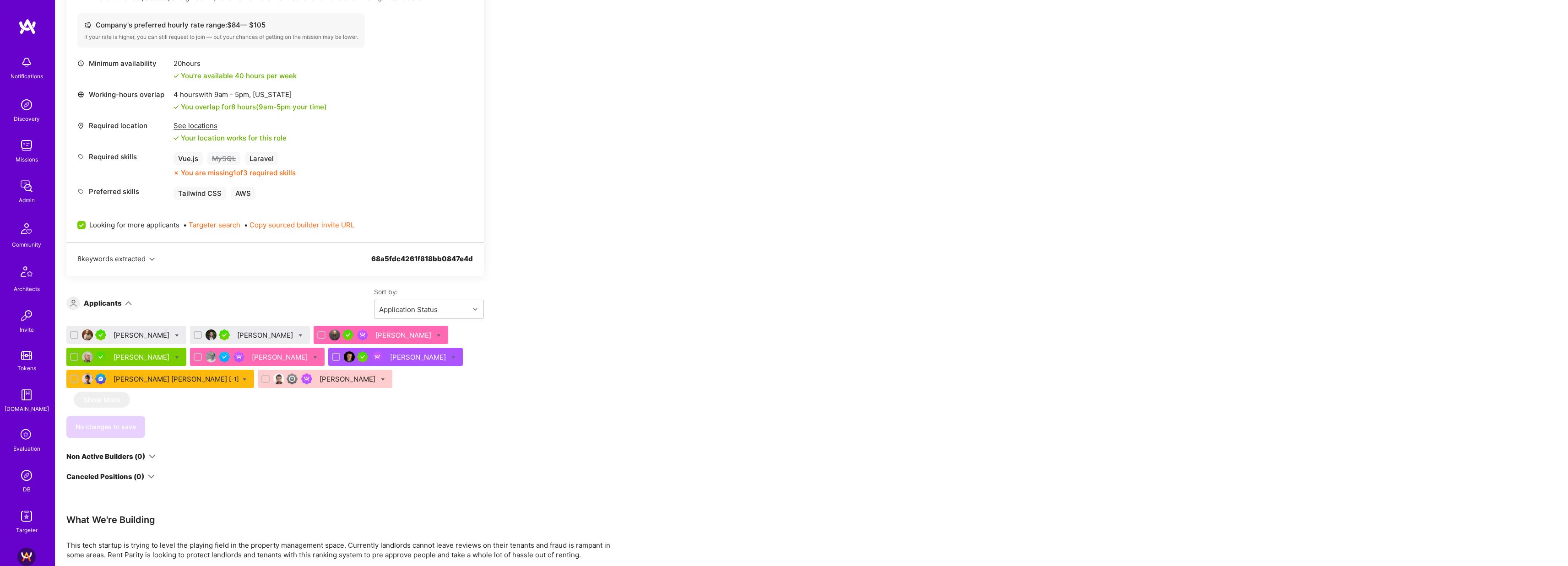
click at [74, 334] on input "checkbox" at bounding box center [75, 335] width 7 height 7
checkbox input "true"
click at [195, 334] on input "checkbox" at bounding box center [198, 335] width 7 height 7
checkbox input "true"
click at [175, 335] on icon at bounding box center [177, 335] width 4 height 4
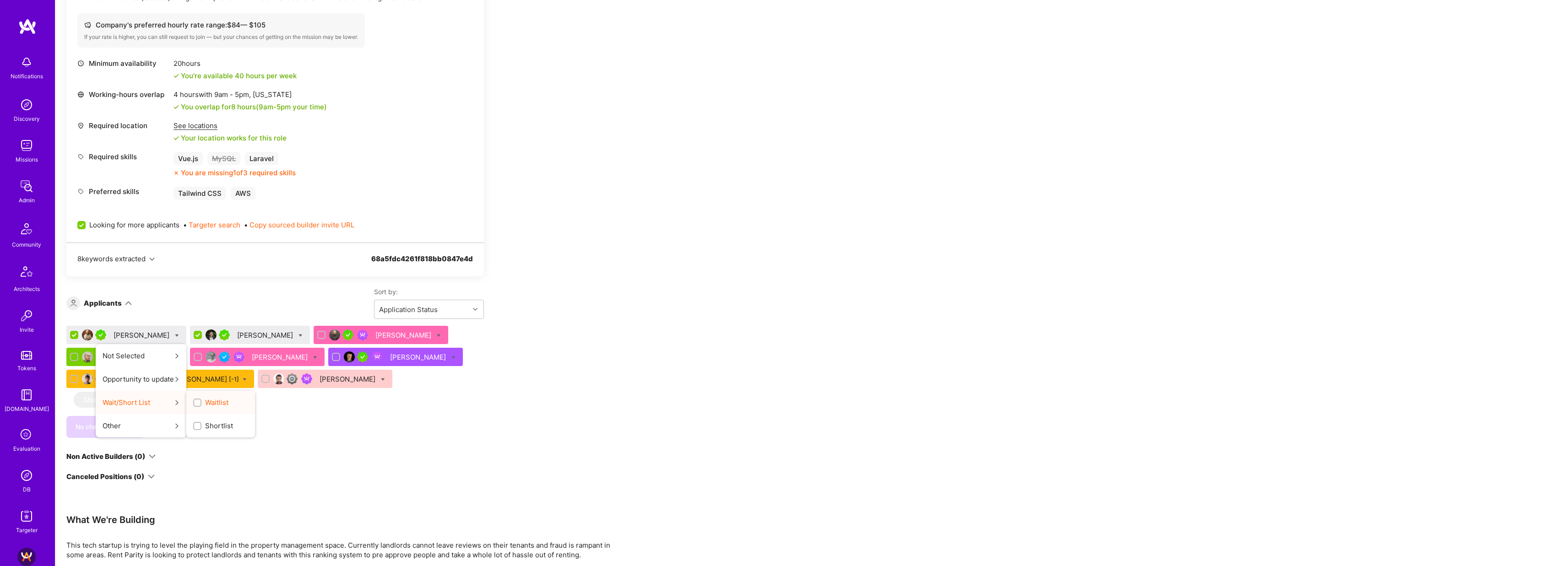
click at [195, 402] on input "Waitlist" at bounding box center [198, 403] width 7 height 7
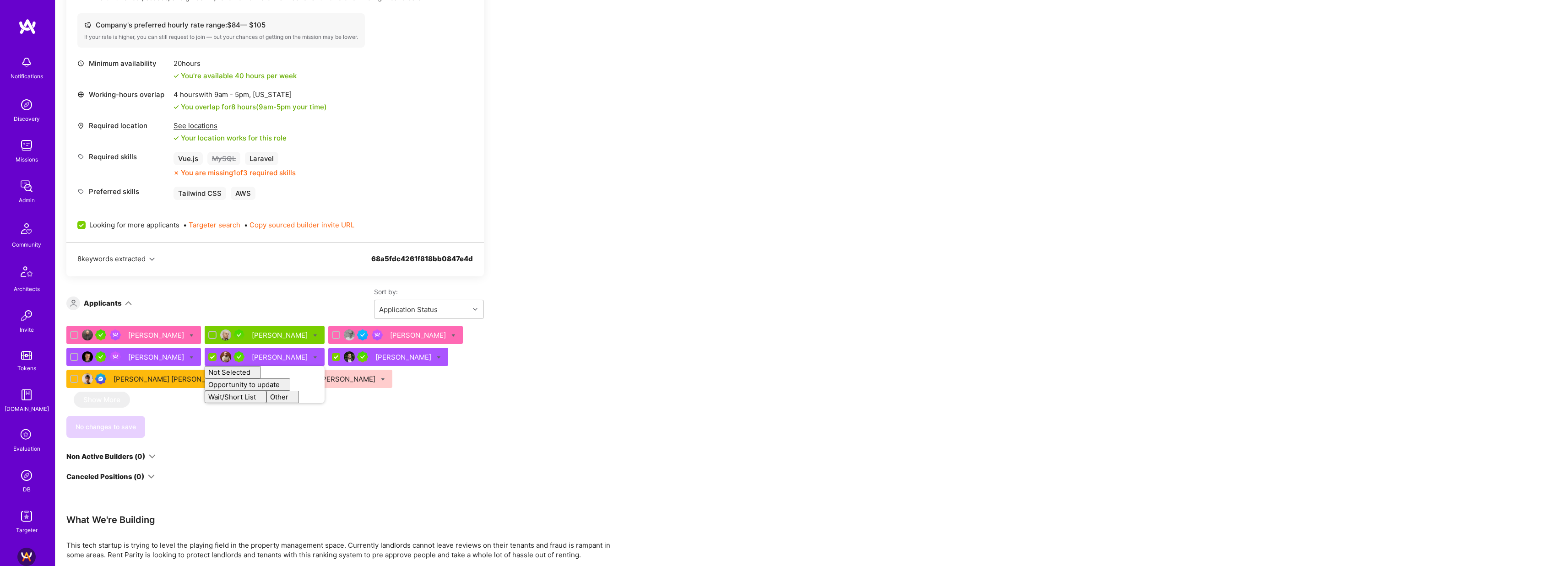
click at [684, 345] on div "Apply for a Mission Role We’re actively looking for builders. This is the best …" at bounding box center [811, 312] width 1513 height 918
checkbox input "false"
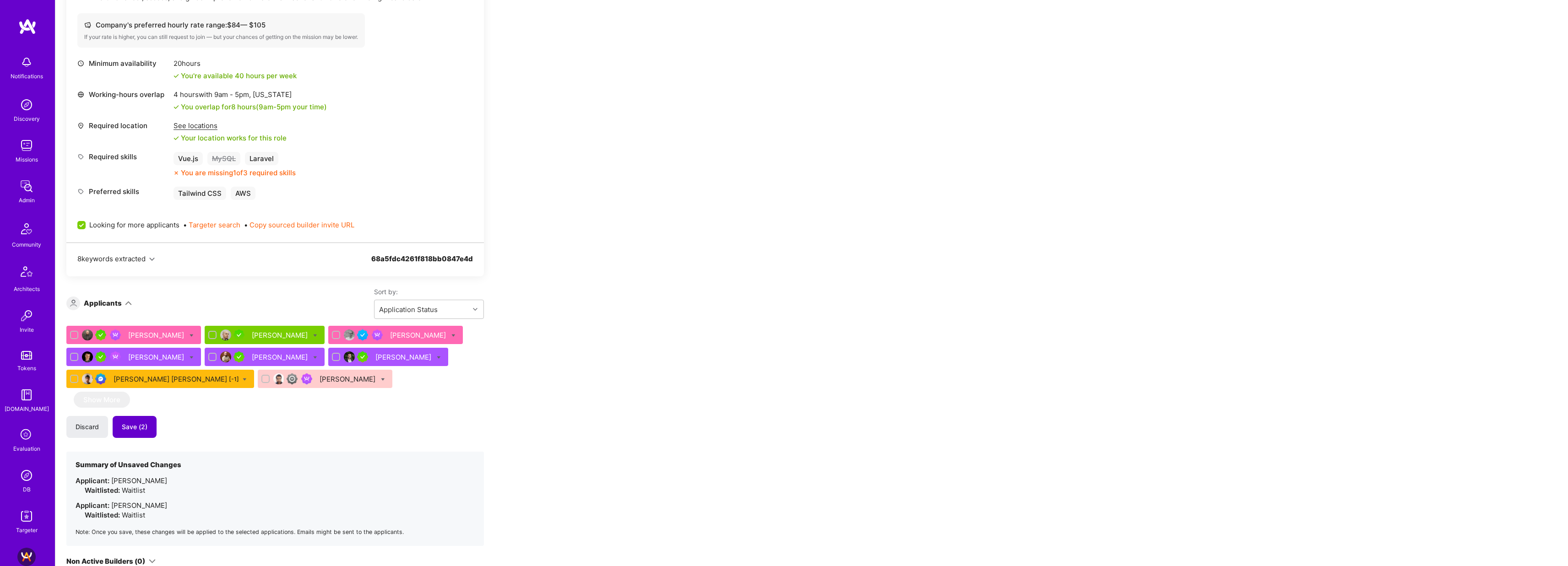
click at [137, 428] on span "Save (2)" at bounding box center [135, 427] width 26 height 9
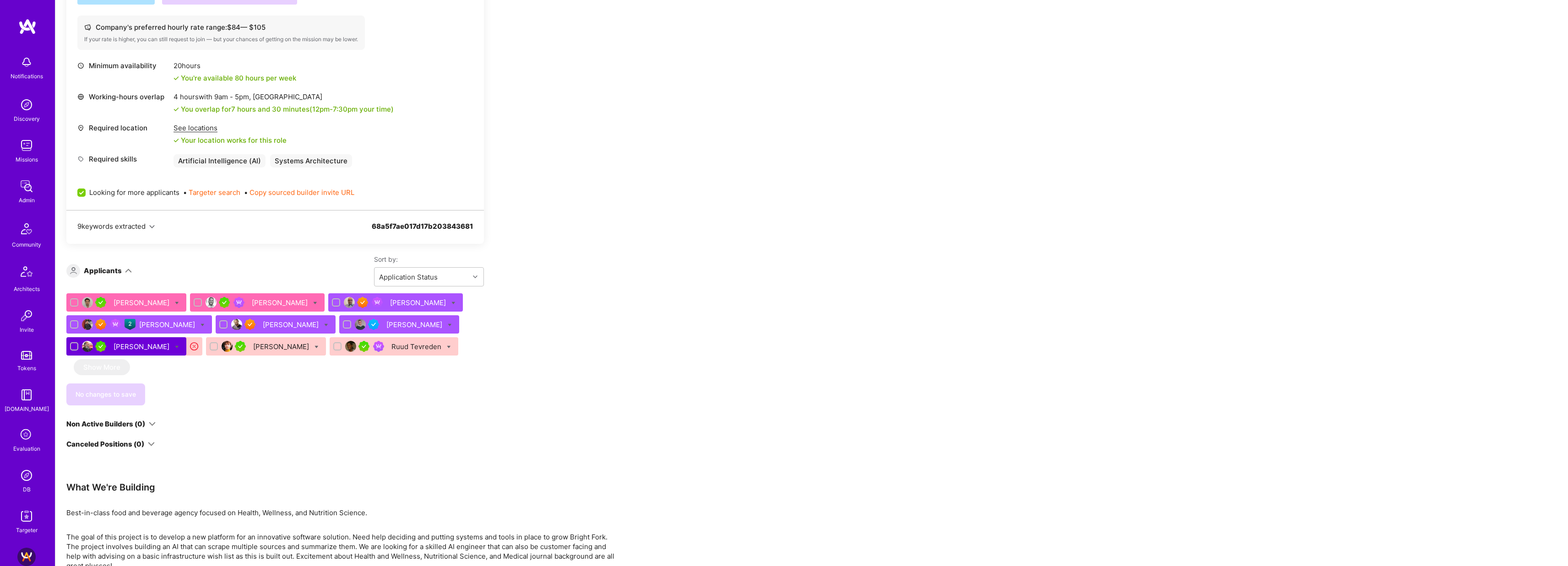
scroll to position [355, 0]
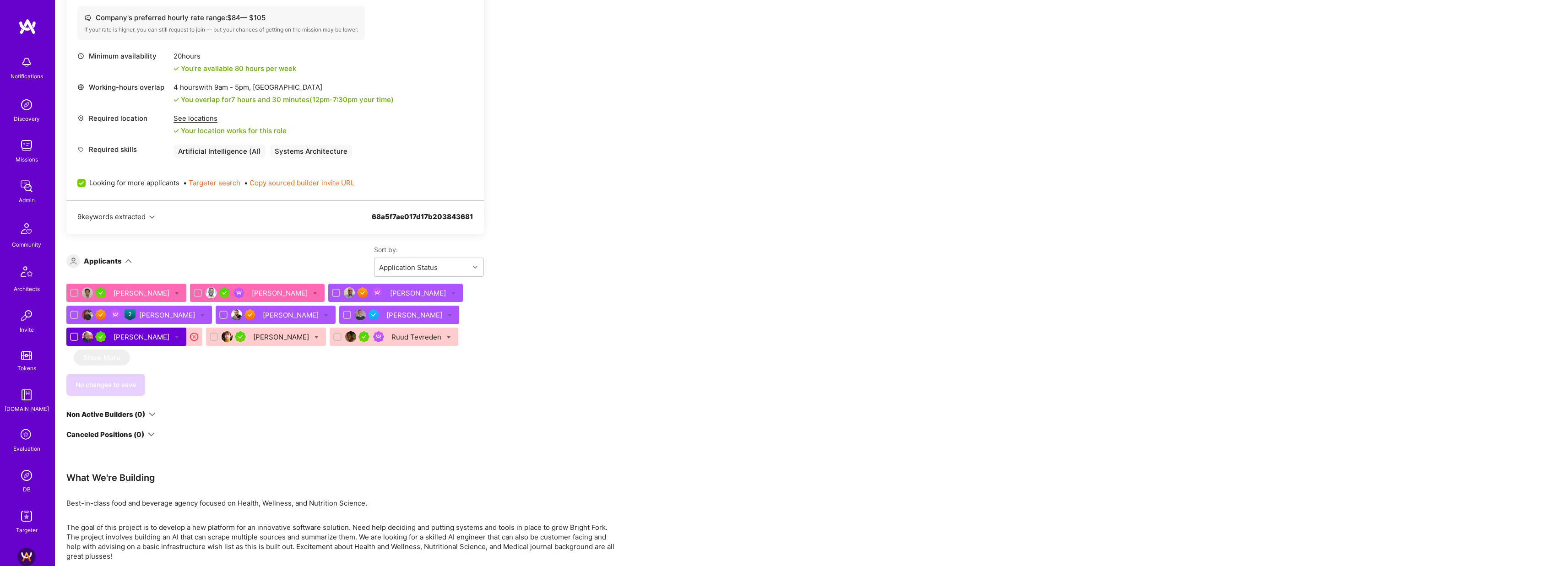
click at [131, 182] on span "Looking for more applicants" at bounding box center [135, 183] width 90 height 10
click at [86, 182] on input "Looking for more applicants" at bounding box center [83, 184] width 9 height 9
checkbox input "false"
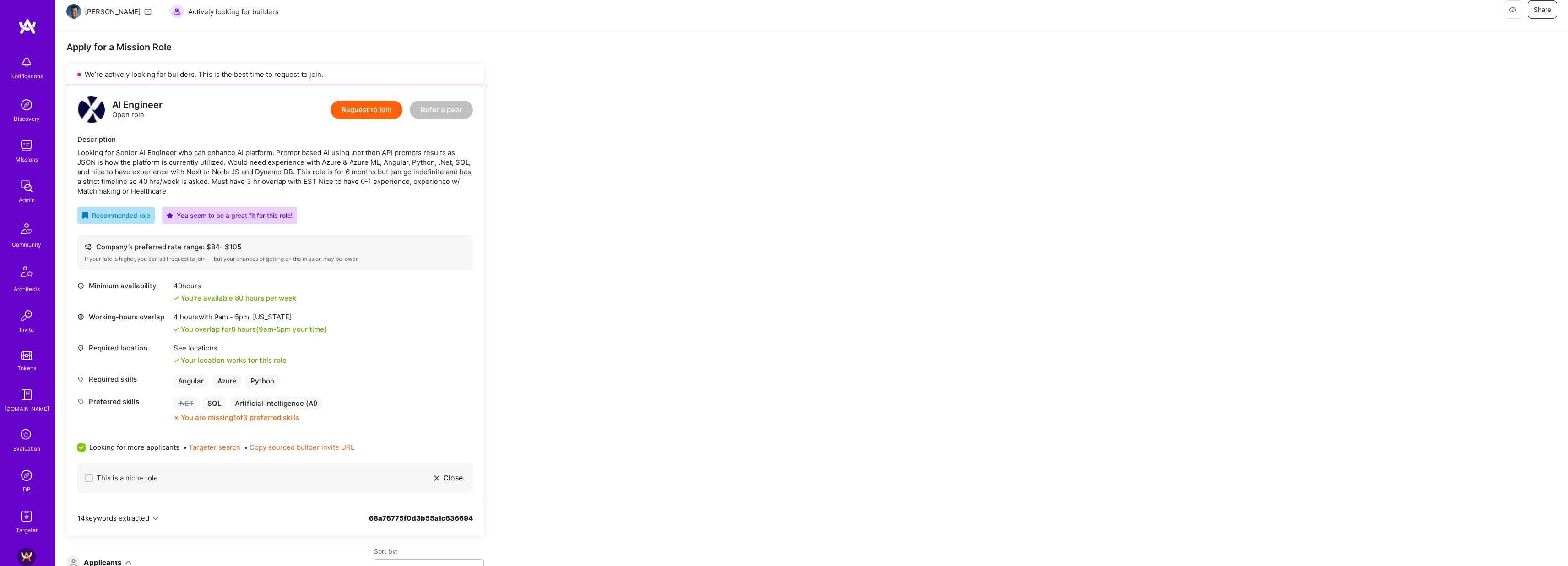
scroll to position [299, 0]
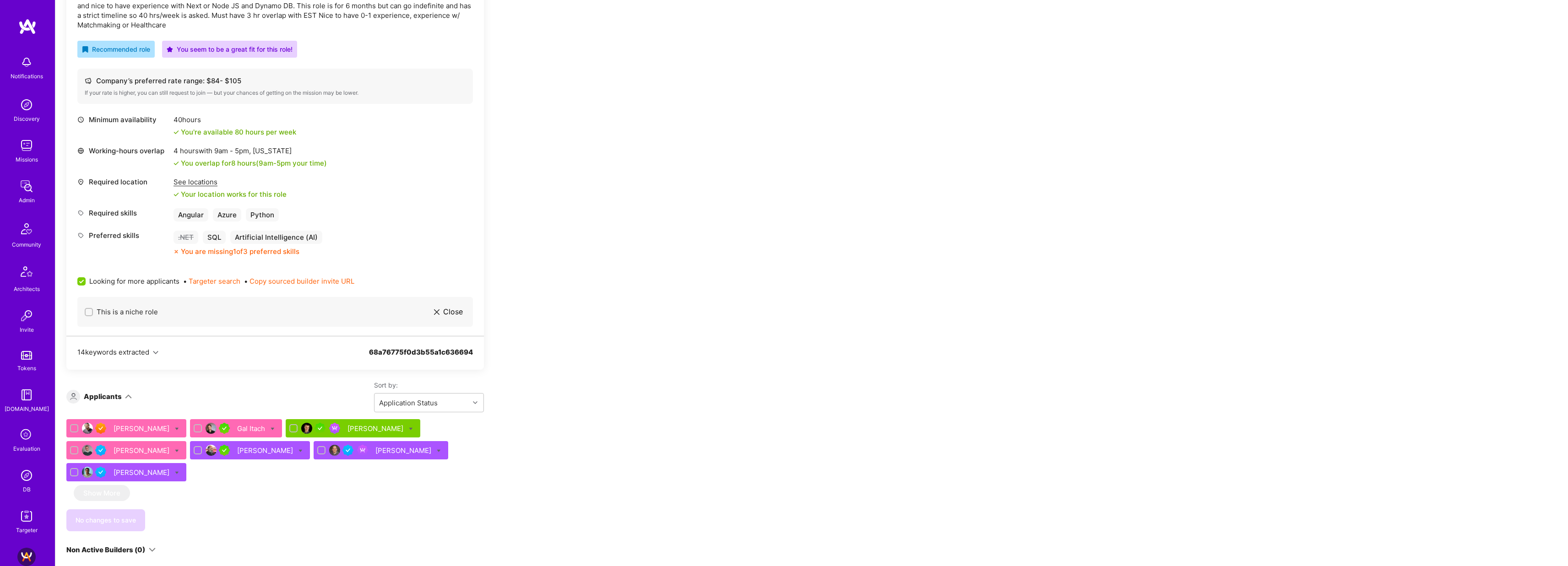
click at [113, 282] on span "Looking for more applicants" at bounding box center [135, 281] width 90 height 10
click at [86, 282] on input "Looking for more applicants" at bounding box center [83, 282] width 9 height 9
checkbox input "false"
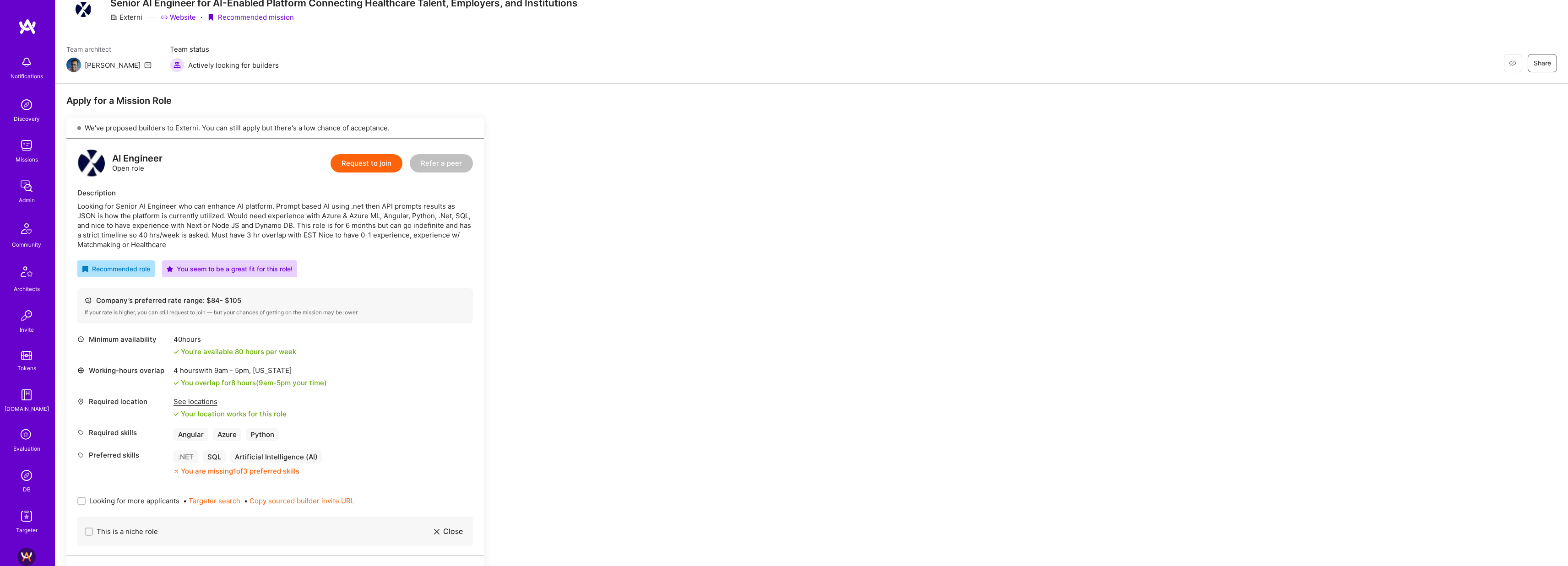
scroll to position [0, 0]
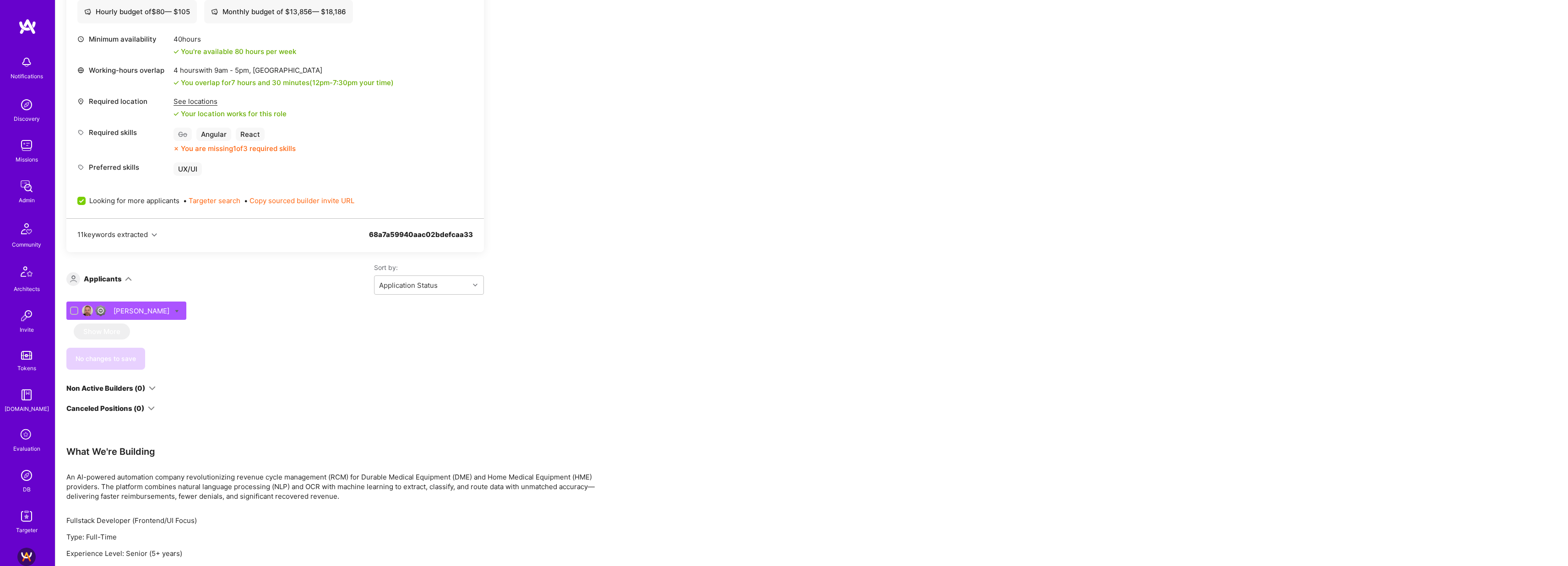
scroll to position [352, 0]
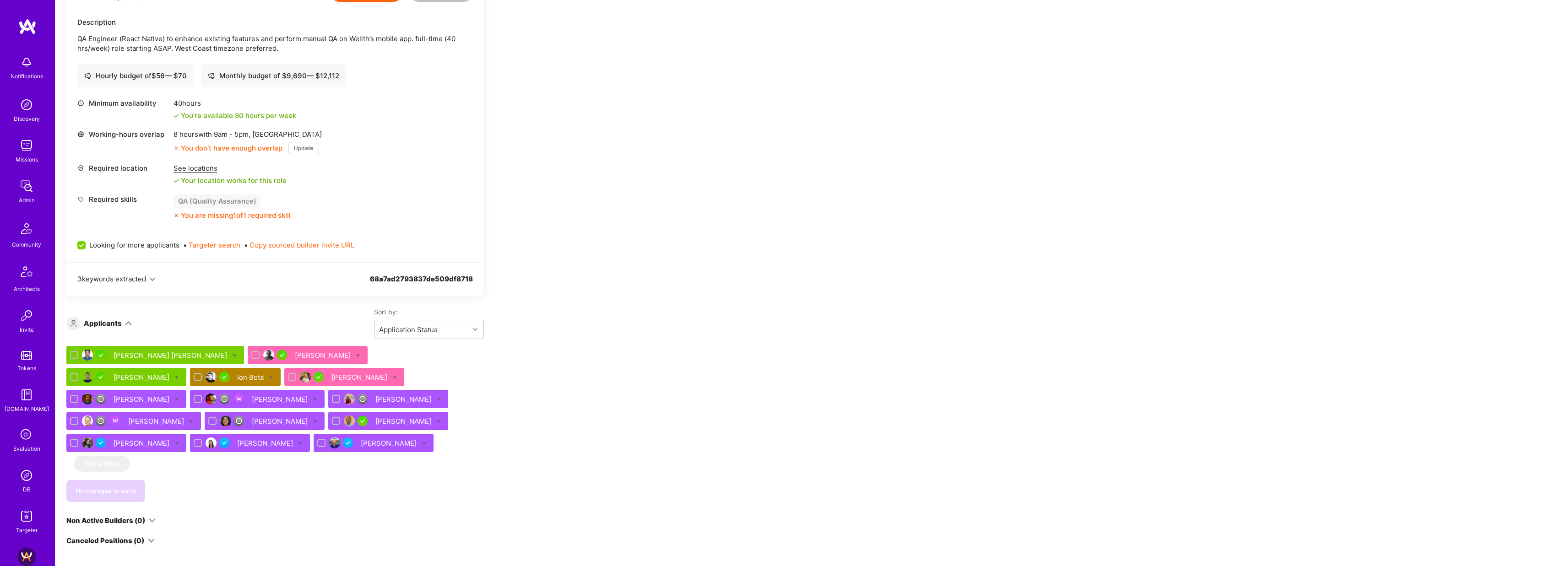
scroll to position [354, 0]
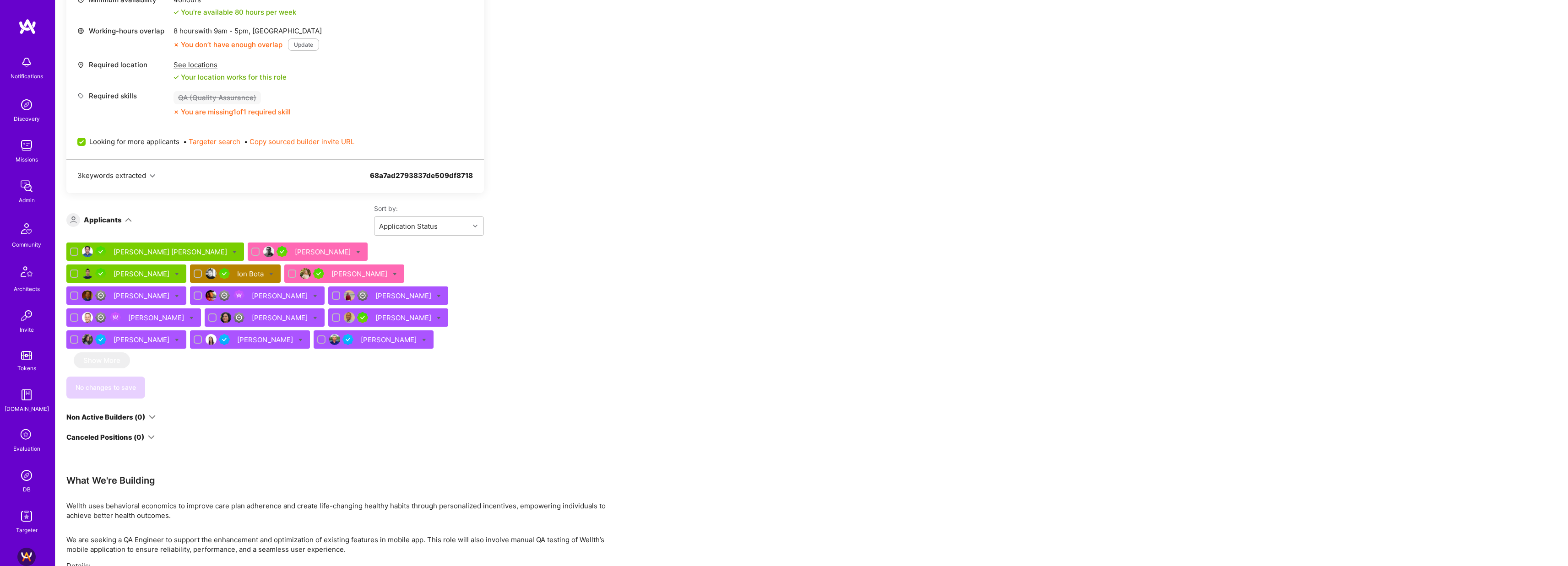
click at [149, 140] on span "Looking for more applicants" at bounding box center [135, 142] width 90 height 10
click at [86, 140] on input "Looking for more applicants" at bounding box center [83, 142] width 9 height 9
checkbox input "false"
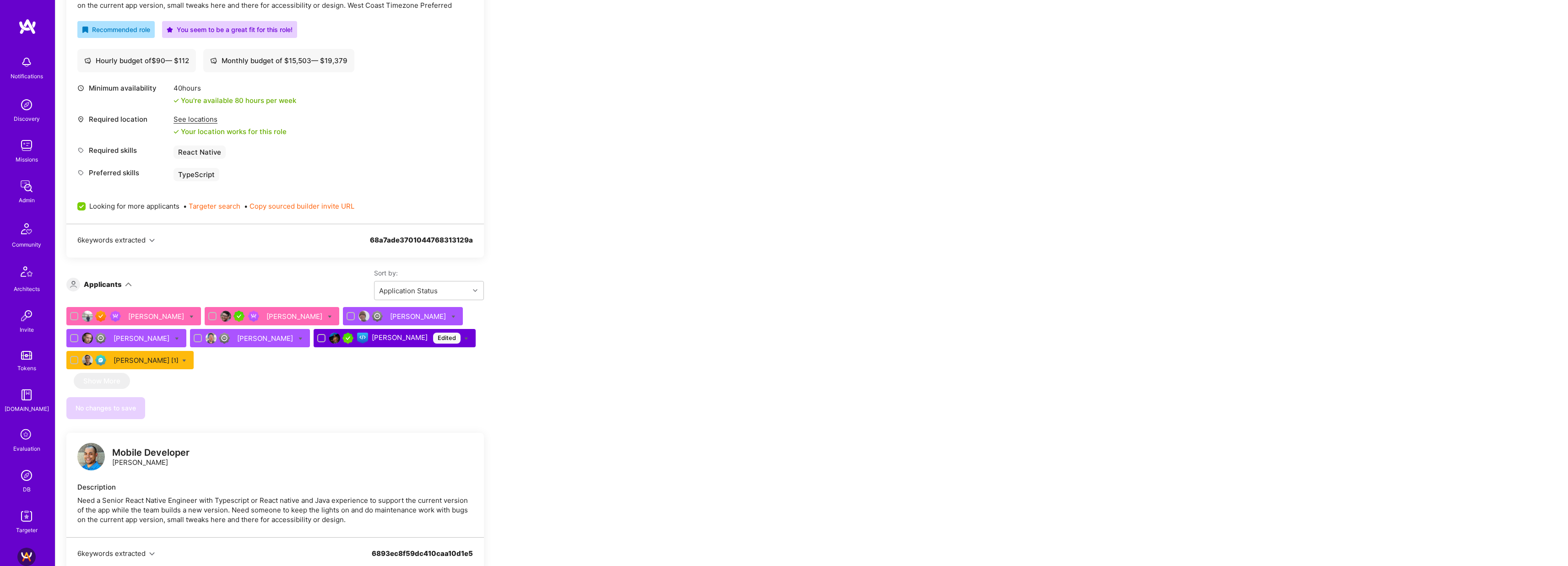
scroll to position [358, 0]
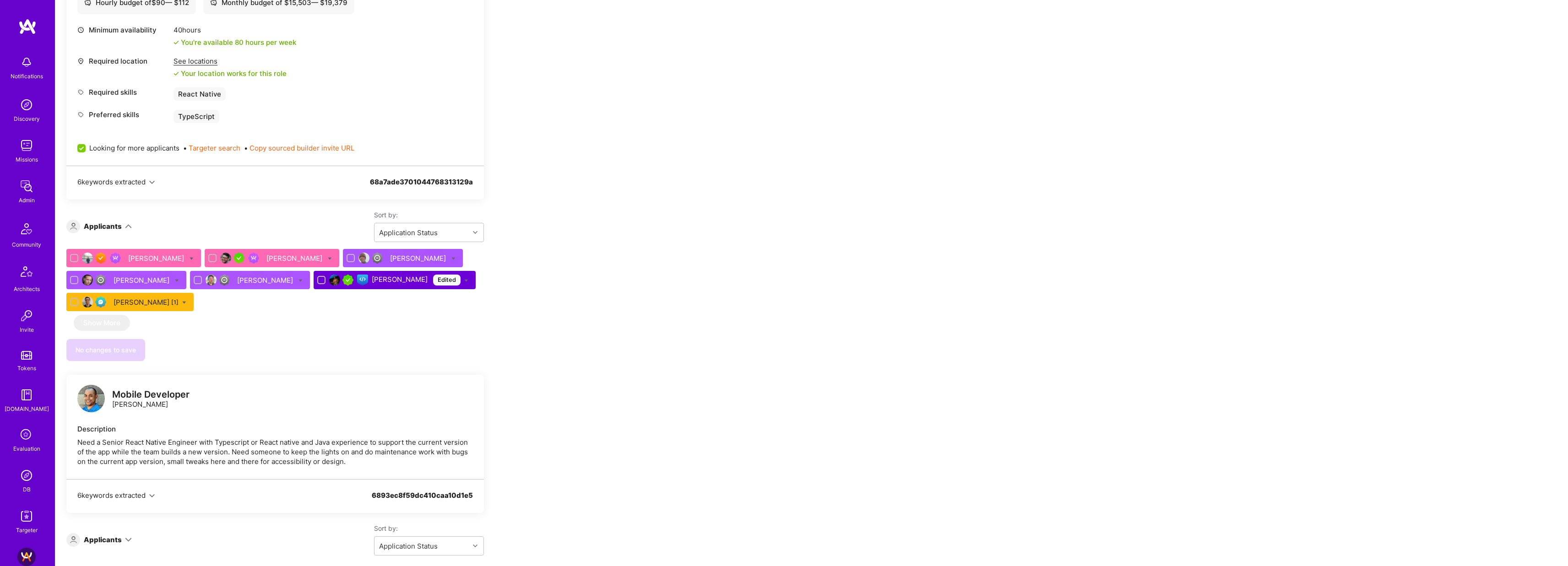
click at [372, 284] on div "[PERSON_NAME] Edited" at bounding box center [416, 280] width 89 height 11
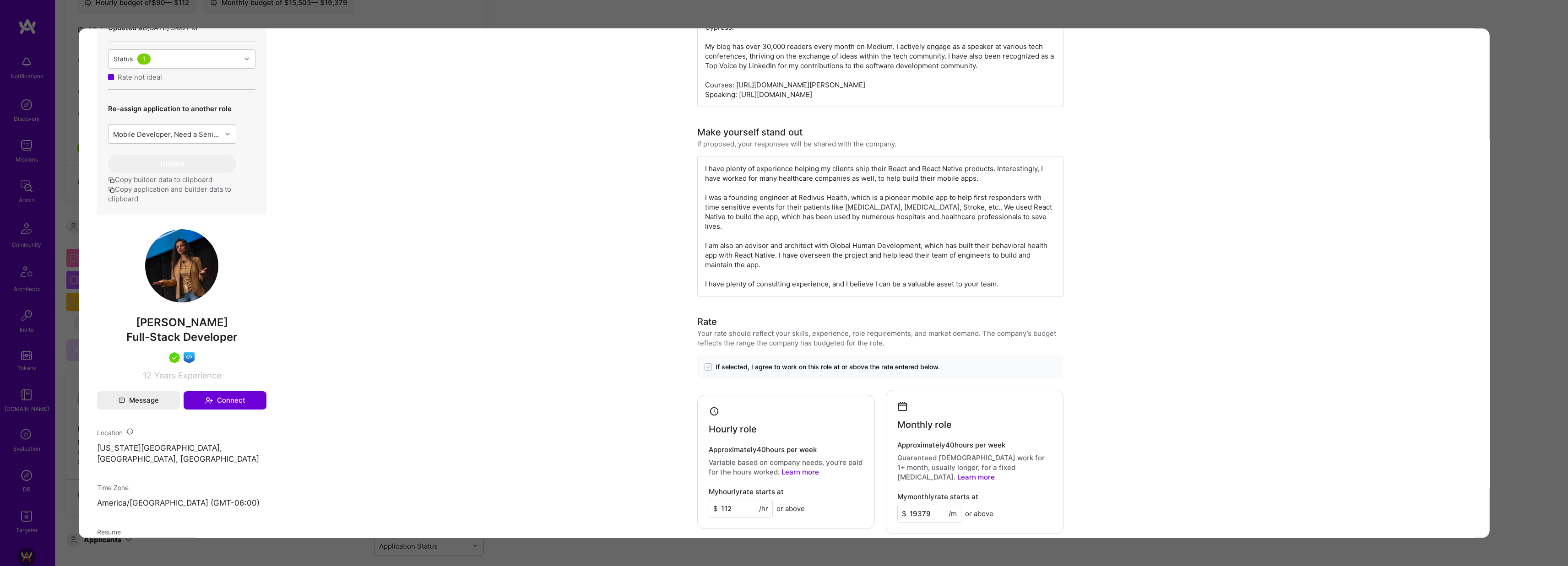
scroll to position [573, 0]
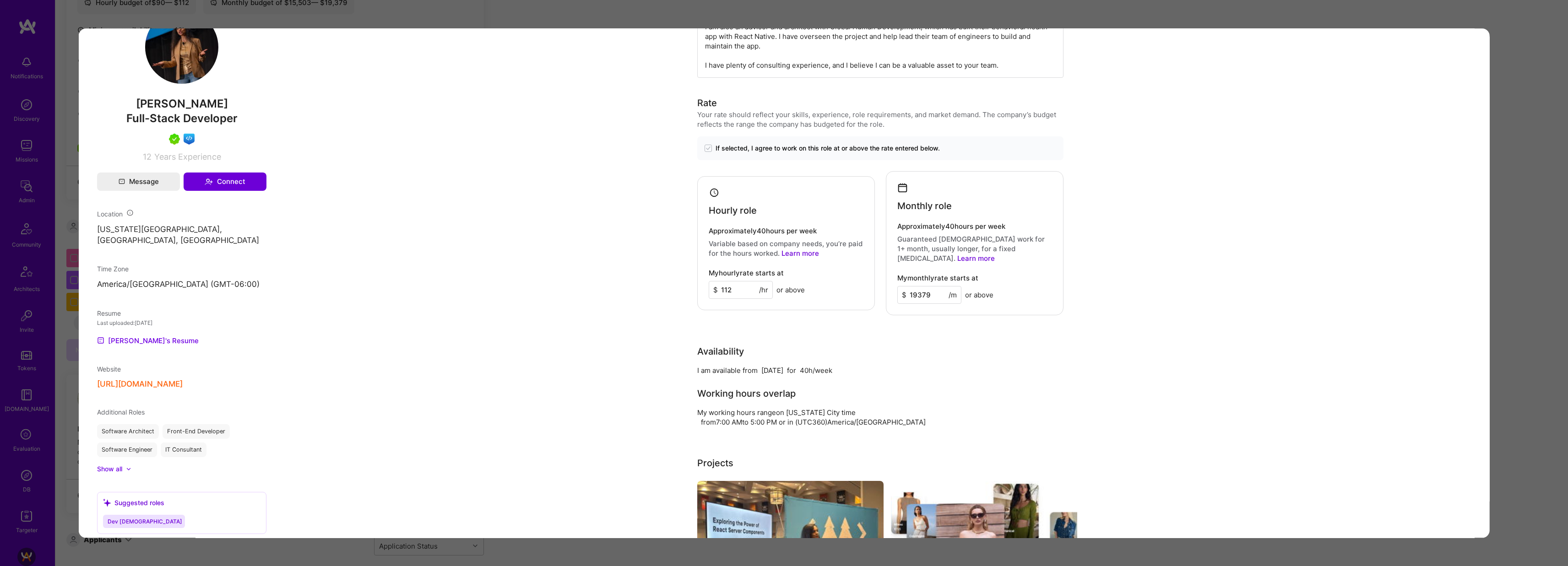
click at [1541, 219] on div "Application 6 of 7 Evaluation scores Expertise level Very good Interpersonal sk…" at bounding box center [784, 283] width 1568 height 566
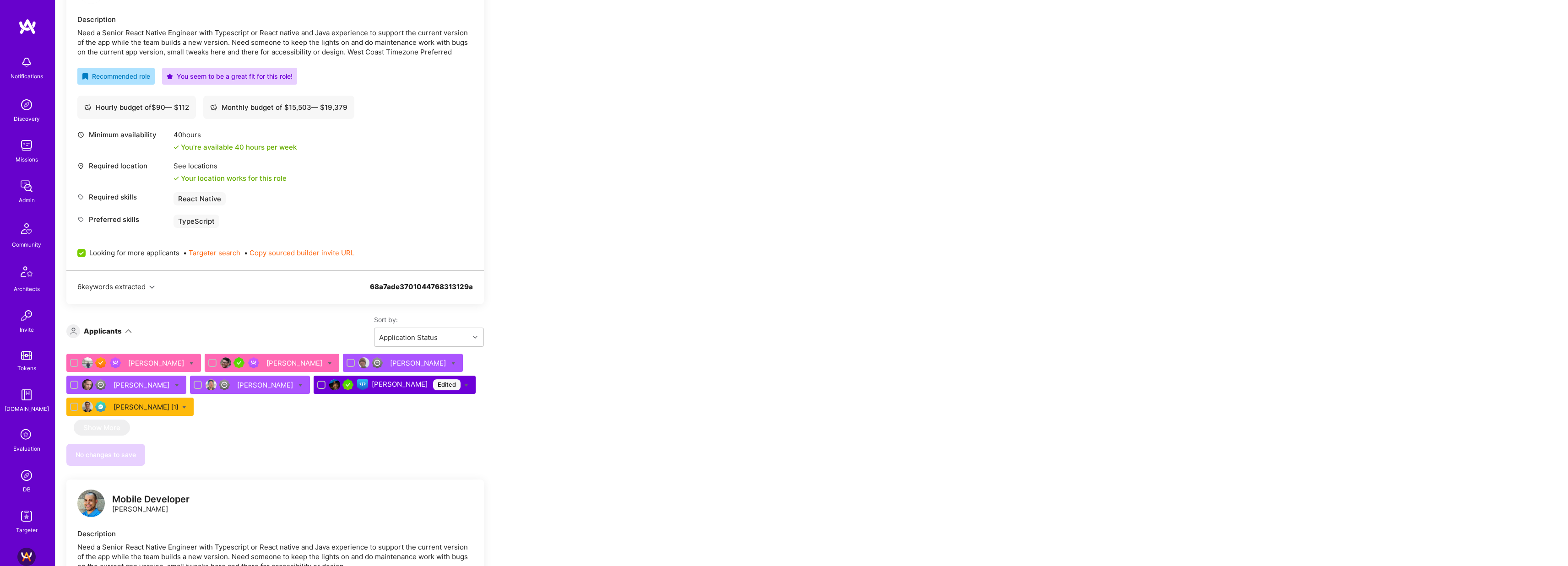
scroll to position [197, 0]
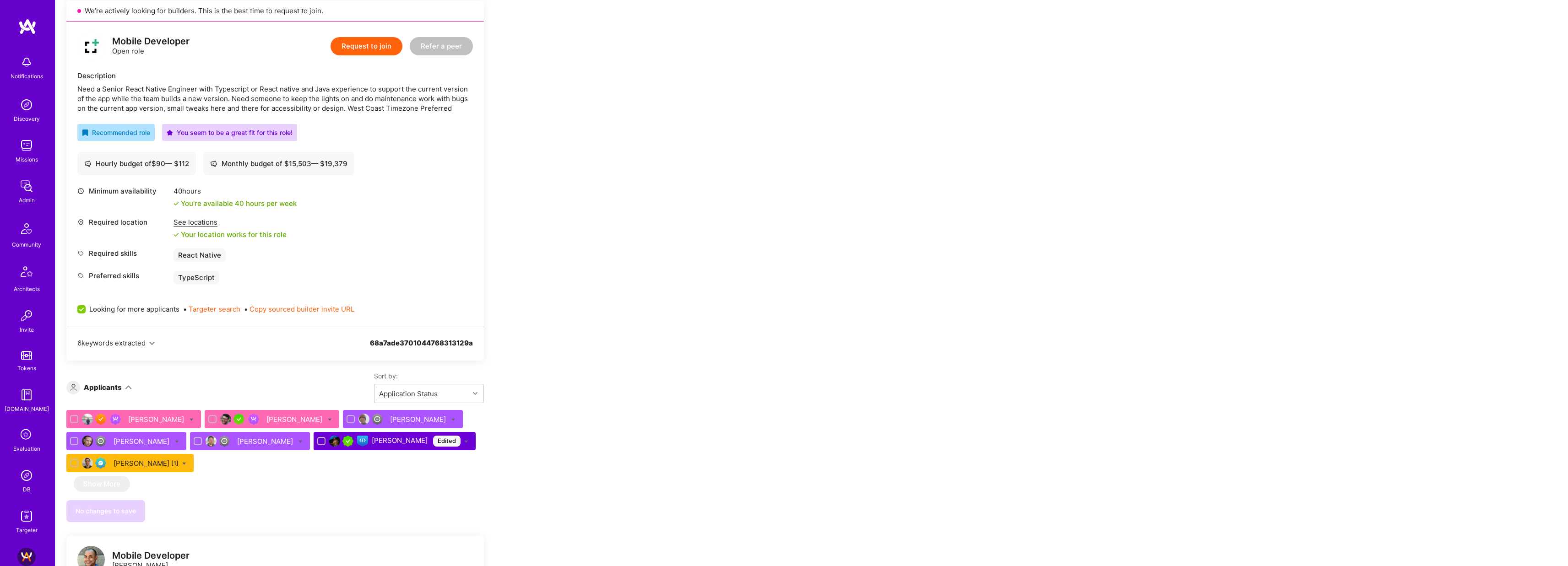
click at [376, 438] on div "[PERSON_NAME] Edited" at bounding box center [416, 441] width 89 height 11
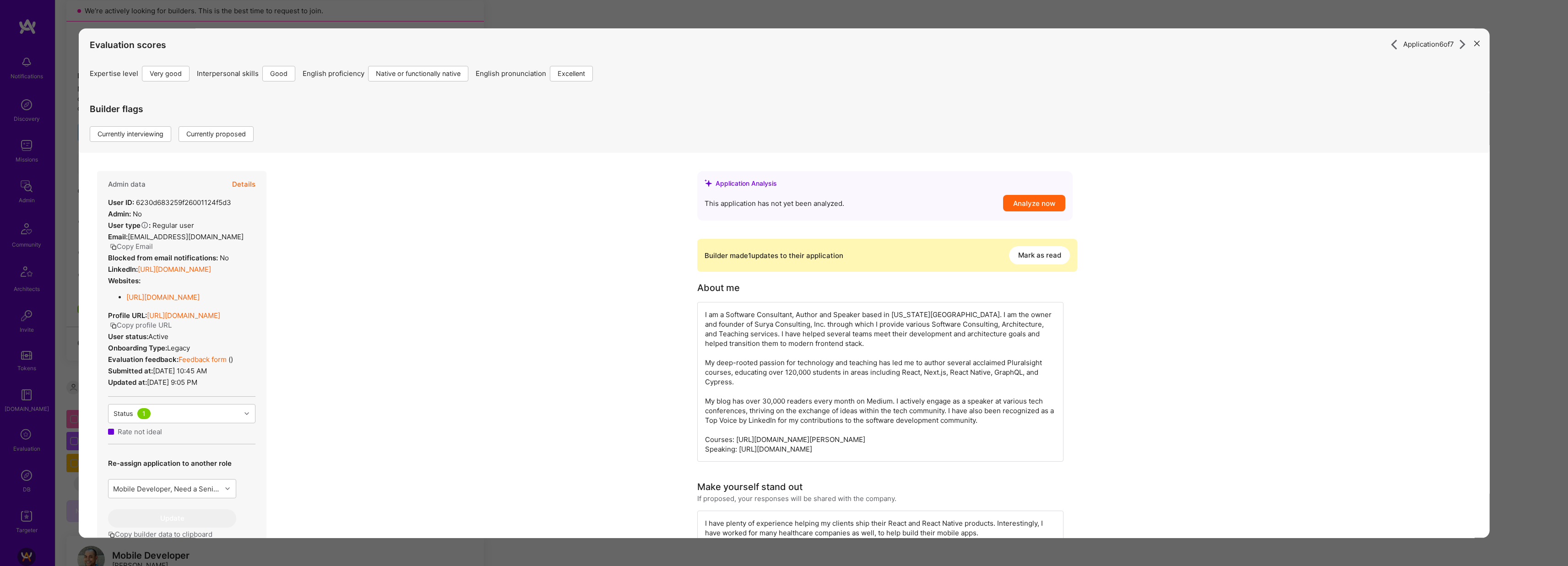
click at [1030, 254] on button "Mark as read" at bounding box center [1040, 256] width 61 height 18
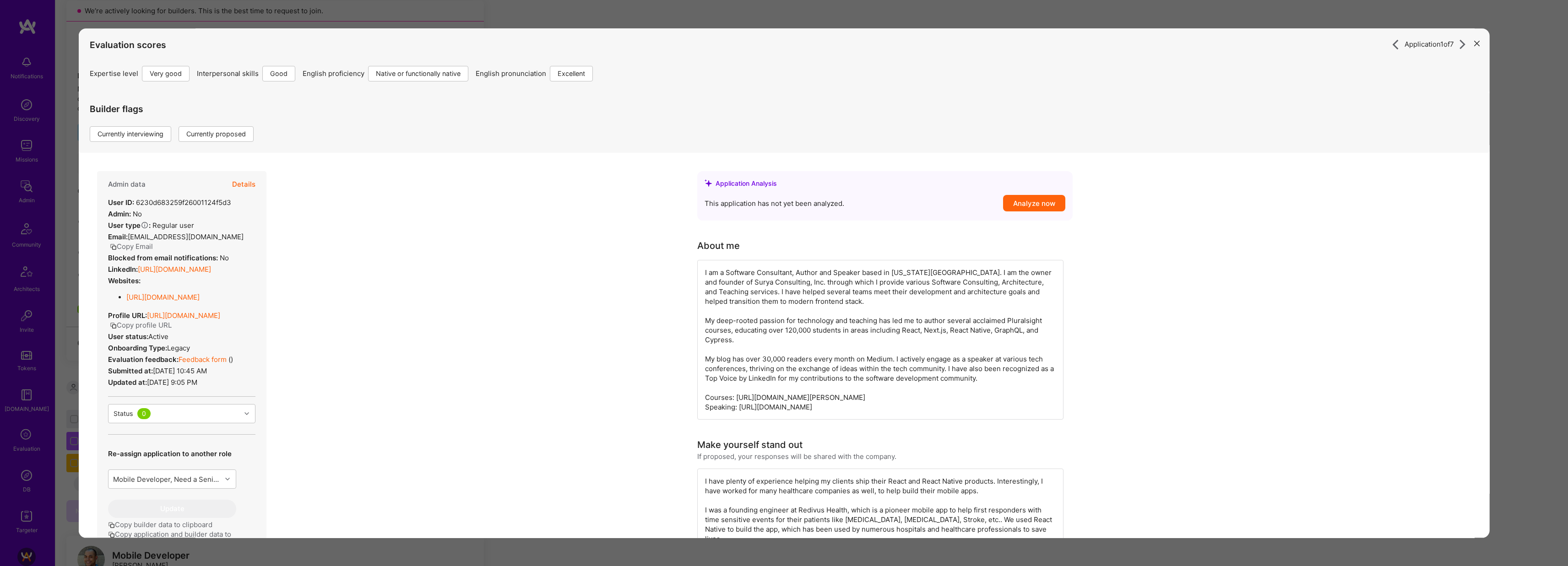
drag, startPoint x: 1536, startPoint y: 252, endPoint x: 1326, endPoint y: 254, distance: 210.0
click at [1536, 252] on div "Application 1 of 7 Evaluation scores Expertise level Very good Interpersonal sk…" at bounding box center [784, 283] width 1568 height 566
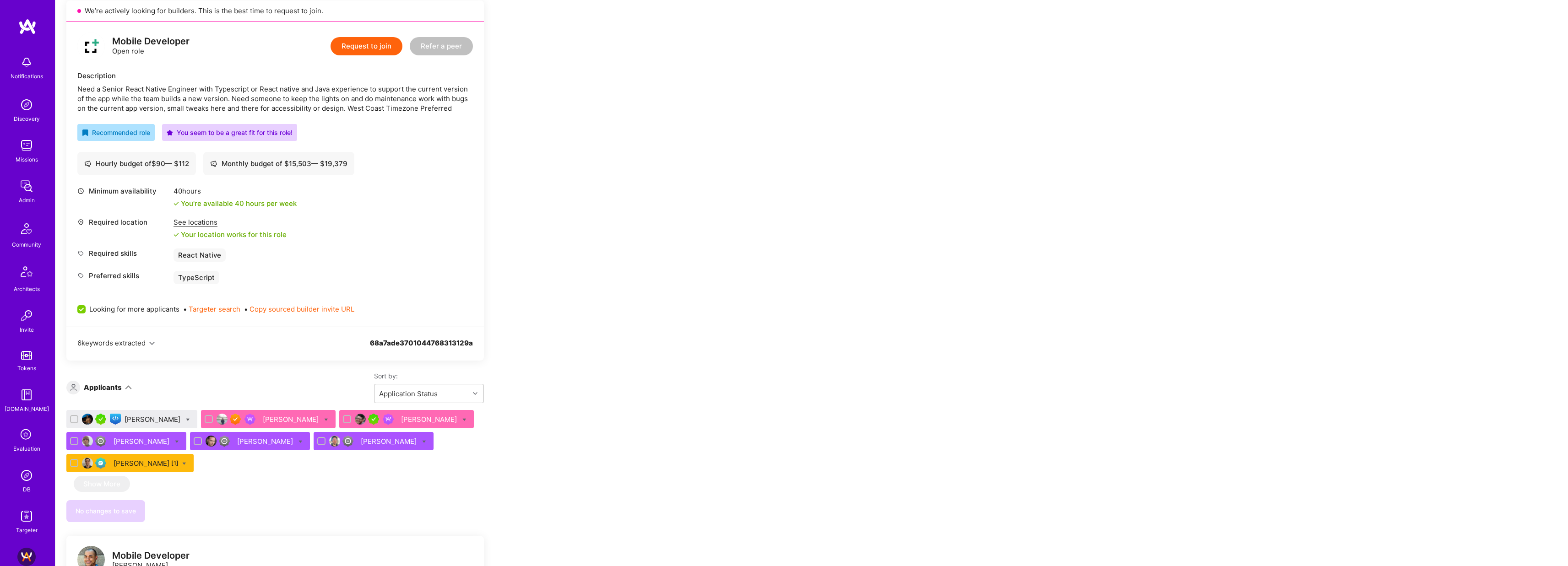
click at [190, 418] on icon at bounding box center [187, 420] width 4 height 4
checkbox input "true"
click at [230, 512] on span "Shortlist" at bounding box center [230, 510] width 28 height 10
click at [212, 512] on input "Shortlist" at bounding box center [209, 511] width 7 height 7
checkbox input "false"
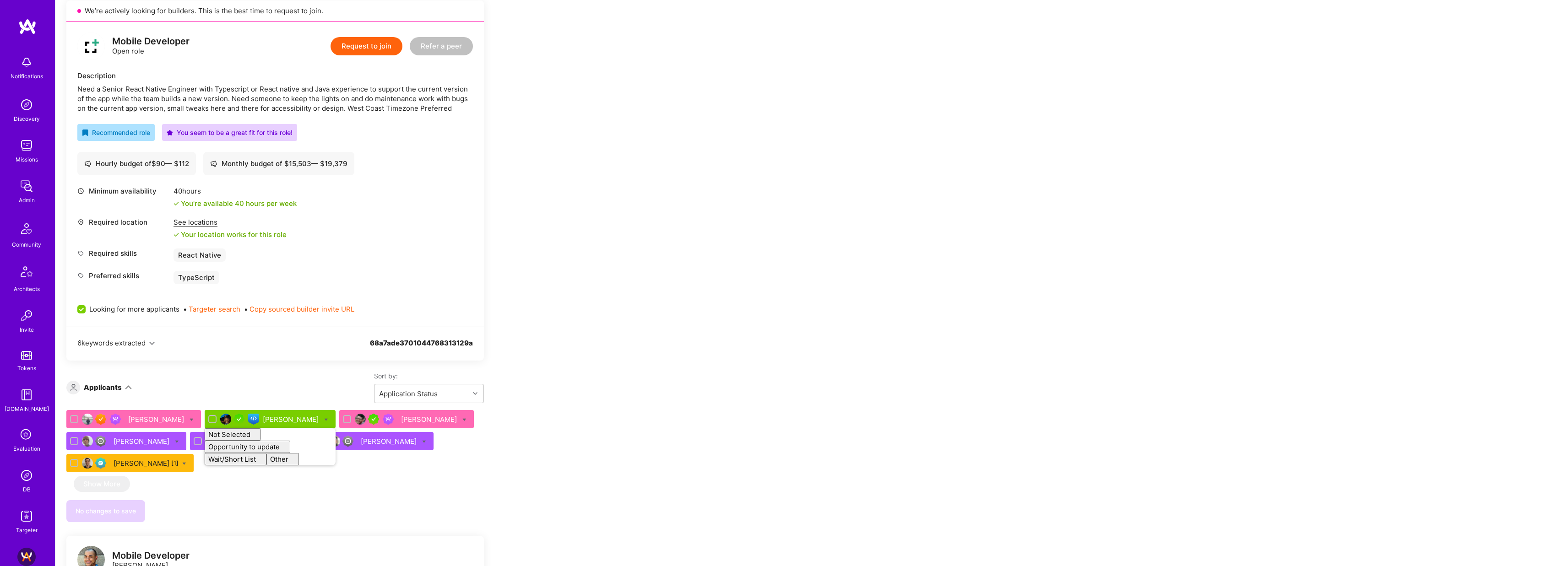
click at [640, 433] on div "Team Members We’re actively looking for builders. This is the best time to requ…" at bounding box center [811, 530] width 1513 height 1127
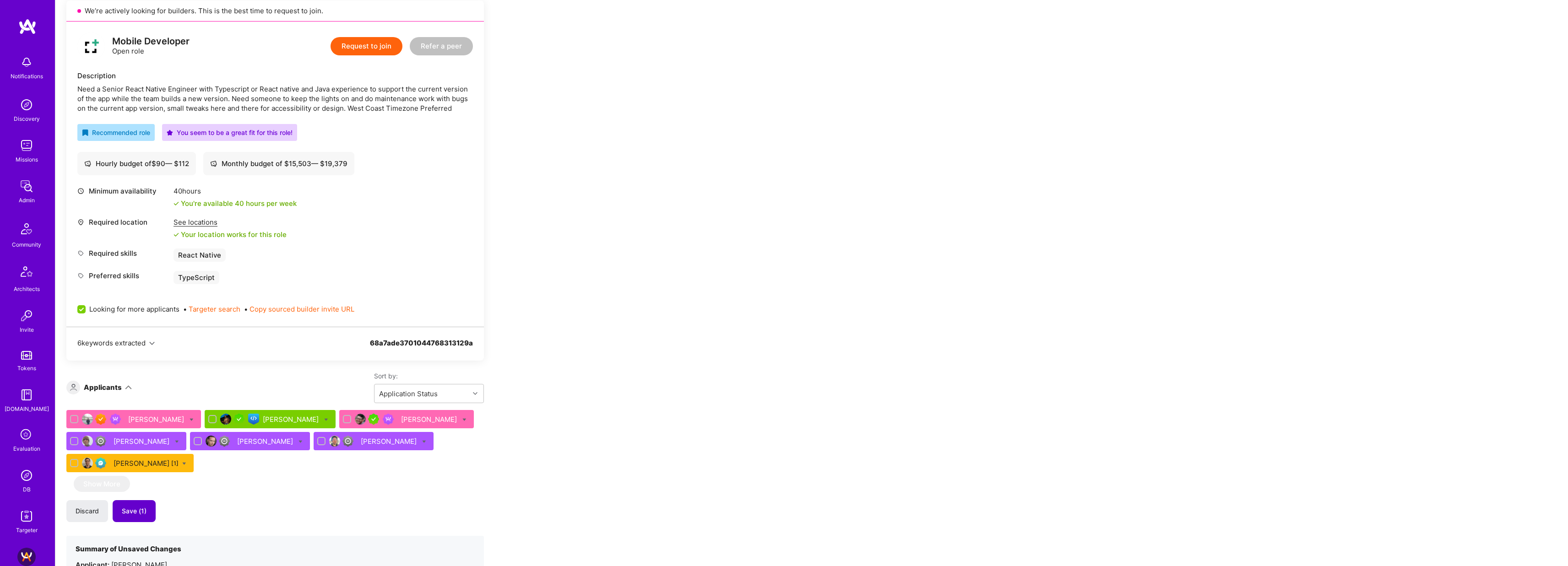
click at [137, 513] on span "Save (1)" at bounding box center [134, 511] width 25 height 9
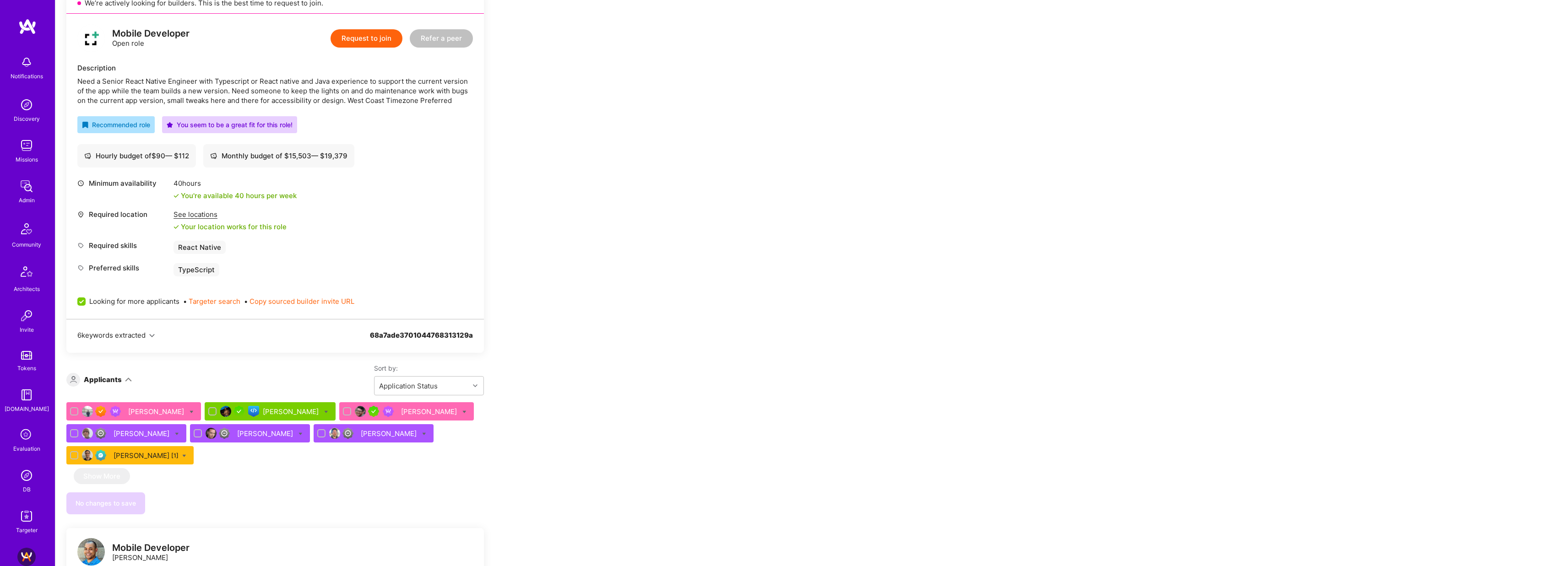
scroll to position [217, 0]
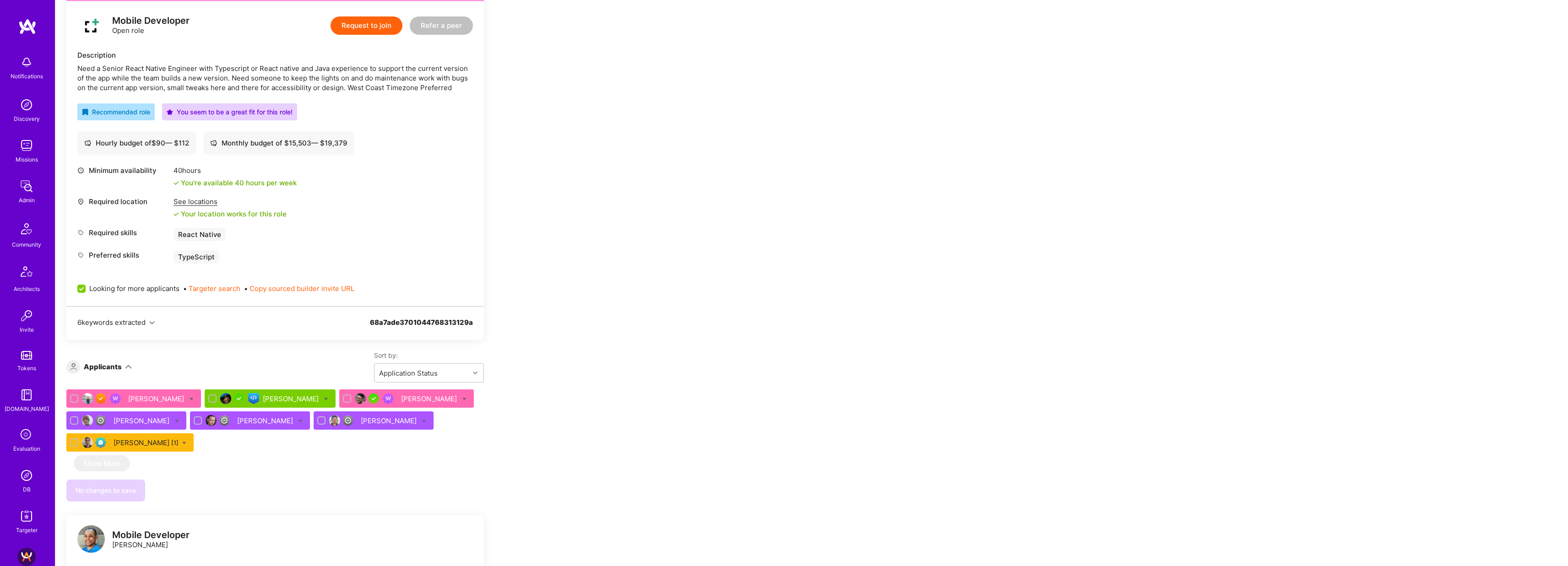
click at [146, 288] on span "Looking for more applicants" at bounding box center [135, 288] width 90 height 10
click at [86, 288] on input "Looking for more applicants" at bounding box center [83, 290] width 9 height 9
checkbox input "false"
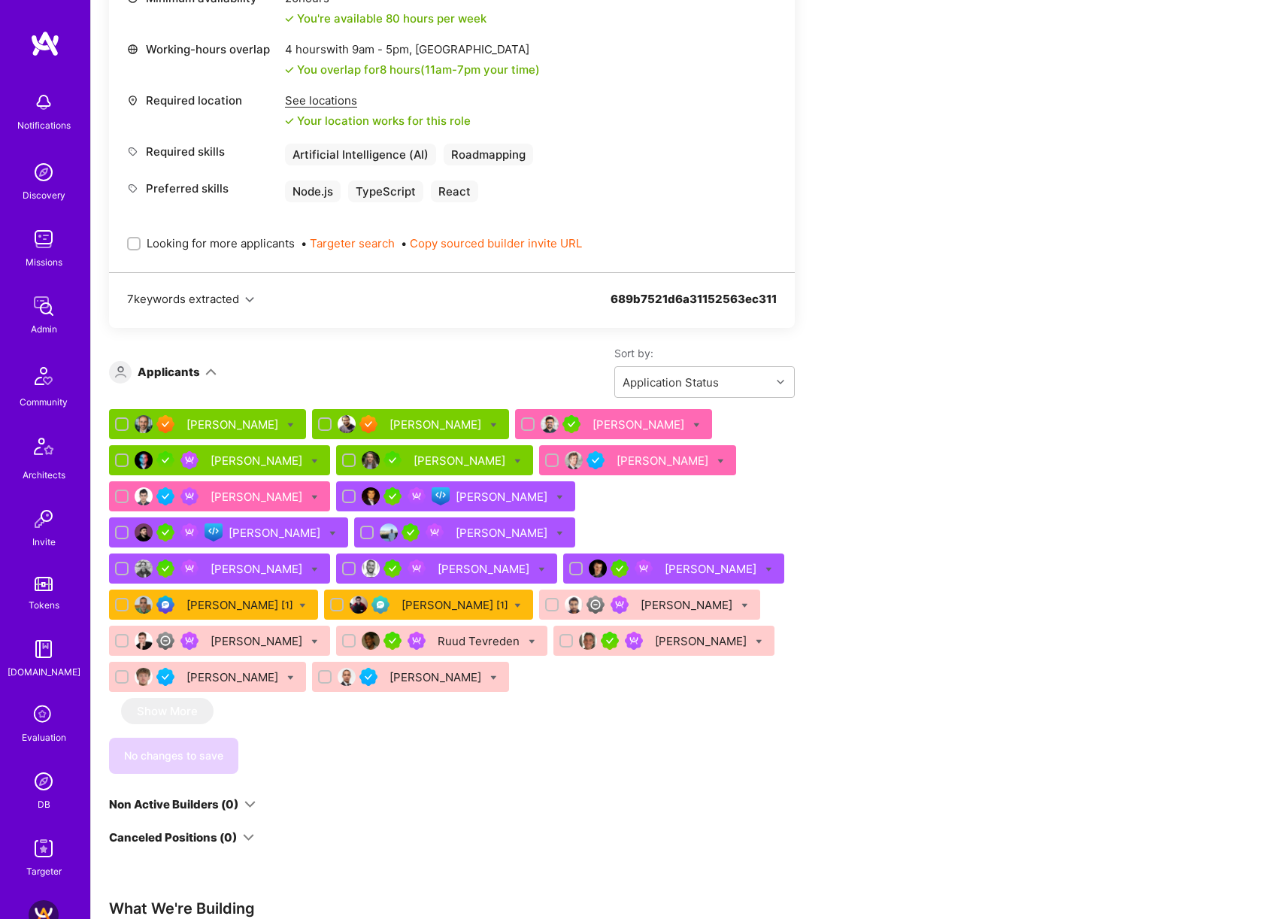
scroll to position [716, 0]
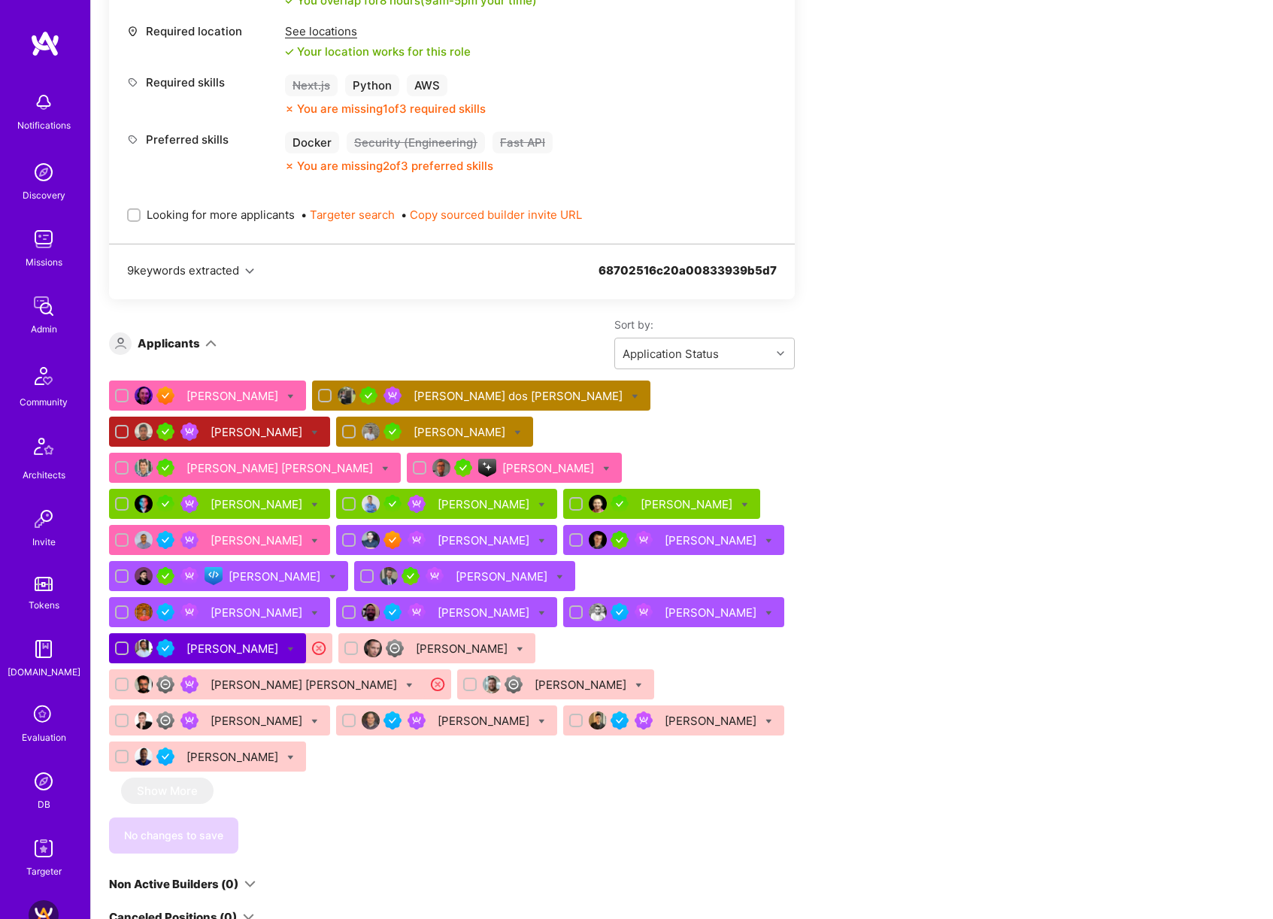
scroll to position [821, 0]
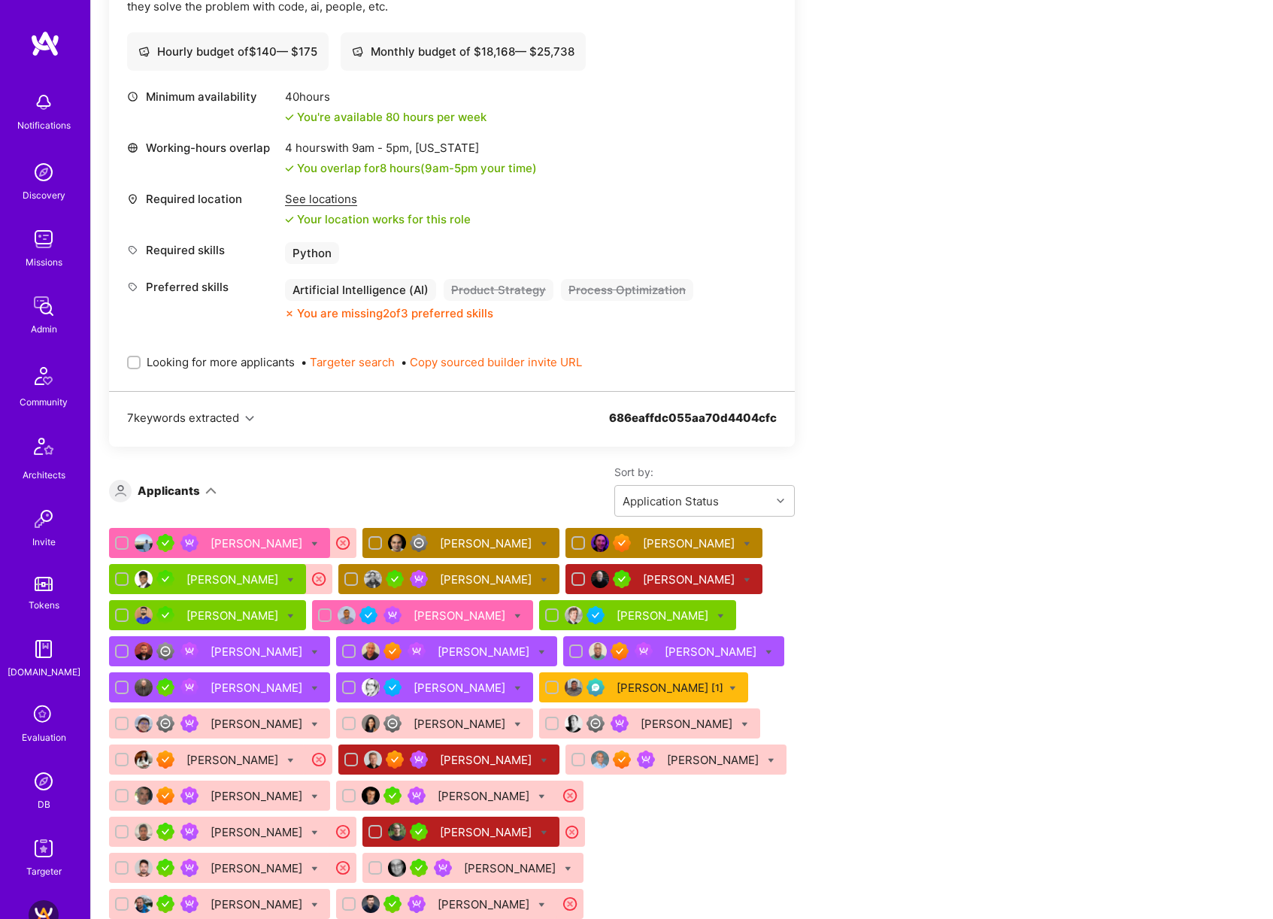
scroll to position [860, 0]
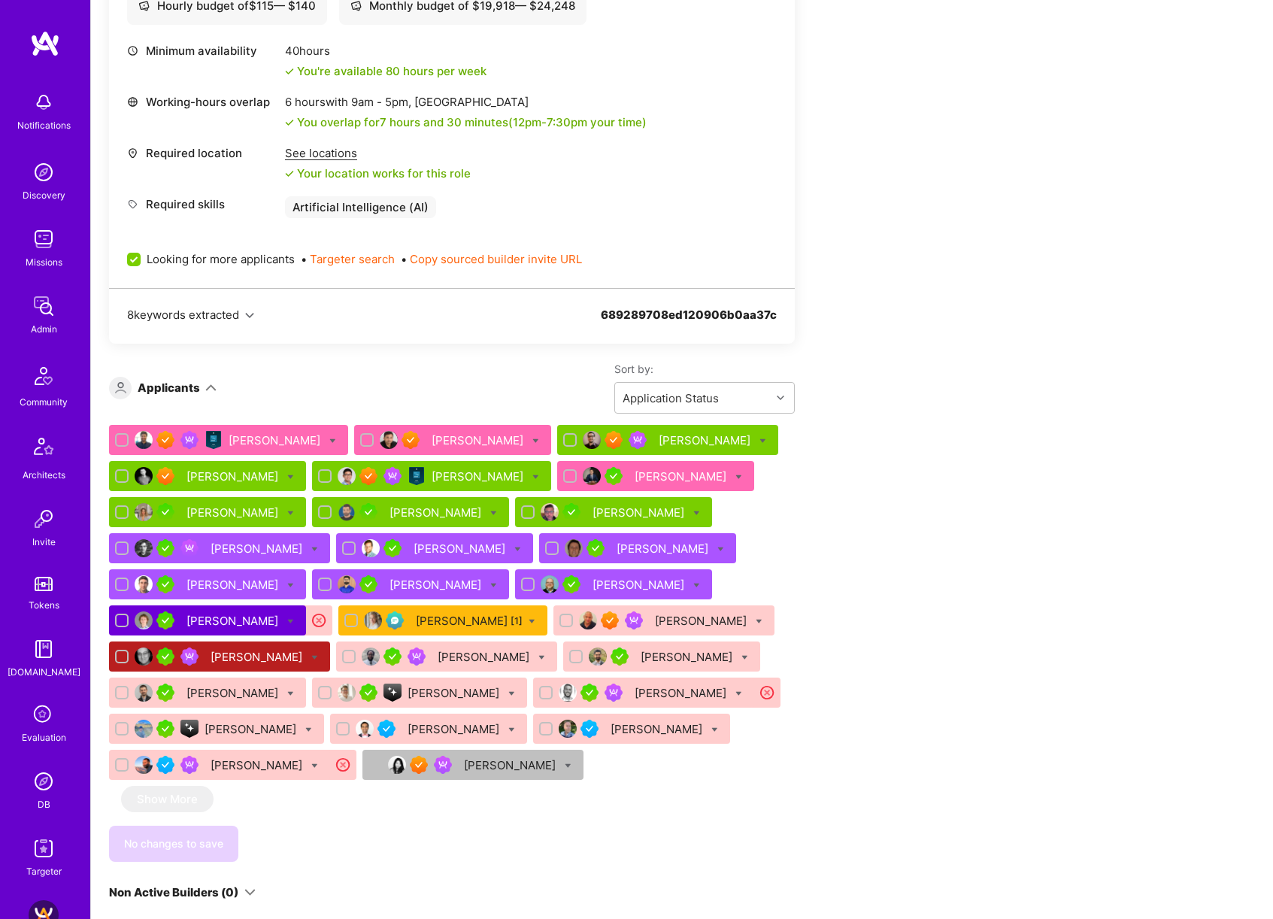
scroll to position [860, 0]
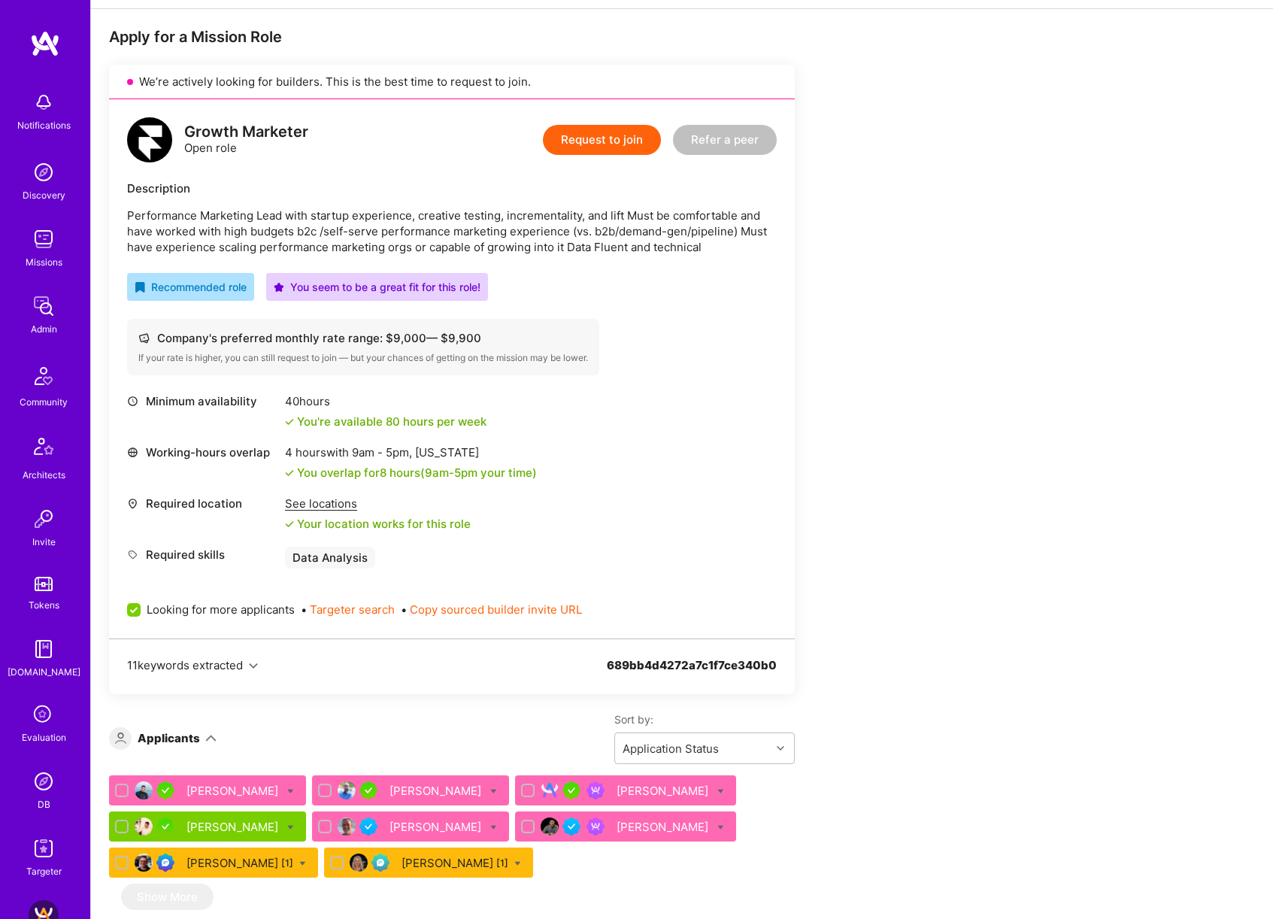
scroll to position [420, 0]
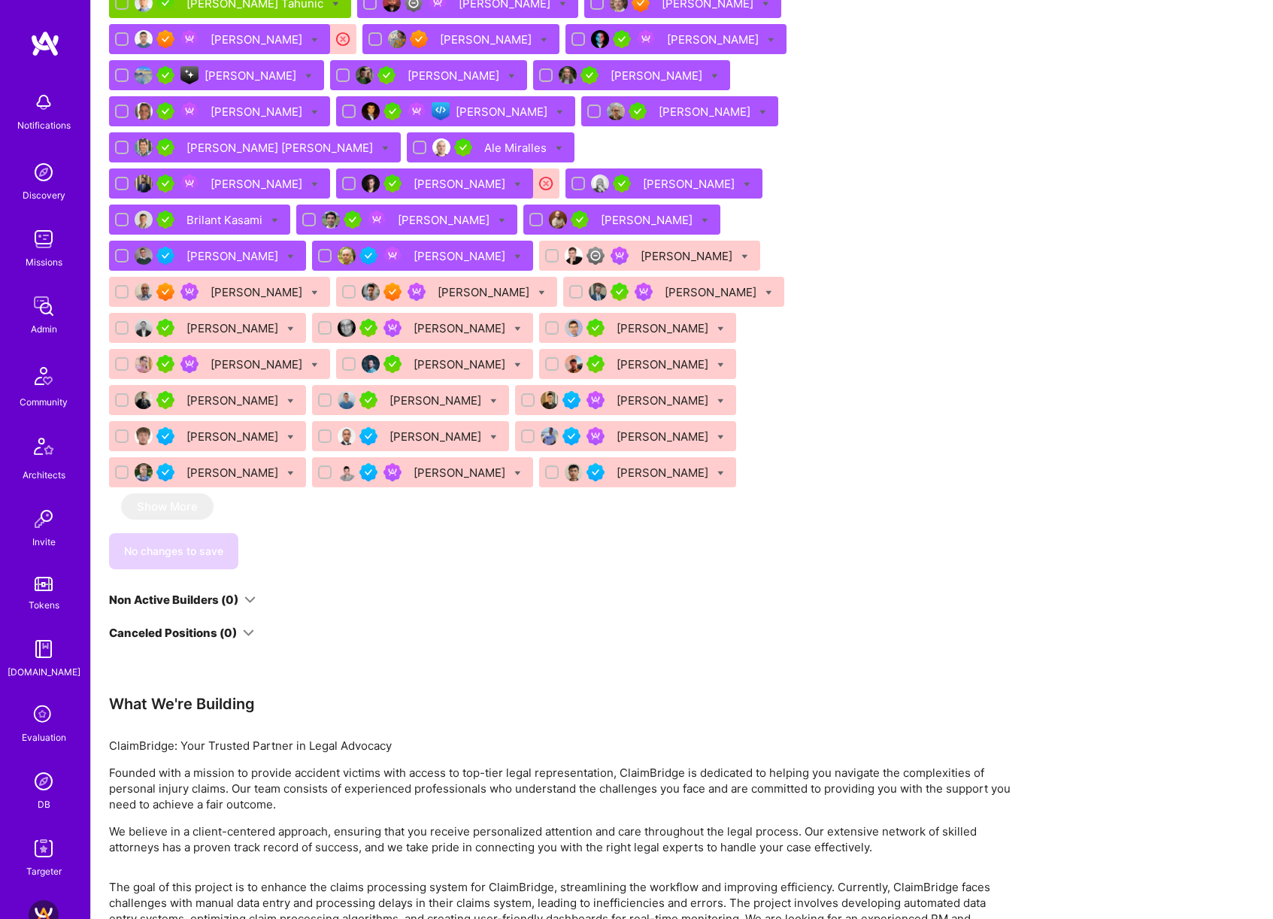
scroll to position [1758, 0]
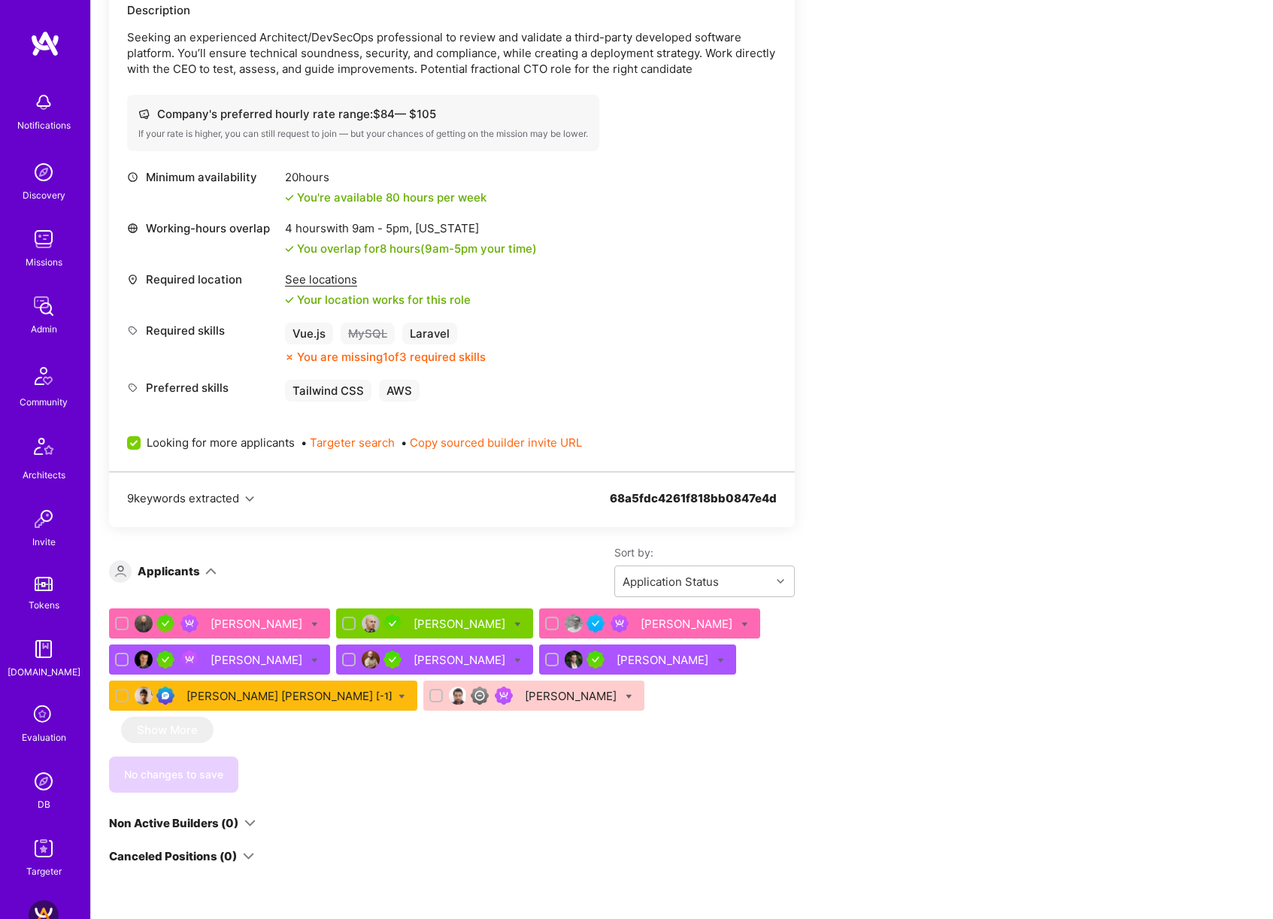
scroll to position [499, 0]
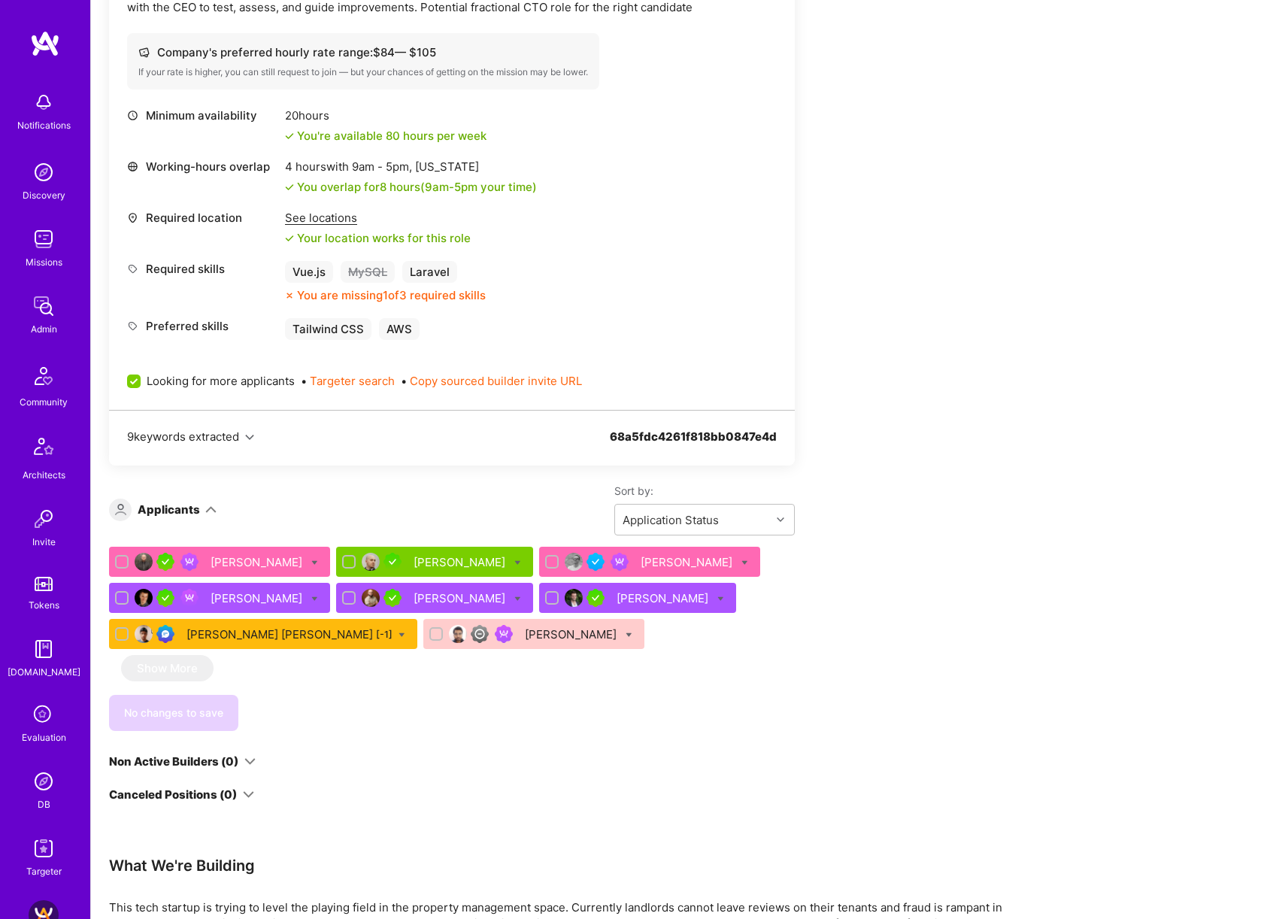
click at [276, 381] on span "Looking for more applicants" at bounding box center [221, 381] width 148 height 16
click at [142, 381] on input "Looking for more applicants" at bounding box center [136, 382] width 14 height 14
checkbox input "false"
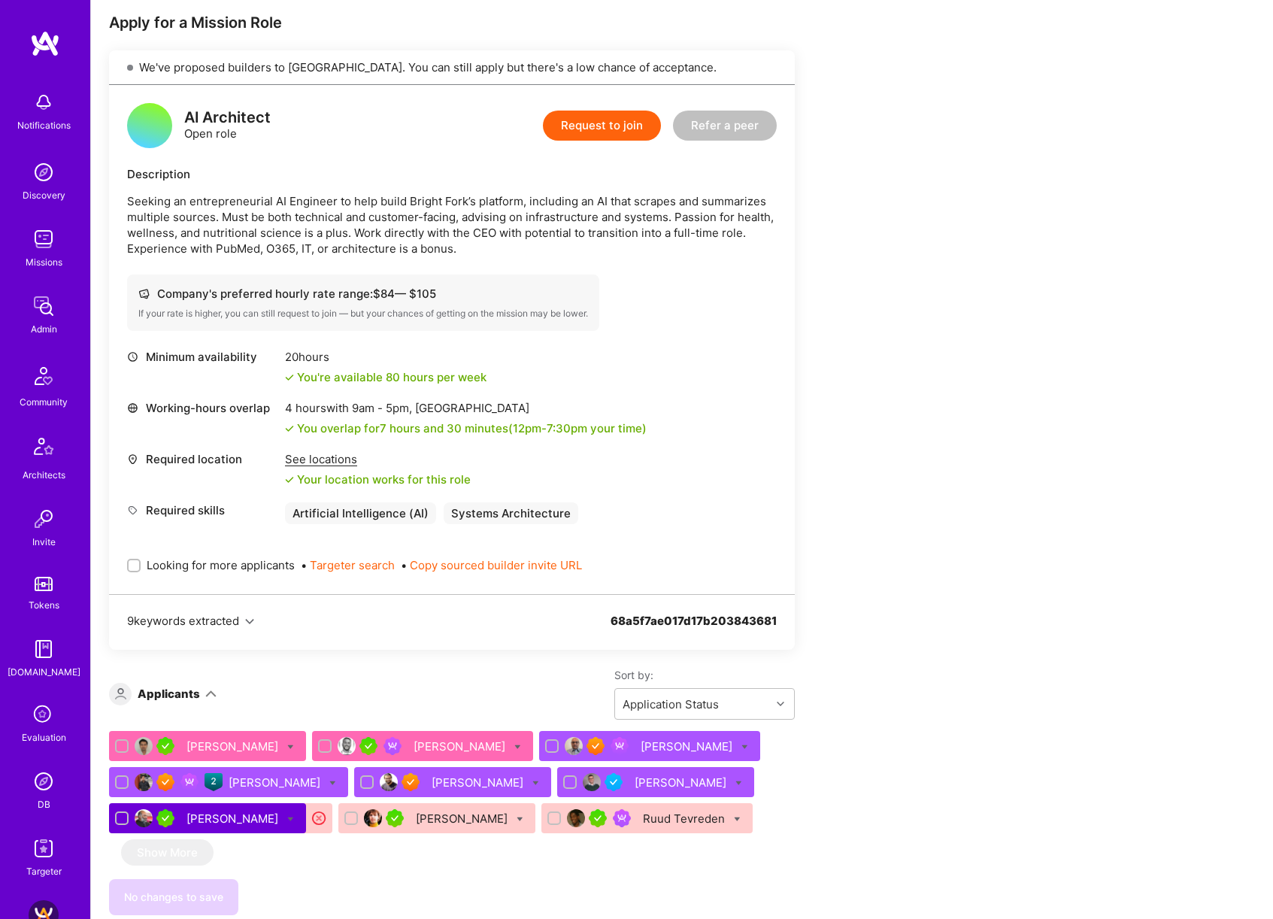
scroll to position [423, 0]
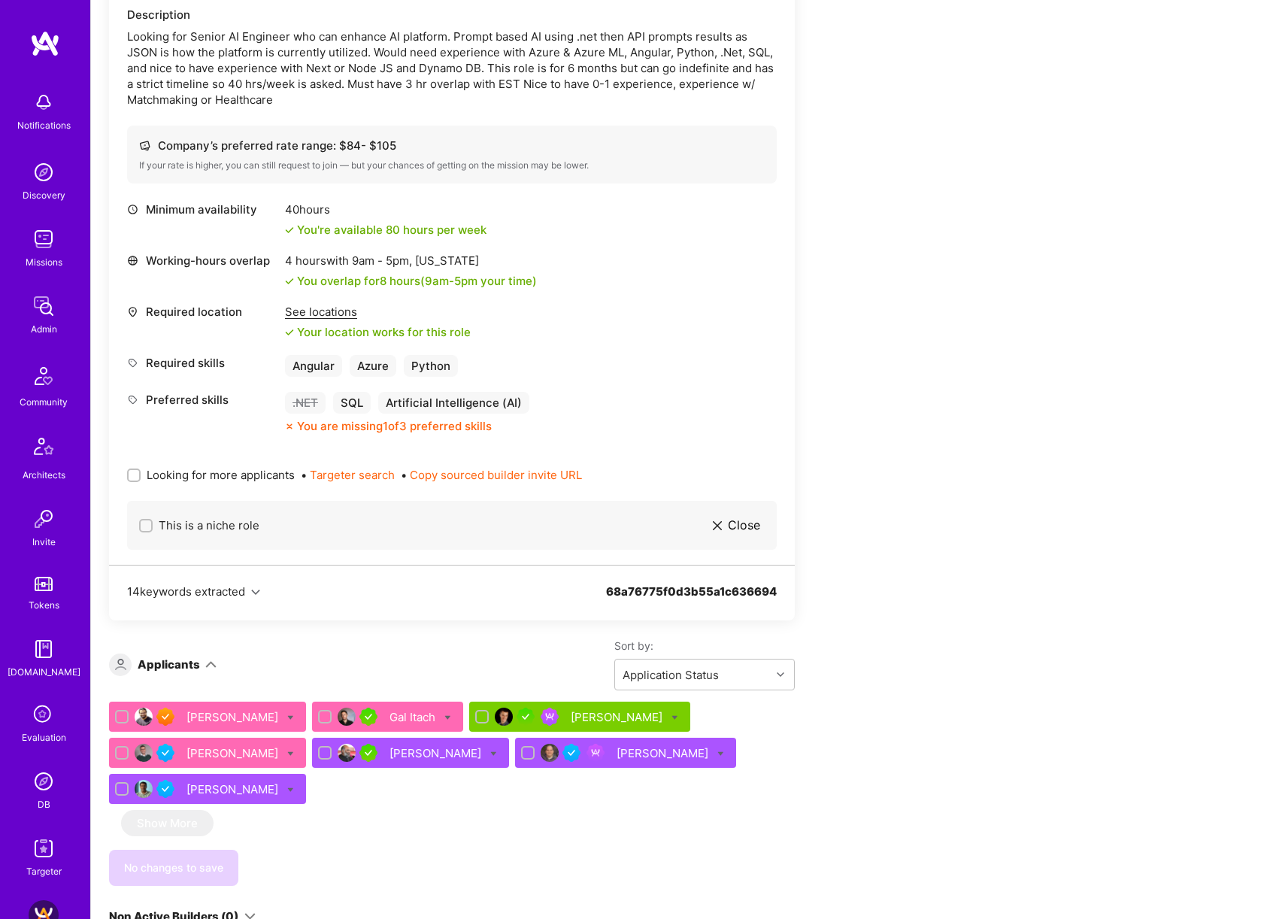
scroll to position [495, 0]
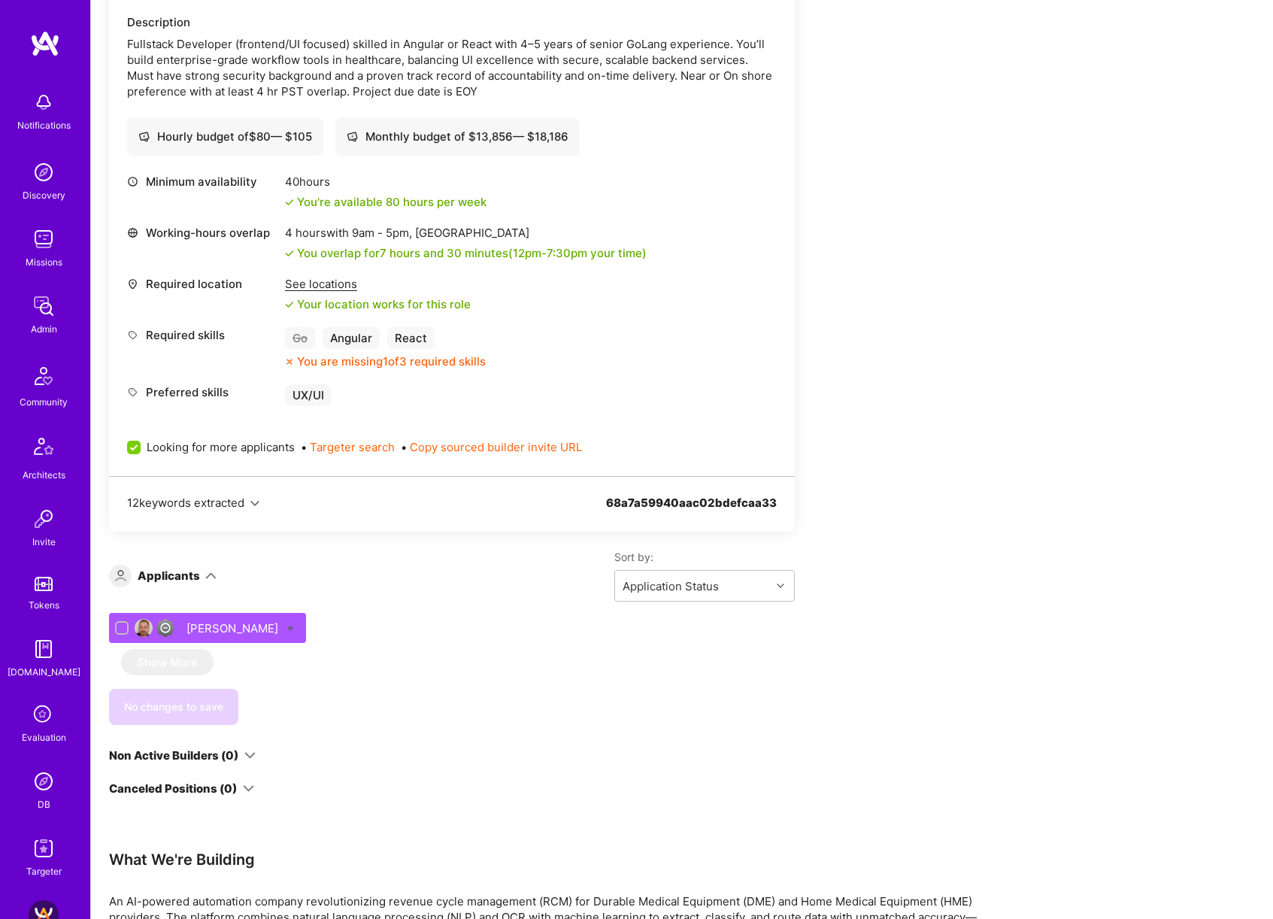
scroll to position [425, 0]
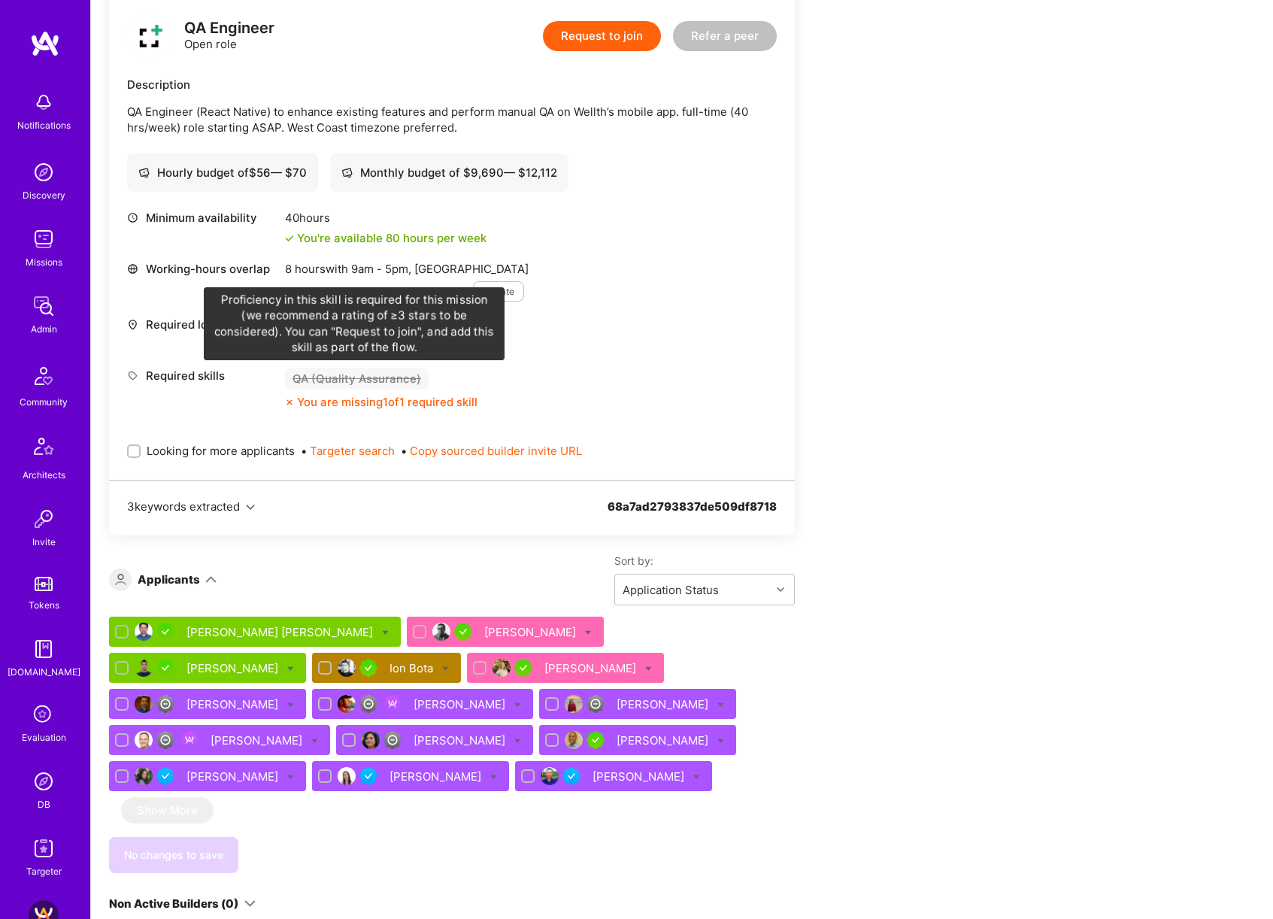
scroll to position [386, 0]
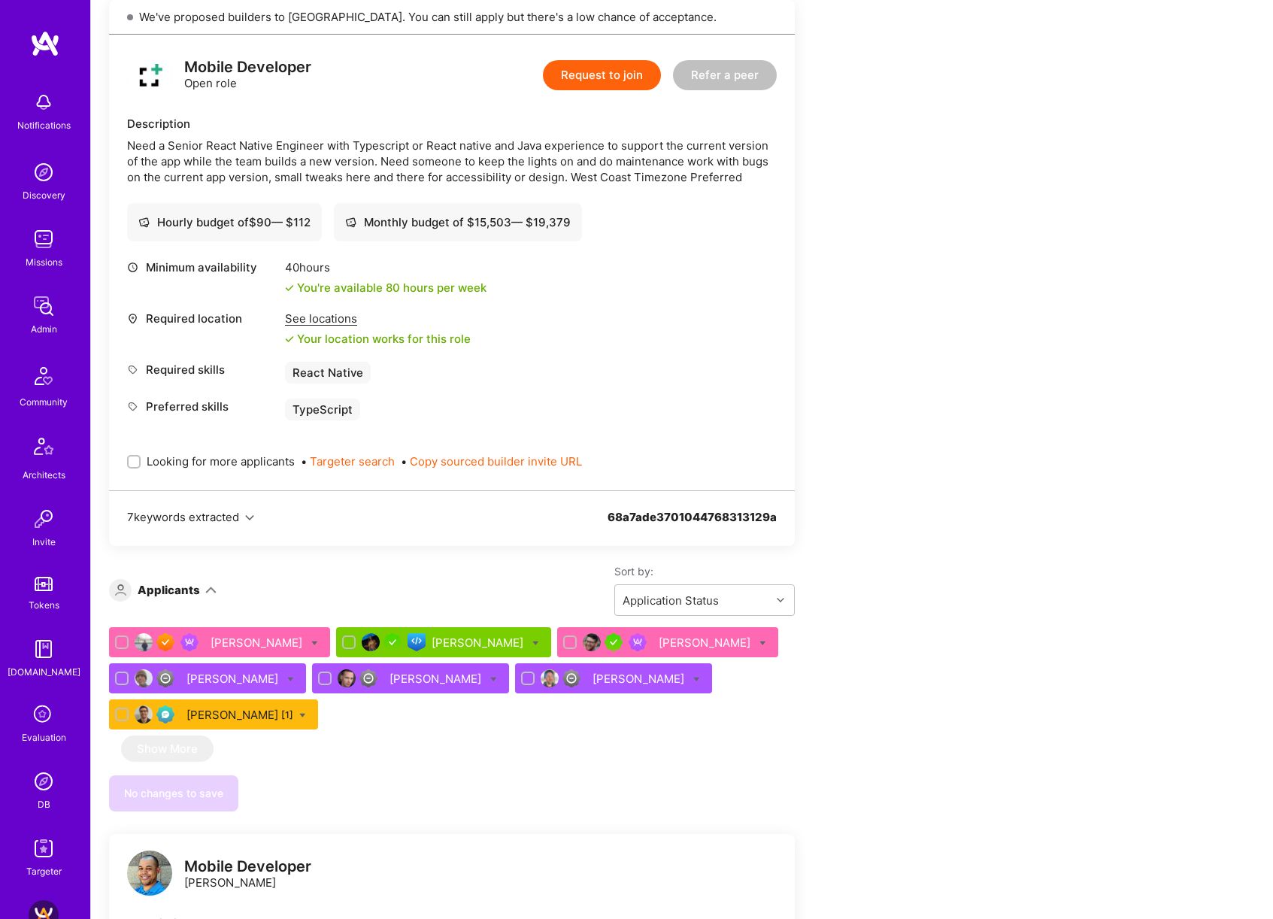
scroll to position [323, 0]
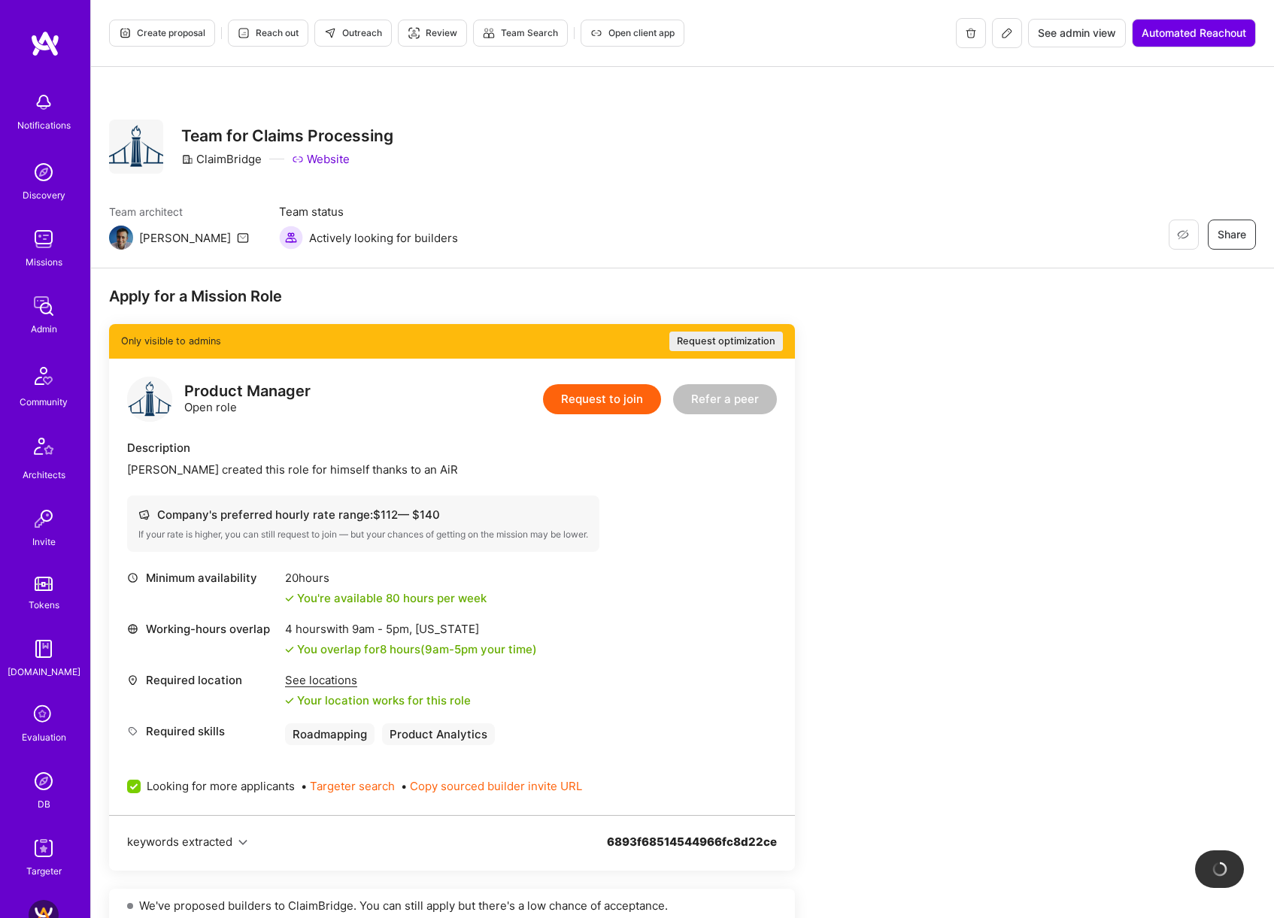
scroll to position [384, 0]
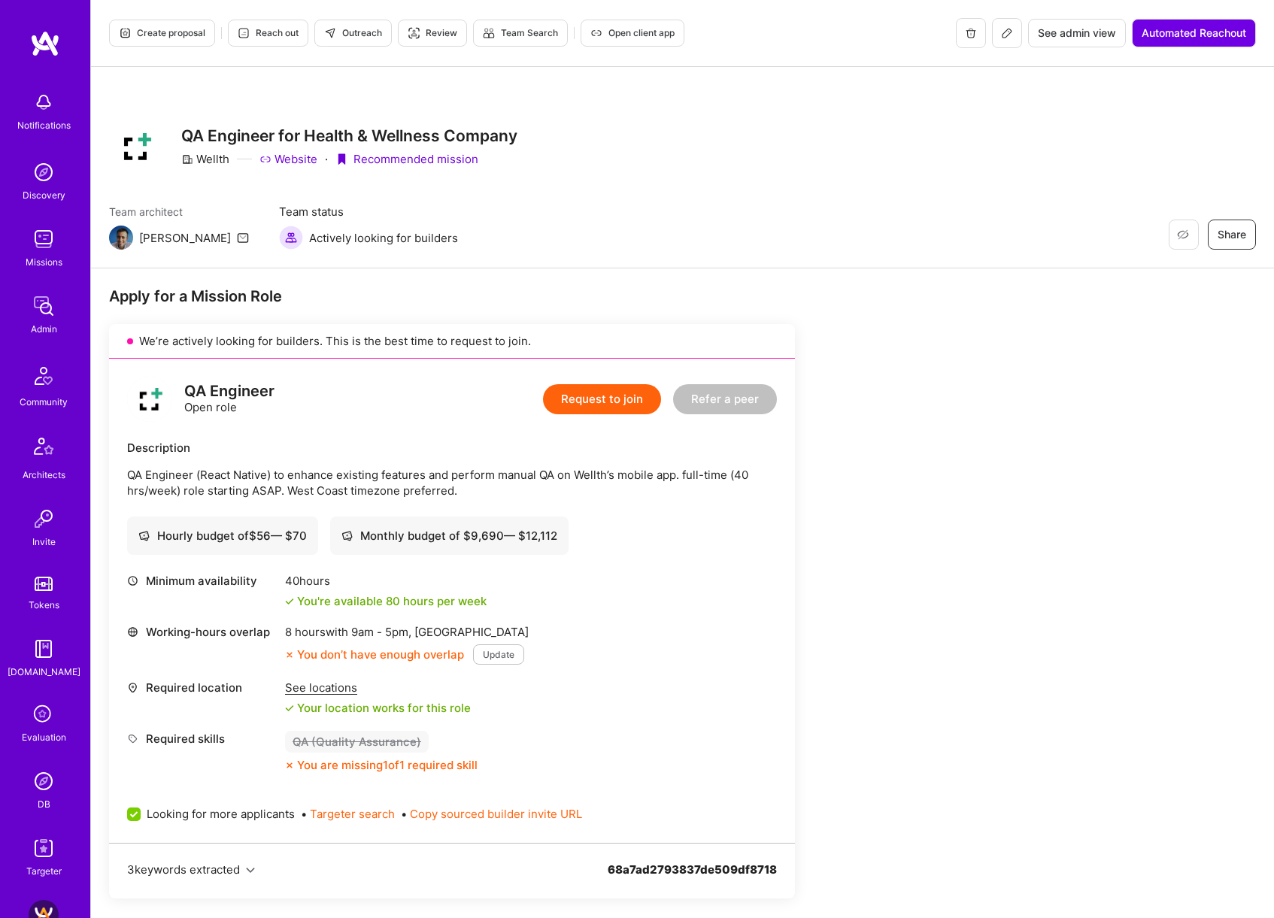
scroll to position [347, 0]
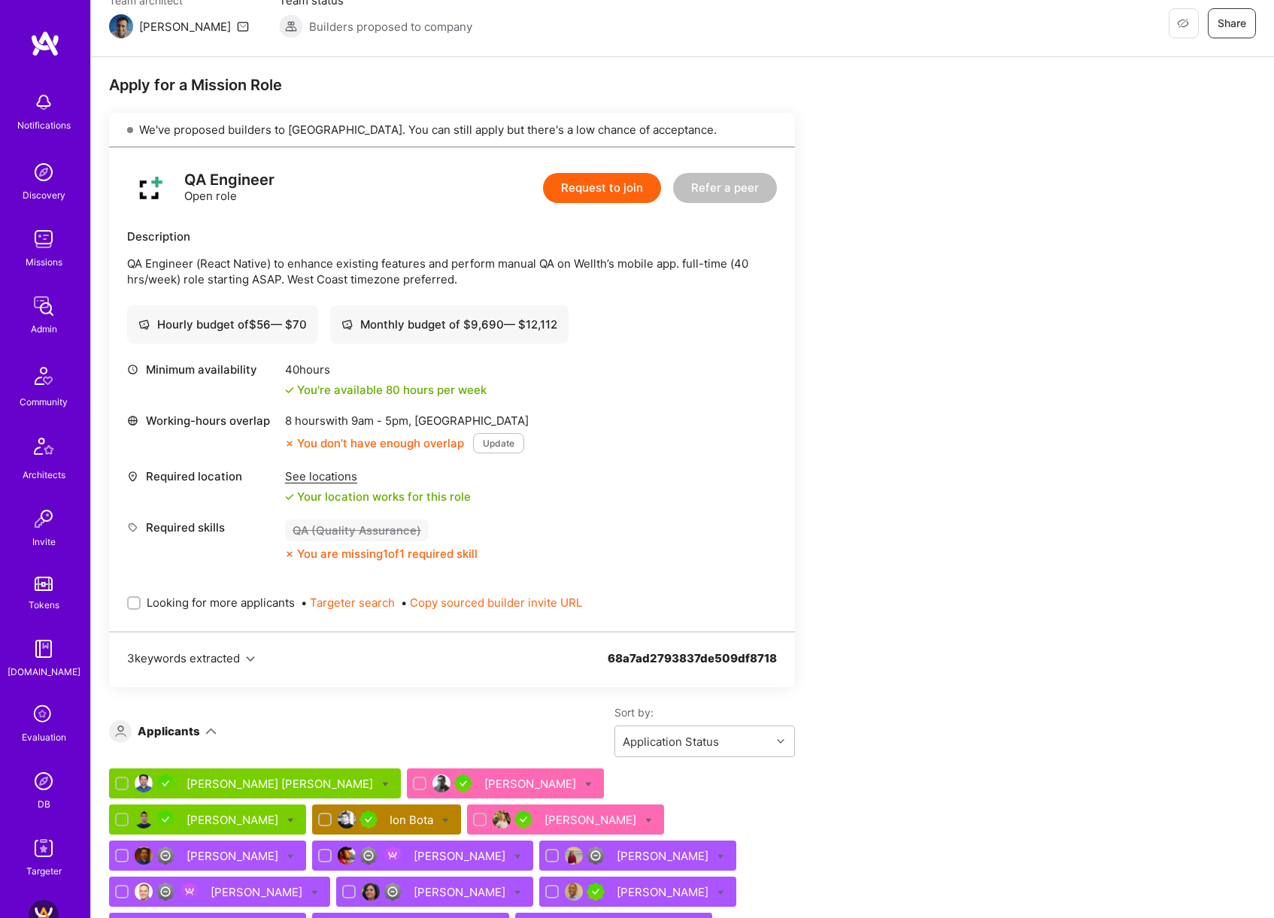
scroll to position [278, 0]
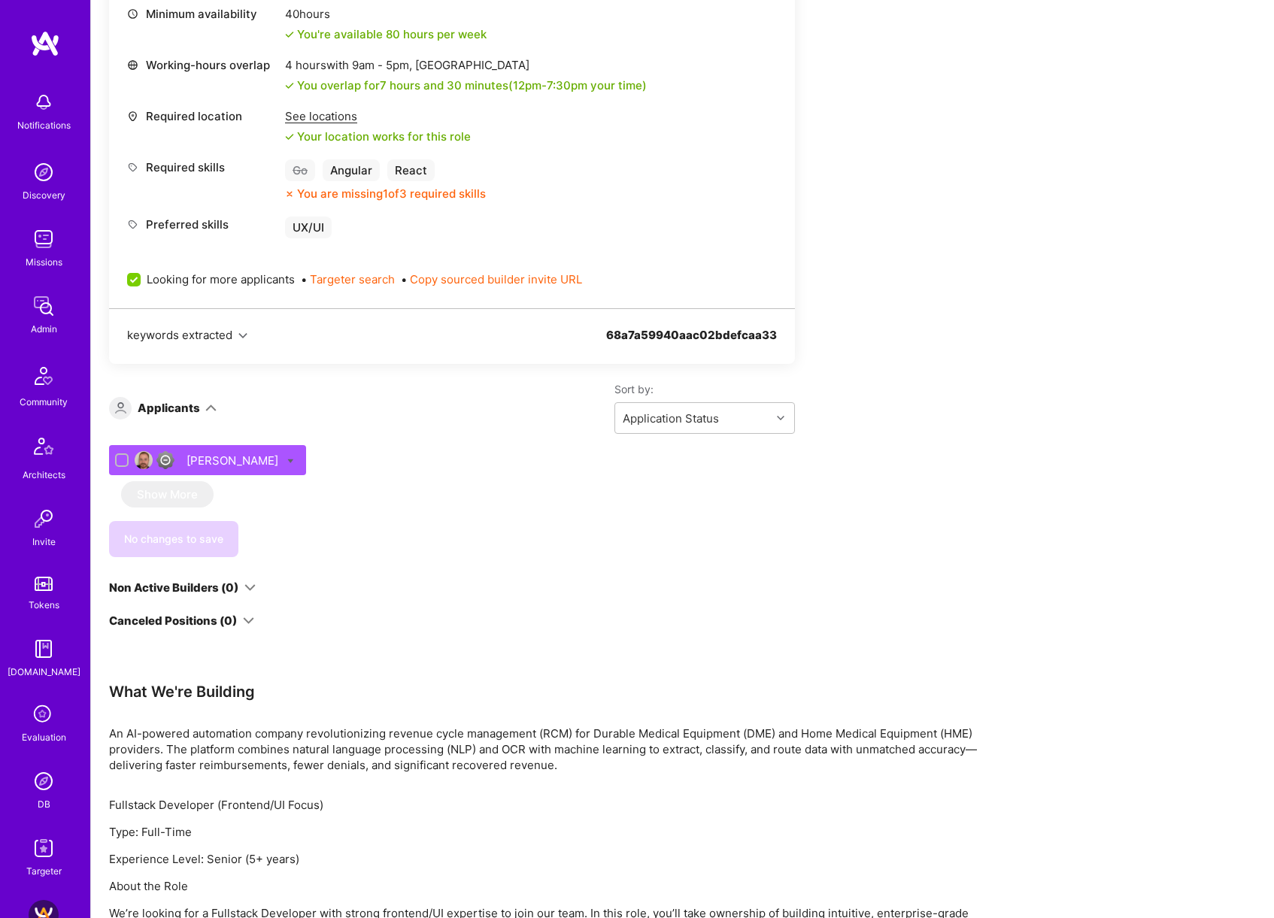
scroll to position [677, 0]
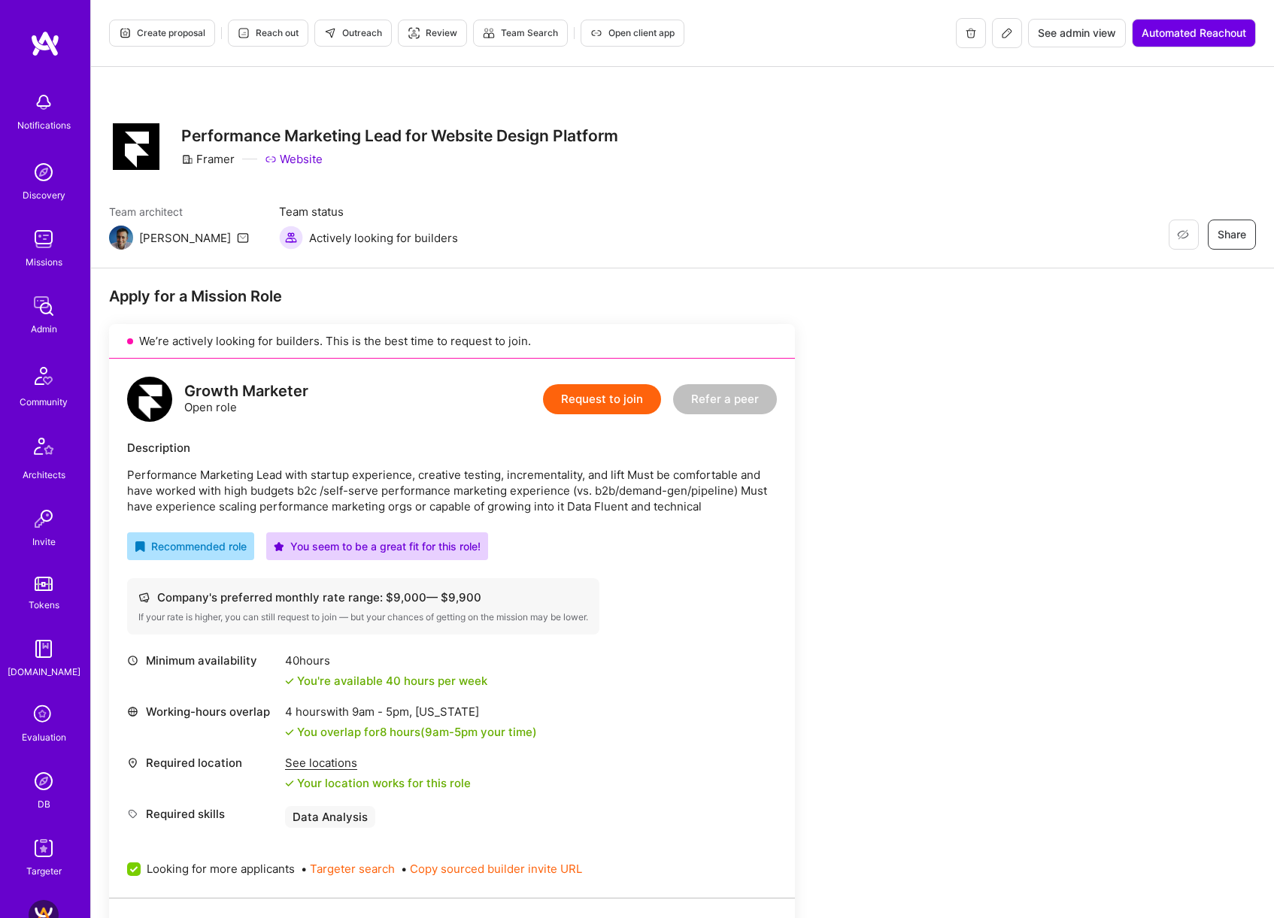
scroll to position [370, 0]
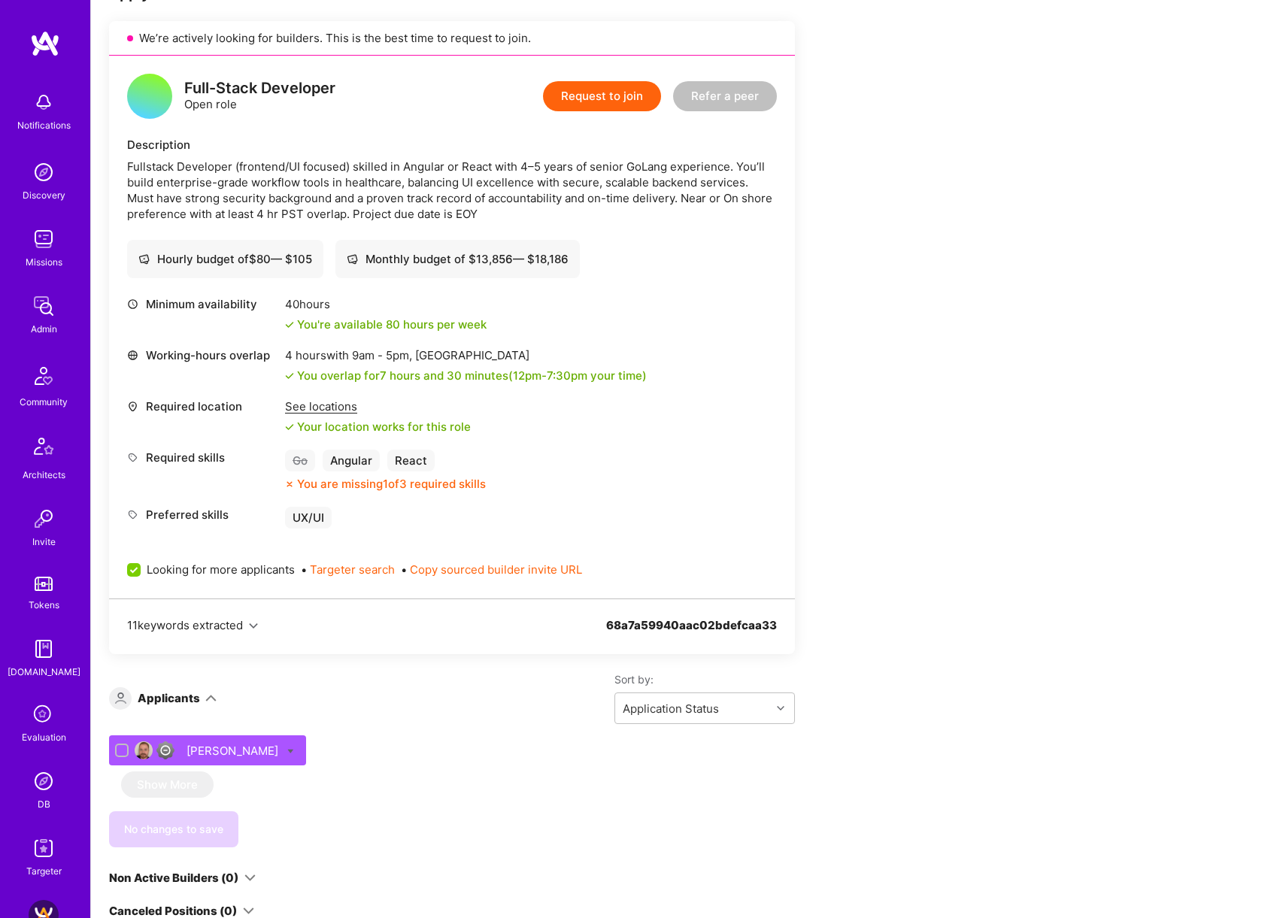
scroll to position [432, 0]
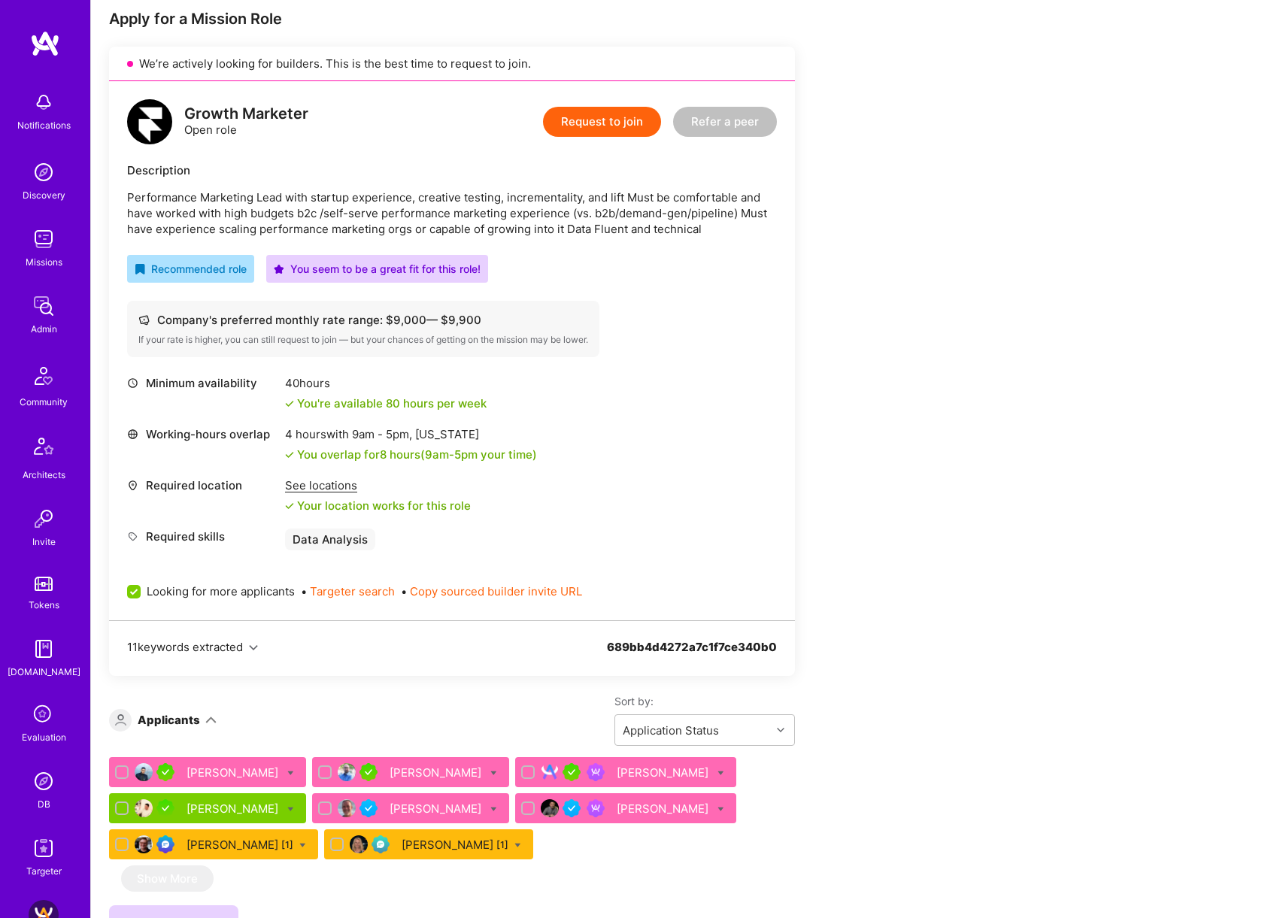
scroll to position [388, 0]
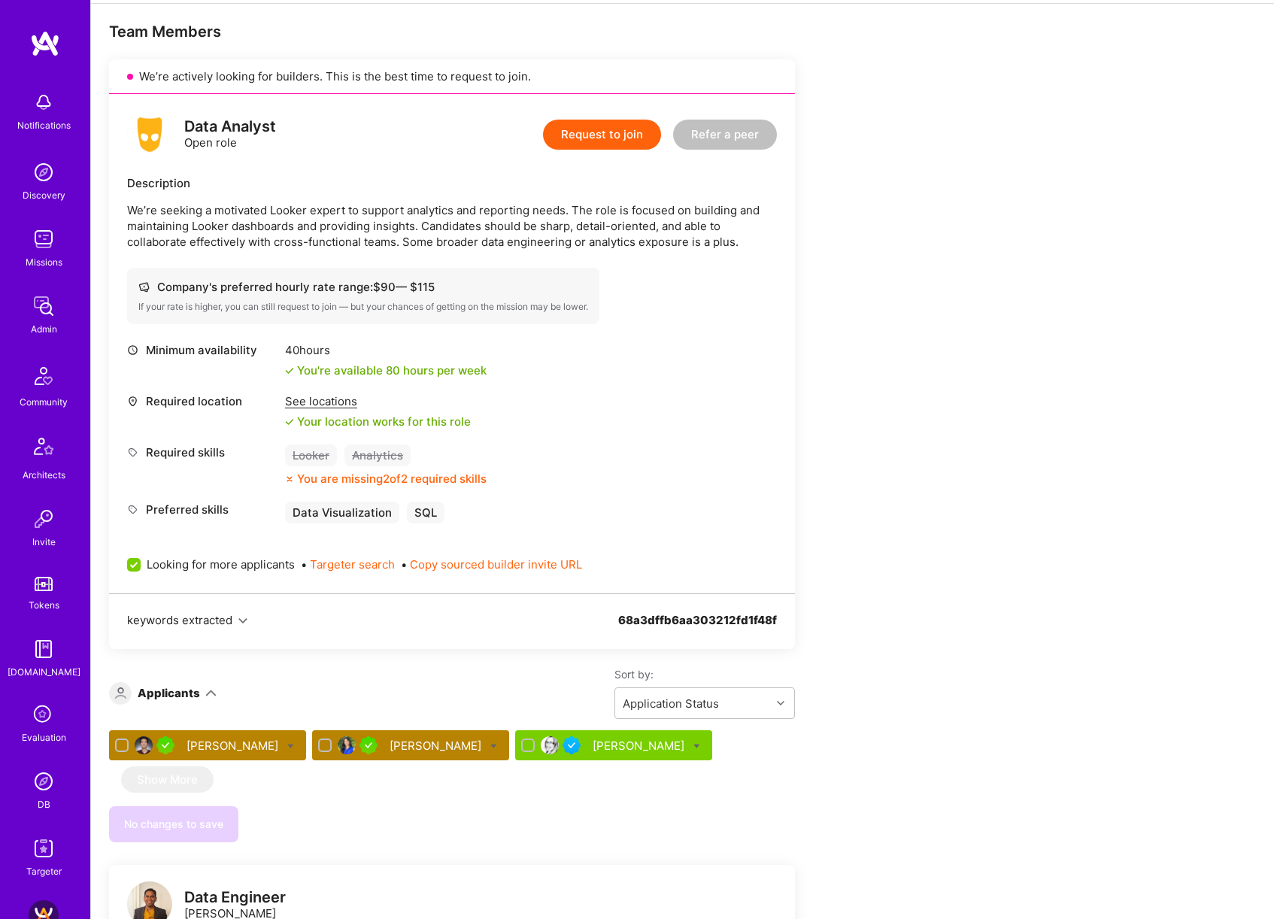
scroll to position [275, 0]
